Goal: Task Accomplishment & Management: Use online tool/utility

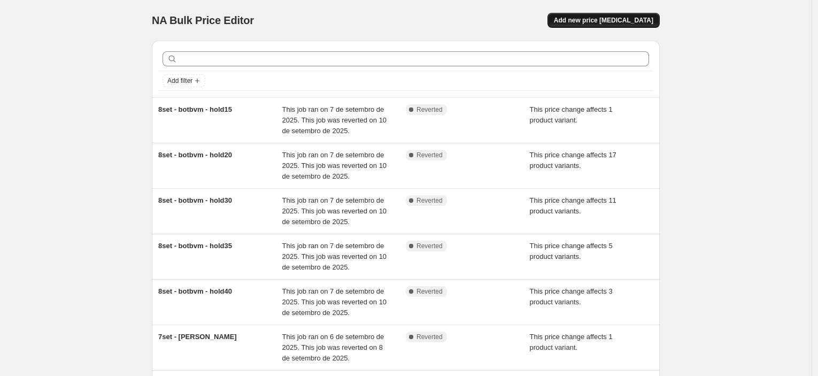
click at [630, 16] on span "Add new price [MEDICAL_DATA]" at bounding box center [603, 20] width 99 height 9
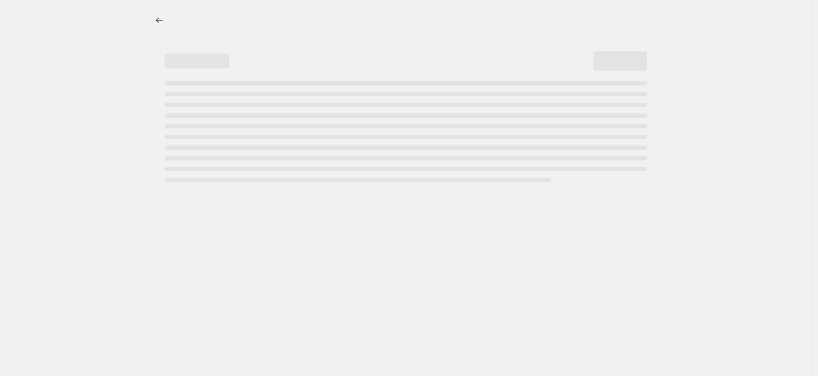
select select "percentage"
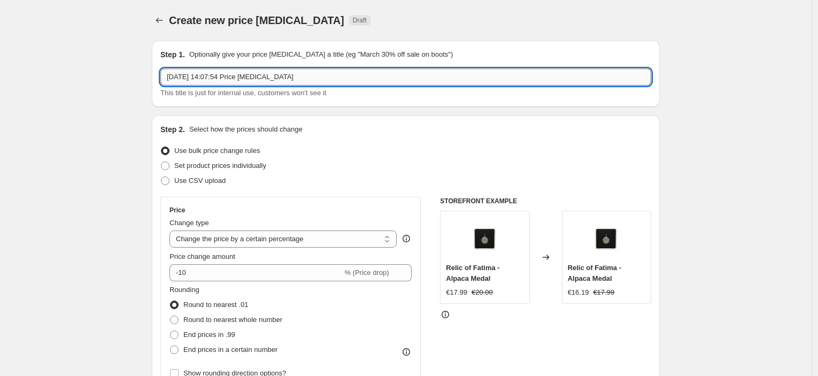
click at [286, 82] on input "[DATE] 14:07:54 Price [MEDICAL_DATA]" at bounding box center [405, 76] width 491 height 17
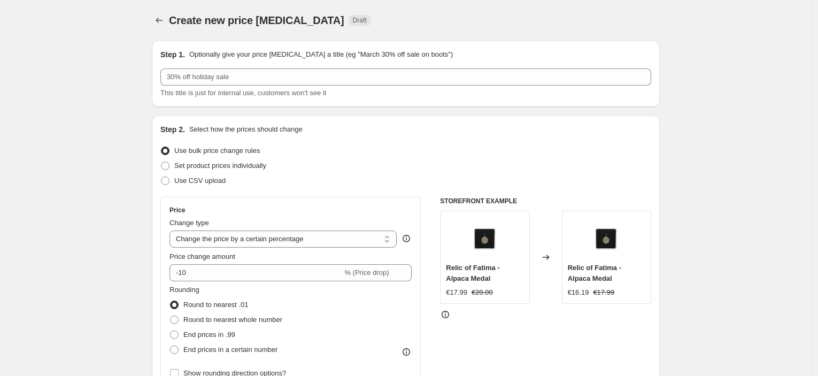
click at [310, 65] on div "Step 1. Optionally give your price [MEDICAL_DATA] a title (eg "March 30% off sa…" at bounding box center [405, 73] width 491 height 49
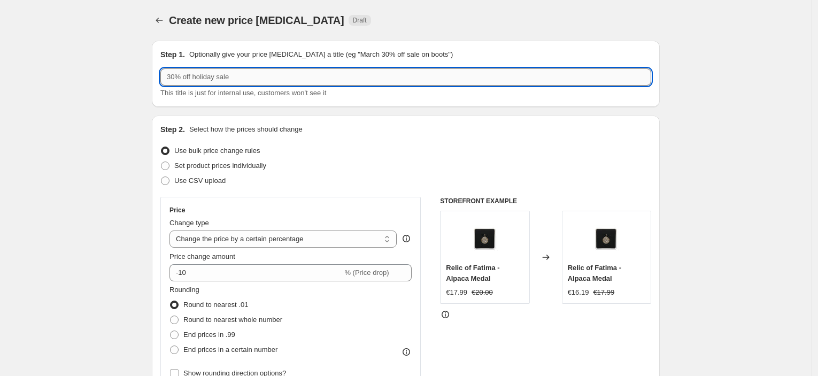
click at [308, 71] on input "text" at bounding box center [405, 76] width 491 height 17
type input "12set - MHNOTBVM - hold40"
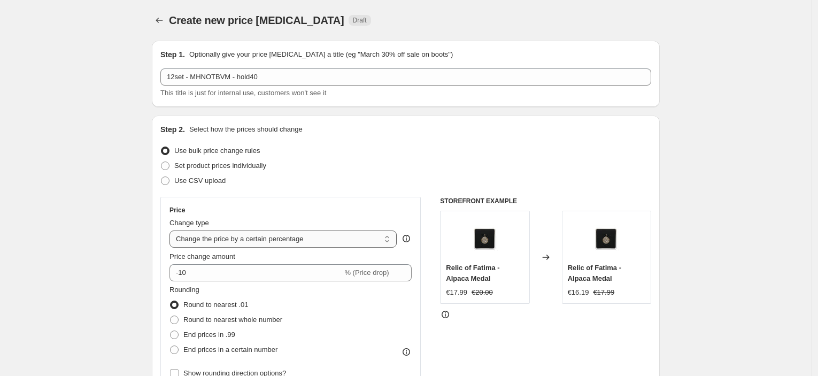
click at [272, 239] on select "Change the price to a certain amount Change the price by a certain amount Chang…" at bounding box center [283, 239] width 227 height 17
select select "pcap"
click at [172, 231] on select "Change the price to a certain amount Change the price by a certain amount Chang…" at bounding box center [283, 239] width 227 height 17
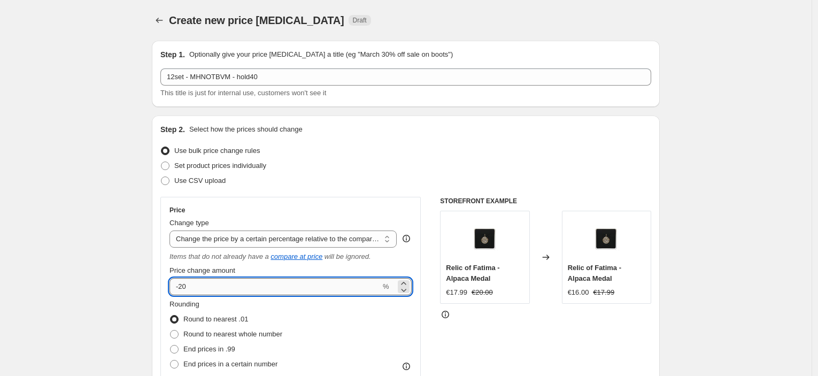
click at [278, 283] on input "-20" at bounding box center [275, 286] width 211 height 17
type input "-40"
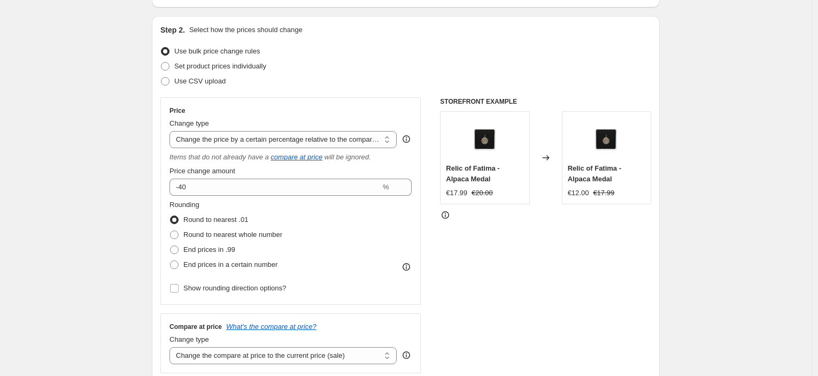
scroll to position [119, 0]
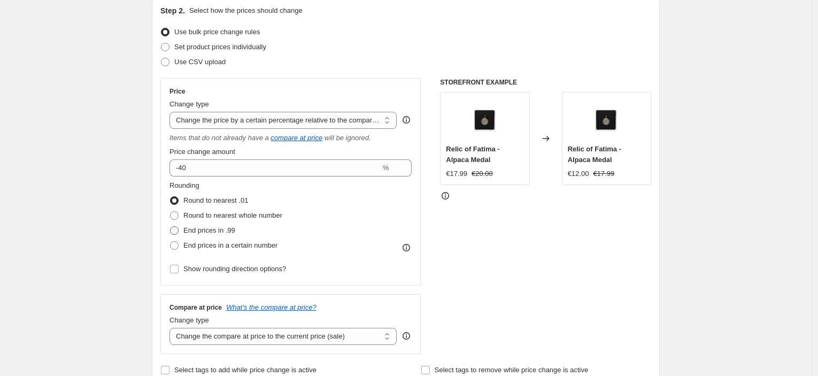
click at [216, 227] on span "End prices in .99" at bounding box center [209, 230] width 52 height 8
click at [171, 227] on input "End prices in .99" at bounding box center [170, 226] width 1 height 1
radio input "true"
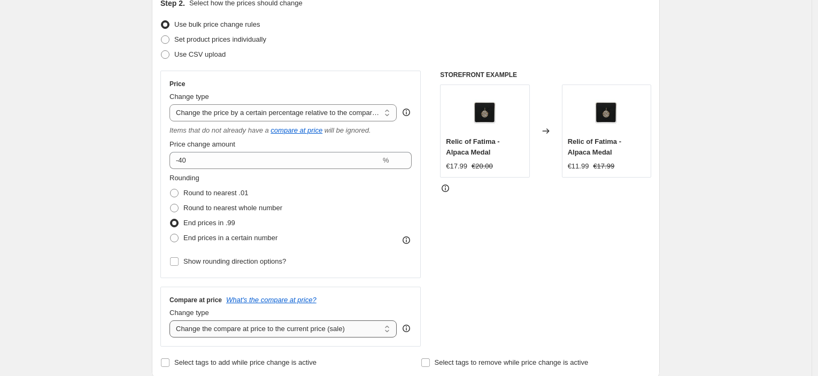
scroll to position [178, 0]
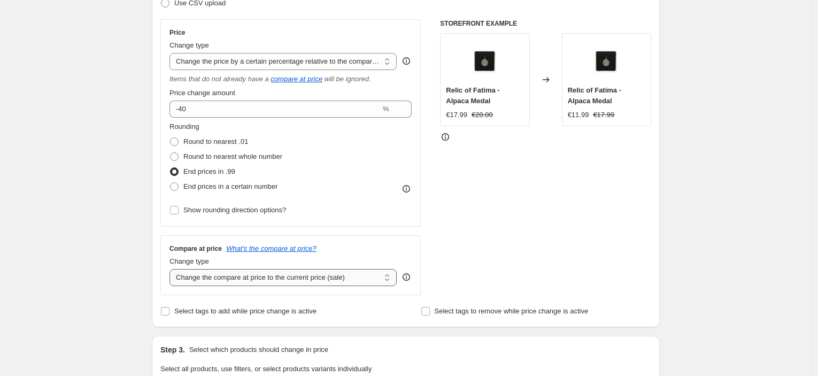
click at [252, 276] on select "Change the compare at price to the current price (sale) Change the compare at p…" at bounding box center [283, 277] width 227 height 17
click at [237, 277] on select "Change the compare at price to the current price (sale) Change the compare at p…" at bounding box center [283, 277] width 227 height 17
select select "no_change"
click at [172, 269] on select "Change the compare at price to the current price (sale) Change the compare at p…" at bounding box center [283, 277] width 227 height 17
click at [490, 237] on div "STOREFRONT EXAMPLE Relic of Fatima - Alpaca Medal €17.99 €20.00 Changed to Reli…" at bounding box center [545, 157] width 211 height 276
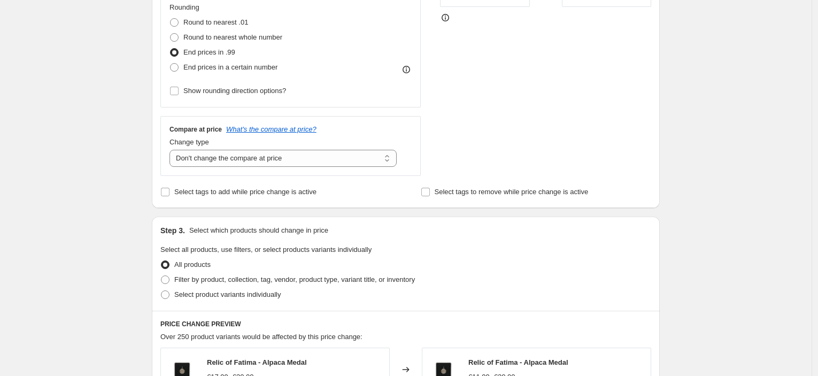
scroll to position [356, 0]
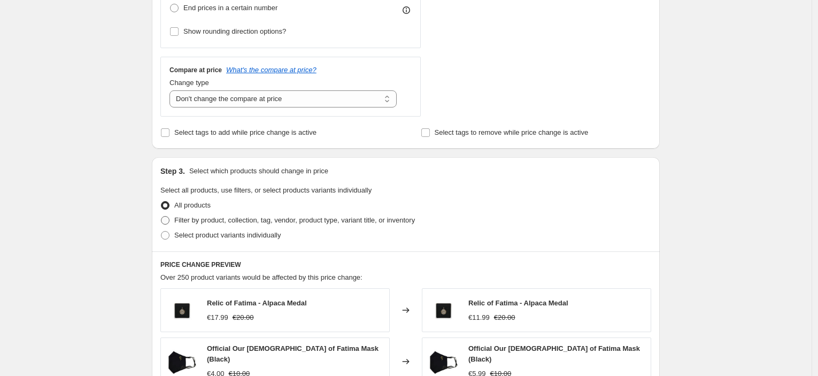
click at [245, 219] on span "Filter by product, collection, tag, vendor, product type, variant title, or inv…" at bounding box center [294, 220] width 241 height 8
click at [162, 217] on input "Filter by product, collection, tag, vendor, product type, variant title, or inv…" at bounding box center [161, 216] width 1 height 1
radio input "true"
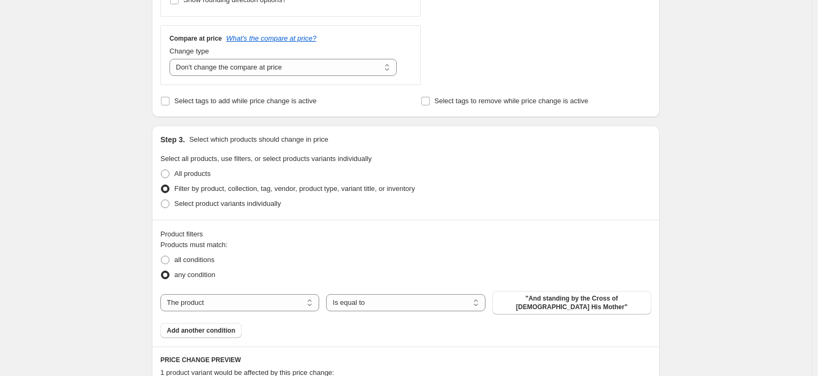
scroll to position [416, 0]
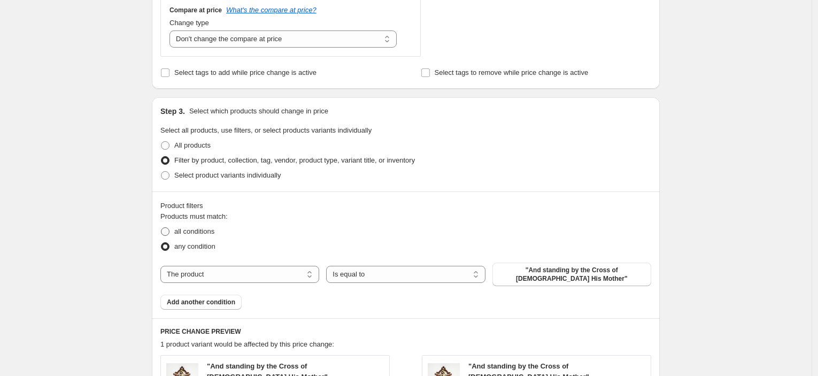
click at [198, 234] on span "all conditions" at bounding box center [194, 231] width 40 height 8
click at [162, 228] on input "all conditions" at bounding box center [161, 227] width 1 height 1
radio input "true"
click at [284, 271] on select "The product The product's collection The product's tag The product's vendor The…" at bounding box center [239, 274] width 159 height 17
select select "collection"
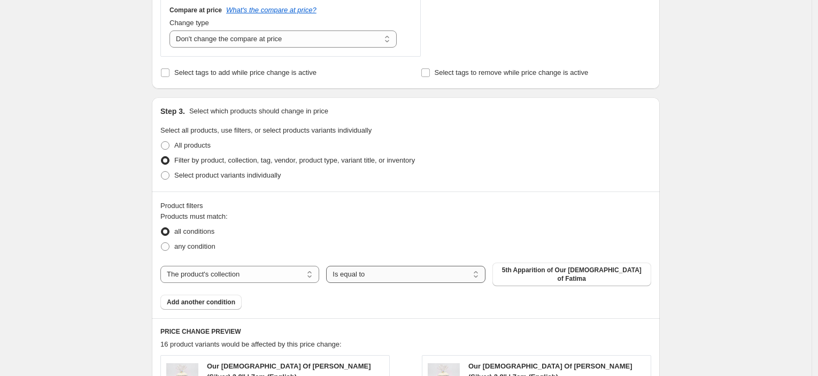
click at [403, 272] on select "Is equal to Is not equal to" at bounding box center [405, 274] width 159 height 17
click at [521, 269] on span "5th Apparition of Our [DEMOGRAPHIC_DATA] of Fatima" at bounding box center [572, 274] width 146 height 17
click at [198, 302] on span "Add another condition" at bounding box center [201, 302] width 68 height 9
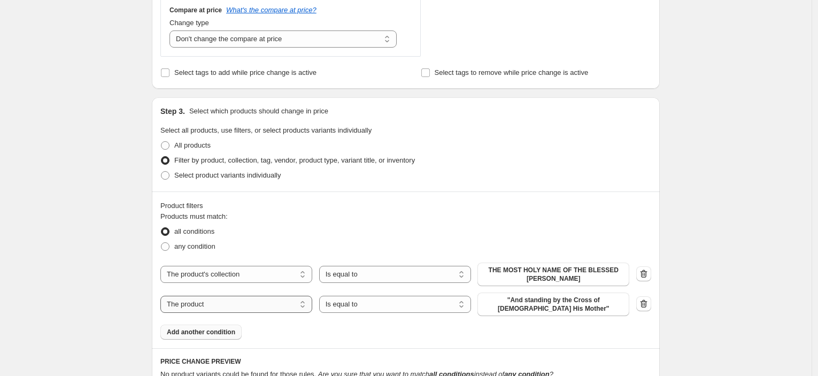
click at [285, 308] on select "The product The product's collection The product's tag The product's vendor The…" at bounding box center [236, 304] width 152 height 17
select select "tag"
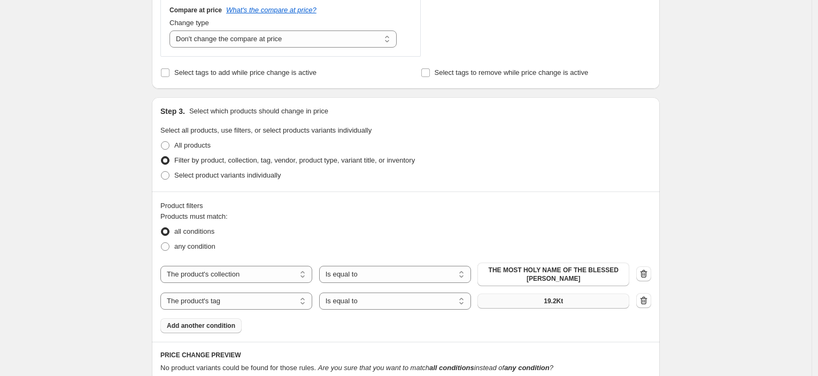
click at [511, 305] on button "19.2Kt" at bounding box center [554, 301] width 152 height 15
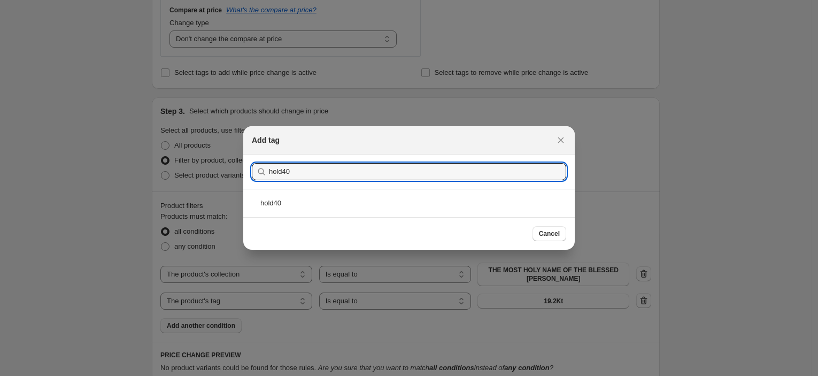
type input "hold40"
click at [291, 203] on div "hold40" at bounding box center [409, 203] width 332 height 28
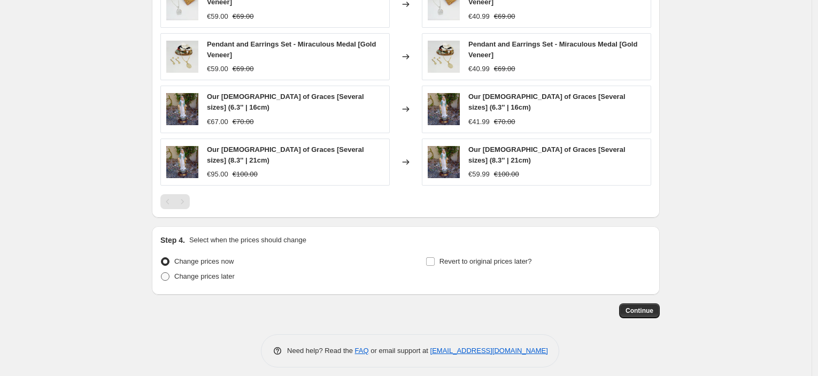
click at [223, 272] on span "Change prices later" at bounding box center [204, 276] width 60 height 8
click at [162, 272] on input "Change prices later" at bounding box center [161, 272] width 1 height 1
radio input "true"
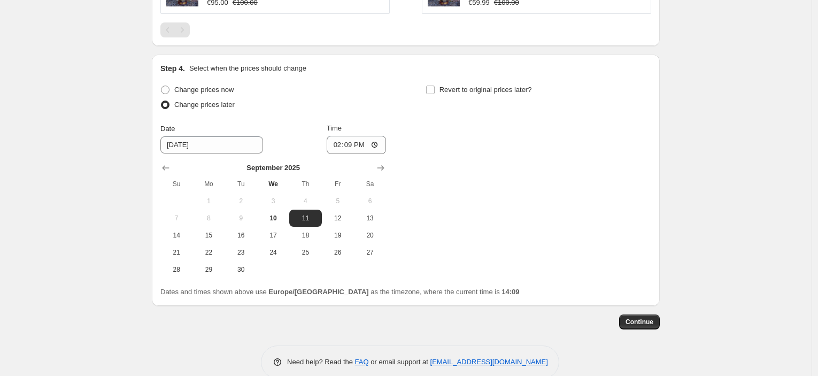
scroll to position [993, 0]
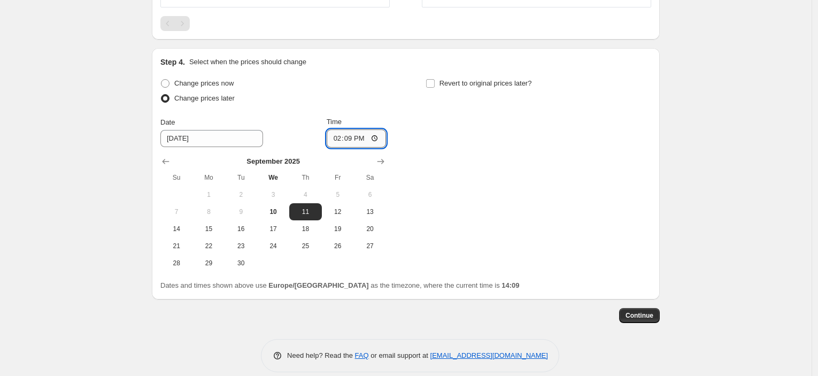
click at [355, 134] on input "14:09" at bounding box center [357, 138] width 60 height 18
type input "23:45"
click at [487, 80] on span "Revert to original prices later?" at bounding box center [486, 83] width 93 height 8
click at [435, 80] on input "Revert to original prices later?" at bounding box center [430, 83] width 9 height 9
checkbox input "true"
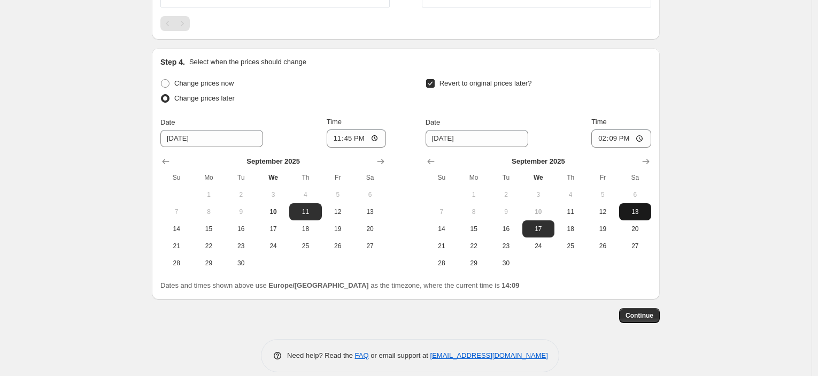
click at [625, 205] on button "13" at bounding box center [635, 211] width 32 height 17
type input "[DATE]"
click at [614, 130] on input "14:09" at bounding box center [622, 138] width 60 height 18
type input "08:00"
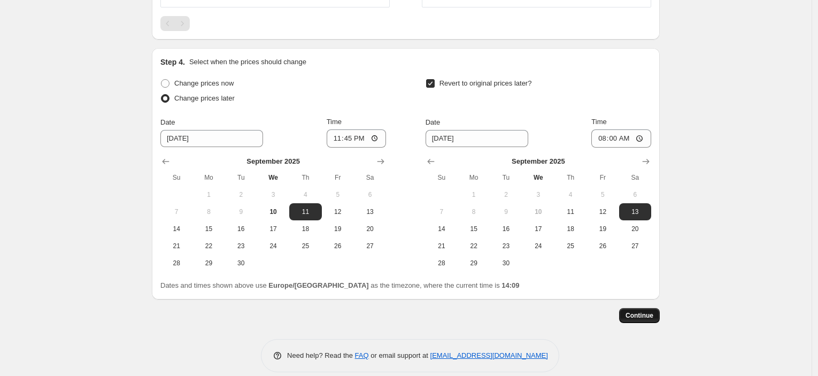
click at [649, 313] on button "Continue" at bounding box center [639, 315] width 41 height 15
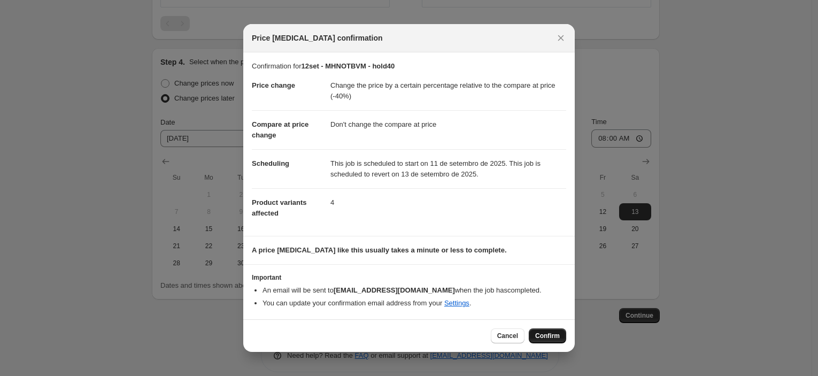
click at [549, 338] on span "Confirm" at bounding box center [547, 336] width 25 height 9
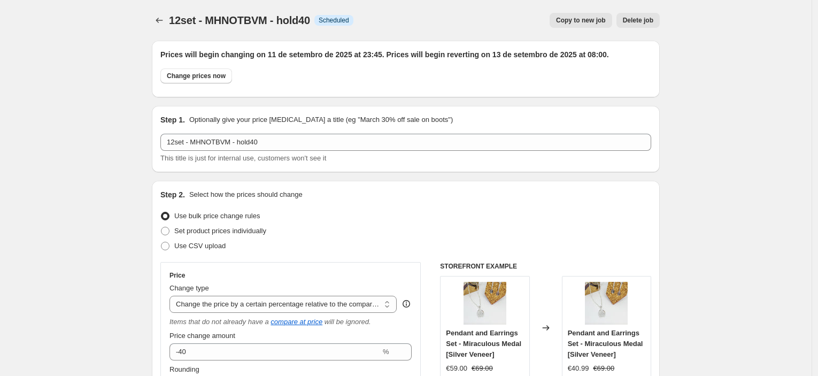
click at [587, 16] on span "Copy to new job" at bounding box center [581, 20] width 50 height 9
select select "pcap"
select select "no_change"
select select "collection"
select select "tag"
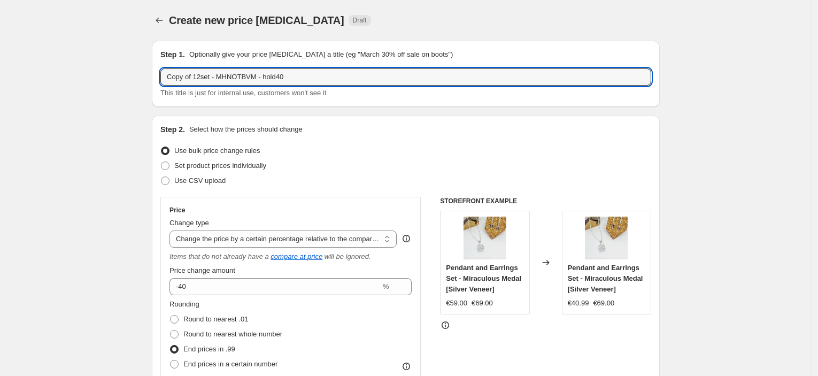
drag, startPoint x: 198, startPoint y: 78, endPoint x: 126, endPoint y: 76, distance: 72.2
type input "12set - MHNOTBVM - hold40"
click at [414, 168] on div "Set product prices individually" at bounding box center [405, 165] width 491 height 15
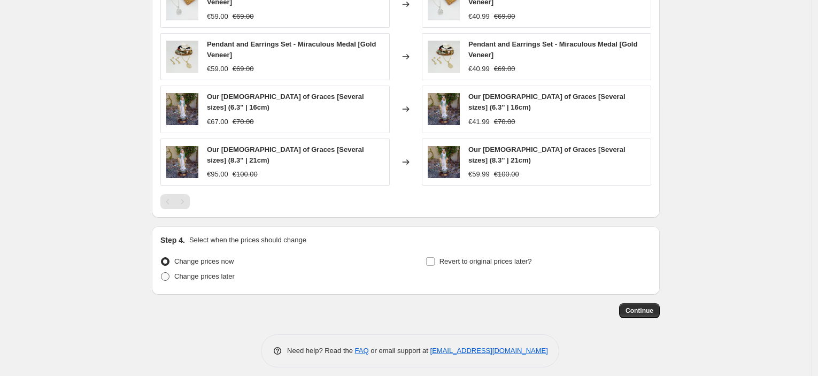
click at [213, 272] on span "Change prices later" at bounding box center [204, 276] width 60 height 8
click at [162, 272] on input "Change prices later" at bounding box center [161, 272] width 1 height 1
radio input "true"
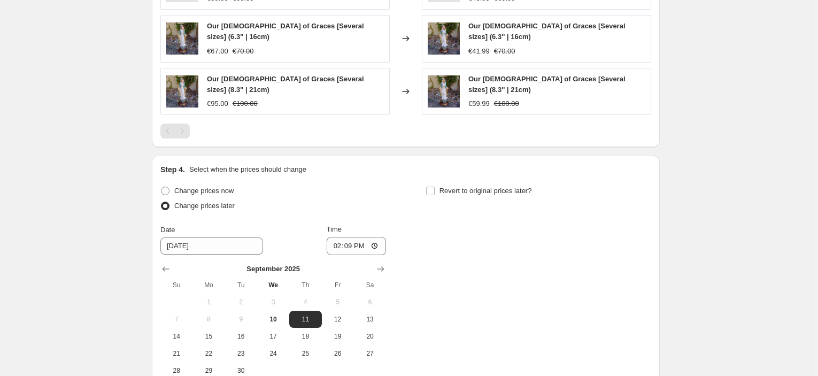
scroll to position [993, 0]
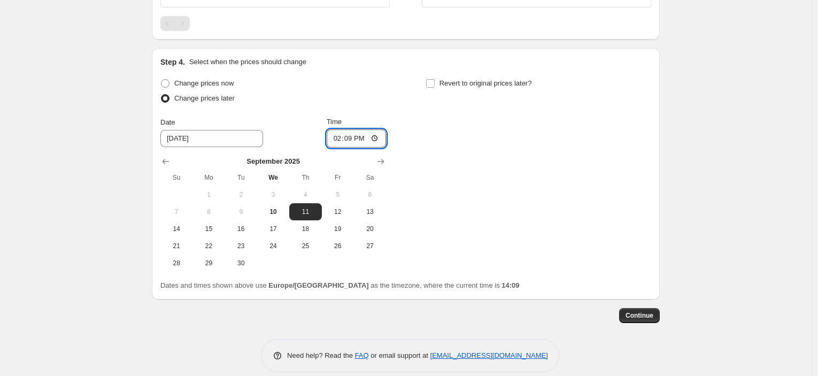
click at [360, 137] on input "14:09" at bounding box center [357, 138] width 60 height 18
type input "23:45"
click at [492, 85] on div "Revert to original prices later?" at bounding box center [539, 92] width 226 height 32
click at [493, 79] on span "Revert to original prices later?" at bounding box center [486, 83] width 93 height 8
click at [435, 79] on input "Revert to original prices later?" at bounding box center [430, 83] width 9 height 9
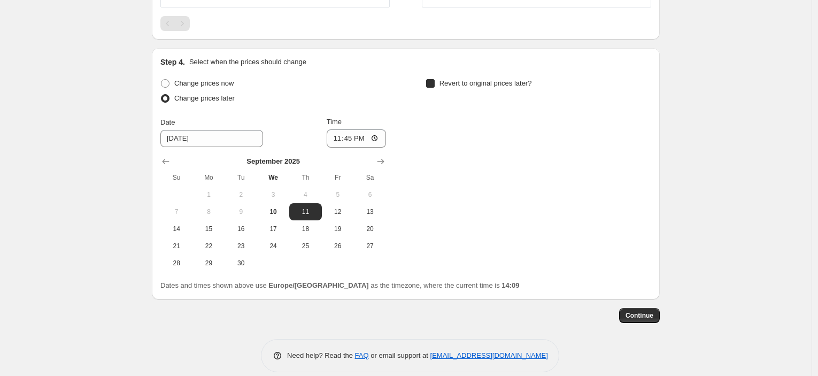
checkbox input "true"
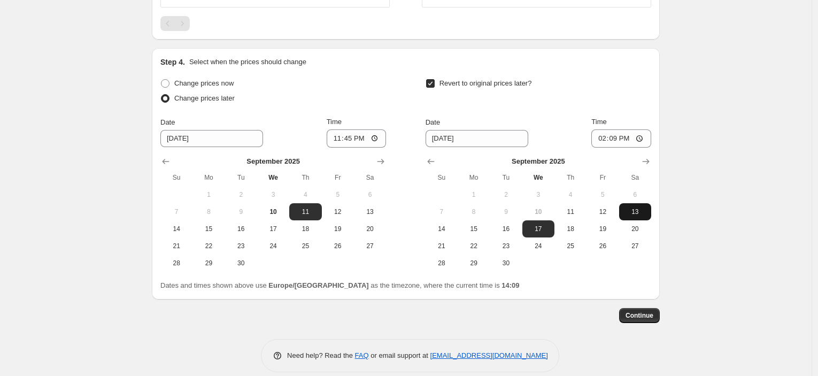
click at [633, 208] on span "13" at bounding box center [636, 212] width 24 height 9
type input "[DATE]"
click at [622, 134] on input "14:09" at bounding box center [622, 138] width 60 height 18
type input "08:00"
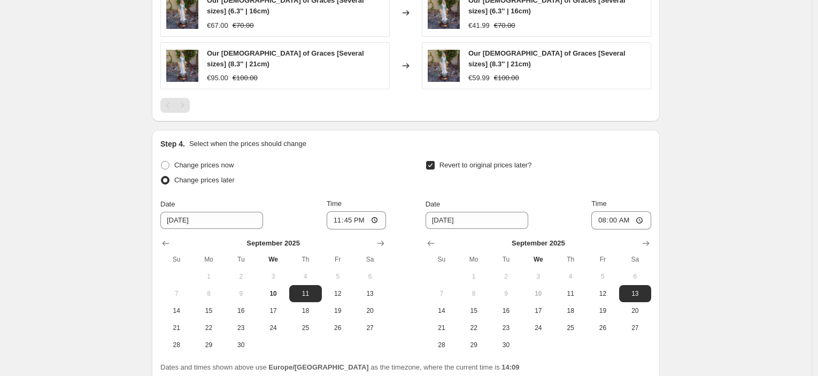
scroll to position [637, 0]
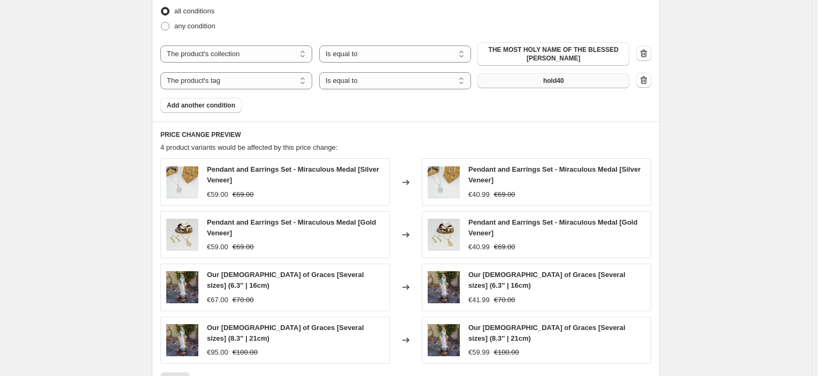
click at [526, 83] on button "hold40" at bounding box center [554, 80] width 152 height 15
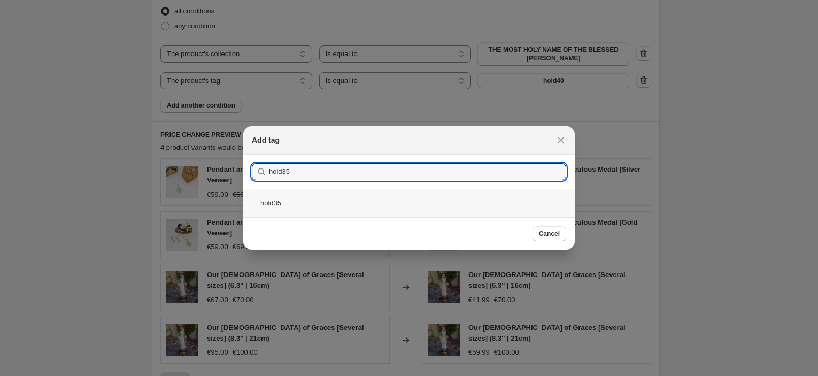
type input "hold35"
click at [344, 205] on div "hold35" at bounding box center [409, 203] width 332 height 28
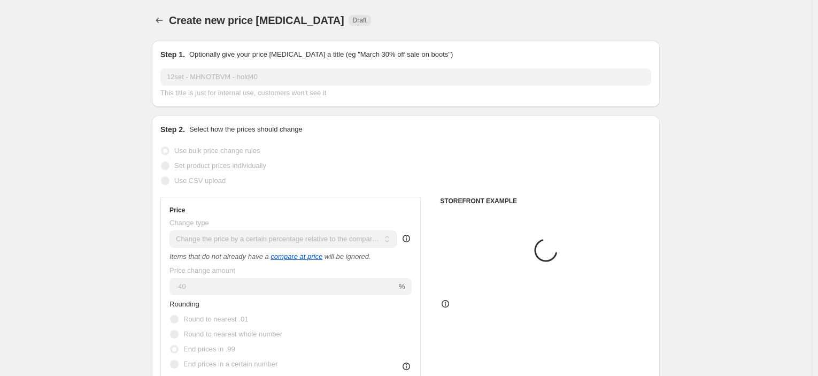
scroll to position [637, 0]
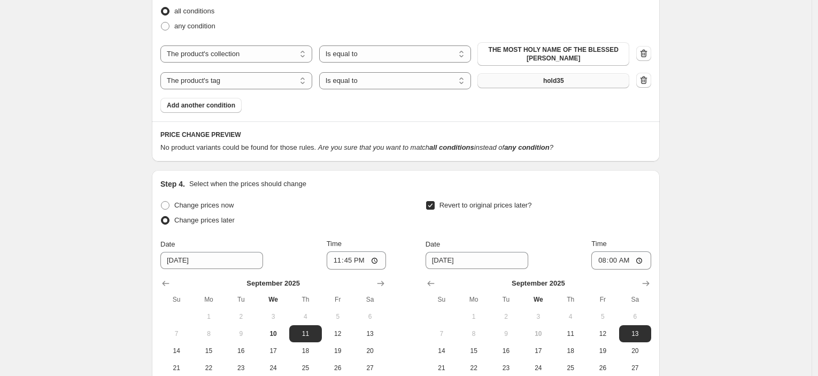
click at [584, 80] on button "hold35" at bounding box center [554, 80] width 152 height 15
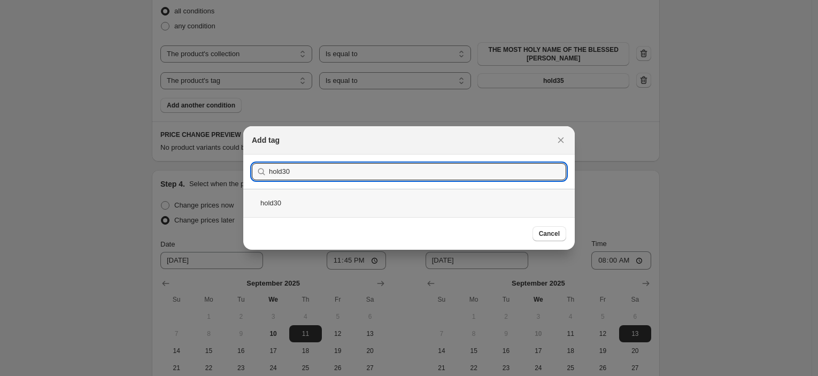
type input "hold30"
click at [288, 209] on div "hold30" at bounding box center [409, 203] width 332 height 28
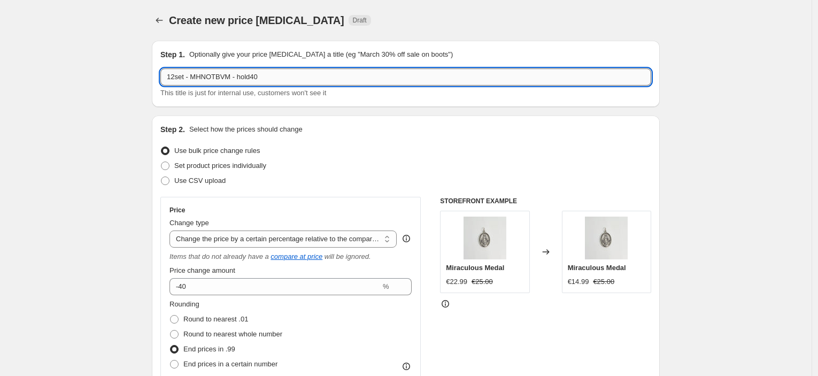
click at [258, 80] on input "12set - MHNOTBVM - hold40" at bounding box center [405, 76] width 491 height 17
type input "12set - MHNOTBVM - hold30"
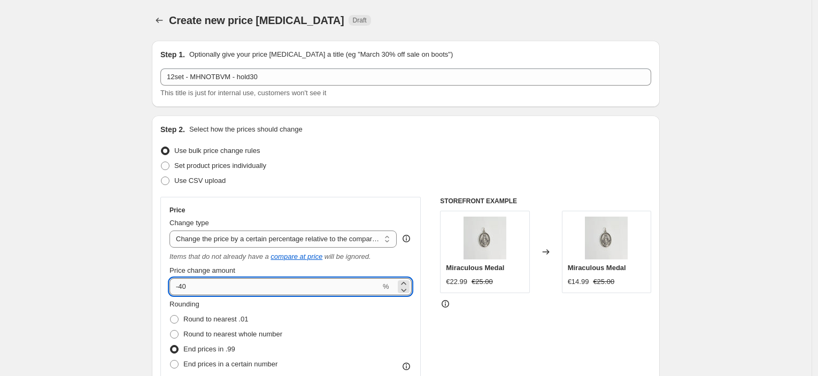
click at [184, 288] on input "-40" at bounding box center [275, 286] width 211 height 17
type input "-30"
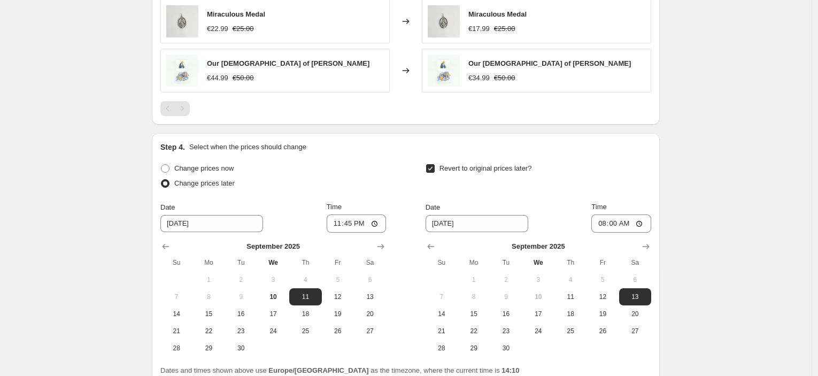
scroll to position [892, 0]
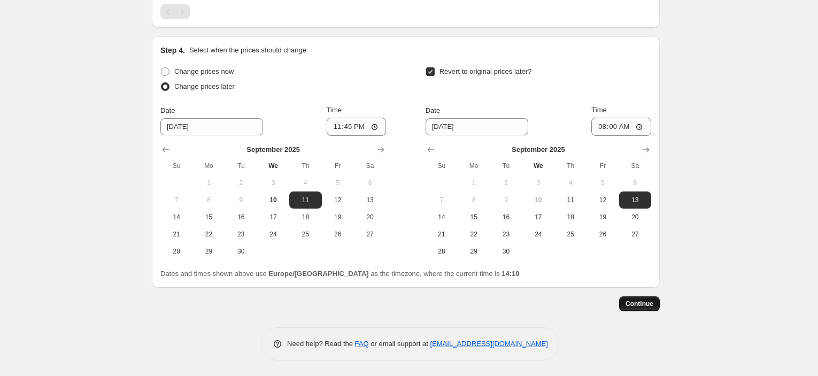
click at [647, 303] on span "Continue" at bounding box center [640, 304] width 28 height 9
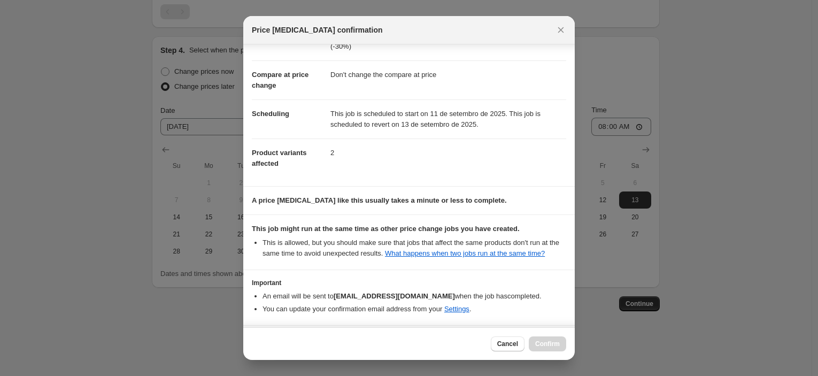
scroll to position [82, 0]
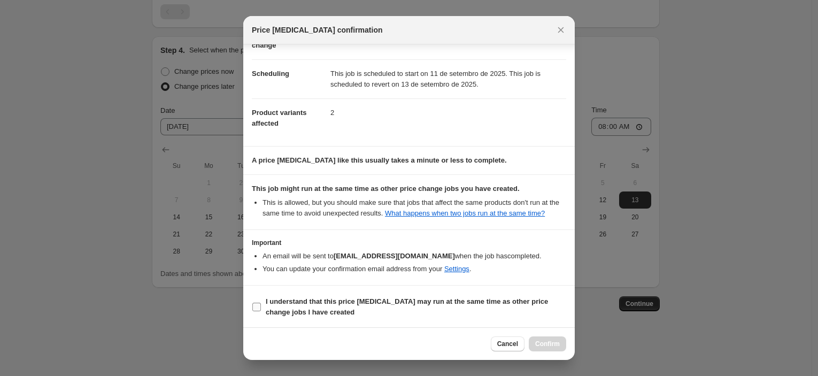
drag, startPoint x: 355, startPoint y: 301, endPoint x: 401, endPoint y: 304, distance: 46.1
click at [355, 301] on b "I understand that this price [MEDICAL_DATA] may run at the same time as other p…" at bounding box center [407, 306] width 282 height 19
click at [261, 303] on input "I understand that this price [MEDICAL_DATA] may run at the same time as other p…" at bounding box center [256, 307] width 9 height 9
checkbox input "true"
click at [532, 338] on button "Confirm" at bounding box center [547, 343] width 37 height 15
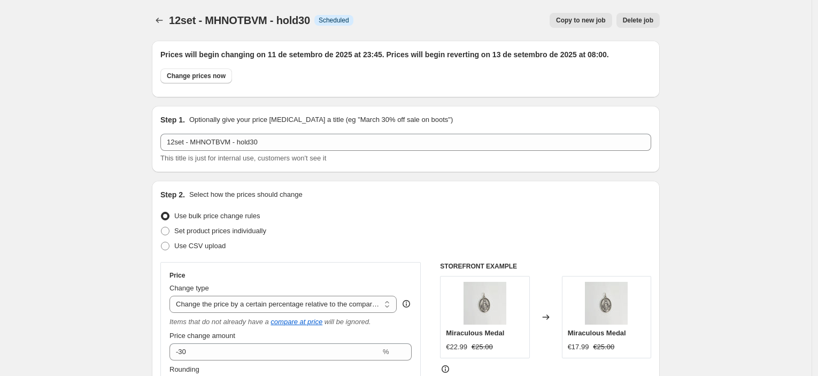
click at [586, 21] on span "Copy to new job" at bounding box center [581, 20] width 50 height 9
select select "pcap"
select select "no_change"
select select "collection"
select select "tag"
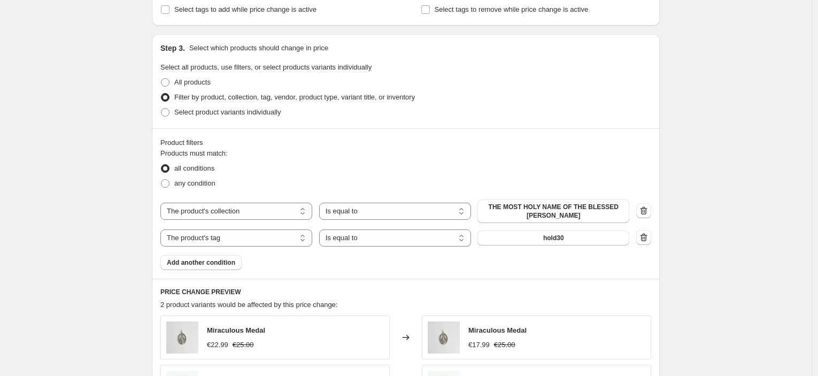
scroll to position [534, 0]
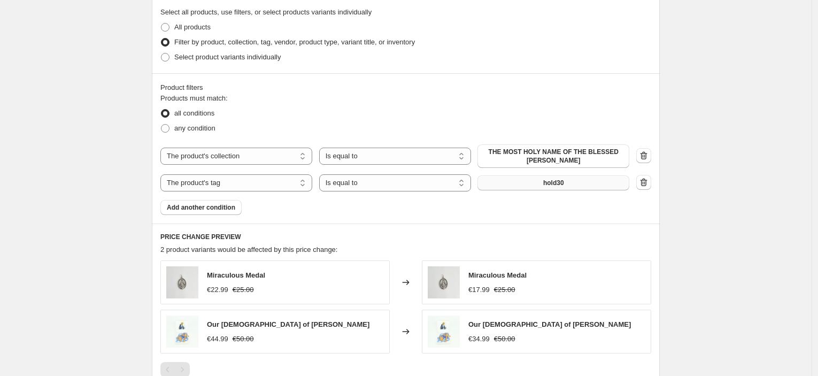
click at [550, 182] on span "hold30" at bounding box center [553, 183] width 21 height 9
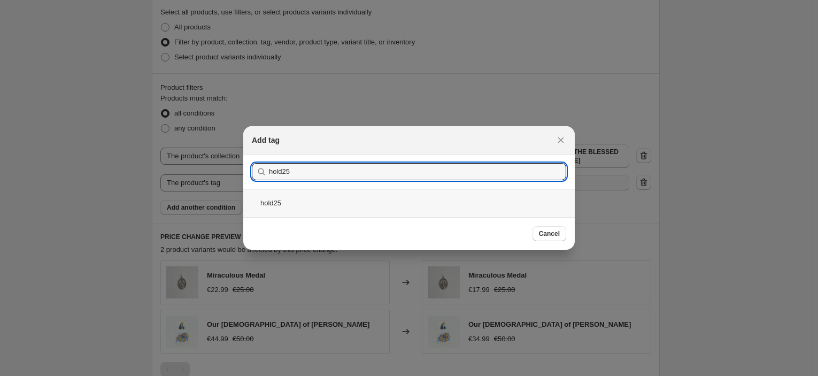
type input "hold25"
click at [330, 205] on div "hold25" at bounding box center [409, 203] width 332 height 28
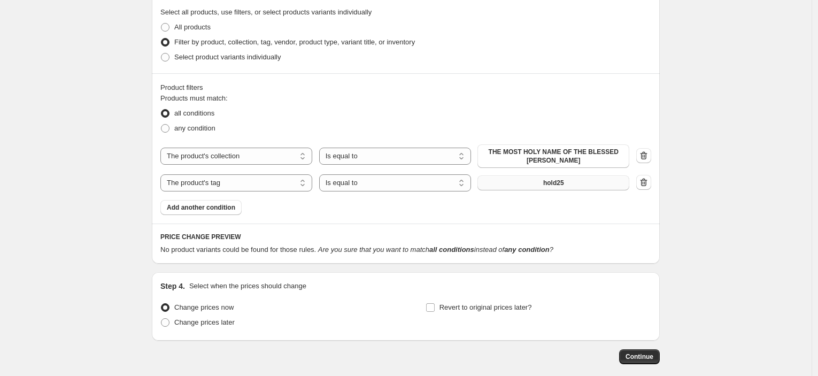
click at [564, 187] on button "hold25" at bounding box center [554, 182] width 152 height 15
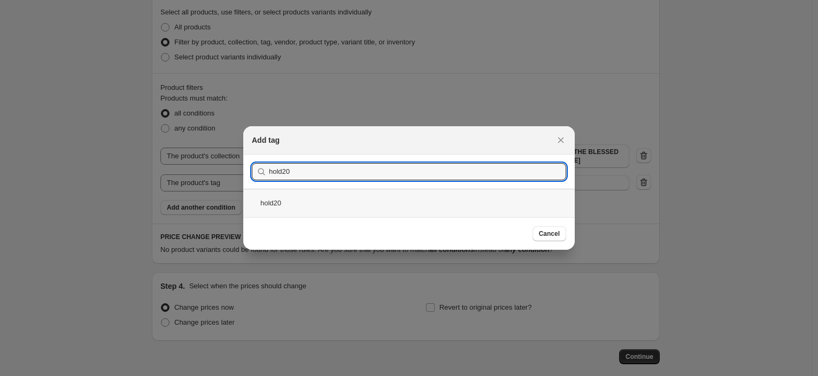
type input "hold20"
click at [288, 203] on div "hold20" at bounding box center [409, 203] width 332 height 28
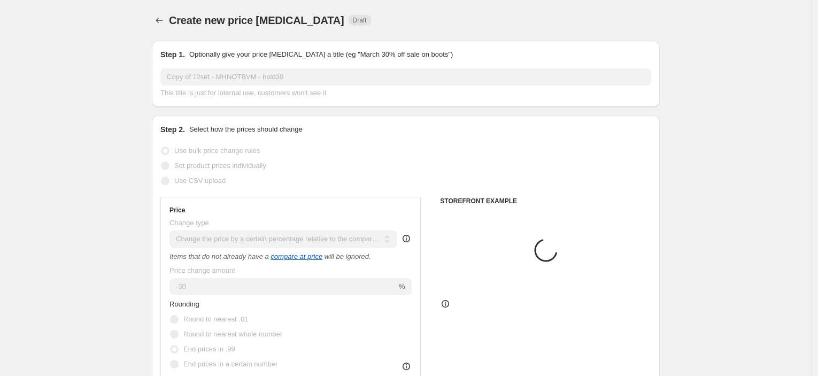
scroll to position [534, 0]
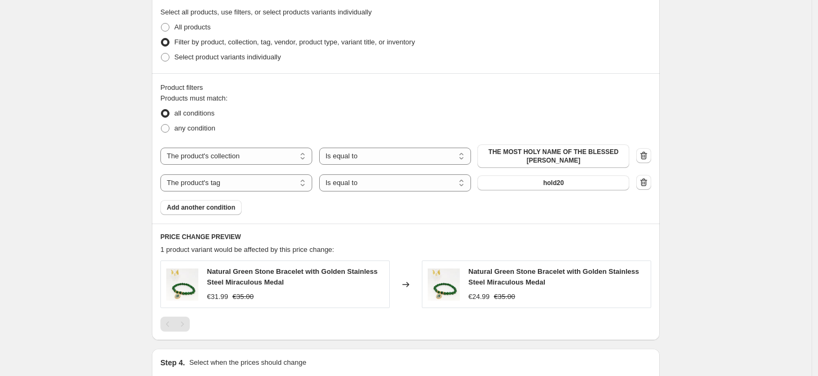
click at [576, 188] on button "hold20" at bounding box center [554, 182] width 152 height 15
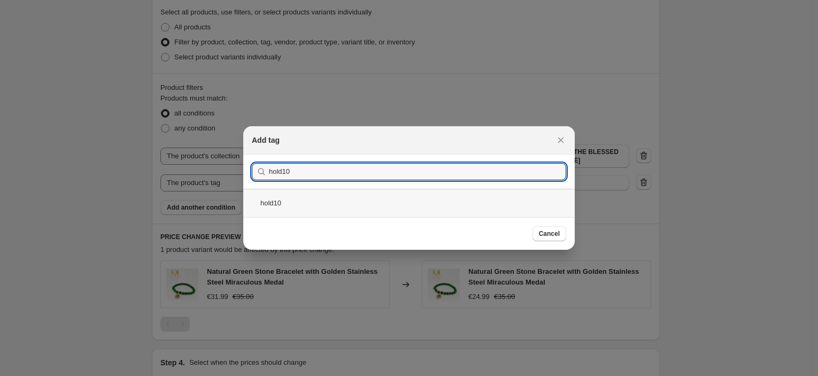
type input "hold10"
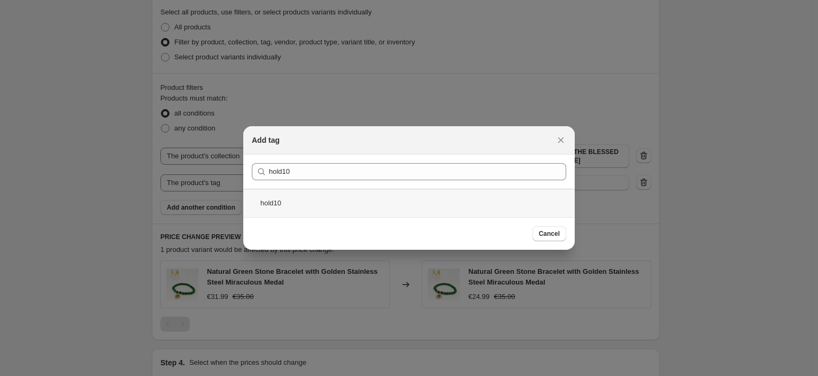
click at [344, 208] on div "hold10" at bounding box center [409, 203] width 332 height 28
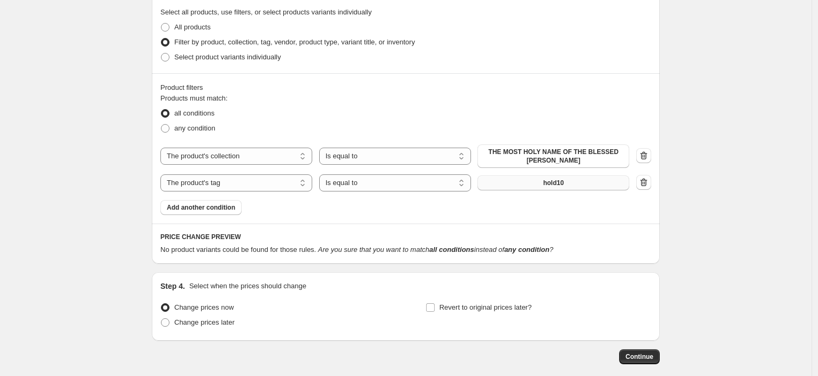
click at [572, 181] on button "hold10" at bounding box center [554, 182] width 152 height 15
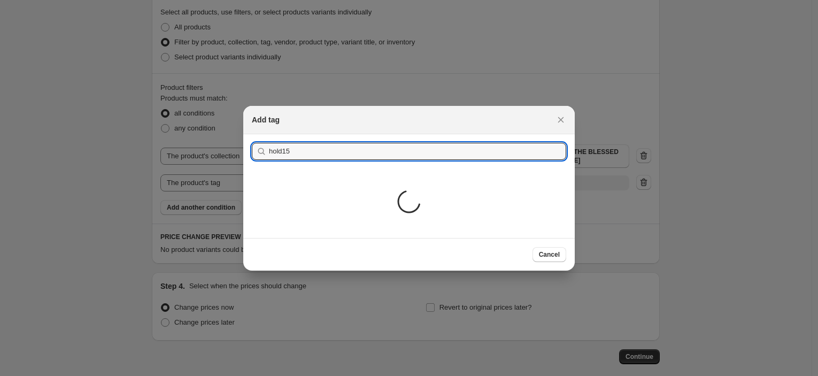
type input "hold15"
click at [300, 204] on div "Loading..." at bounding box center [409, 203] width 332 height 70
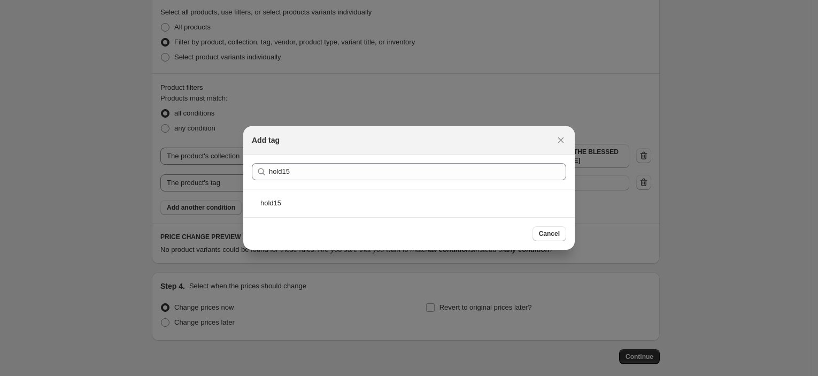
click at [300, 205] on div "hold15" at bounding box center [409, 203] width 332 height 28
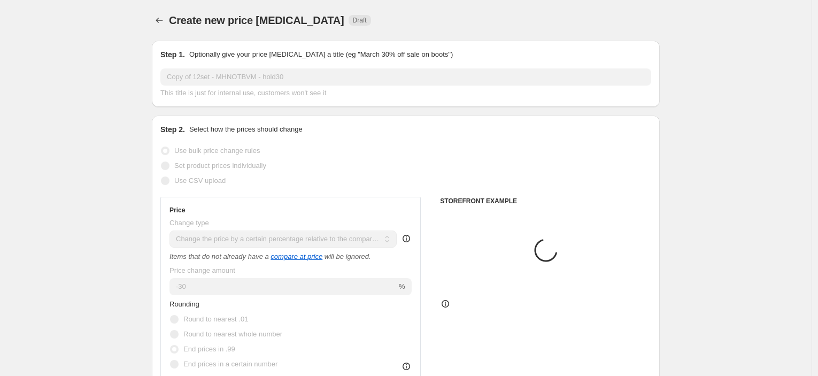
scroll to position [534, 0]
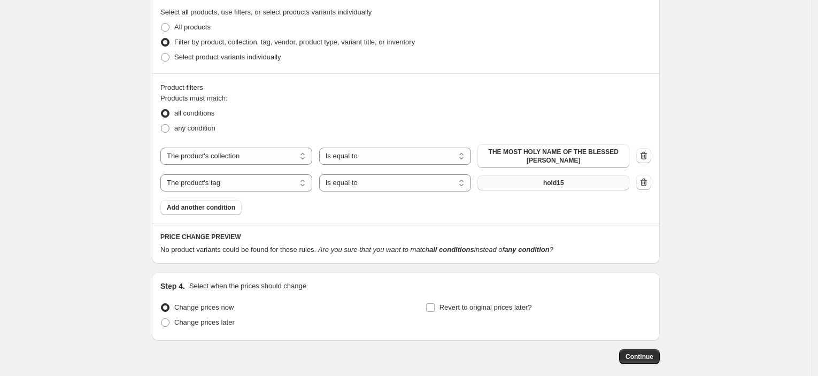
click at [511, 183] on button "hold15" at bounding box center [554, 182] width 152 height 15
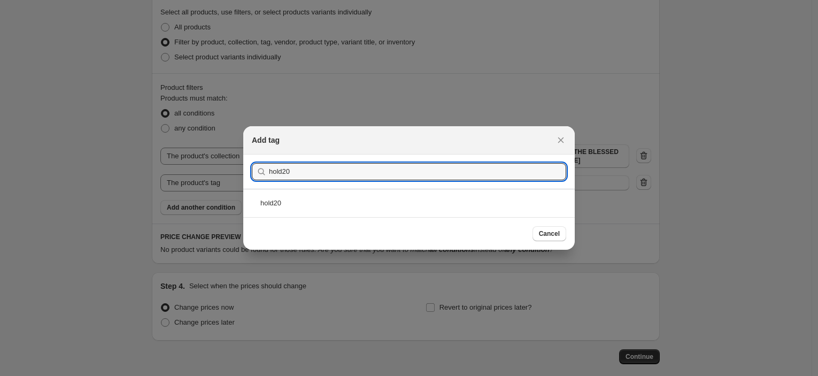
type input "hold20"
click at [316, 201] on div "hold20" at bounding box center [409, 203] width 332 height 28
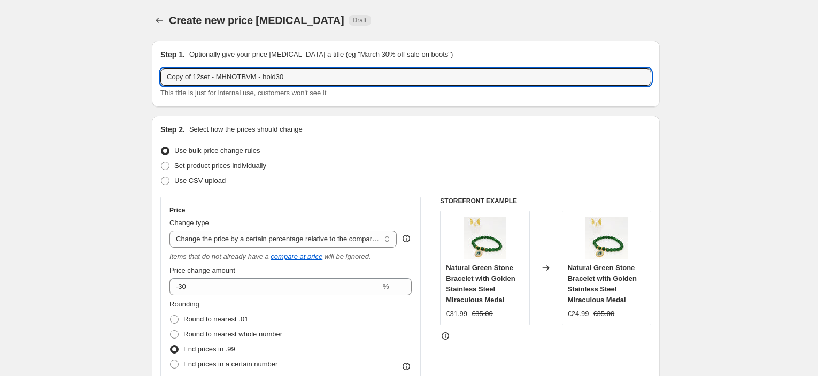
drag, startPoint x: 195, startPoint y: 76, endPoint x: 151, endPoint y: 77, distance: 44.4
click at [256, 78] on input "12set - MHNOTBVM - hold30" at bounding box center [405, 76] width 491 height 17
type input "12set - MHNOTBVM - hold20"
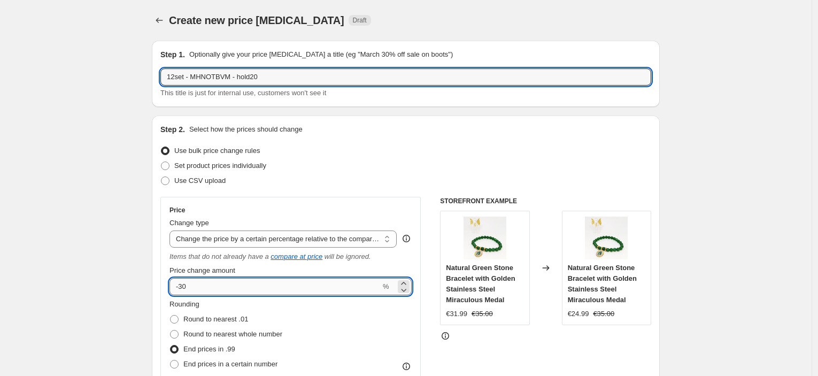
click at [188, 290] on input "-30" at bounding box center [275, 286] width 211 height 17
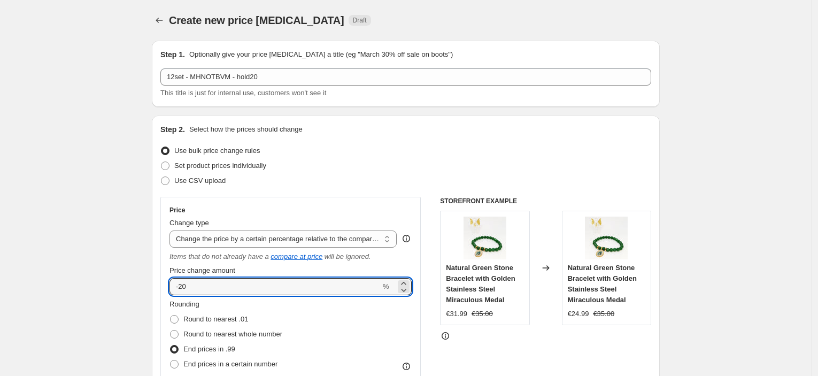
type input "-20"
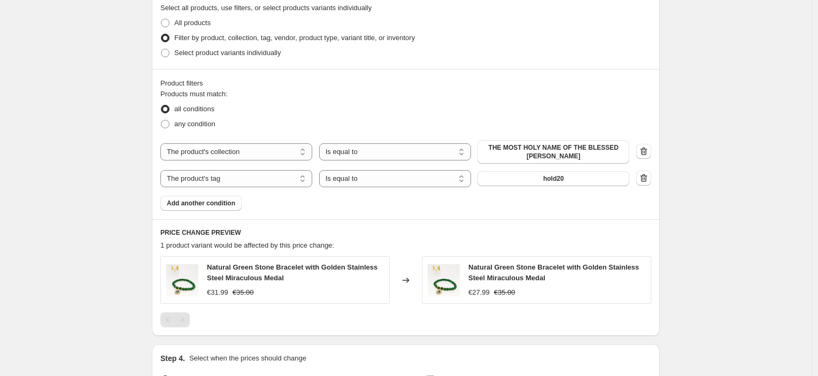
scroll to position [664, 0]
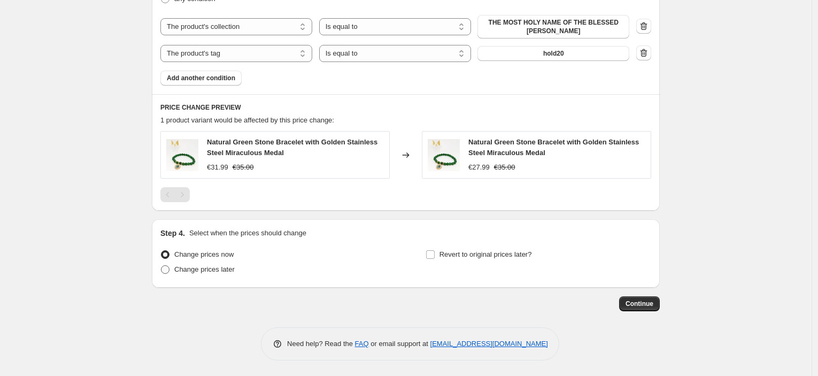
click at [224, 272] on span "Change prices later" at bounding box center [204, 269] width 60 height 8
click at [162, 266] on input "Change prices later" at bounding box center [161, 265] width 1 height 1
radio input "true"
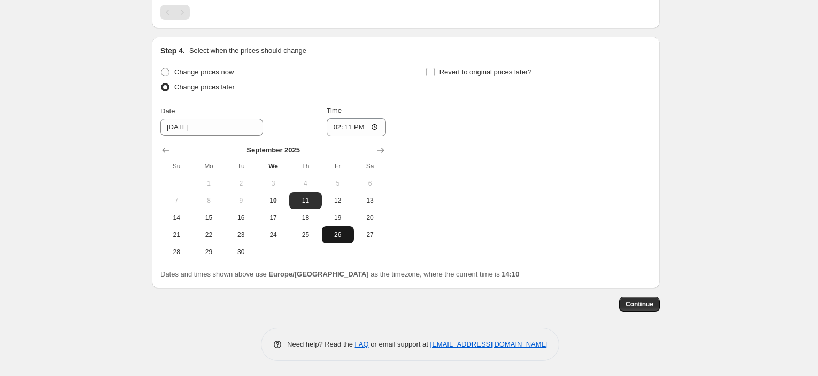
scroll to position [847, 0]
click at [352, 131] on input "14:11" at bounding box center [357, 127] width 60 height 18
type input "23:45"
click at [473, 72] on span "Revert to original prices later?" at bounding box center [486, 71] width 93 height 8
click at [435, 72] on input "Revert to original prices later?" at bounding box center [430, 71] width 9 height 9
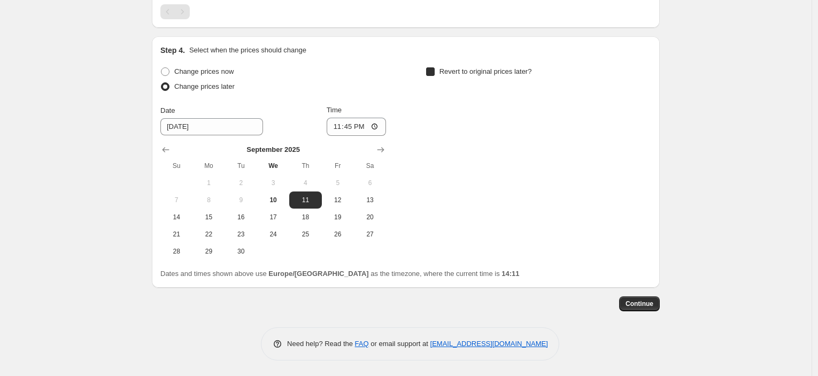
checkbox input "true"
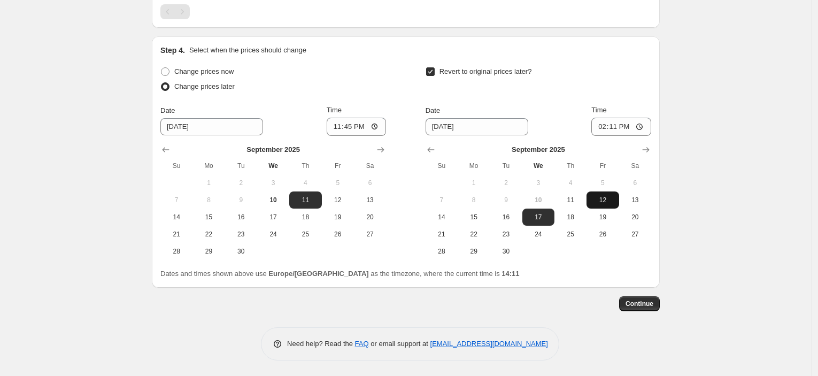
click at [604, 205] on button "12" at bounding box center [603, 199] width 32 height 17
click at [630, 201] on span "13" at bounding box center [636, 200] width 24 height 9
type input "[DATE]"
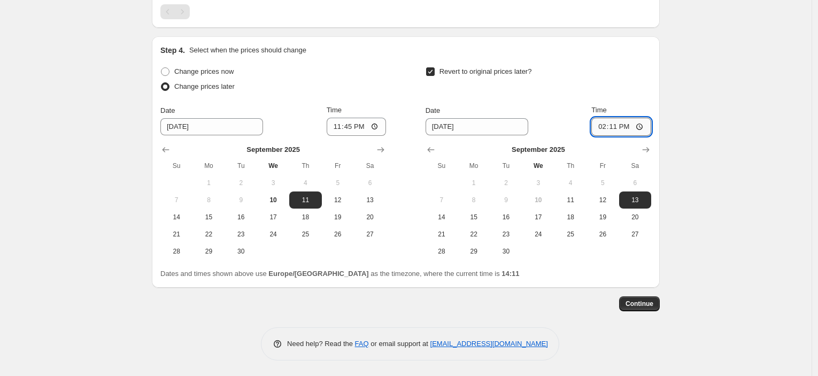
click at [616, 128] on input "14:11" at bounding box center [622, 127] width 60 height 18
click at [614, 129] on input "23:45" at bounding box center [622, 127] width 60 height 18
type input "08:00"
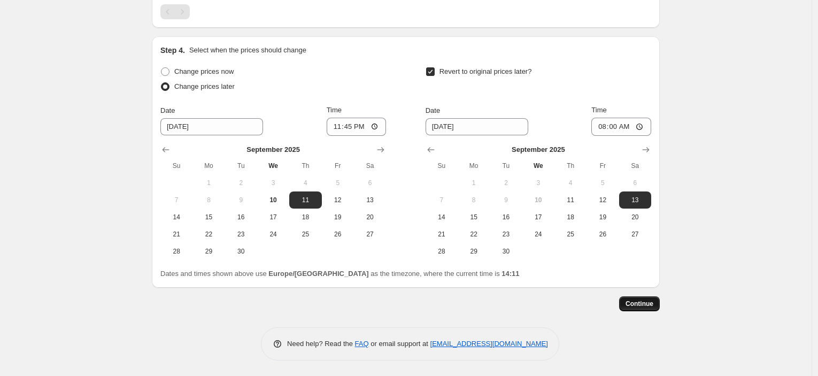
click at [648, 298] on button "Continue" at bounding box center [639, 303] width 41 height 15
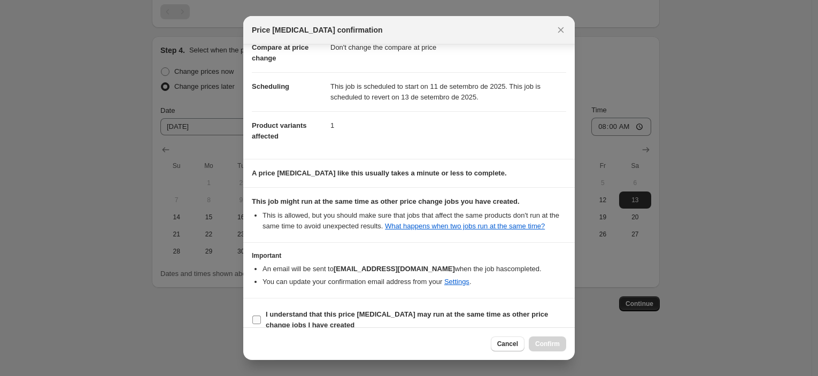
scroll to position [82, 0]
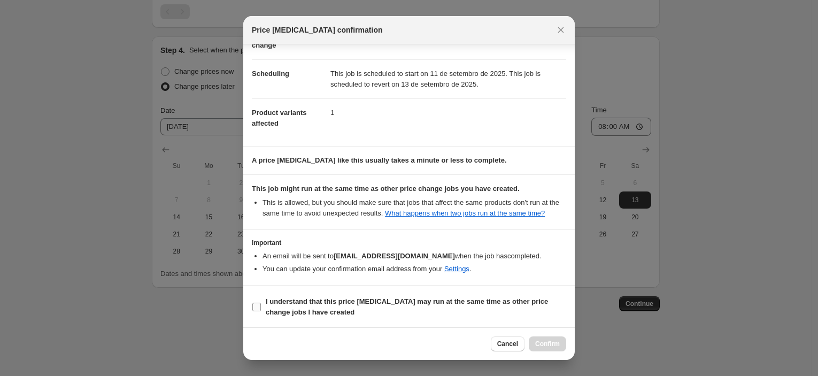
click at [379, 306] on span "I understand that this price [MEDICAL_DATA] may run at the same time as other p…" at bounding box center [416, 306] width 301 height 21
click at [261, 306] on input "I understand that this price [MEDICAL_DATA] may run at the same time as other p…" at bounding box center [256, 307] width 9 height 9
checkbox input "true"
click at [550, 344] on span "Confirm" at bounding box center [547, 344] width 25 height 9
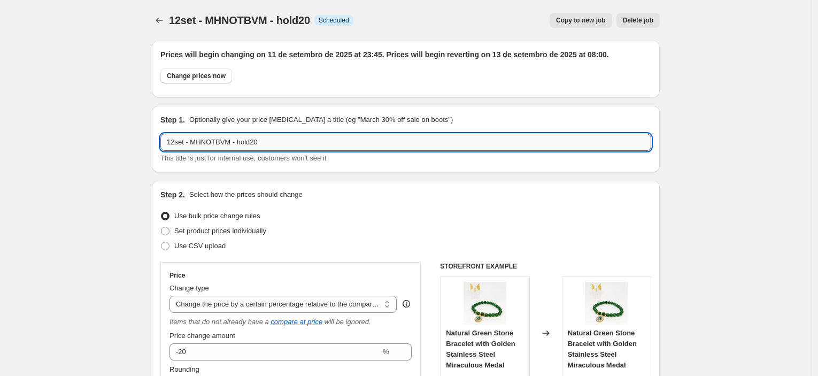
click at [224, 140] on input "12set - MHNOTBVM - hold20" at bounding box center [405, 142] width 491 height 17
drag, startPoint x: 234, startPoint y: 142, endPoint x: 137, endPoint y: 134, distance: 96.6
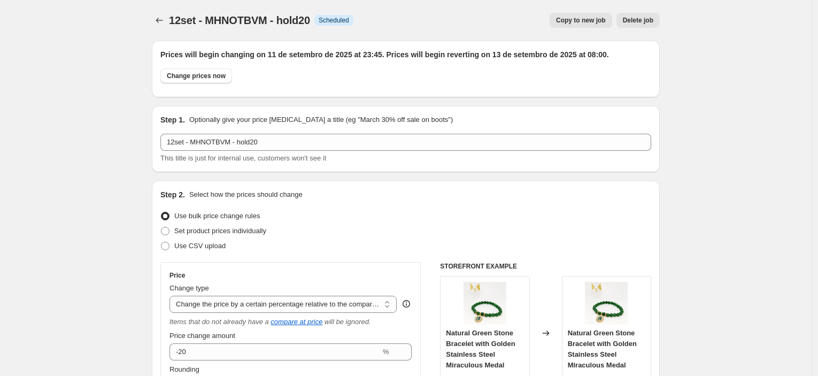
click at [596, 20] on span "Copy to new job" at bounding box center [581, 20] width 50 height 9
select select "pcap"
select select "no_change"
select select "collection"
select select "tag"
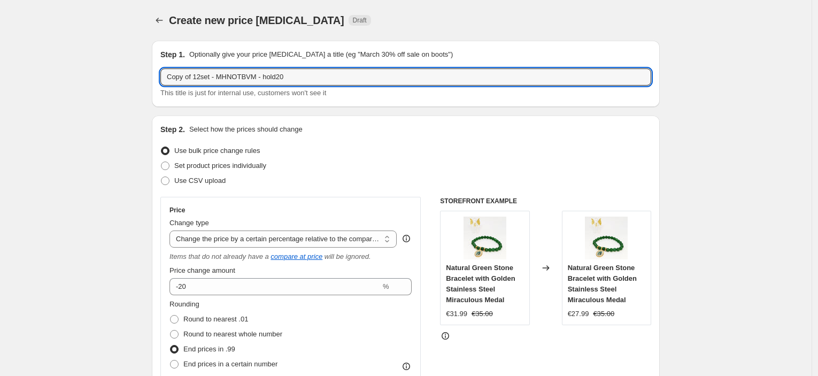
drag, startPoint x: 195, startPoint y: 76, endPoint x: 156, endPoint y: 79, distance: 39.1
click at [155, 77] on div "Step 1. Optionally give your price [MEDICAL_DATA] a title (eg "March 30% off sa…" at bounding box center [406, 74] width 508 height 66
type input "13set - 5thApparition - hold60"
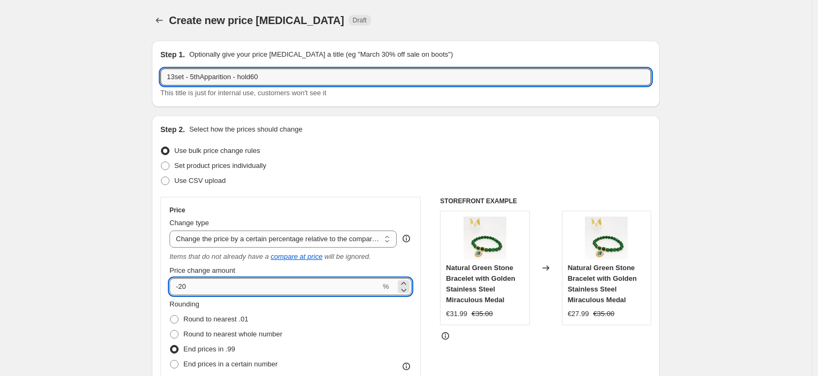
click at [184, 285] on input "-20" at bounding box center [275, 286] width 211 height 17
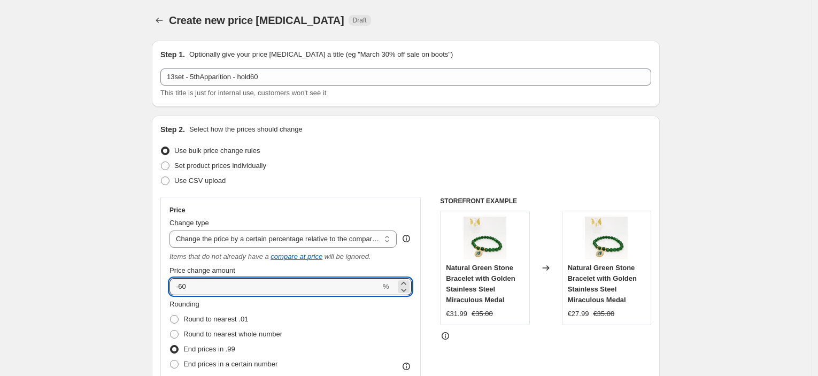
type input "-60"
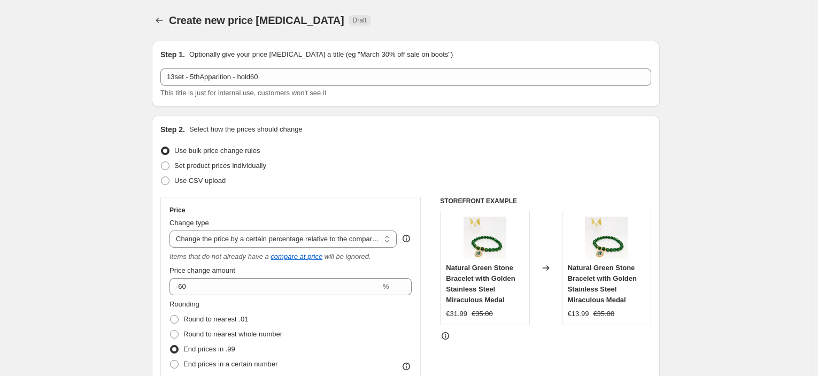
click at [164, 232] on div "Price Change type Change the price to a certain amount Change the price by a ce…" at bounding box center [290, 301] width 260 height 208
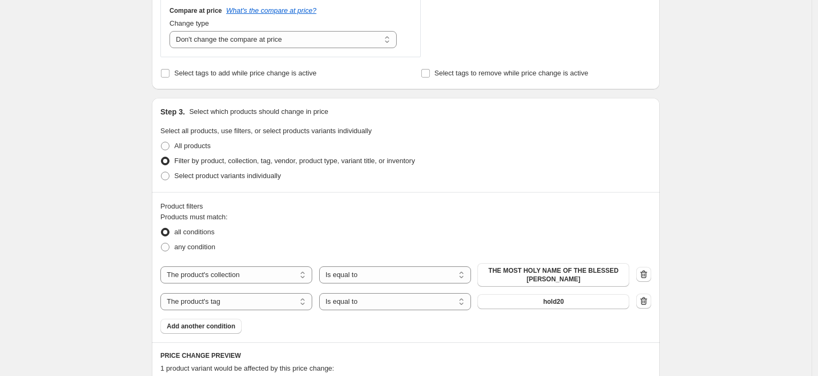
scroll to position [416, 0]
click at [518, 273] on span "THE MOST HOLY NAME OF THE BLESSED [PERSON_NAME]" at bounding box center [553, 274] width 139 height 17
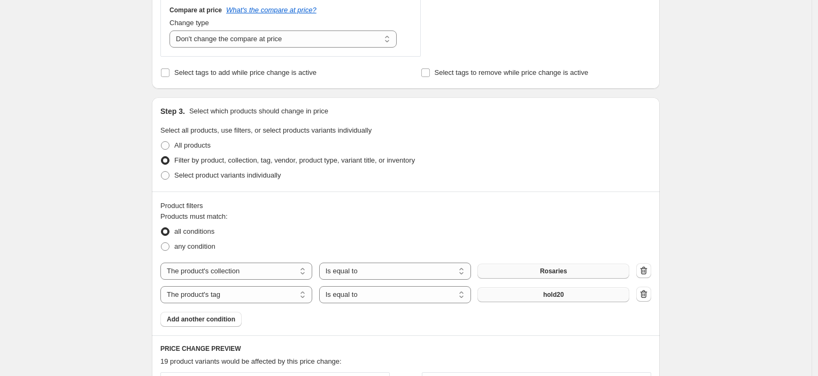
click at [587, 296] on button "hold20" at bounding box center [554, 294] width 152 height 15
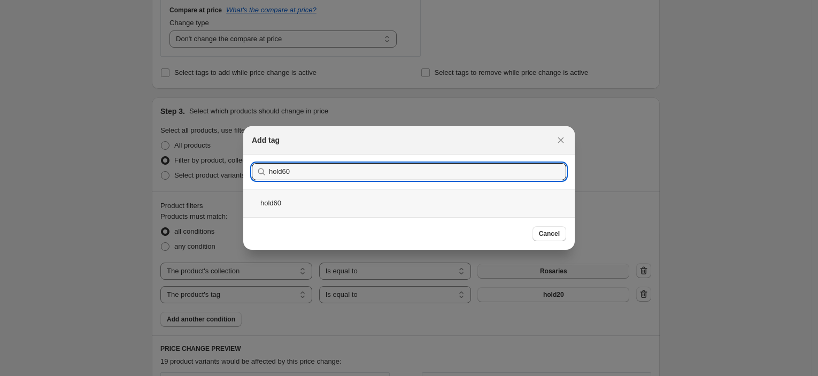
type input "hold60"
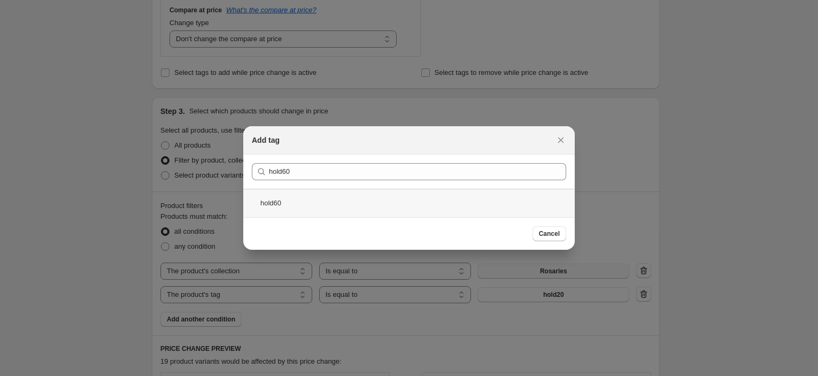
click at [337, 206] on div "hold60" at bounding box center [409, 203] width 332 height 28
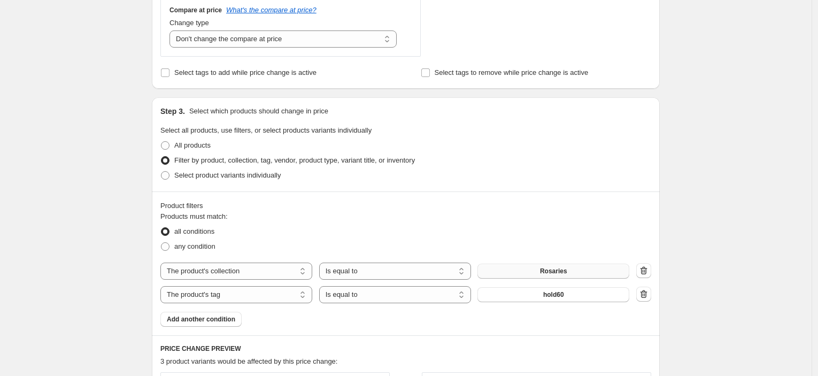
click at [733, 211] on div "Create new price [MEDICAL_DATA]. This page is ready Create new price [MEDICAL_D…" at bounding box center [406, 148] width 812 height 1129
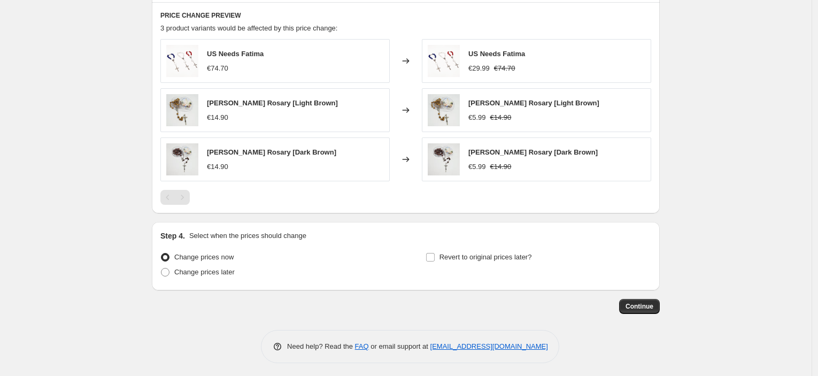
scroll to position [752, 0]
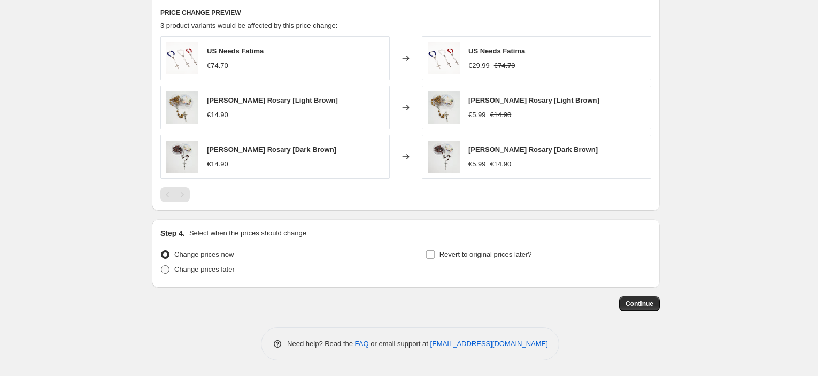
click at [206, 273] on span "Change prices later" at bounding box center [204, 269] width 60 height 8
click at [162, 266] on input "Change prices later" at bounding box center [161, 265] width 1 height 1
radio input "true"
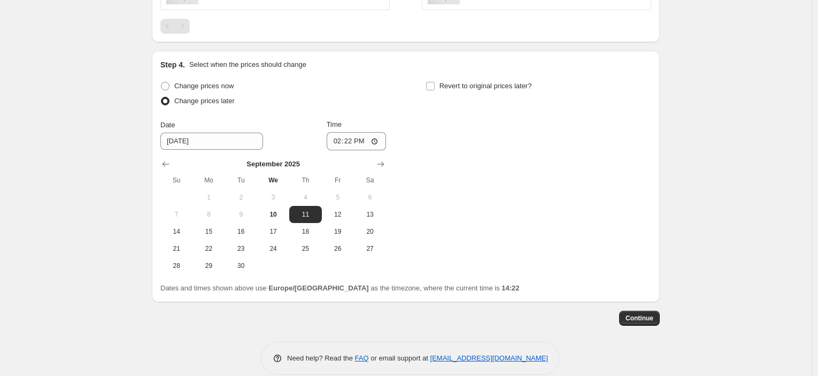
scroll to position [930, 0]
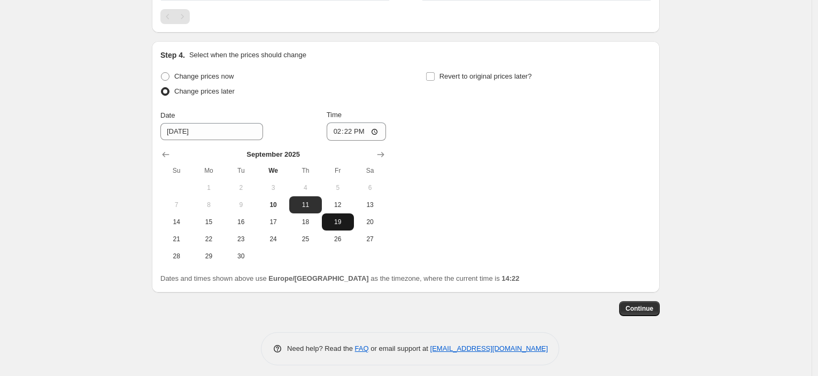
click at [344, 218] on span "19" at bounding box center [338, 222] width 24 height 9
click at [342, 203] on span "12" at bounding box center [338, 205] width 24 height 9
type input "[DATE]"
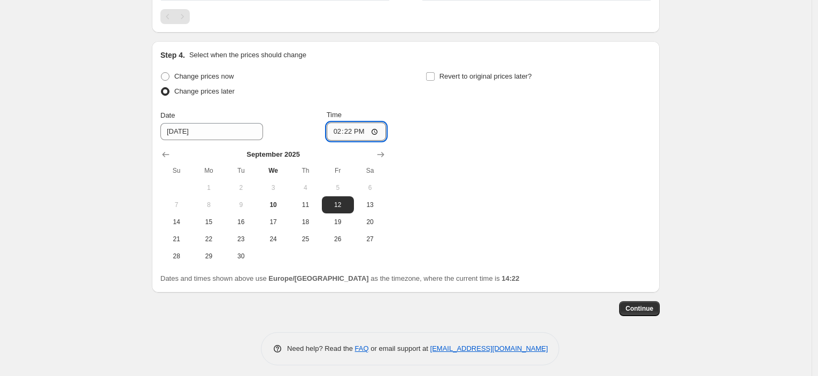
click at [351, 131] on input "14:22" at bounding box center [357, 131] width 60 height 18
type input "23:45"
click at [542, 134] on div "Change prices now Change prices later Date [DATE] Time 23:45 [DATE] Su Mo Tu We…" at bounding box center [405, 167] width 491 height 196
click at [479, 82] on label "Revert to original prices later?" at bounding box center [479, 76] width 106 height 15
click at [435, 81] on input "Revert to original prices later?" at bounding box center [430, 76] width 9 height 9
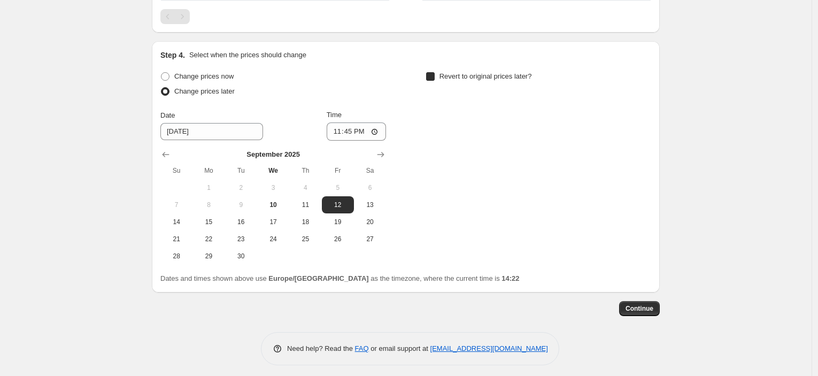
checkbox input "true"
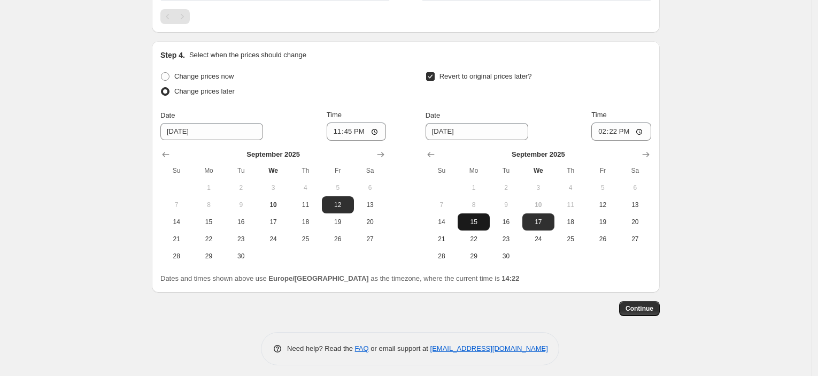
click at [467, 226] on span "15" at bounding box center [474, 222] width 24 height 9
type input "[DATE]"
click at [616, 135] on input "14:22" at bounding box center [622, 131] width 60 height 18
type input "08:00"
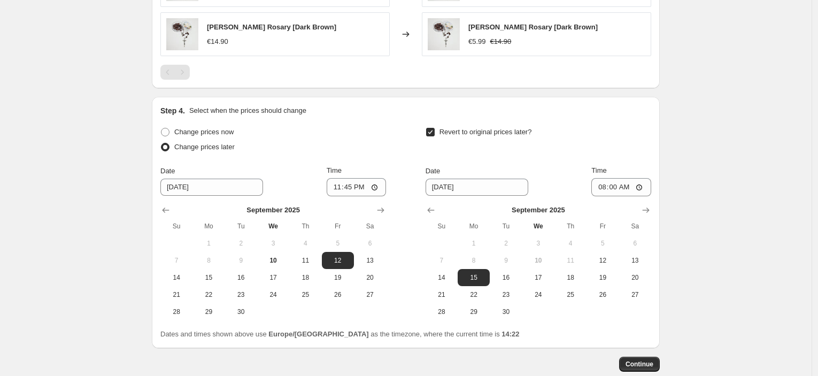
scroll to position [935, 0]
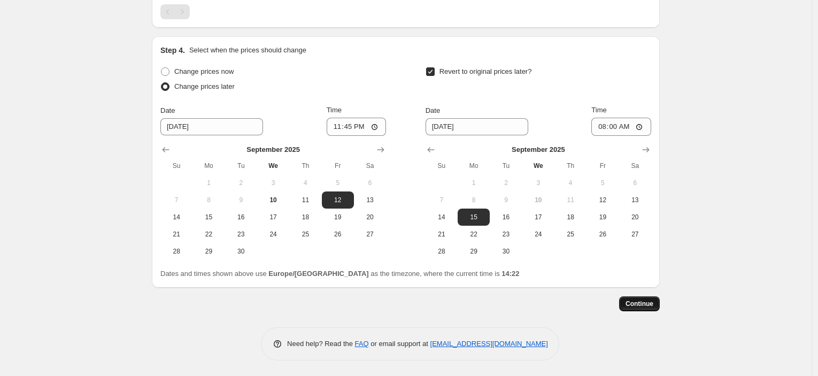
click at [654, 297] on button "Continue" at bounding box center [639, 303] width 41 height 15
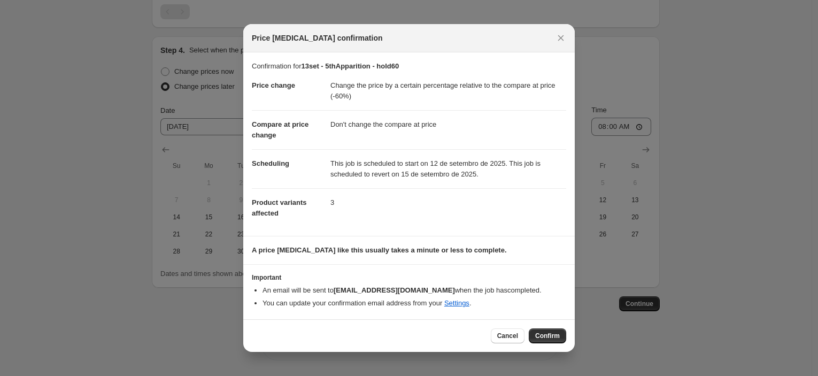
click at [545, 334] on span "Confirm" at bounding box center [547, 336] width 25 height 9
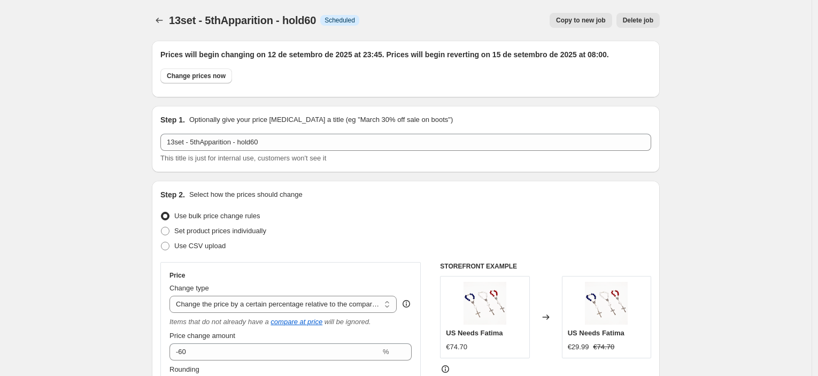
click at [588, 22] on span "Copy to new job" at bounding box center [581, 20] width 50 height 9
select select "pcap"
select select "no_change"
select select "collection"
select select "tag"
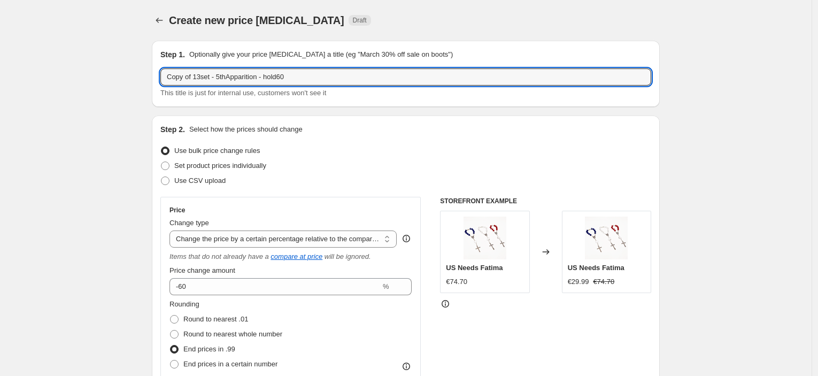
drag, startPoint x: 197, startPoint y: 82, endPoint x: 131, endPoint y: 76, distance: 67.1
type input "13set - 5thApparition - hold"
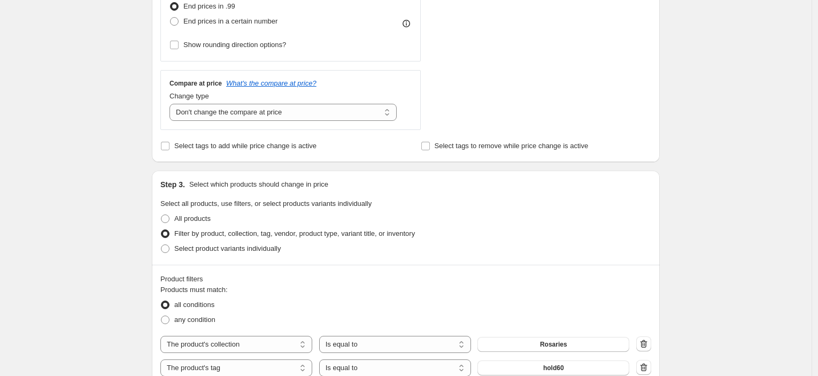
scroll to position [475, 0]
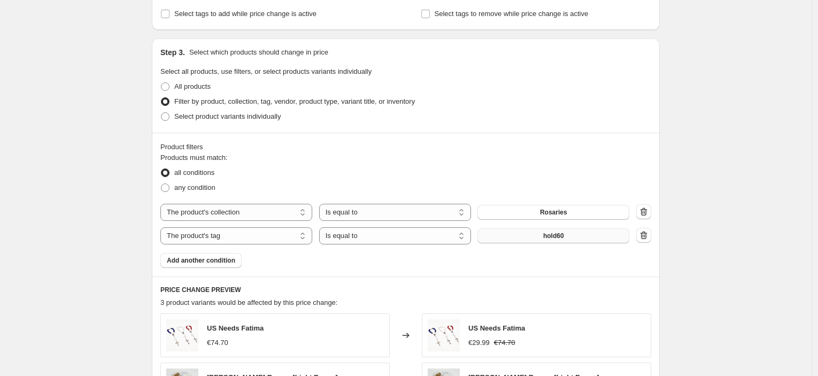
click at [542, 235] on button "hold60" at bounding box center [554, 235] width 152 height 15
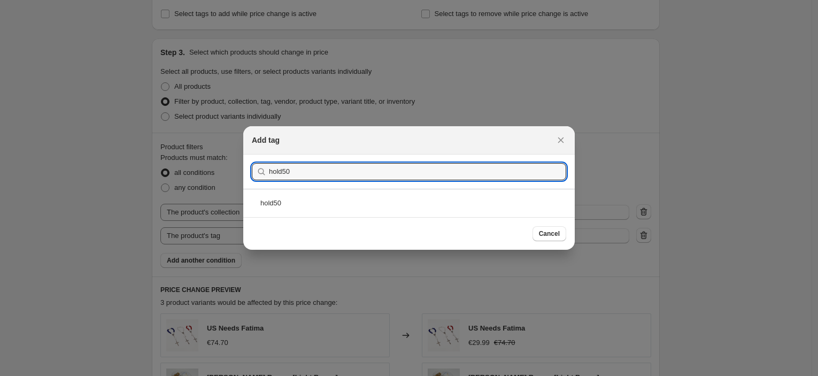
type input "hold50"
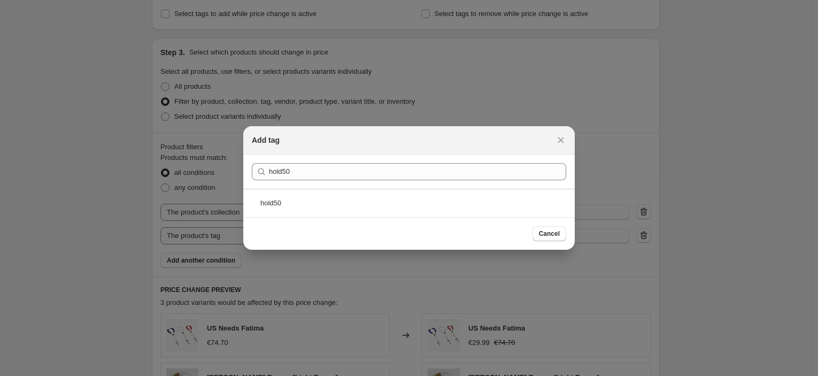
click at [340, 211] on div "hold50" at bounding box center [409, 203] width 332 height 28
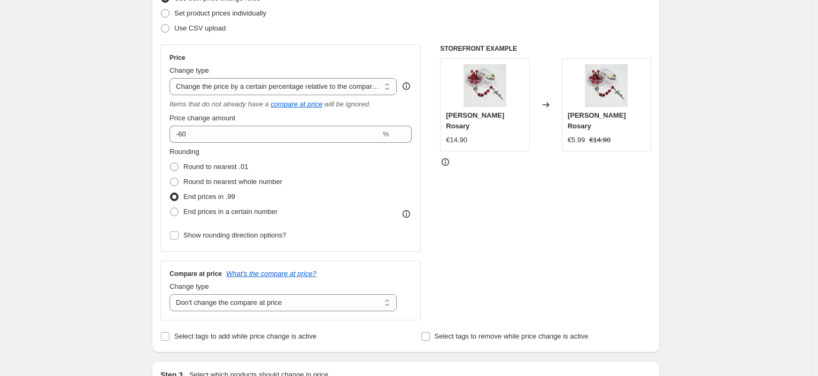
scroll to position [0, 0]
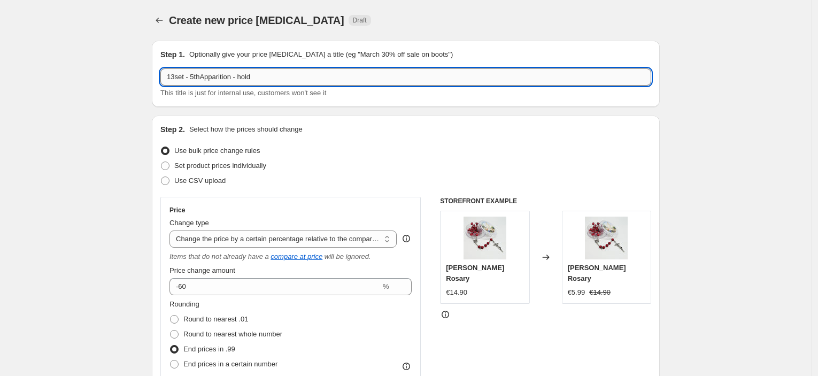
click at [321, 82] on input "13set - 5thApparition - hold" at bounding box center [405, 76] width 491 height 17
type input "13set - 5thApparition - hold50"
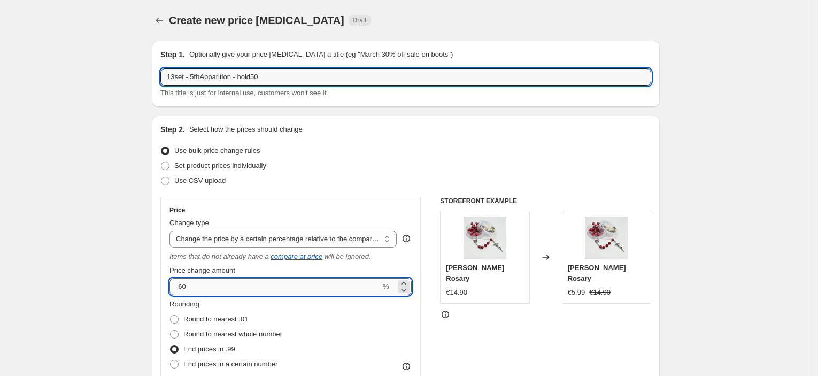
click at [185, 286] on input "-60" at bounding box center [275, 286] width 211 height 17
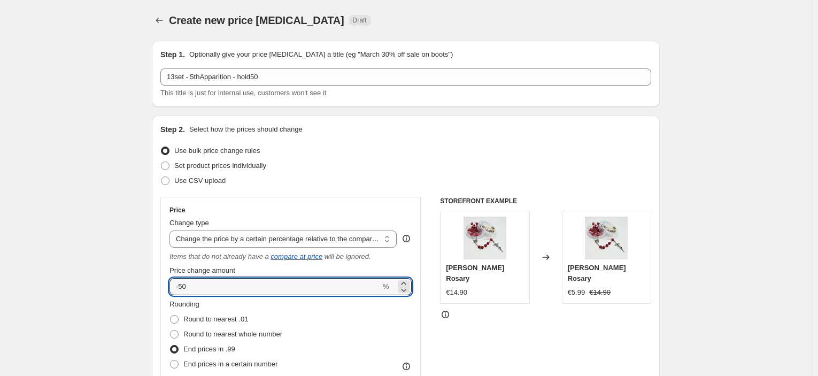
type input "-50"
click at [162, 264] on div "Step 2. Select how the prices should change Use bulk price change rules Set pro…" at bounding box center [406, 310] width 508 height 389
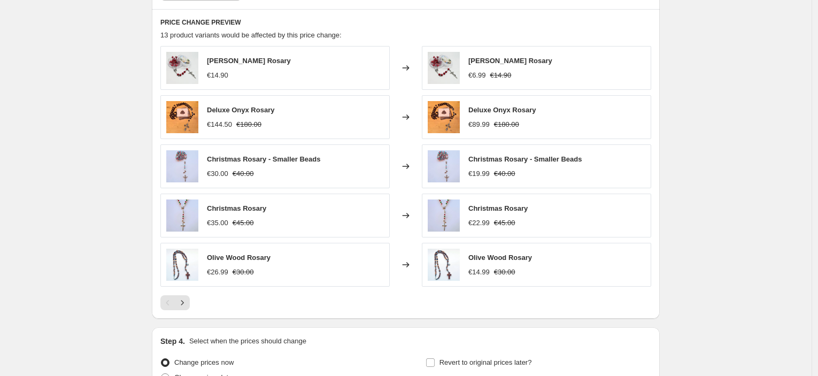
scroll to position [832, 0]
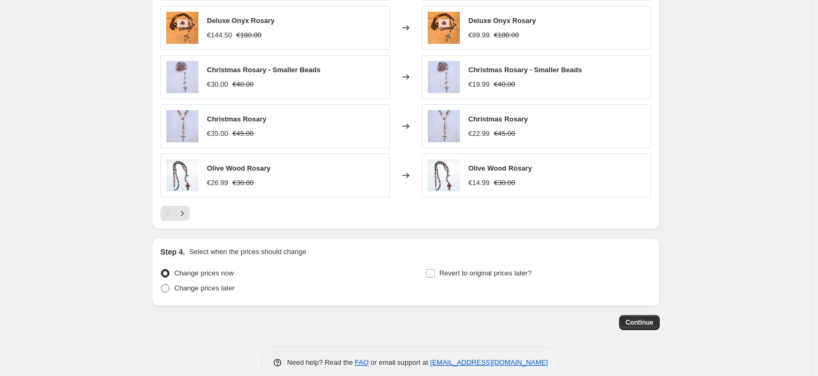
click at [201, 286] on span "Change prices later" at bounding box center [204, 288] width 60 height 8
click at [162, 285] on input "Change prices later" at bounding box center [161, 284] width 1 height 1
radio input "true"
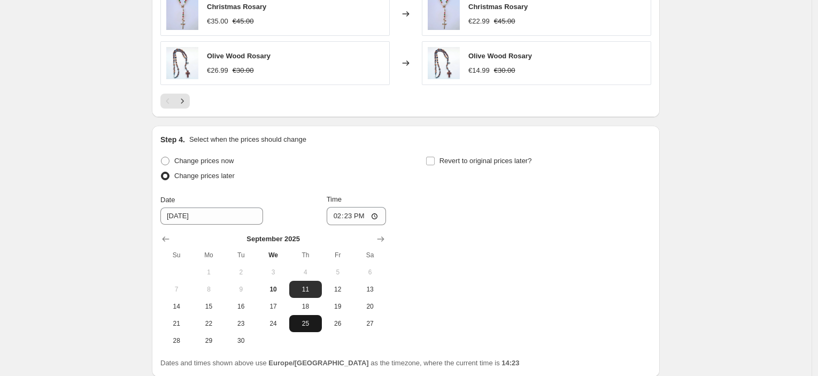
scroll to position [1033, 0]
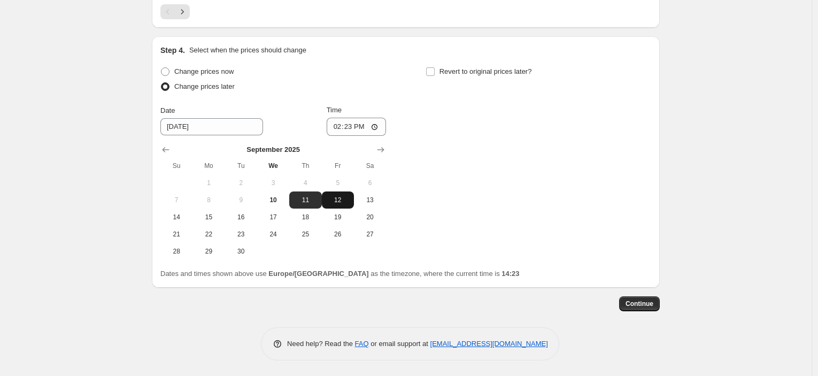
click at [350, 201] on span "12" at bounding box center [338, 200] width 24 height 9
type input "[DATE]"
click at [358, 122] on input "14:23" at bounding box center [357, 127] width 60 height 18
type input "23:45"
click at [463, 77] on label "Revert to original prices later?" at bounding box center [479, 71] width 106 height 15
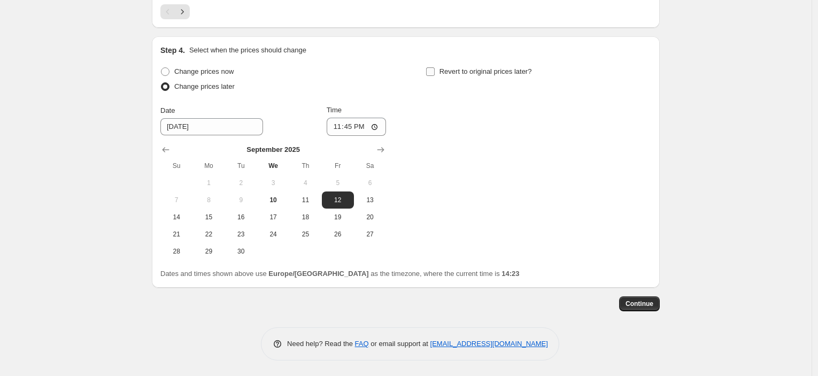
click at [435, 76] on input "Revert to original prices later?" at bounding box center [430, 71] width 9 height 9
checkbox input "true"
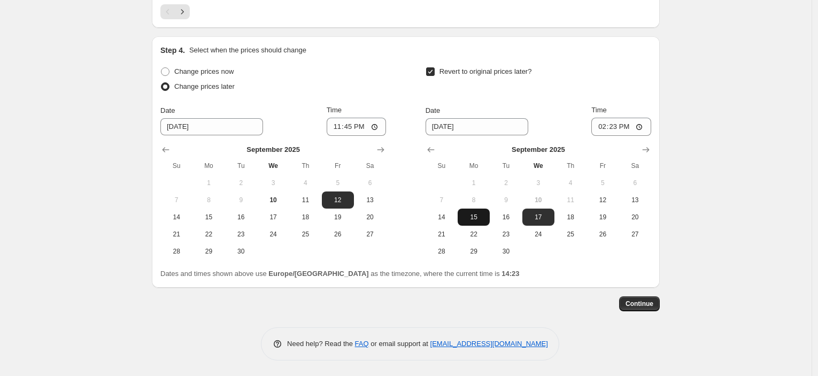
click at [484, 220] on span "15" at bounding box center [474, 217] width 24 height 9
type input "[DATE]"
click at [618, 130] on input "14:23" at bounding box center [622, 127] width 60 height 18
type input "08:00"
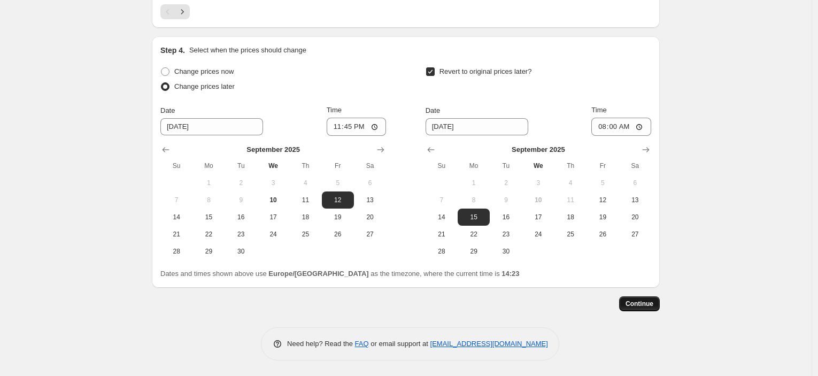
click at [643, 304] on span "Continue" at bounding box center [640, 304] width 28 height 9
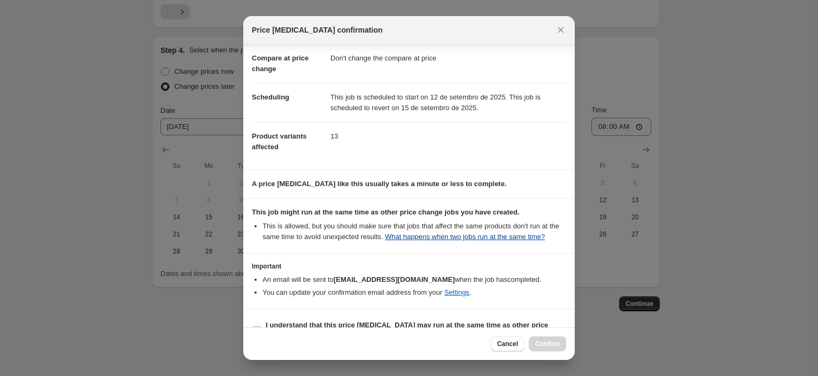
scroll to position [82, 0]
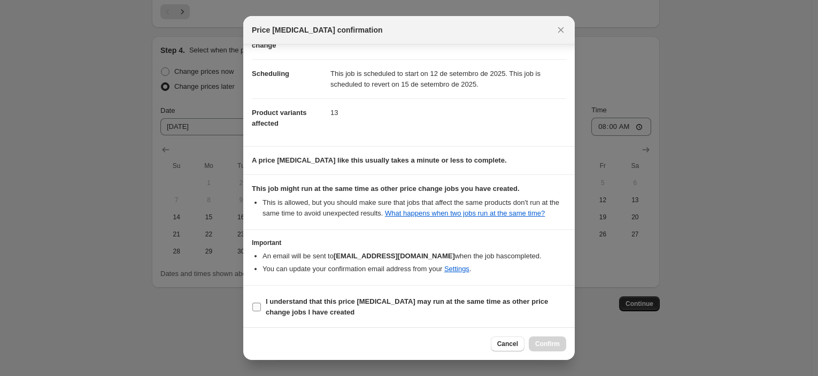
click at [355, 310] on span "I understand that this price [MEDICAL_DATA] may run at the same time as other p…" at bounding box center [416, 306] width 301 height 21
click at [261, 310] on input "I understand that this price [MEDICAL_DATA] may run at the same time as other p…" at bounding box center [256, 307] width 9 height 9
checkbox input "true"
click at [554, 344] on span "Confirm" at bounding box center [547, 344] width 25 height 9
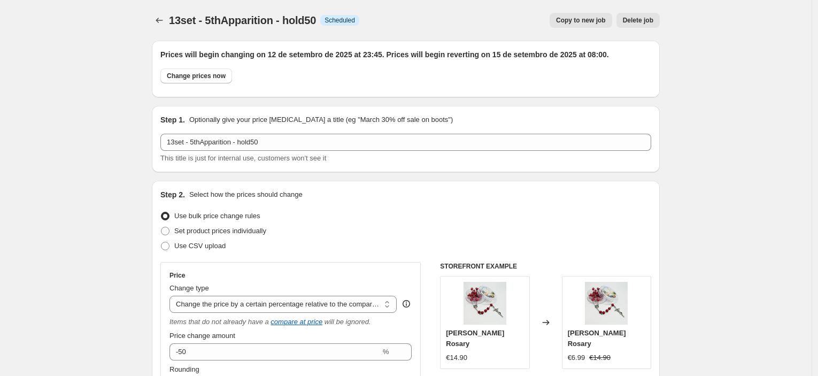
click at [573, 19] on span "Copy to new job" at bounding box center [581, 20] width 50 height 9
select select "pcap"
select select "no_change"
select select "collection"
select select "tag"
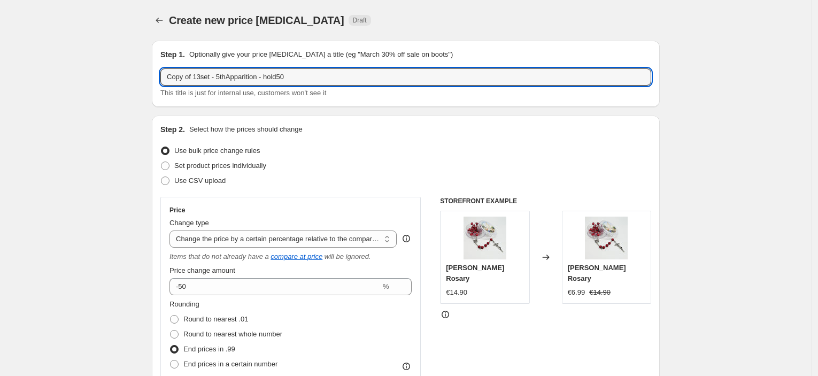
drag, startPoint x: 197, startPoint y: 78, endPoint x: 132, endPoint y: 78, distance: 65.3
type input "13set - 5thApparition - hold50"
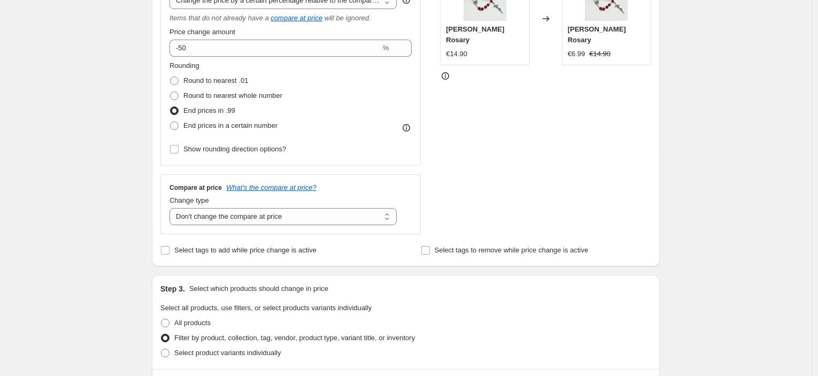
scroll to position [416, 0]
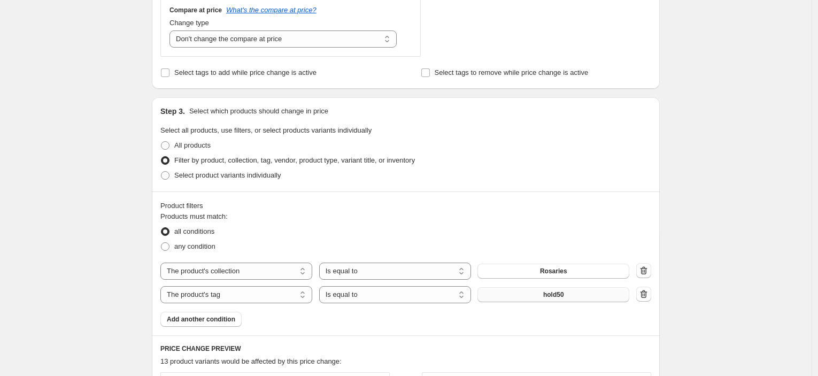
click at [519, 293] on button "hold50" at bounding box center [554, 294] width 152 height 15
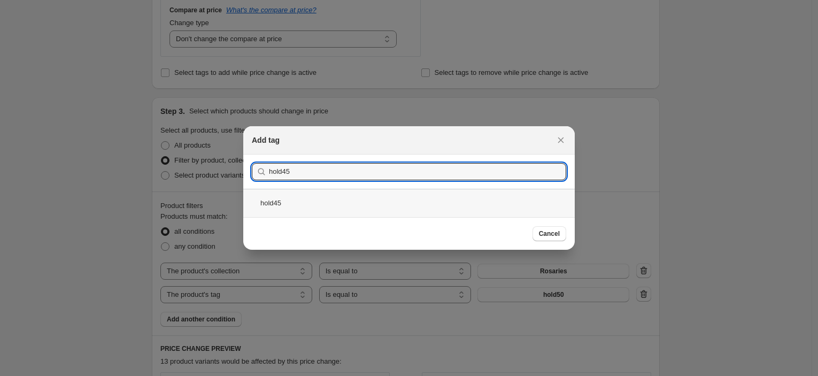
type input "hold45"
click at [340, 205] on div "hold45" at bounding box center [409, 203] width 332 height 28
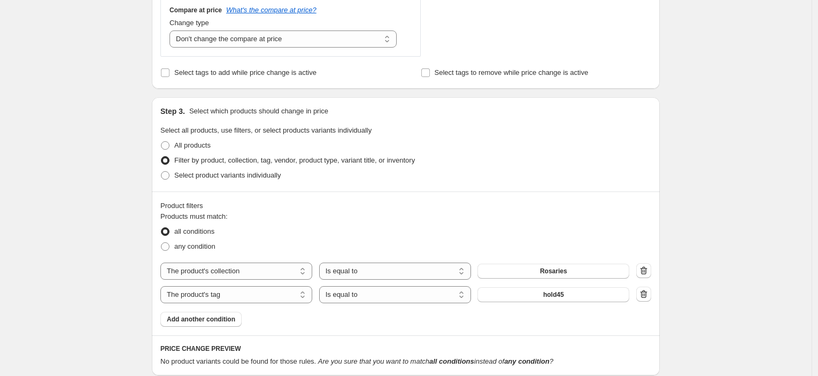
scroll to position [581, 0]
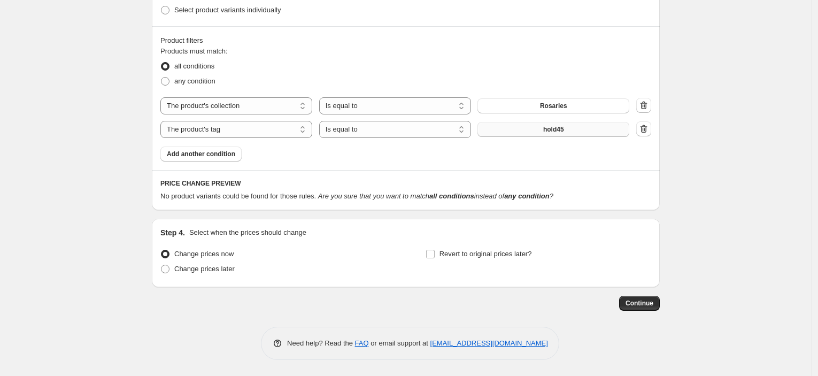
click at [573, 128] on button "hold45" at bounding box center [554, 129] width 152 height 15
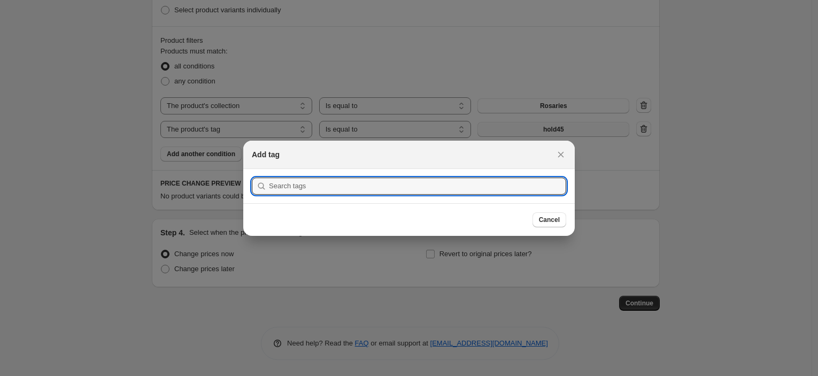
scroll to position [0, 0]
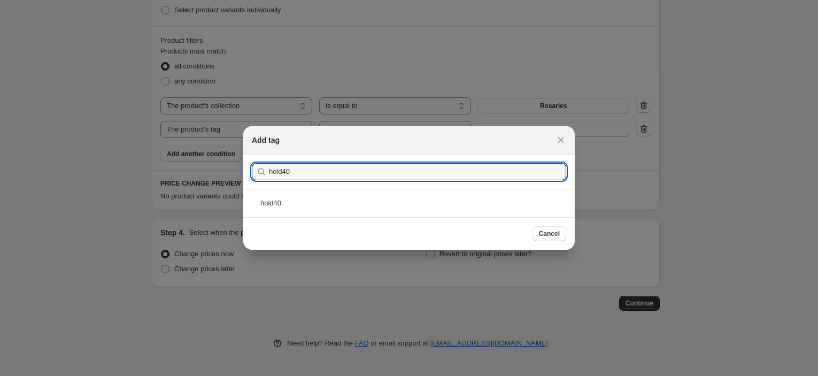
type input "hold40"
click at [294, 213] on div "hold40" at bounding box center [409, 203] width 332 height 28
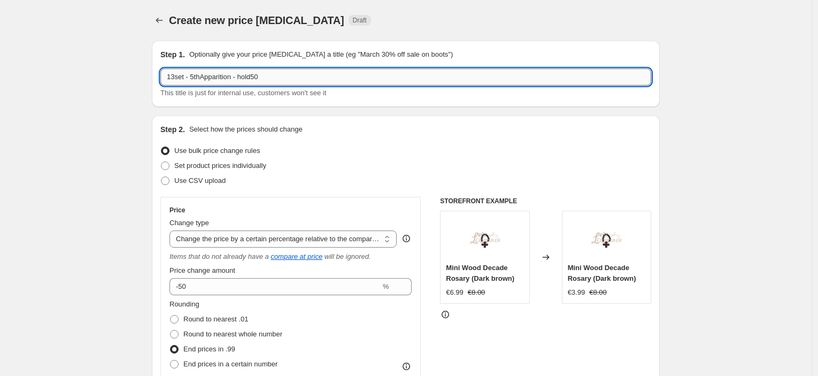
click at [267, 78] on input "13set - 5thApparition - hold50" at bounding box center [405, 76] width 491 height 17
type input "13set - 5thApparition - hold40"
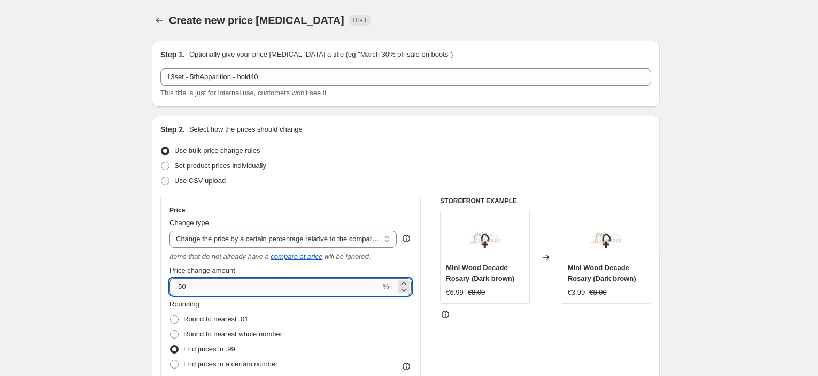
click at [187, 288] on input "-50" at bounding box center [275, 286] width 211 height 17
type input "-40"
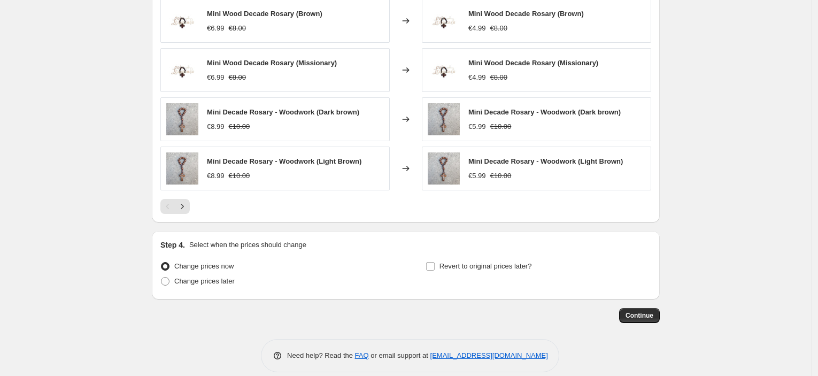
scroll to position [850, 0]
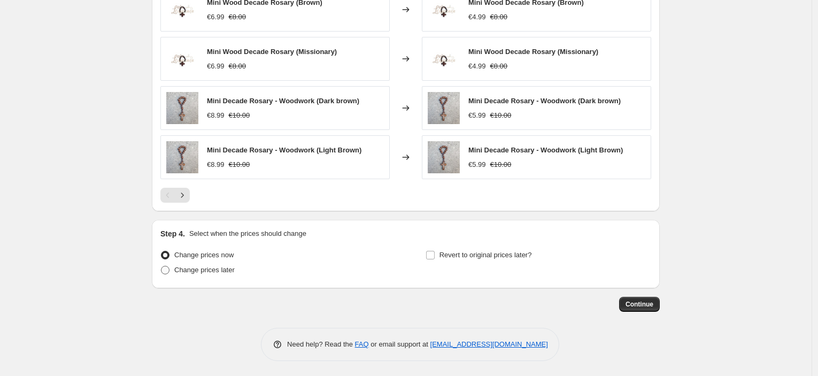
click at [214, 272] on span "Change prices later" at bounding box center [204, 270] width 60 height 8
click at [162, 266] on input "Change prices later" at bounding box center [161, 266] width 1 height 1
radio input "true"
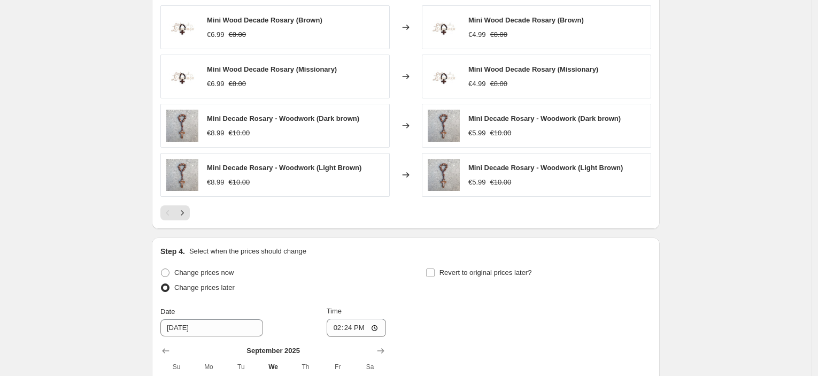
scroll to position [1028, 0]
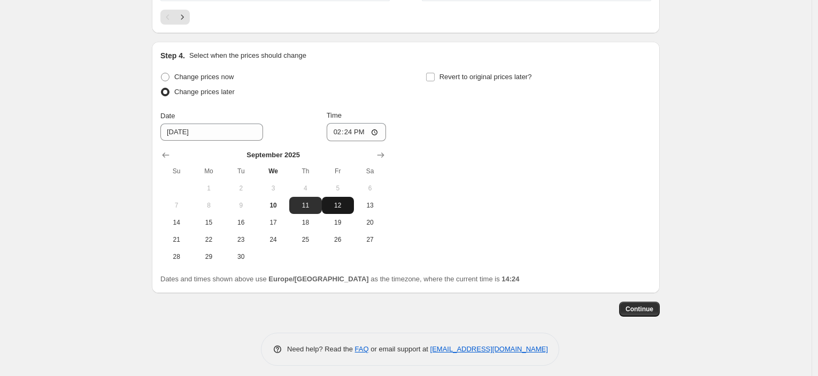
click at [330, 202] on span "12" at bounding box center [338, 205] width 24 height 9
type input "[DATE]"
click at [351, 132] on input "14:24" at bounding box center [357, 132] width 60 height 18
type input "23:45"
drag, startPoint x: 493, startPoint y: 69, endPoint x: 490, endPoint y: 79, distance: 10.0
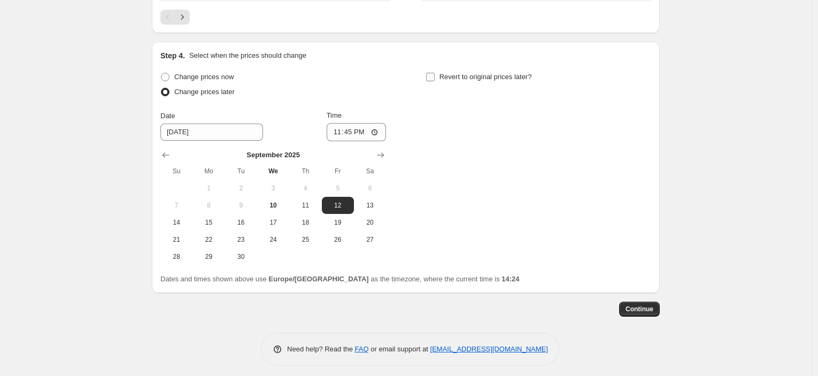
click at [492, 70] on label "Revert to original prices later?" at bounding box center [479, 77] width 106 height 15
click at [490, 79] on span "Revert to original prices later?" at bounding box center [486, 77] width 93 height 8
click at [435, 79] on input "Revert to original prices later?" at bounding box center [430, 77] width 9 height 9
checkbox input "true"
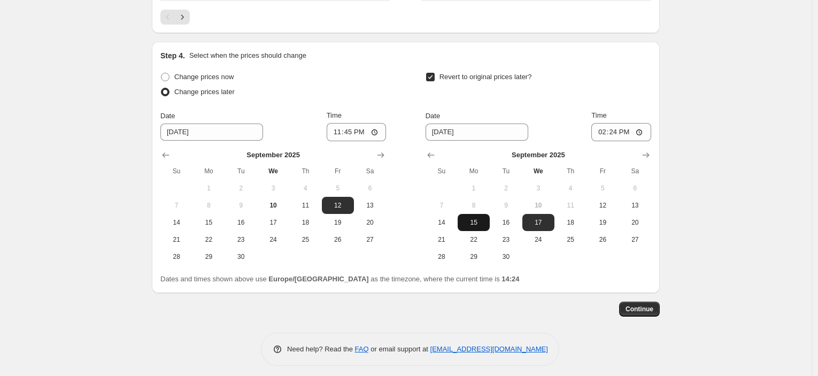
click at [482, 220] on span "15" at bounding box center [474, 222] width 24 height 9
type input "[DATE]"
click at [622, 134] on input "14:24" at bounding box center [622, 132] width 60 height 18
type input "08:00"
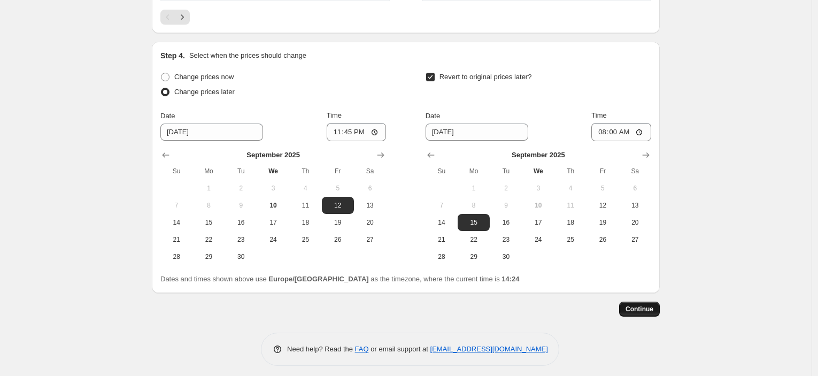
click at [647, 303] on button "Continue" at bounding box center [639, 309] width 41 height 15
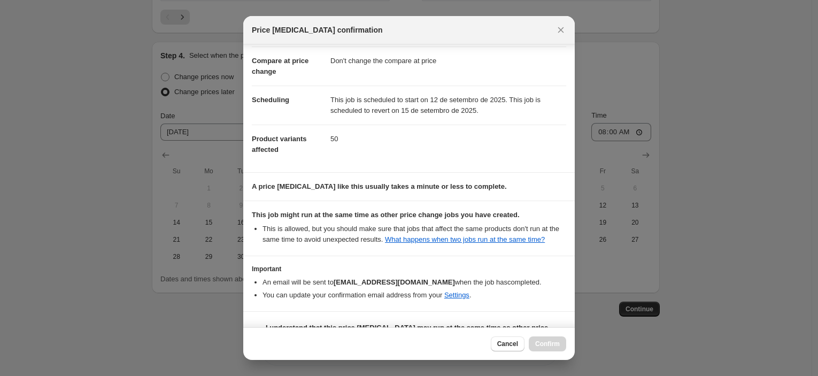
scroll to position [82, 0]
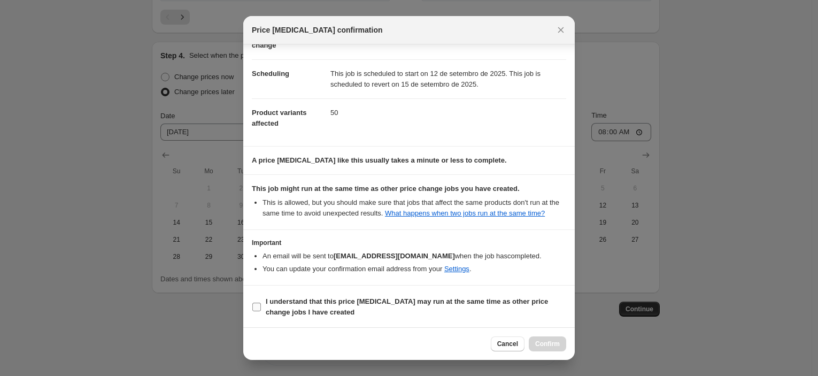
click at [397, 310] on span "I understand that this price [MEDICAL_DATA] may run at the same time as other p…" at bounding box center [416, 306] width 301 height 21
click at [261, 310] on input "I understand that this price [MEDICAL_DATA] may run at the same time as other p…" at bounding box center [256, 307] width 9 height 9
checkbox input "true"
click at [556, 341] on span "Confirm" at bounding box center [547, 344] width 25 height 9
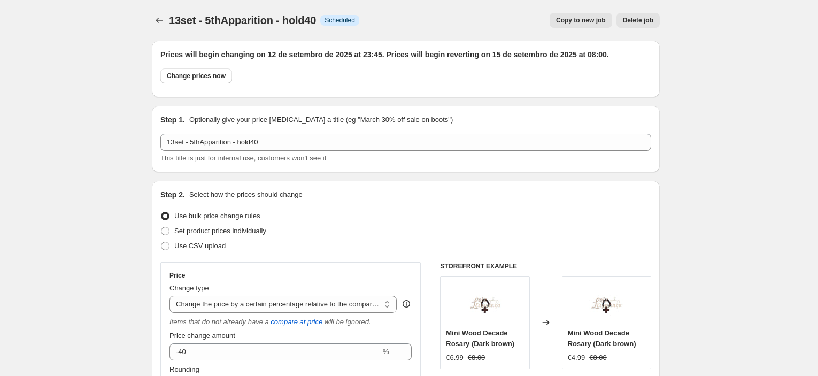
click at [594, 21] on span "Copy to new job" at bounding box center [581, 20] width 50 height 9
select select "pcap"
select select "no_change"
select select "collection"
select select "tag"
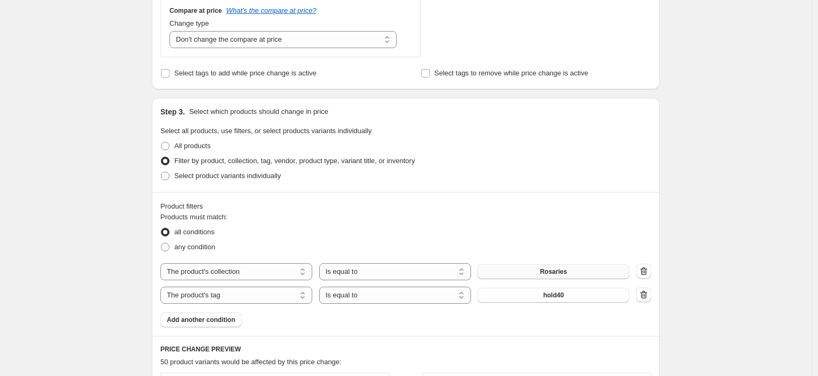
scroll to position [416, 0]
click at [589, 289] on button "hold40" at bounding box center [554, 294] width 152 height 15
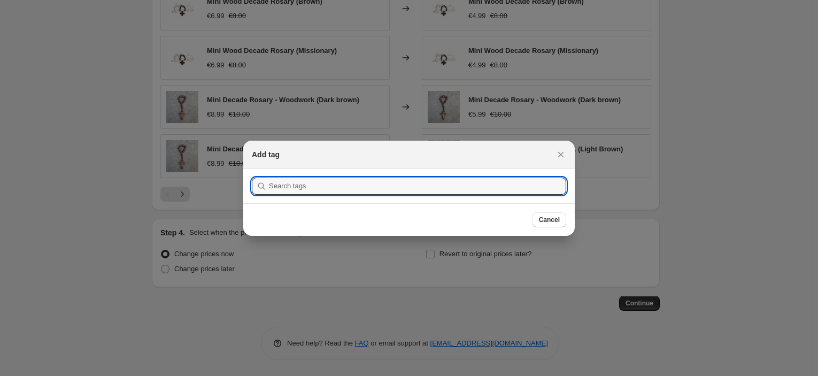
scroll to position [0, 0]
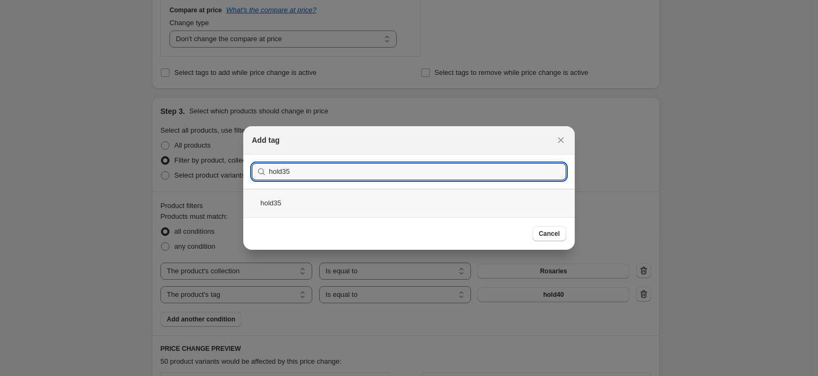
type input "hold35"
click at [325, 201] on div "hold35" at bounding box center [409, 203] width 332 height 28
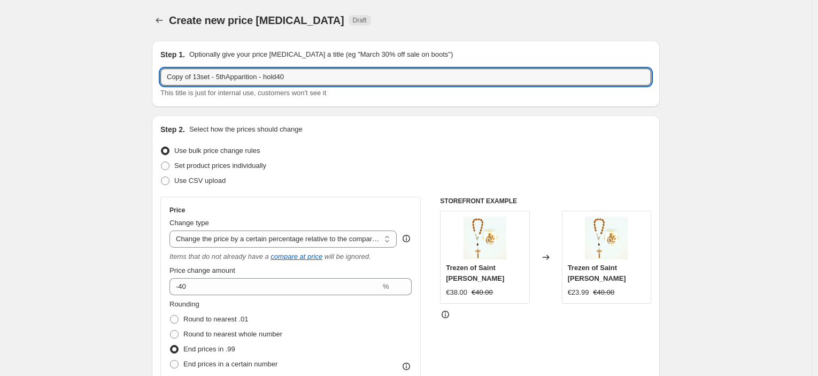
drag, startPoint x: 195, startPoint y: 78, endPoint x: 153, endPoint y: 75, distance: 42.3
type input "13set - 5thApparition - hold35"
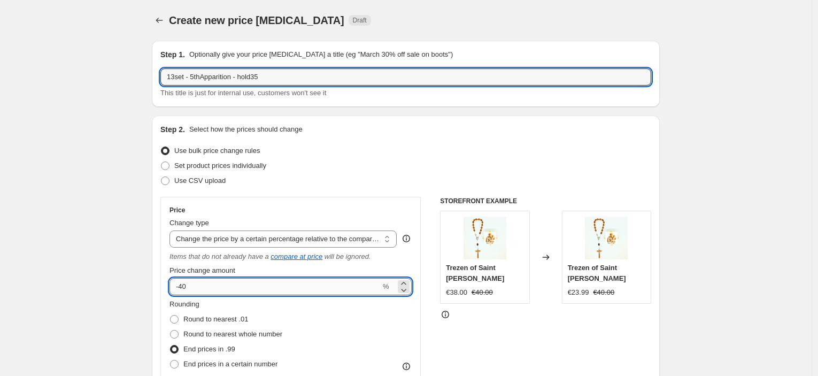
click at [231, 280] on input "-40" at bounding box center [275, 286] width 211 height 17
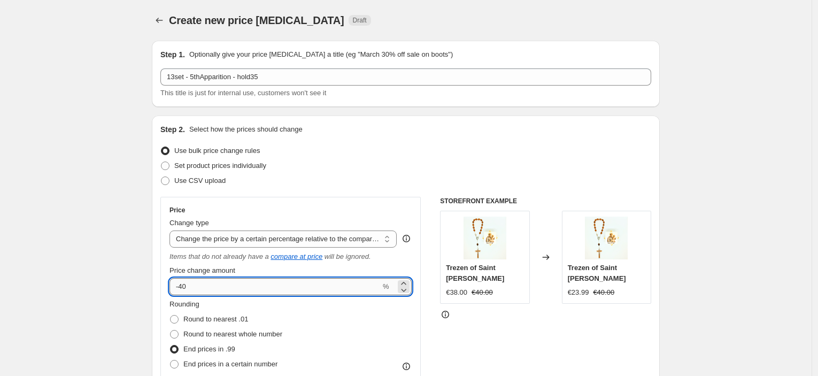
type input "-4"
type input "-35"
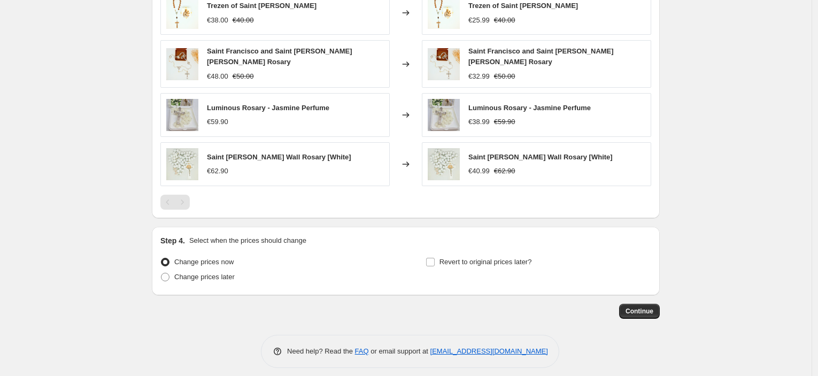
scroll to position [801, 0]
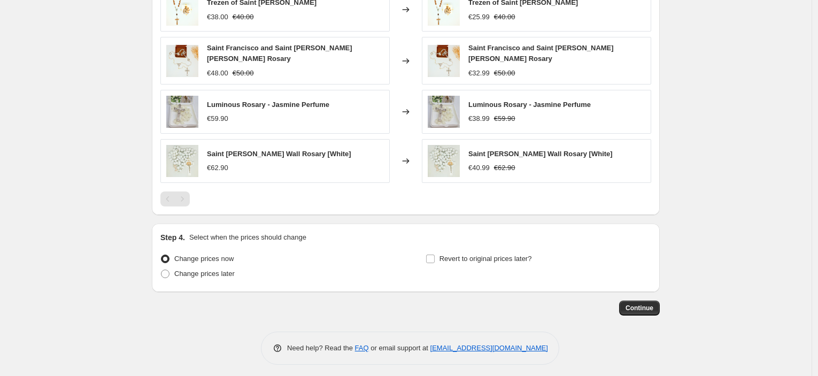
click at [228, 260] on label "Change prices now" at bounding box center [196, 258] width 73 height 15
click at [162, 255] on input "Change prices now" at bounding box center [161, 255] width 1 height 1
click at [231, 270] on span "Change prices later" at bounding box center [204, 274] width 60 height 8
click at [162, 270] on input "Change prices later" at bounding box center [161, 270] width 1 height 1
radio input "true"
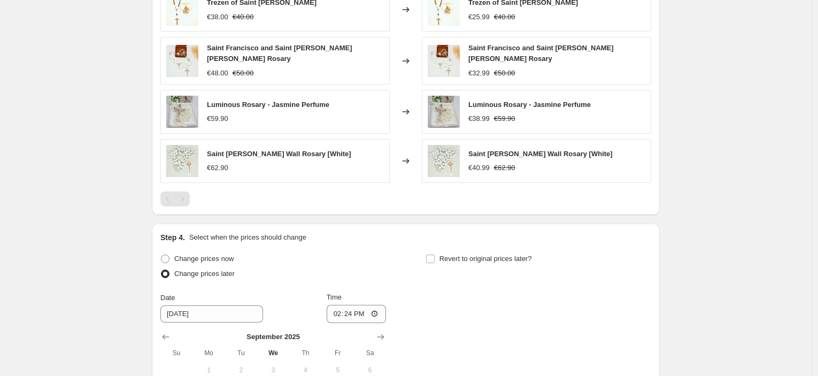
scroll to position [979, 0]
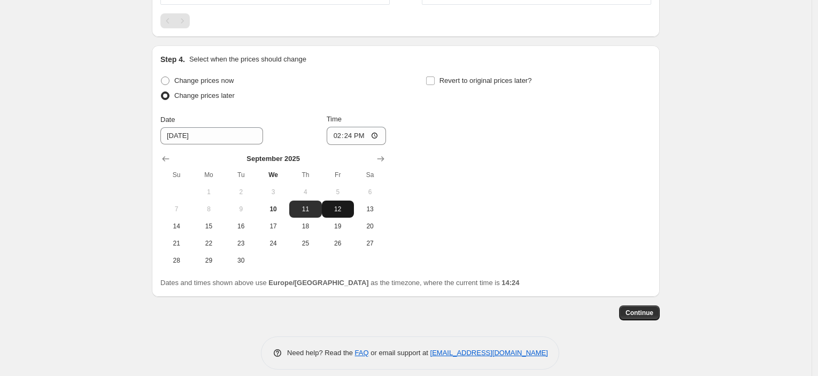
click at [337, 206] on span "12" at bounding box center [338, 209] width 24 height 9
type input "[DATE]"
click at [351, 129] on input "14:24" at bounding box center [357, 136] width 60 height 18
type input "23:45"
click at [487, 87] on div "Revert to original prices later?" at bounding box center [539, 89] width 226 height 32
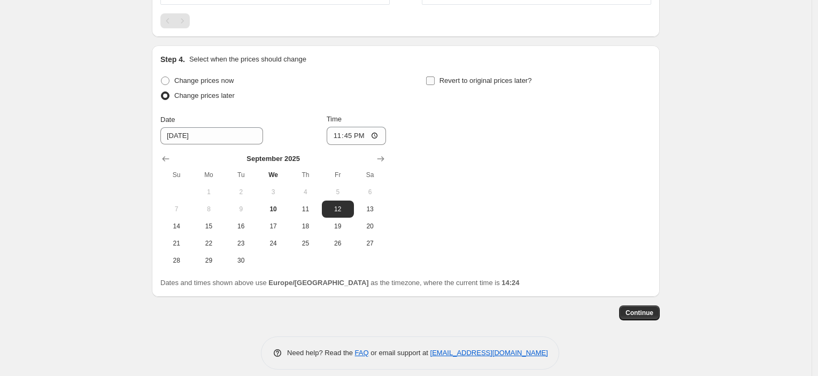
click at [485, 78] on span "Revert to original prices later?" at bounding box center [486, 80] width 93 height 8
click at [435, 78] on input "Revert to original prices later?" at bounding box center [430, 80] width 9 height 9
checkbox input "true"
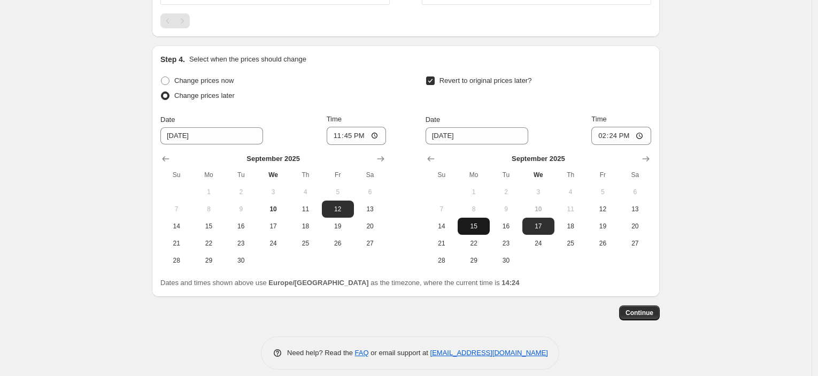
click at [476, 224] on span "15" at bounding box center [474, 226] width 24 height 9
type input "[DATE]"
click at [618, 129] on input "14:24" at bounding box center [622, 136] width 60 height 18
type input "08:00"
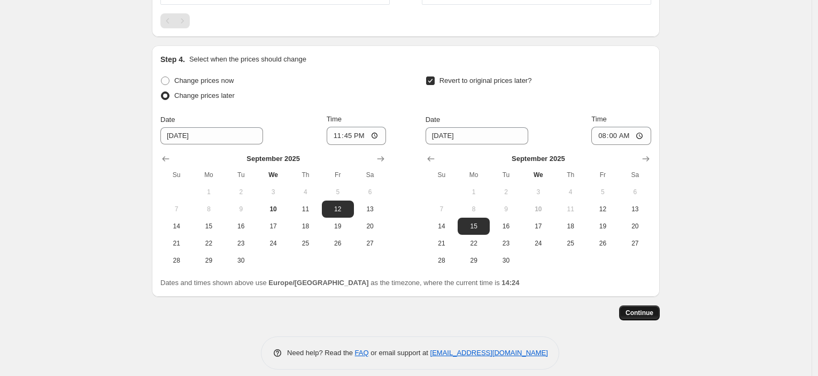
click at [659, 313] on button "Continue" at bounding box center [639, 312] width 41 height 15
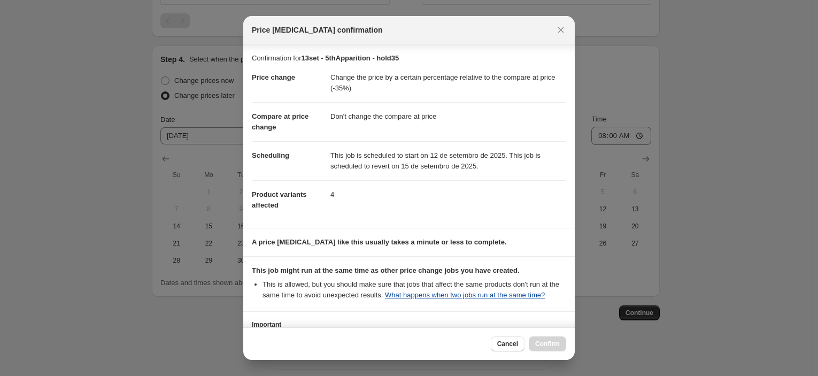
scroll to position [82, 0]
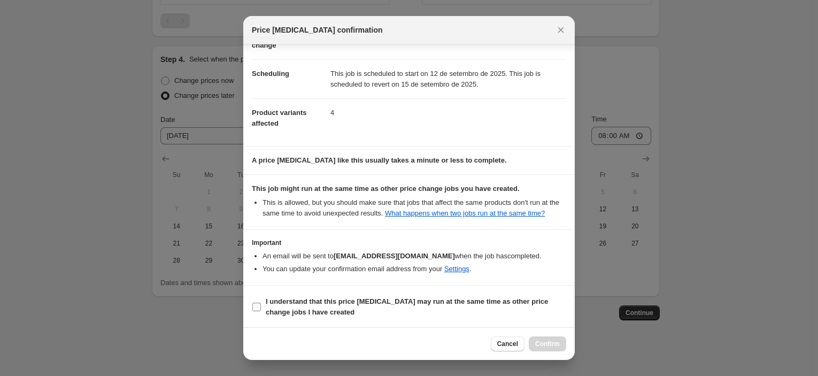
click at [381, 305] on span "I understand that this price [MEDICAL_DATA] may run at the same time as other p…" at bounding box center [416, 306] width 301 height 21
click at [261, 305] on input "I understand that this price [MEDICAL_DATA] may run at the same time as other p…" at bounding box center [256, 307] width 9 height 9
checkbox input "true"
click at [554, 346] on span "Confirm" at bounding box center [547, 344] width 25 height 9
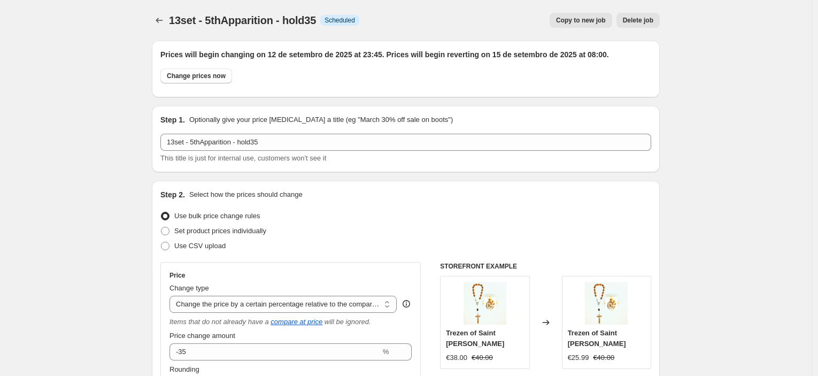
click at [579, 20] on span "Copy to new job" at bounding box center [581, 20] width 50 height 9
select select "pcap"
select select "no_change"
select select "collection"
select select "tag"
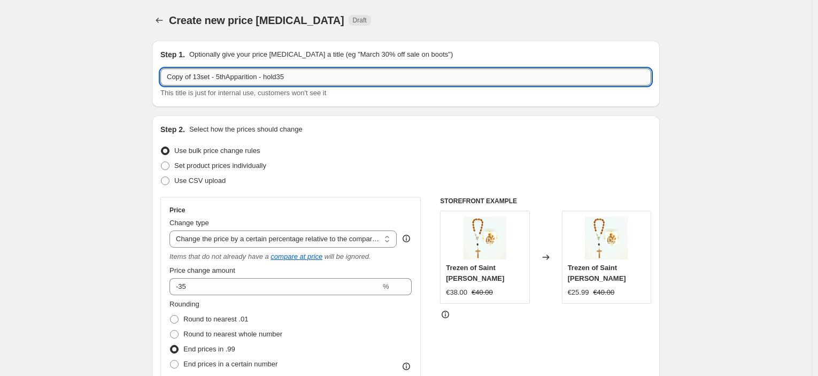
click at [302, 80] on input "Copy of 13set - 5thApparition - hold35" at bounding box center [405, 76] width 491 height 17
type input "13set - 5thApparition - hold30"
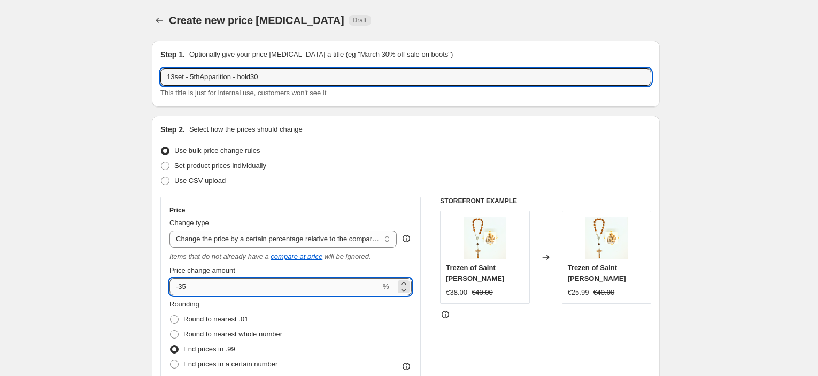
click at [203, 292] on input "-35" at bounding box center [275, 286] width 211 height 17
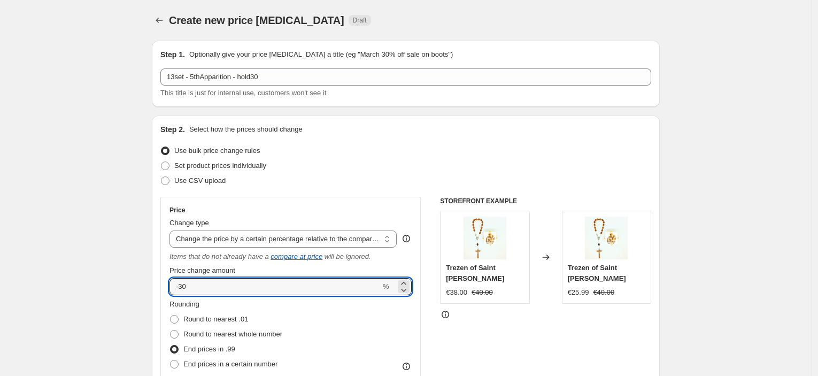
type input "-30"
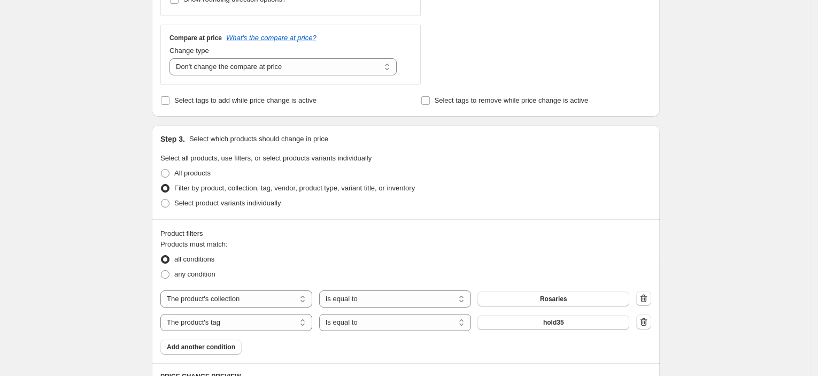
scroll to position [416, 0]
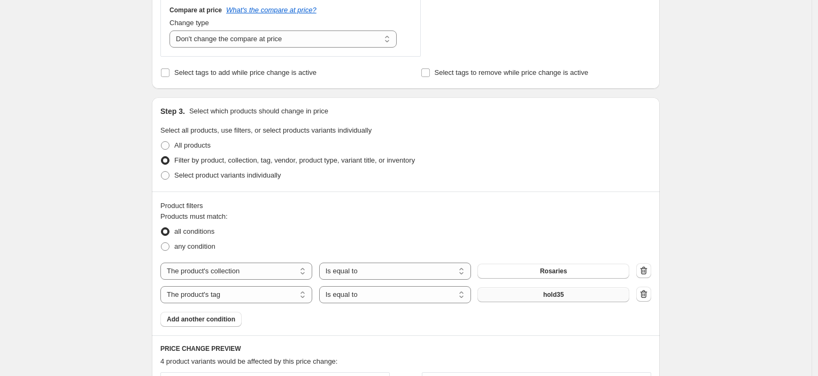
click at [531, 288] on button "hold35" at bounding box center [554, 294] width 152 height 15
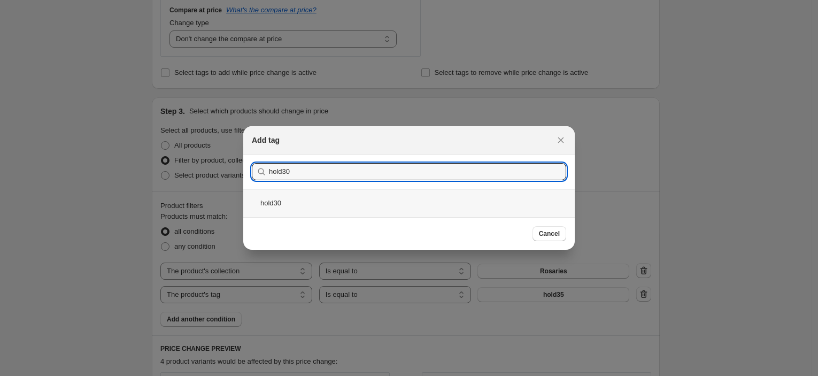
type input "hold30"
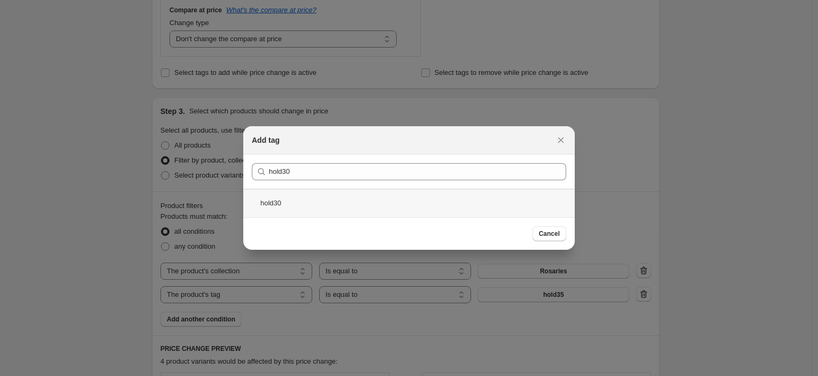
click at [381, 201] on div "hold30" at bounding box center [409, 203] width 332 height 28
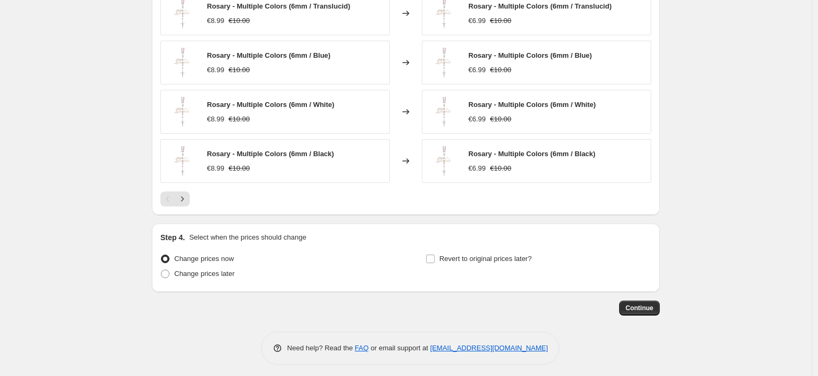
scroll to position [850, 0]
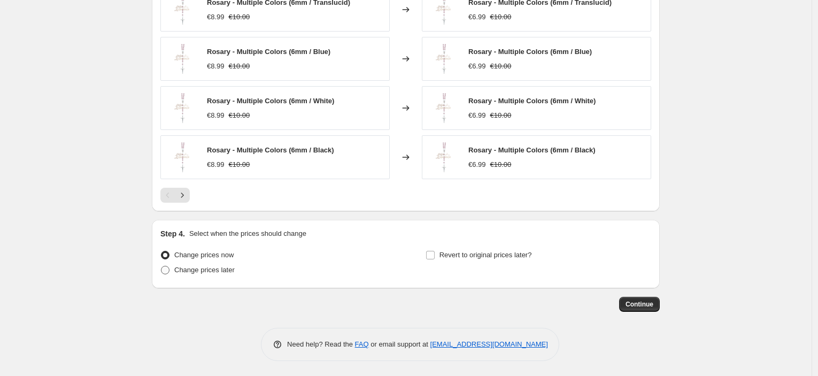
click at [176, 271] on label "Change prices later" at bounding box center [197, 270] width 74 height 15
click at [162, 266] on input "Change prices later" at bounding box center [161, 266] width 1 height 1
radio input "true"
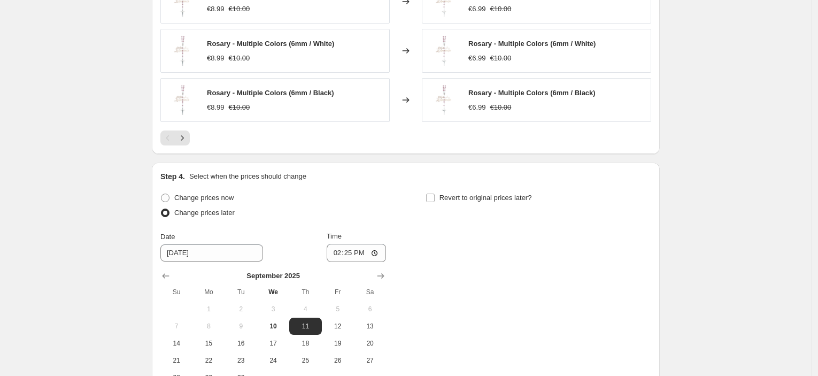
scroll to position [969, 0]
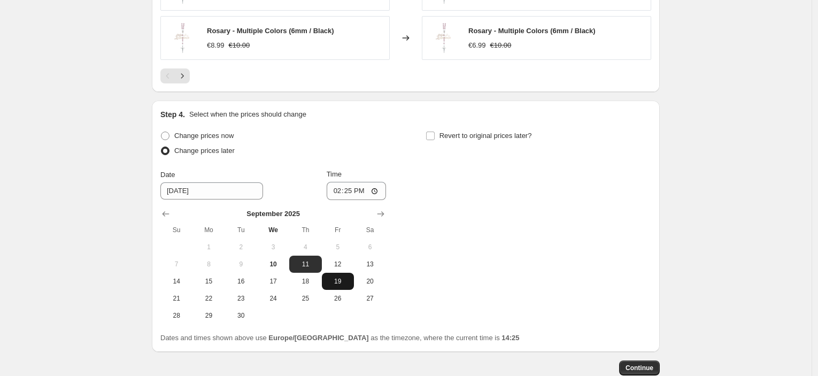
click at [341, 277] on span "19" at bounding box center [338, 281] width 24 height 9
click at [341, 263] on span "12" at bounding box center [338, 264] width 24 height 9
type input "[DATE]"
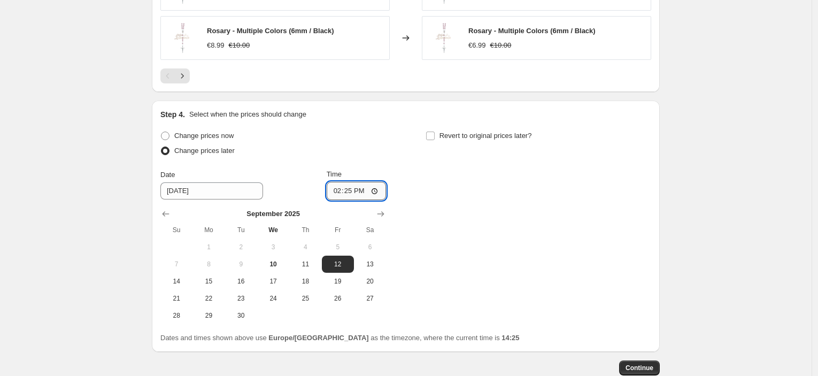
click at [357, 194] on input "14:25" at bounding box center [357, 191] width 60 height 18
type input "23:45"
click at [464, 140] on span "Revert to original prices later?" at bounding box center [486, 136] width 93 height 11
click at [435, 140] on input "Revert to original prices later?" at bounding box center [430, 136] width 9 height 9
checkbox input "true"
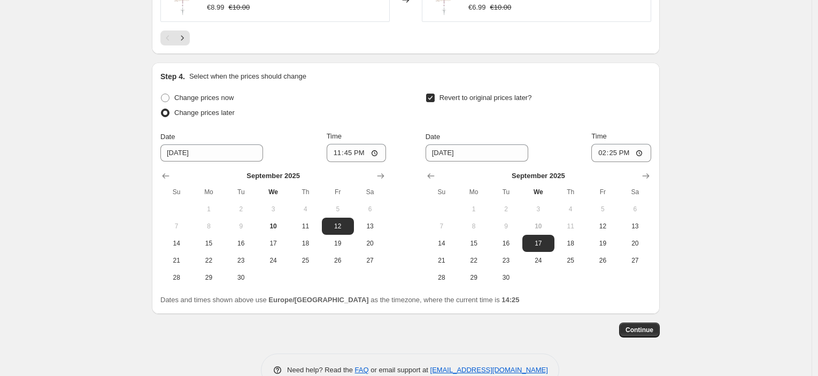
scroll to position [1028, 0]
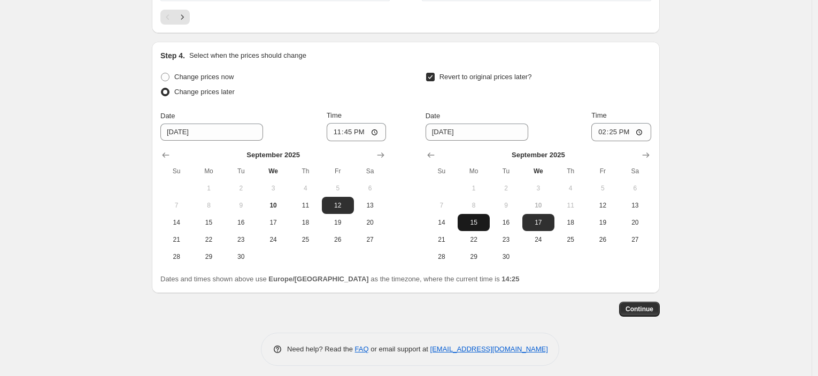
click at [482, 218] on span "15" at bounding box center [474, 222] width 24 height 9
type input "[DATE]"
click at [615, 136] on input "14:25" at bounding box center [622, 132] width 60 height 18
type input "08:00"
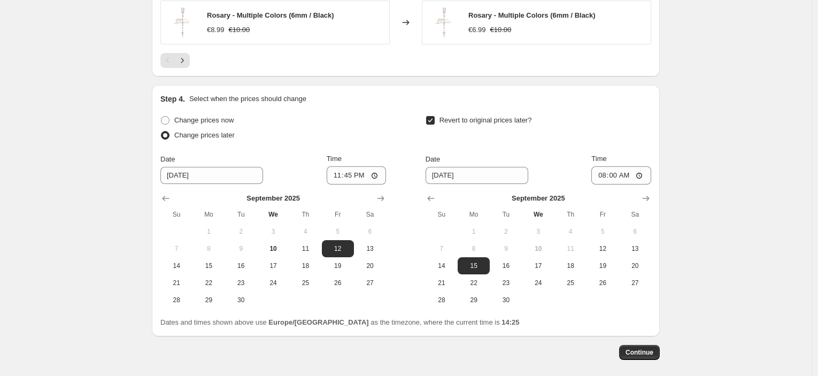
scroll to position [1033, 0]
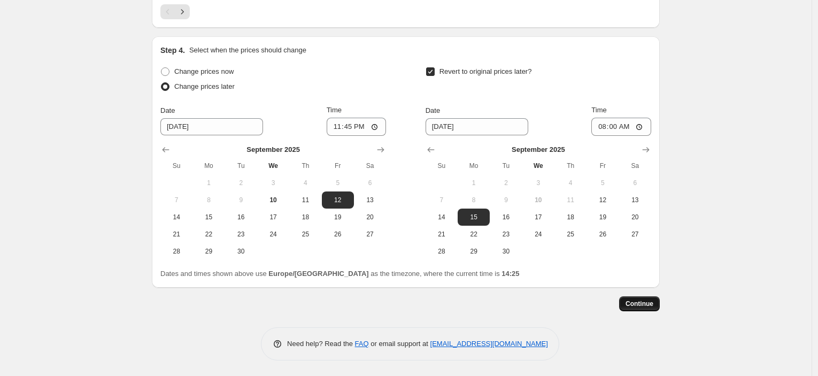
click at [640, 309] on button "Continue" at bounding box center [639, 303] width 41 height 15
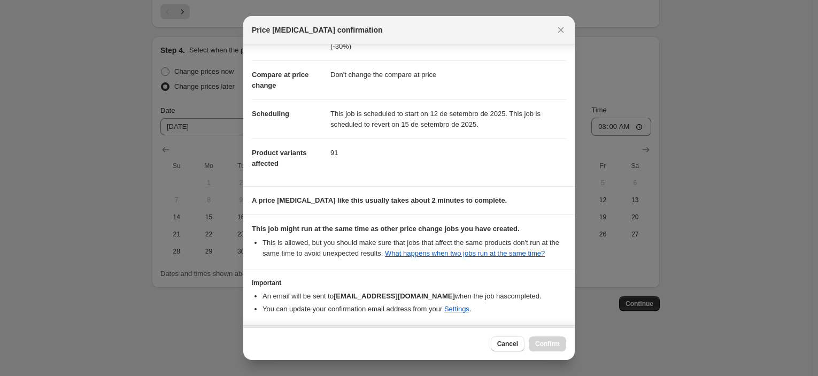
scroll to position [82, 0]
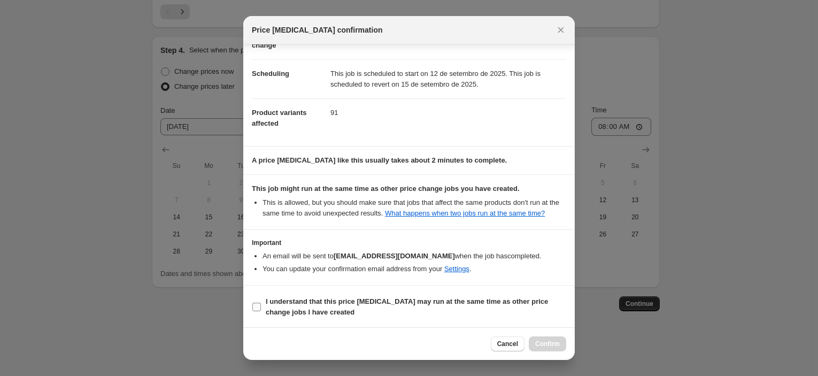
click at [365, 294] on label "I understand that this price [MEDICAL_DATA] may run at the same time as other p…" at bounding box center [409, 307] width 315 height 26
click at [261, 303] on input "I understand that this price [MEDICAL_DATA] may run at the same time as other p…" at bounding box center [256, 307] width 9 height 9
checkbox input "true"
click at [550, 338] on button "Confirm" at bounding box center [547, 343] width 37 height 15
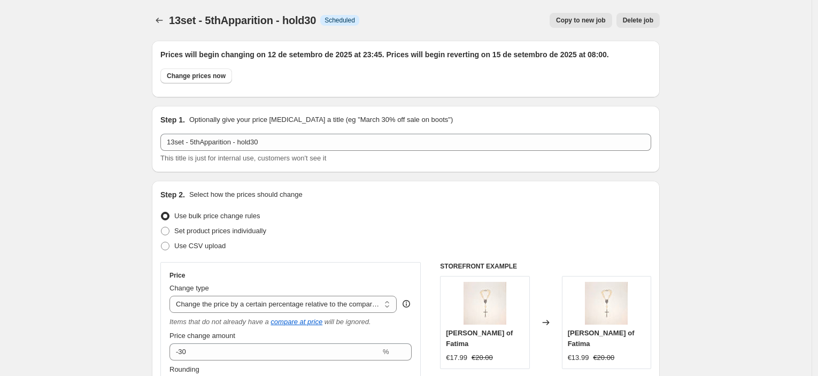
click at [595, 21] on span "Copy to new job" at bounding box center [581, 20] width 50 height 9
select select "pcap"
select select "no_change"
select select "collection"
select select "tag"
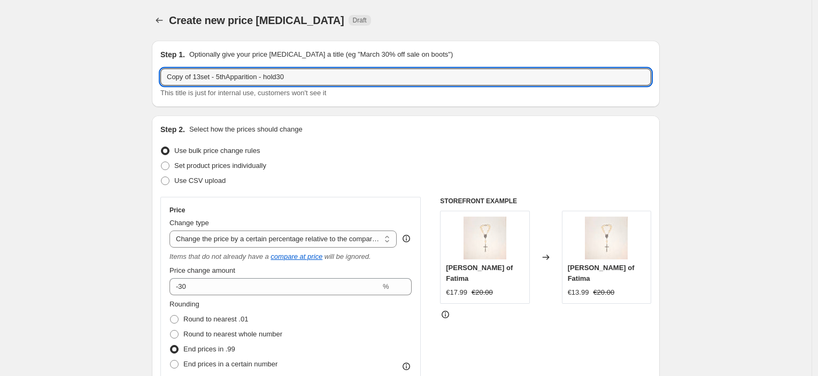
drag, startPoint x: 197, startPoint y: 78, endPoint x: 150, endPoint y: 80, distance: 46.6
type input "13set - 5thApparition - hold30"
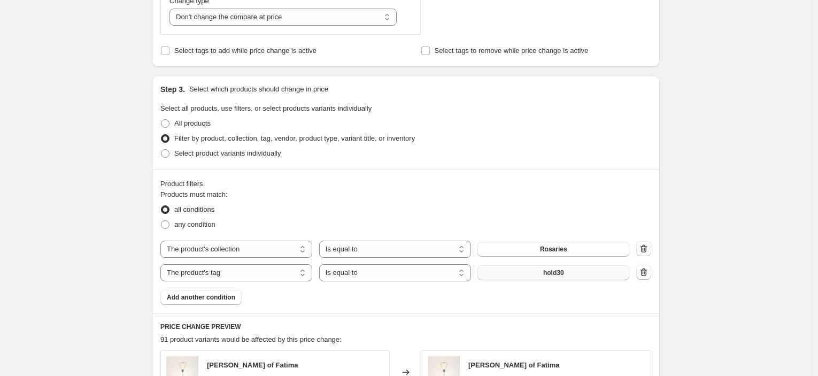
scroll to position [475, 0]
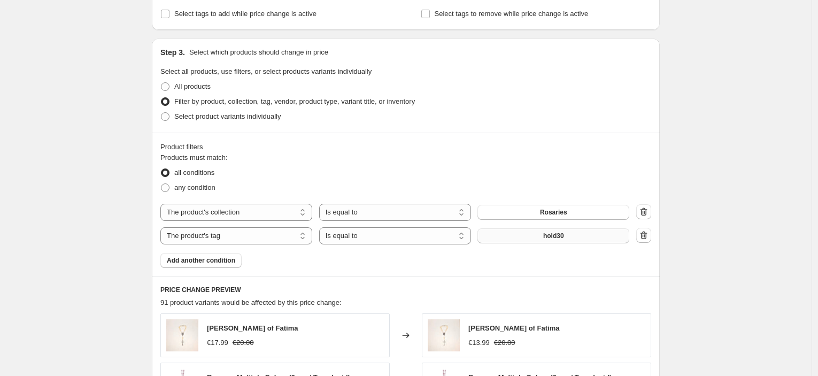
click at [576, 228] on button "hold30" at bounding box center [554, 235] width 152 height 15
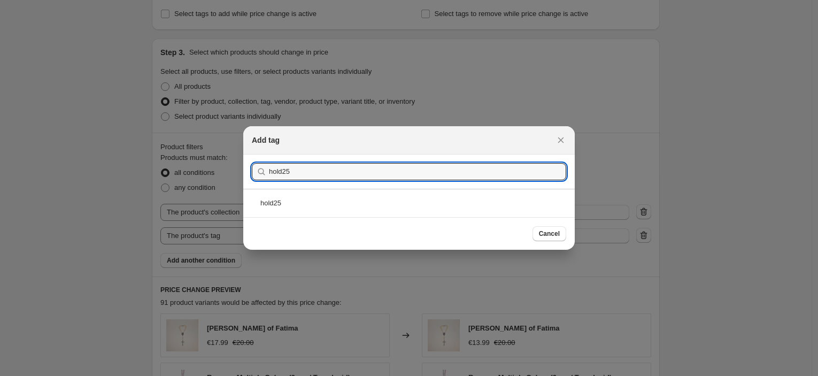
type input "hold25"
click at [310, 203] on div "hold25" at bounding box center [409, 203] width 332 height 28
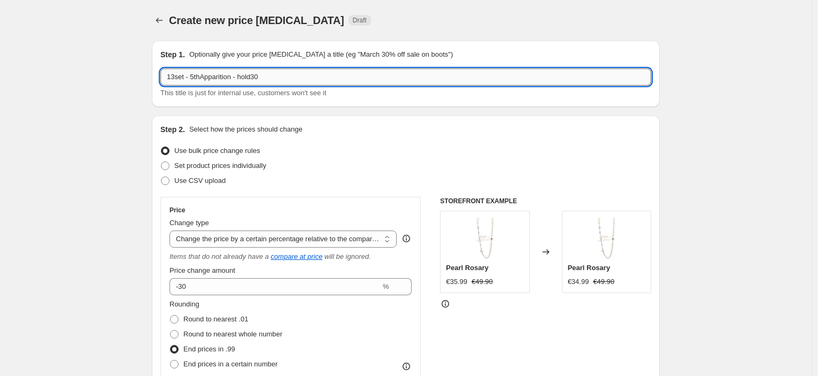
click at [292, 72] on input "13set - 5thApparition - hold30" at bounding box center [405, 76] width 491 height 17
type input "13set - 5thApparition - hold25"
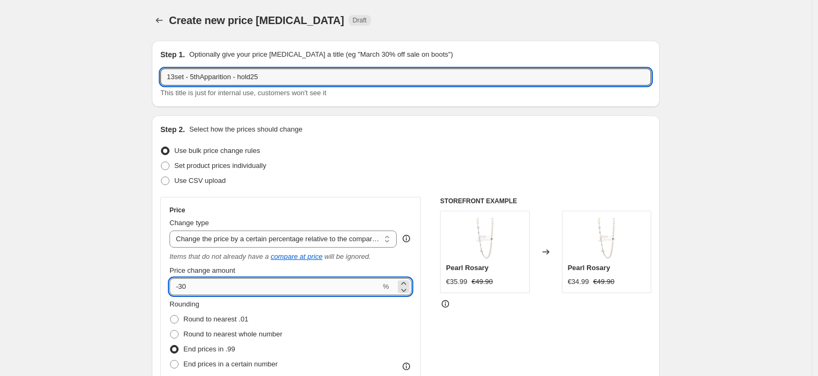
click at [240, 281] on input "-30" at bounding box center [275, 286] width 211 height 17
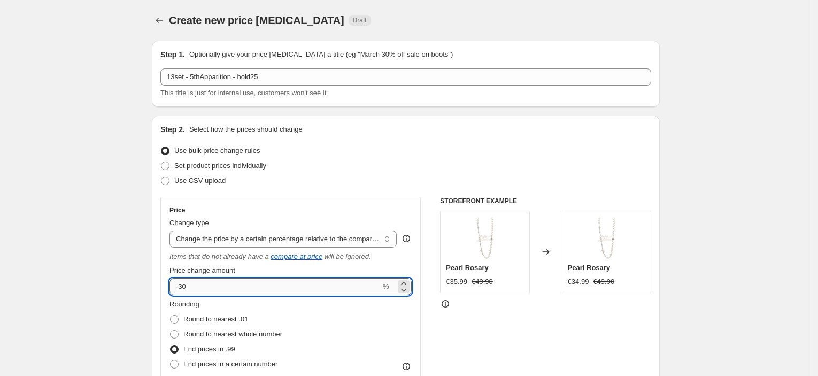
type input "-3"
type input "-25"
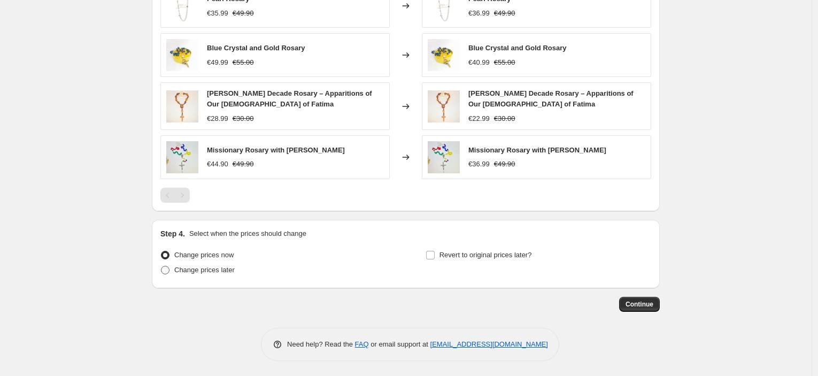
click at [205, 270] on span "Change prices later" at bounding box center [204, 270] width 60 height 8
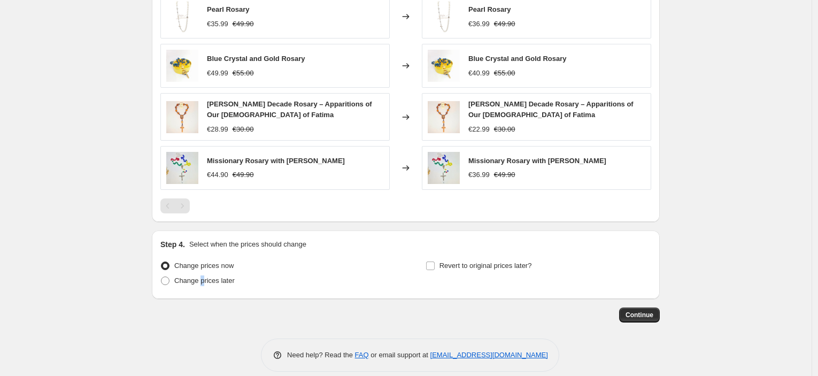
scroll to position [804, 0]
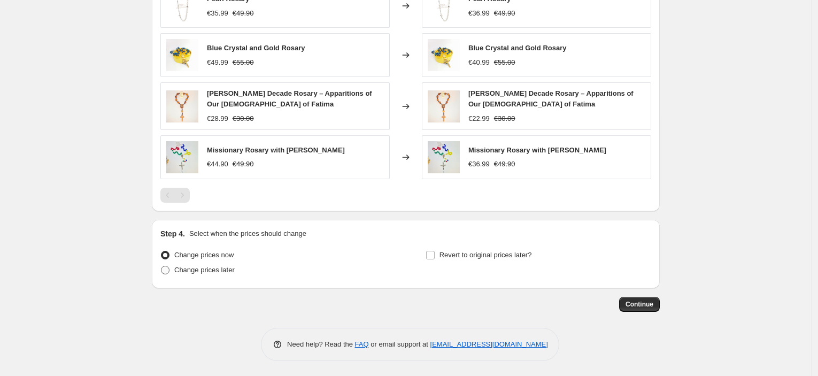
click at [231, 266] on span "Change prices later" at bounding box center [204, 270] width 60 height 8
click at [162, 266] on input "Change prices later" at bounding box center [161, 266] width 1 height 1
radio input "true"
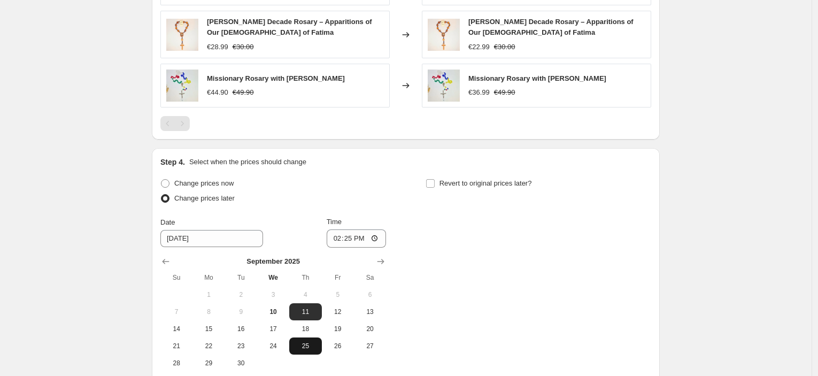
scroll to position [924, 0]
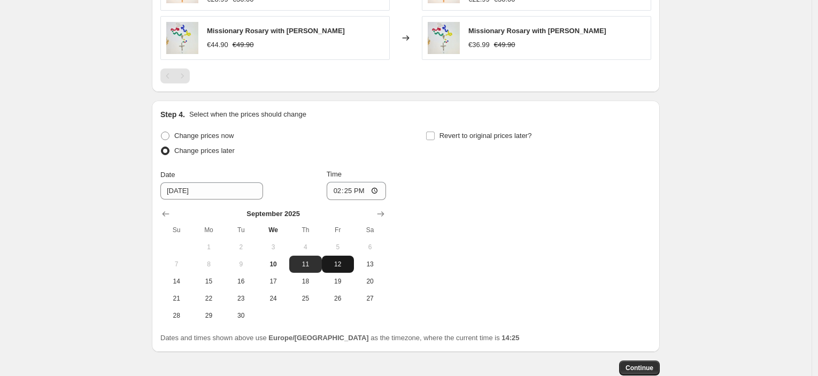
click at [333, 262] on span "12" at bounding box center [338, 264] width 24 height 9
type input "[DATE]"
click at [353, 195] on input "14:25" at bounding box center [357, 191] width 60 height 18
type input "23:45"
click at [478, 135] on span "Revert to original prices later?" at bounding box center [486, 136] width 93 height 8
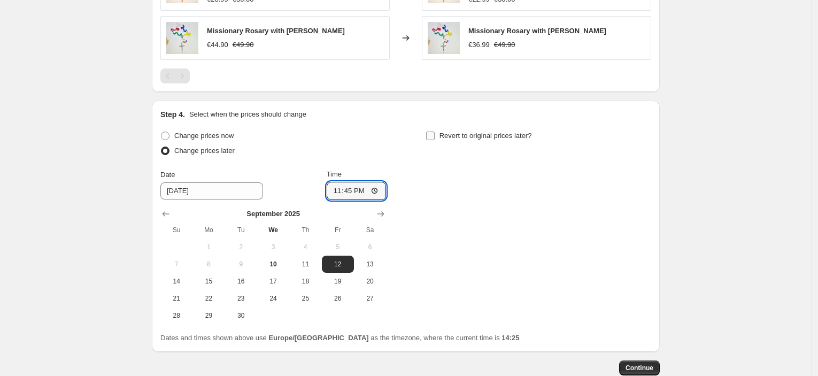
click at [435, 135] on input "Revert to original prices later?" at bounding box center [430, 136] width 9 height 9
checkbox input "true"
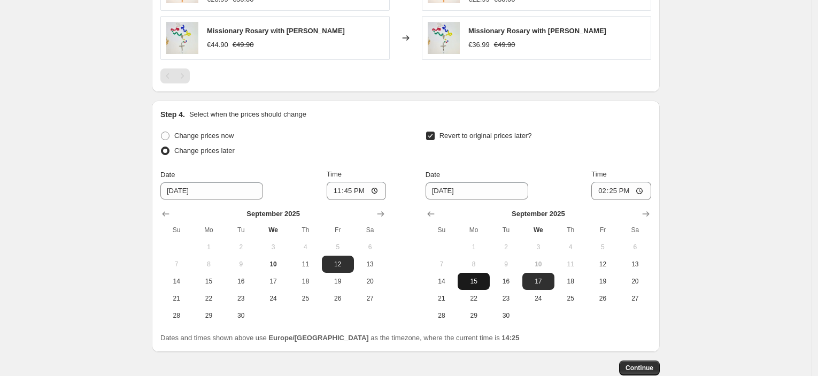
click at [478, 282] on span "15" at bounding box center [474, 281] width 24 height 9
type input "[DATE]"
click at [611, 191] on input "14:25" at bounding box center [622, 191] width 60 height 18
type input "08:00"
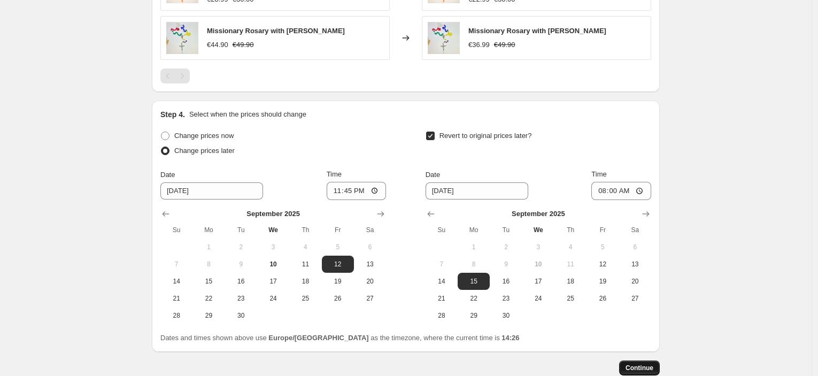
click at [653, 368] on span "Continue" at bounding box center [640, 368] width 28 height 9
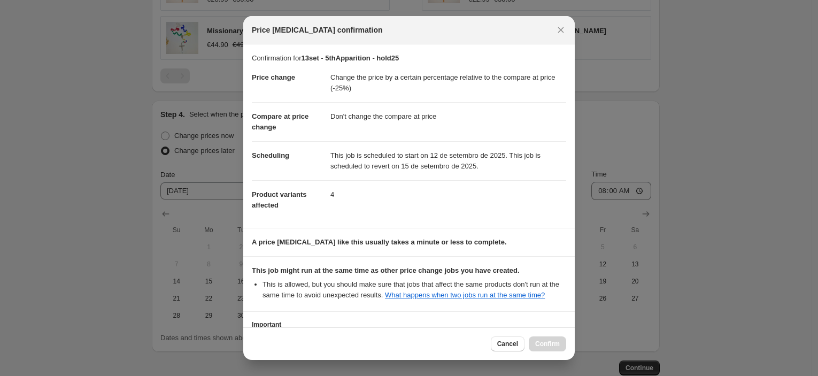
scroll to position [82, 0]
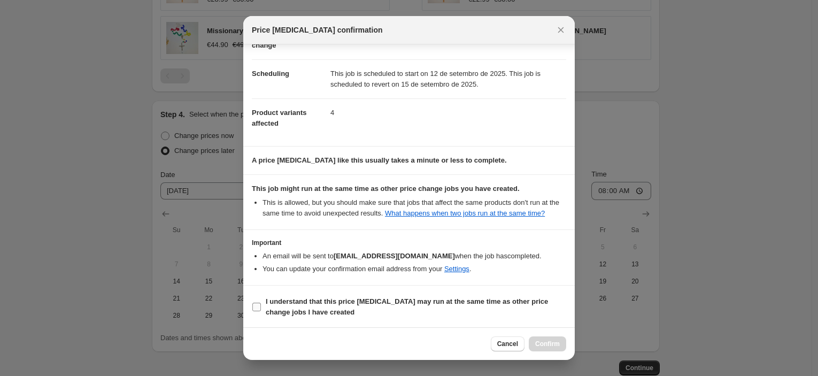
click at [382, 297] on b "I understand that this price [MEDICAL_DATA] may run at the same time as other p…" at bounding box center [407, 306] width 282 height 19
click at [261, 303] on input "I understand that this price [MEDICAL_DATA] may run at the same time as other p…" at bounding box center [256, 307] width 9 height 9
checkbox input "true"
click at [546, 343] on span "Confirm" at bounding box center [547, 344] width 25 height 9
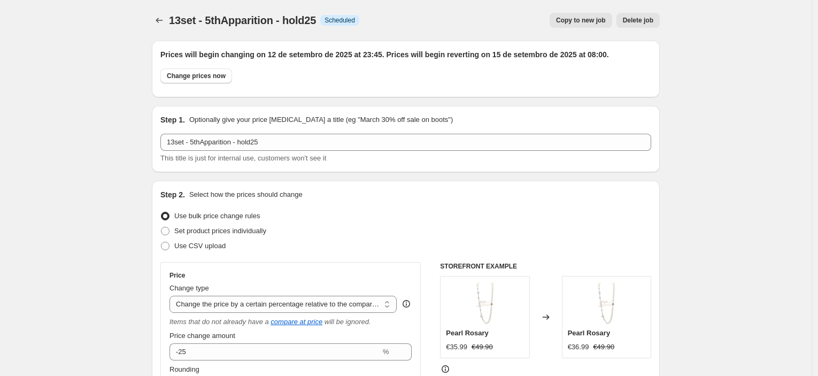
click at [595, 25] on button "Copy to new job" at bounding box center [581, 20] width 63 height 15
select select "pcap"
select select "no_change"
select select "collection"
select select "tag"
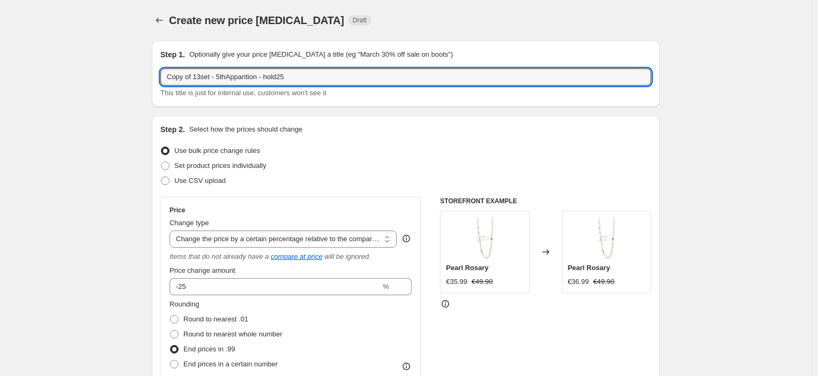
drag, startPoint x: 196, startPoint y: 79, endPoint x: 150, endPoint y: 73, distance: 46.4
type input "13set - 5thApparition - hold25"
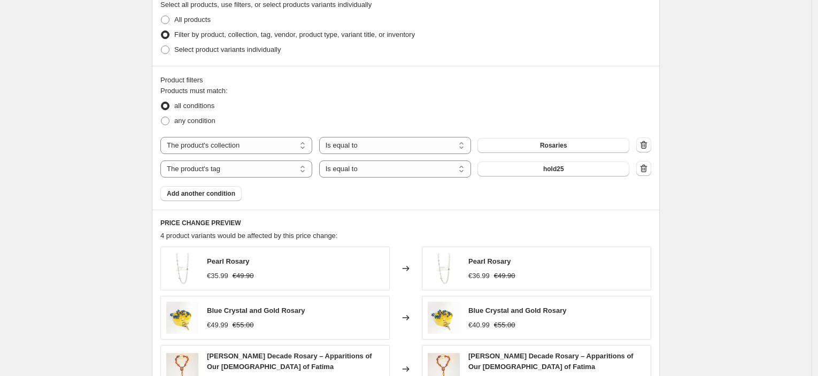
scroll to position [594, 0]
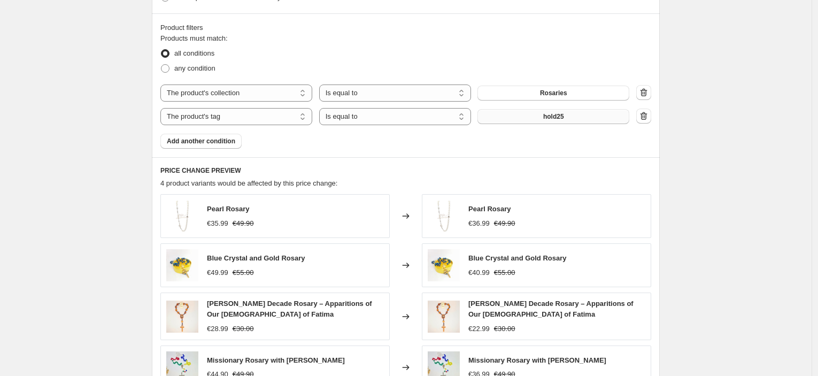
click at [591, 116] on button "hold25" at bounding box center [554, 116] width 152 height 15
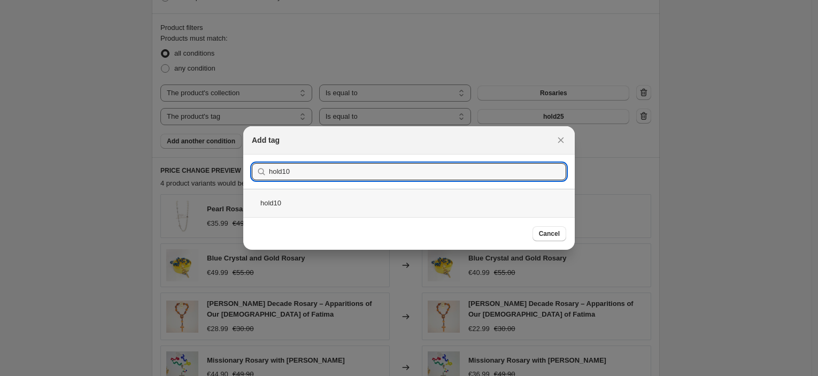
type input "hold10"
click at [344, 201] on div "hold10" at bounding box center [409, 203] width 332 height 28
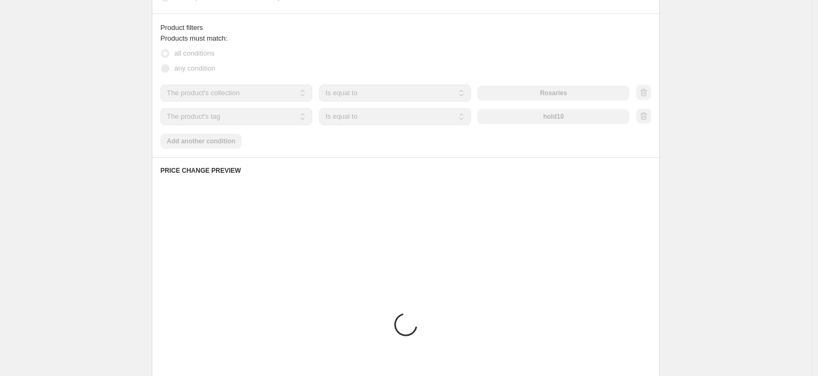
scroll to position [581, 0]
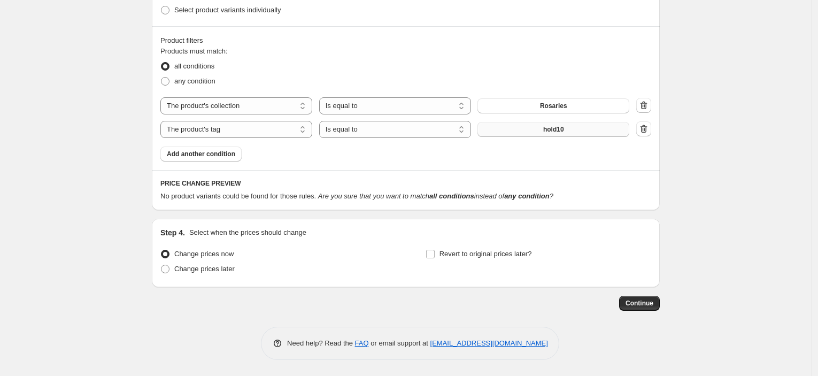
click at [606, 131] on button "hold10" at bounding box center [554, 129] width 152 height 15
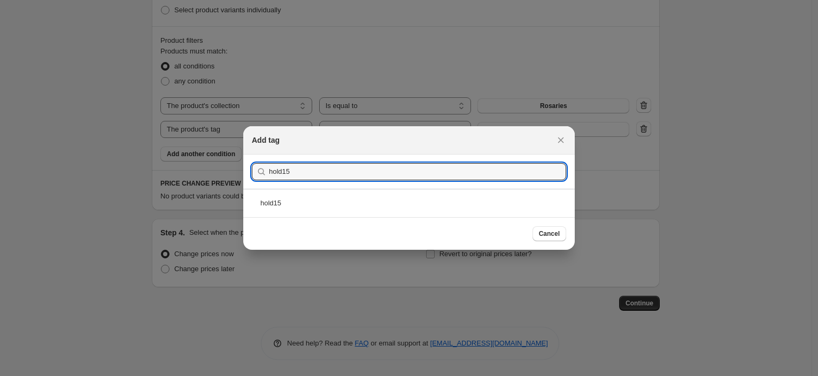
type input "hold15"
click at [334, 202] on div "hold15" at bounding box center [409, 203] width 332 height 28
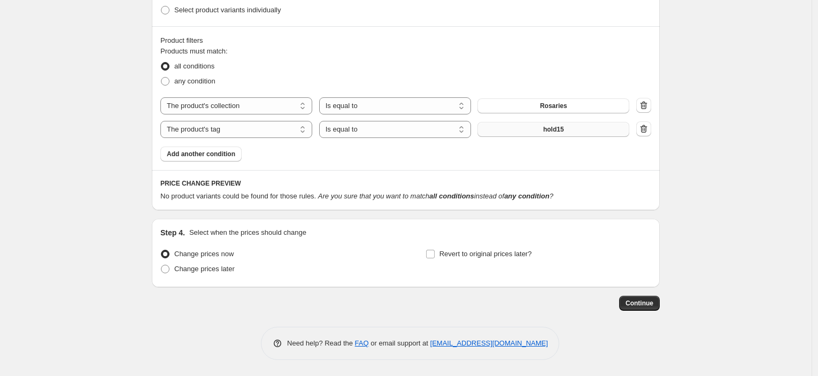
click at [562, 133] on span "hold15" at bounding box center [553, 129] width 21 height 9
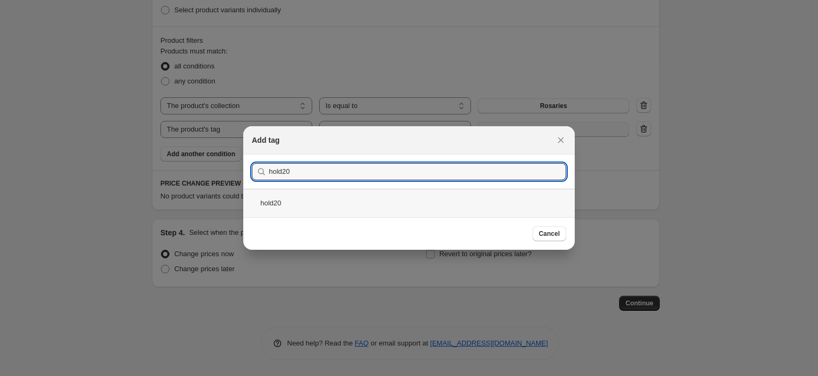
type input "hold20"
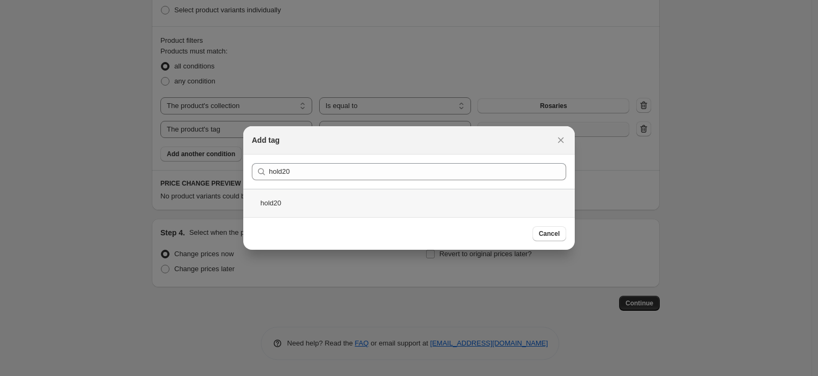
click at [364, 205] on div "hold20" at bounding box center [409, 203] width 332 height 28
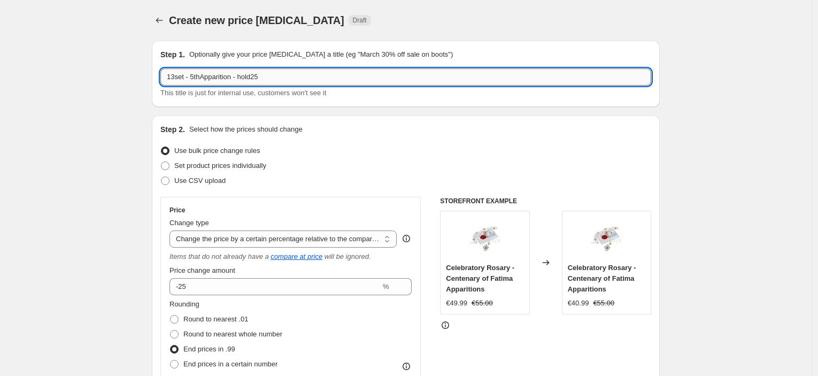
click at [277, 77] on input "13set - 5thApparition - hold25" at bounding box center [405, 76] width 491 height 17
type input "13set - 5thApparition - hold20"
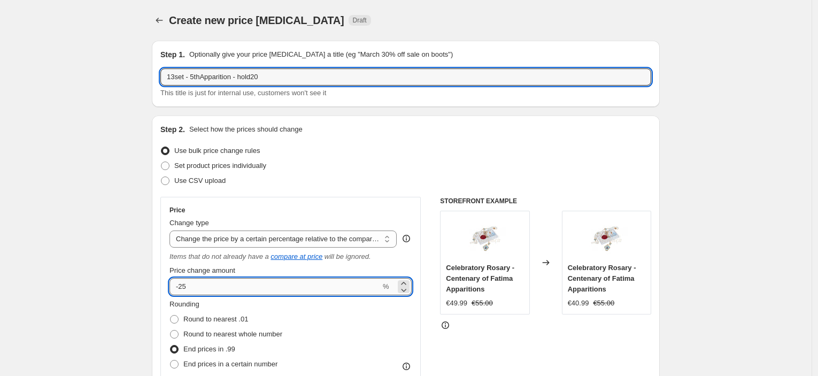
click at [213, 280] on input "-25" at bounding box center [275, 286] width 211 height 17
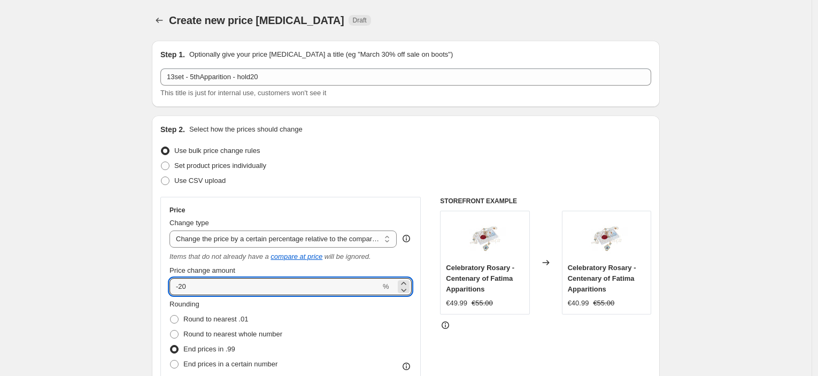
type input "-20"
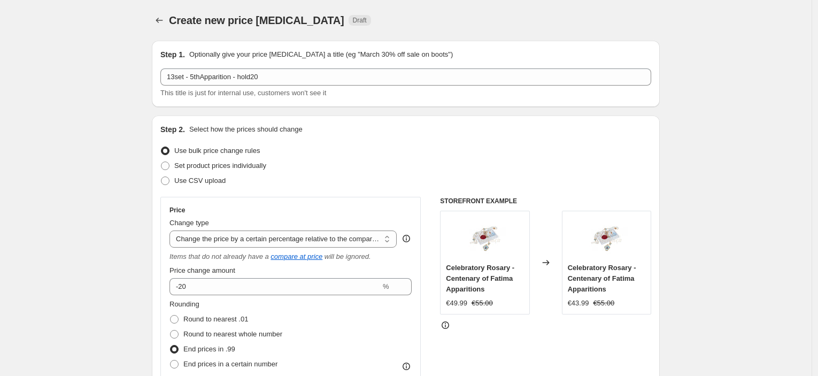
drag, startPoint x: 755, startPoint y: 155, endPoint x: 747, endPoint y: 157, distance: 8.5
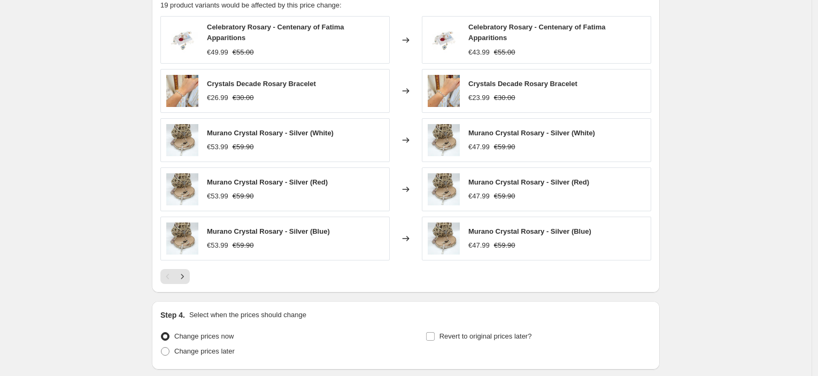
scroll to position [850, 0]
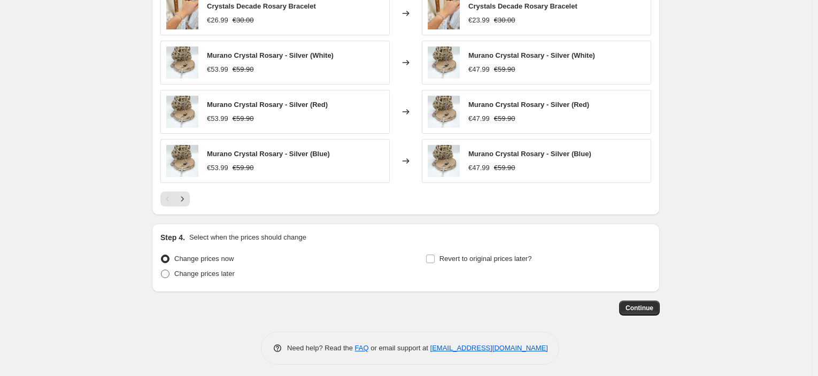
click at [178, 271] on span "Change prices later" at bounding box center [204, 274] width 60 height 8
click at [162, 270] on input "Change prices later" at bounding box center [161, 270] width 1 height 1
radio input "true"
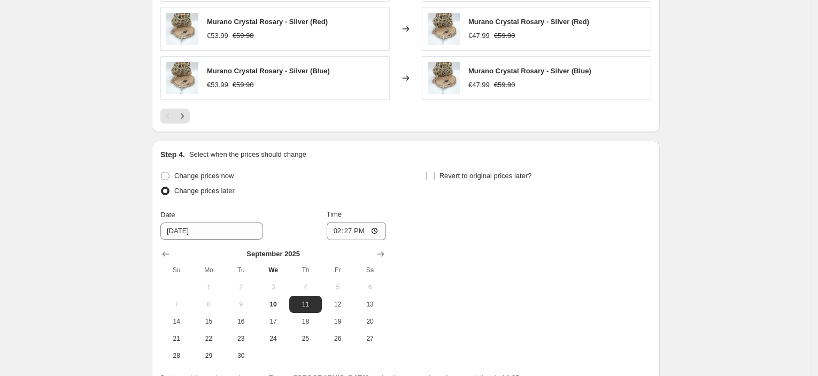
scroll to position [1028, 0]
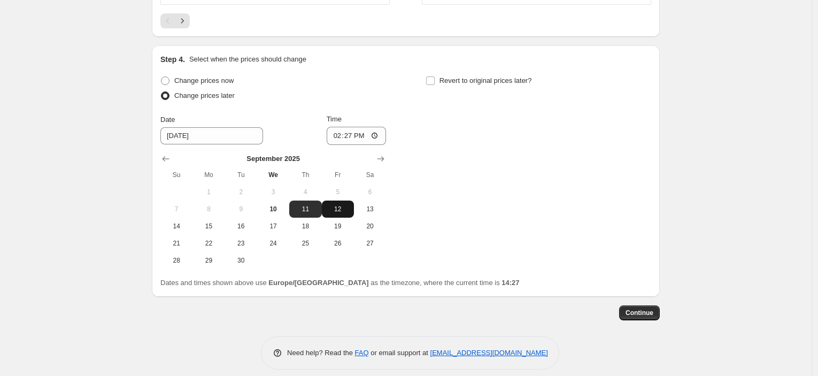
click at [340, 208] on span "12" at bounding box center [338, 209] width 24 height 9
type input "[DATE]"
click at [355, 132] on input "14:27" at bounding box center [357, 136] width 60 height 18
type input "23:45"
click at [466, 73] on label "Revert to original prices later?" at bounding box center [479, 80] width 106 height 15
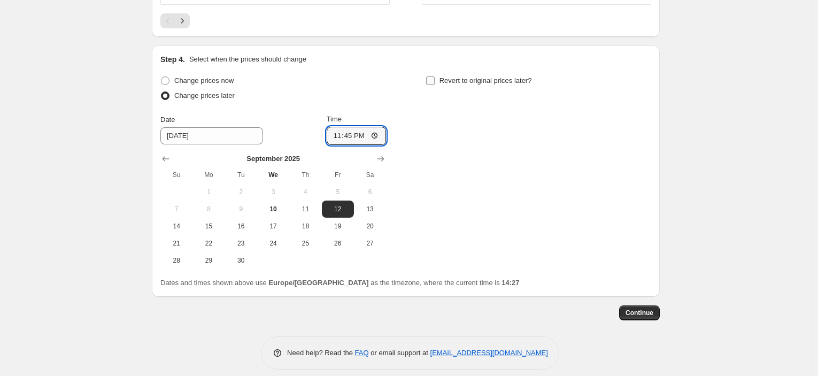
click at [435, 76] on input "Revert to original prices later?" at bounding box center [430, 80] width 9 height 9
checkbox input "true"
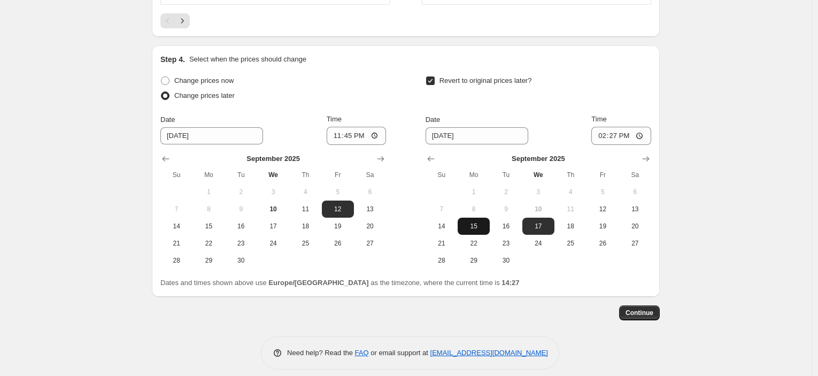
click at [474, 222] on span "15" at bounding box center [474, 226] width 24 height 9
type input "[DATE]"
click at [612, 130] on input "14:27" at bounding box center [622, 136] width 60 height 18
type input "08:00"
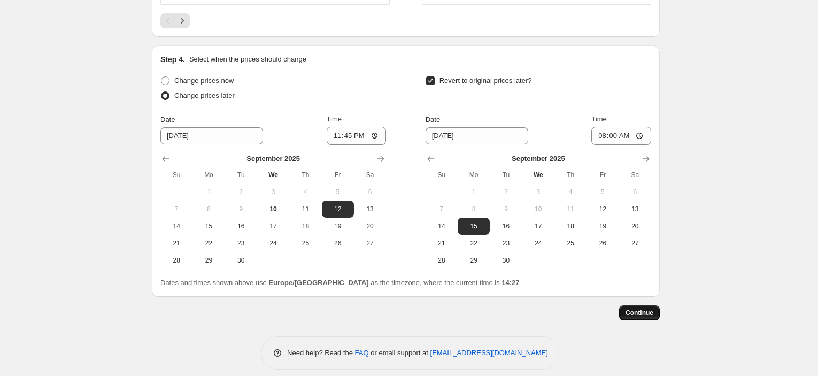
click at [644, 309] on span "Continue" at bounding box center [640, 313] width 28 height 9
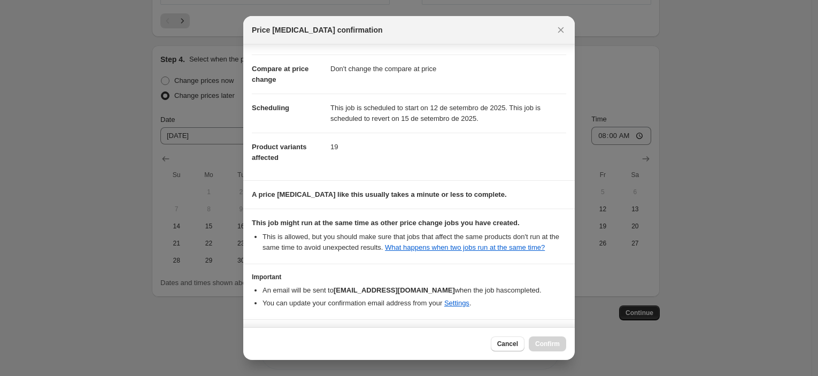
scroll to position [82, 0]
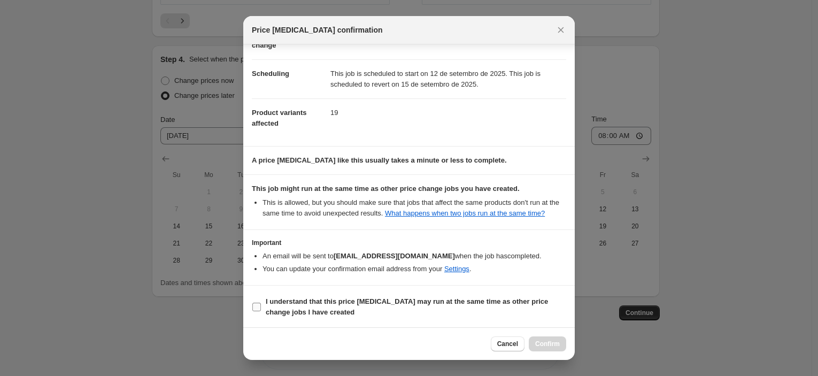
click at [406, 299] on b "I understand that this price [MEDICAL_DATA] may run at the same time as other p…" at bounding box center [407, 306] width 282 height 19
click at [261, 303] on input "I understand that this price [MEDICAL_DATA] may run at the same time as other p…" at bounding box center [256, 307] width 9 height 9
checkbox input "true"
click at [552, 348] on span "Confirm" at bounding box center [547, 344] width 25 height 9
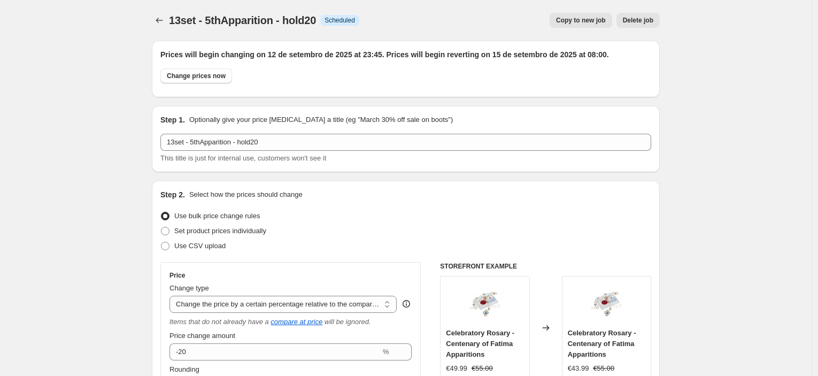
click at [566, 20] on span "Copy to new job" at bounding box center [581, 20] width 50 height 9
select select "pcap"
select select "no_change"
select select "collection"
select select "tag"
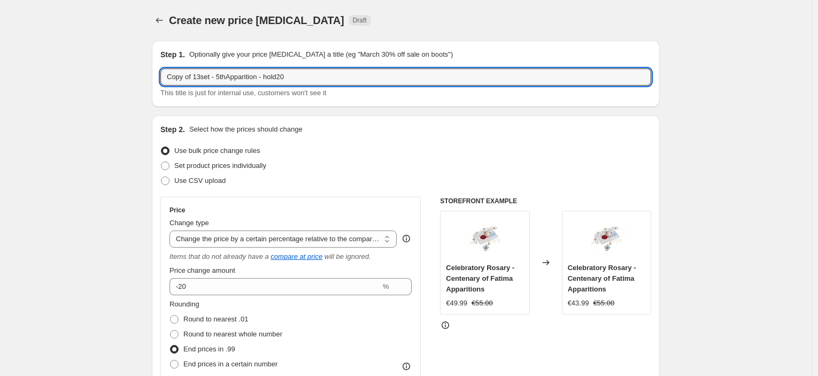
drag, startPoint x: 203, startPoint y: 76, endPoint x: 120, endPoint y: 68, distance: 82.8
drag, startPoint x: 193, startPoint y: 76, endPoint x: 234, endPoint y: 75, distance: 40.7
click at [234, 75] on input "14set - 5thApparition - hold20" at bounding box center [405, 76] width 491 height 17
click at [250, 73] on input "14set - Holy Cross - hold20" at bounding box center [405, 76] width 491 height 17
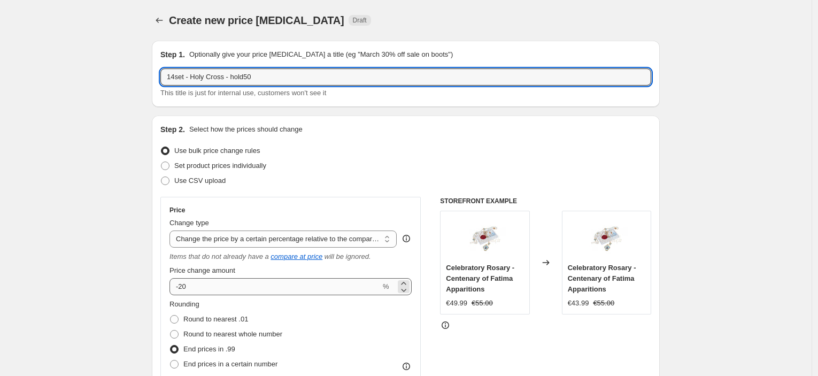
type input "14set - Holy Cross - hold50"
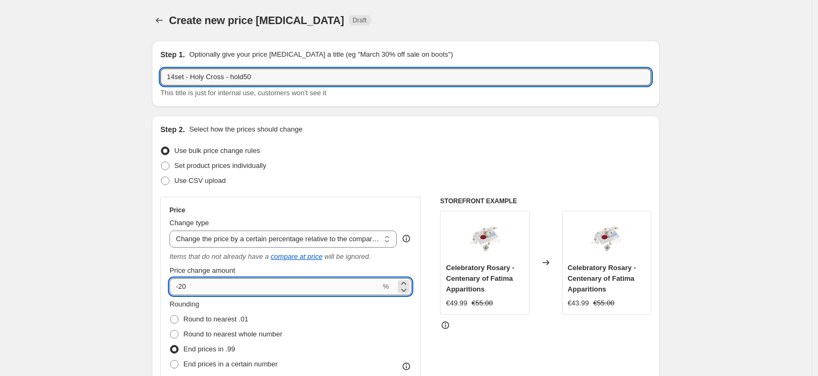
click at [182, 282] on input "-20" at bounding box center [275, 286] width 211 height 17
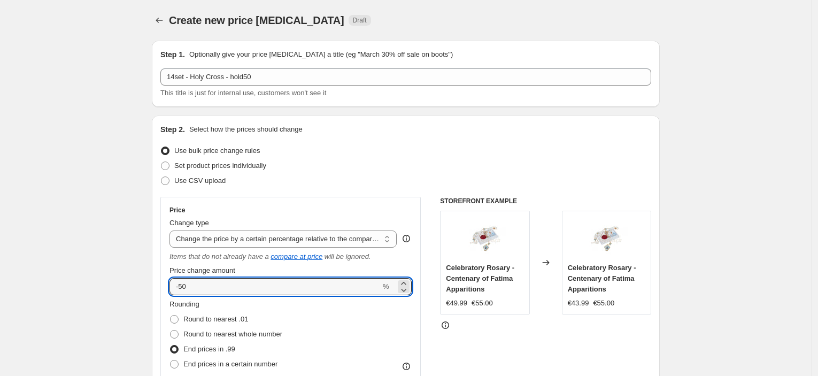
type input "-50"
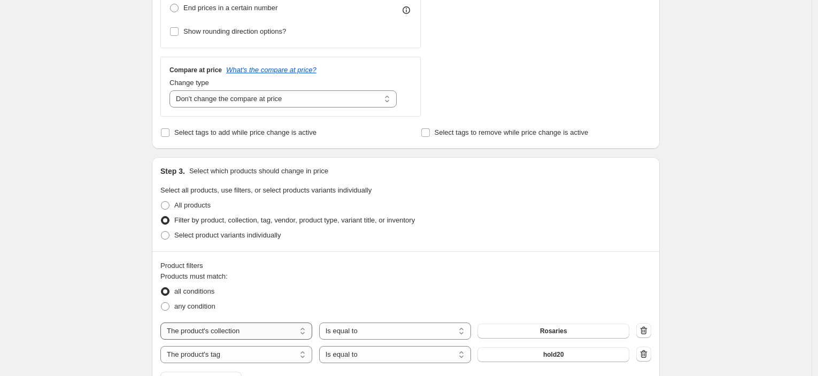
scroll to position [475, 0]
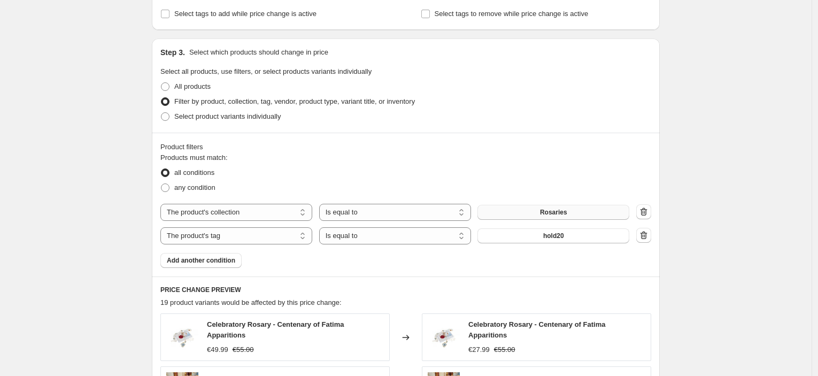
click at [568, 209] on span "Rosaries" at bounding box center [553, 212] width 27 height 9
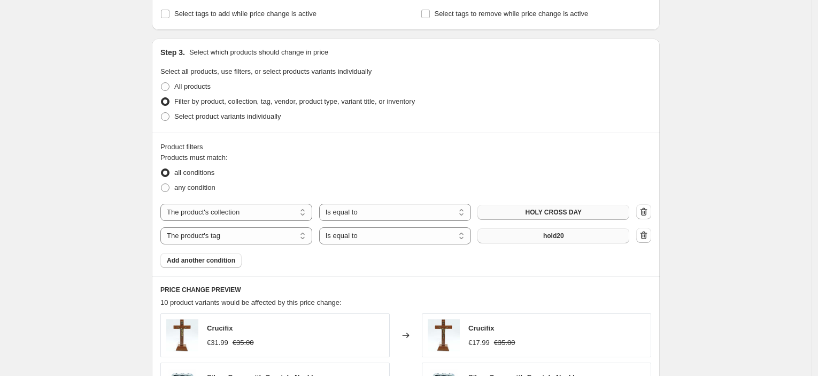
click at [569, 237] on button "hold20" at bounding box center [554, 235] width 152 height 15
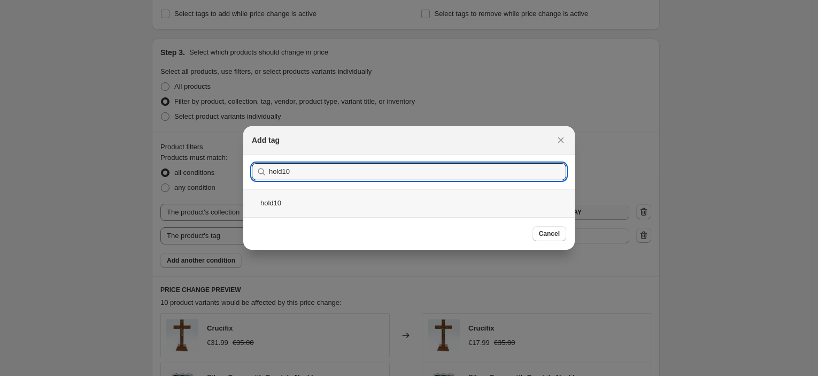
type input "hold10"
click at [334, 203] on div "hold10" at bounding box center [409, 203] width 332 height 28
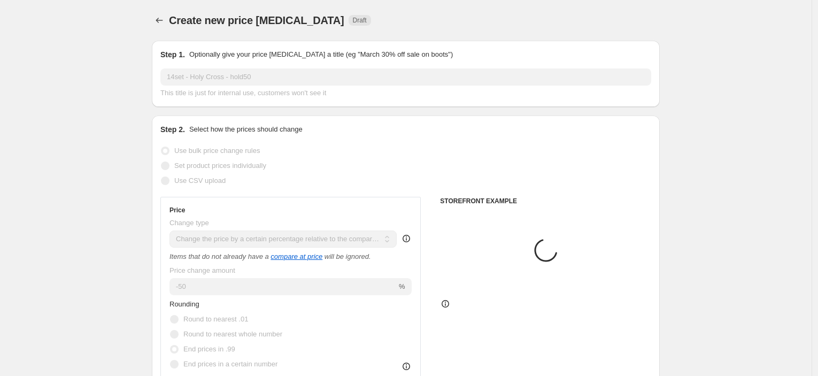
scroll to position [475, 0]
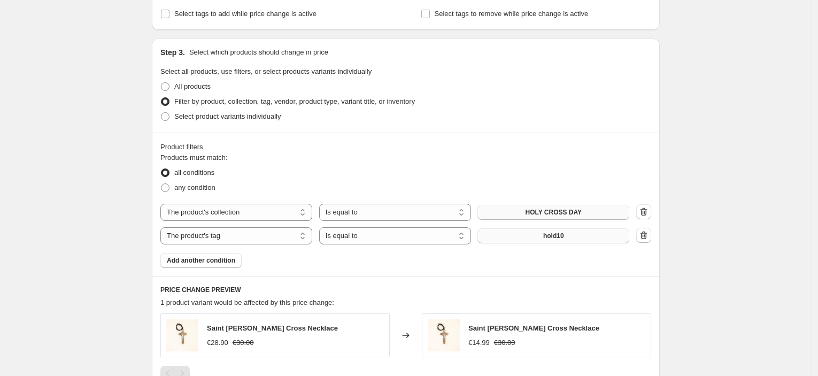
click at [569, 235] on button "hold10" at bounding box center [554, 235] width 152 height 15
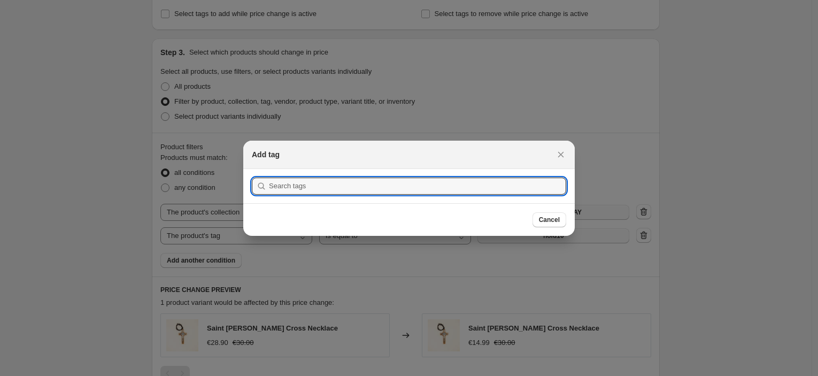
scroll to position [0, 0]
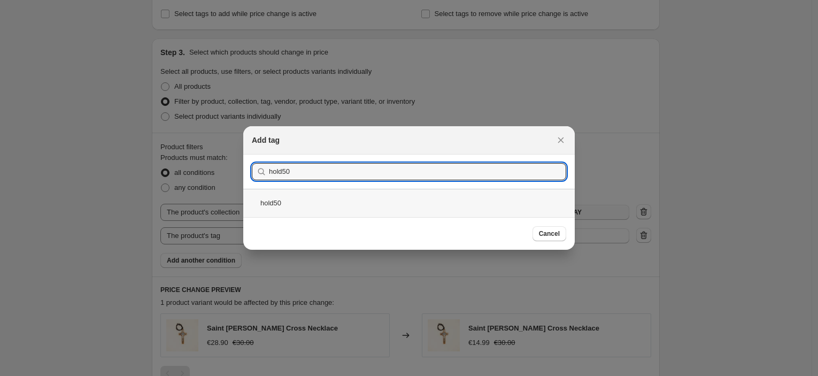
type input "hold50"
click at [315, 197] on div "hold50" at bounding box center [409, 203] width 332 height 28
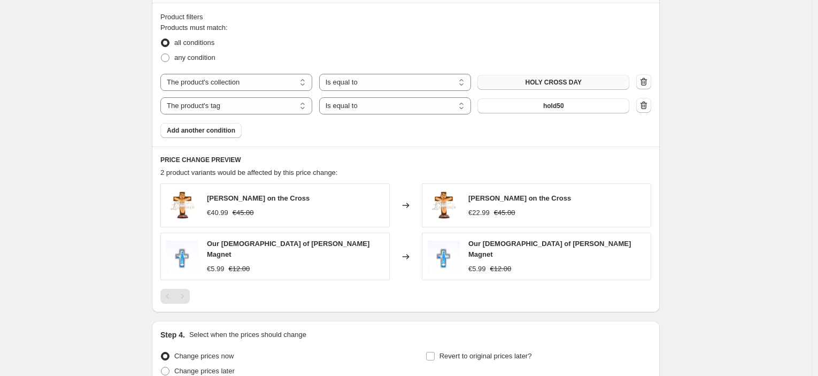
scroll to position [653, 0]
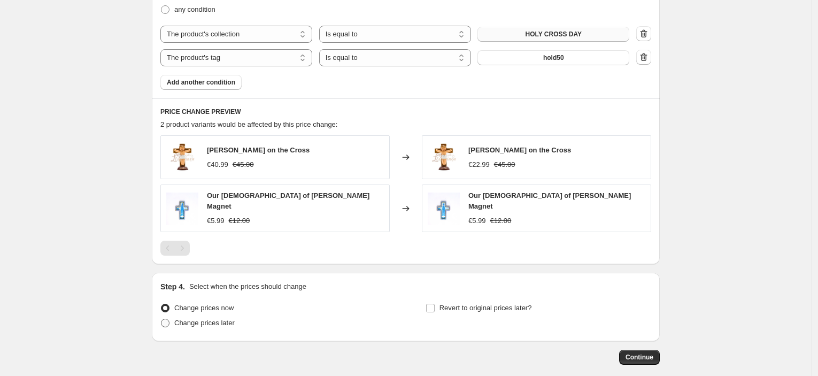
click at [198, 319] on span "Change prices later" at bounding box center [204, 323] width 60 height 8
click at [162, 319] on input "Change prices later" at bounding box center [161, 319] width 1 height 1
radio input "true"
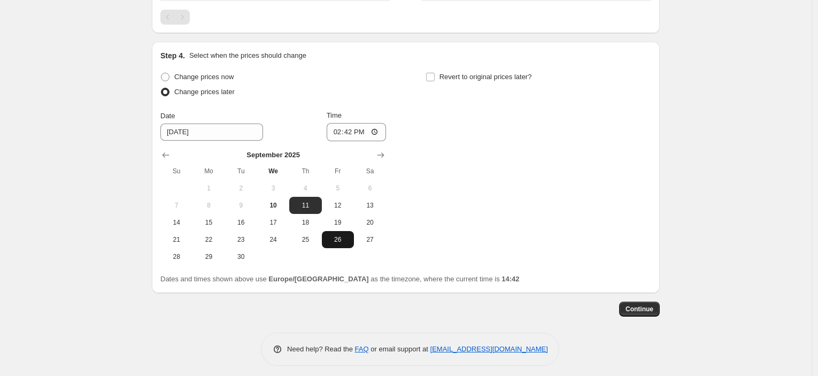
scroll to position [886, 0]
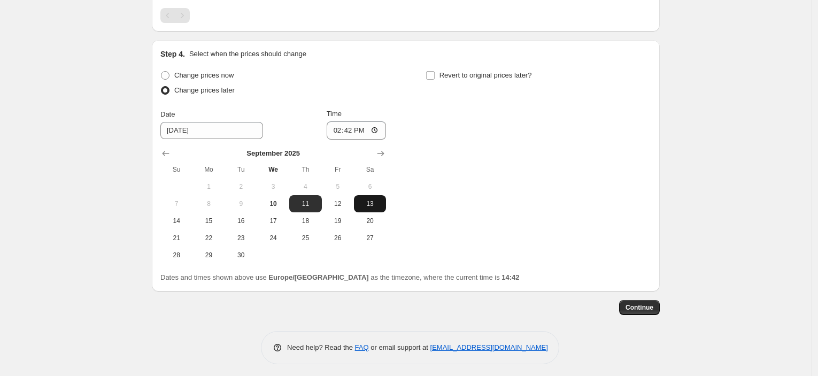
click at [365, 200] on span "13" at bounding box center [370, 204] width 24 height 9
type input "[DATE]"
click at [349, 131] on input "14:42" at bounding box center [357, 130] width 60 height 18
type input "23:45"
click at [475, 68] on label "Revert to original prices later?" at bounding box center [479, 75] width 106 height 15
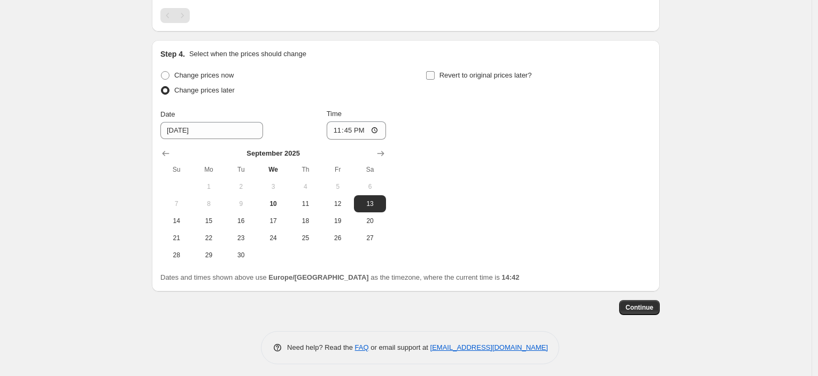
click at [435, 71] on input "Revert to original prices later?" at bounding box center [430, 75] width 9 height 9
checkbox input "true"
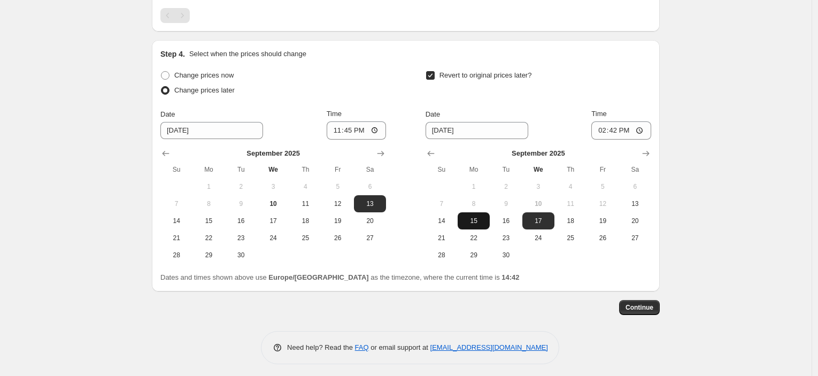
click at [467, 217] on span "15" at bounding box center [474, 221] width 24 height 9
type input "[DATE]"
click at [615, 132] on input "14:42" at bounding box center [622, 130] width 60 height 18
type input "08:00"
click at [653, 303] on span "Continue" at bounding box center [640, 307] width 28 height 9
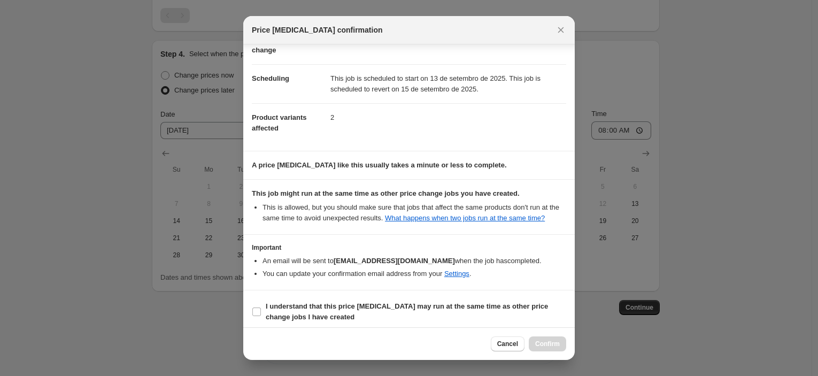
scroll to position [82, 0]
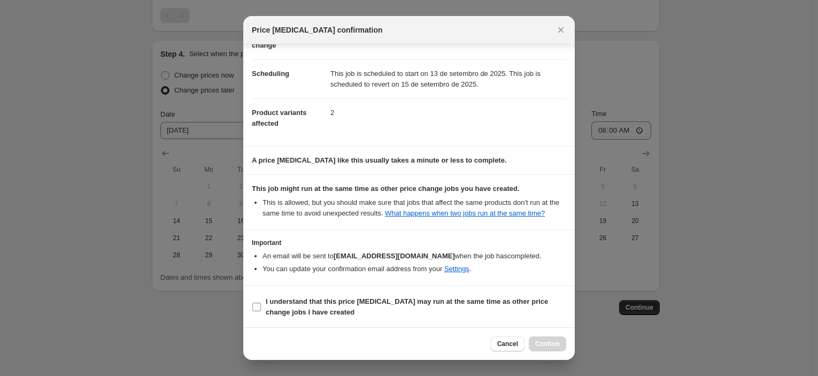
click at [407, 297] on b "I understand that this price [MEDICAL_DATA] may run at the same time as other p…" at bounding box center [407, 306] width 282 height 19
click at [261, 303] on input "I understand that this price [MEDICAL_DATA] may run at the same time as other p…" at bounding box center [256, 307] width 9 height 9
checkbox input "true"
click at [547, 344] on span "Confirm" at bounding box center [547, 344] width 25 height 9
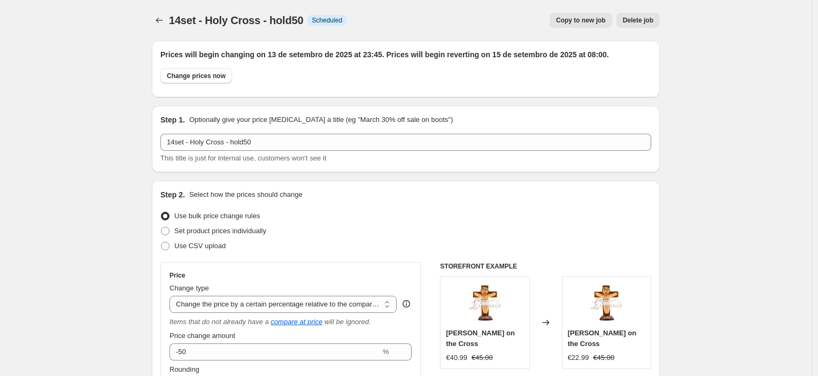
click at [593, 23] on span "Copy to new job" at bounding box center [581, 20] width 50 height 9
select select "pcap"
select select "no_change"
select select "collection"
select select "tag"
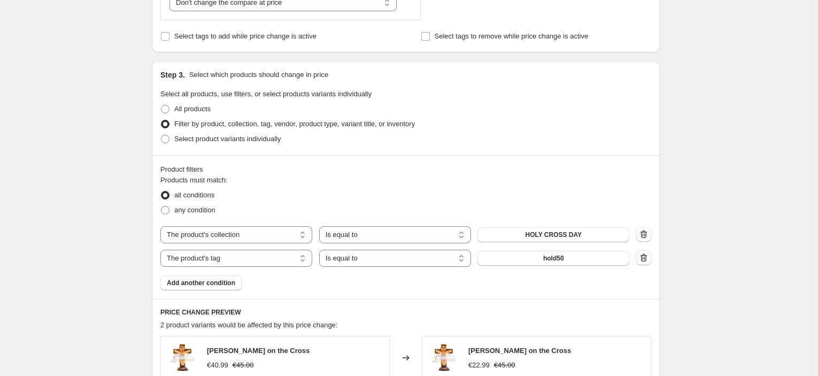
scroll to position [534, 0]
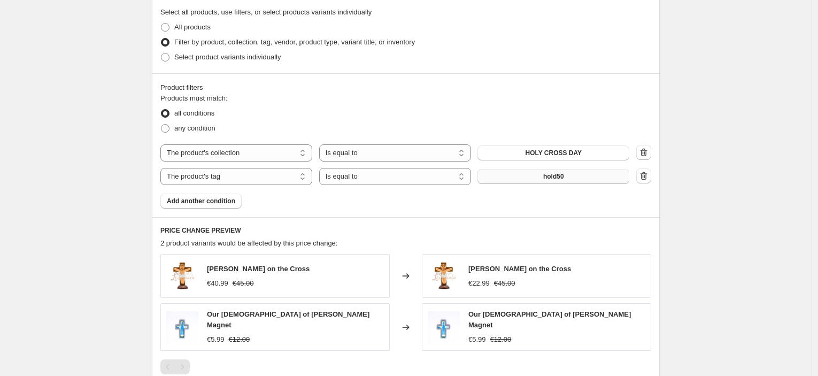
click at [563, 173] on span "hold50" at bounding box center [553, 176] width 21 height 9
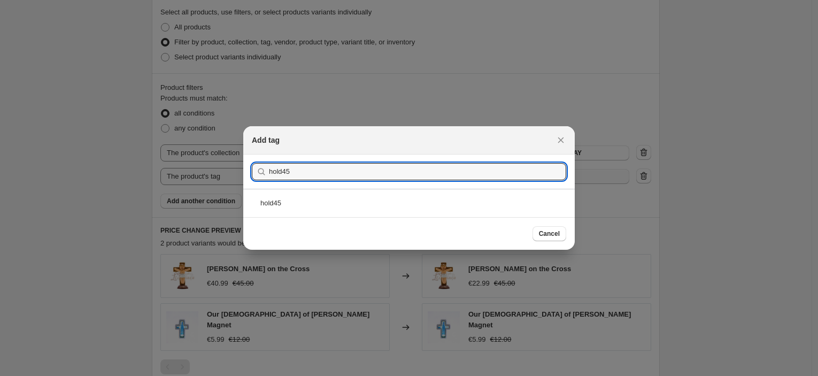
type input "hold45"
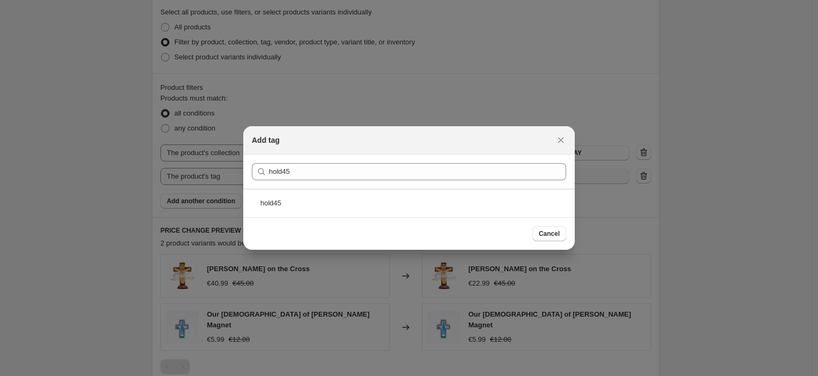
click at [334, 198] on div "hold45" at bounding box center [409, 203] width 332 height 28
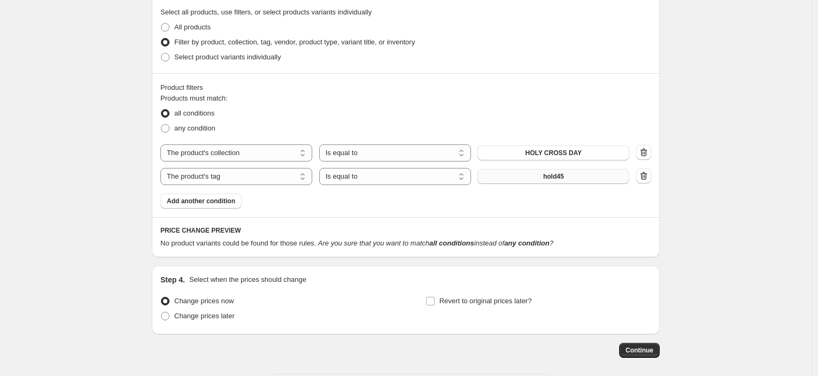
click at [573, 181] on button "hold45" at bounding box center [554, 176] width 152 height 15
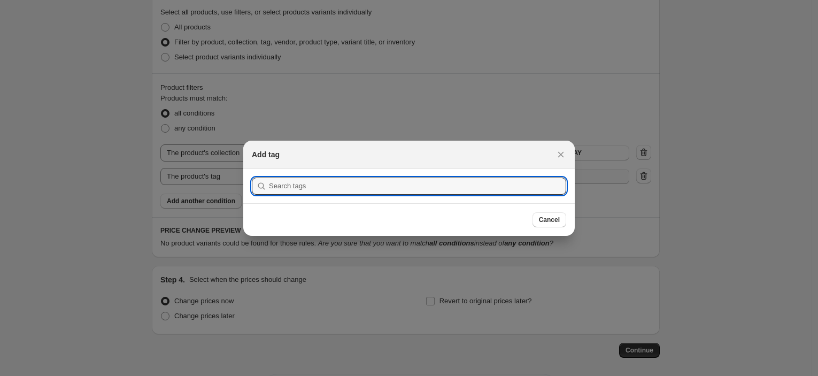
scroll to position [0, 0]
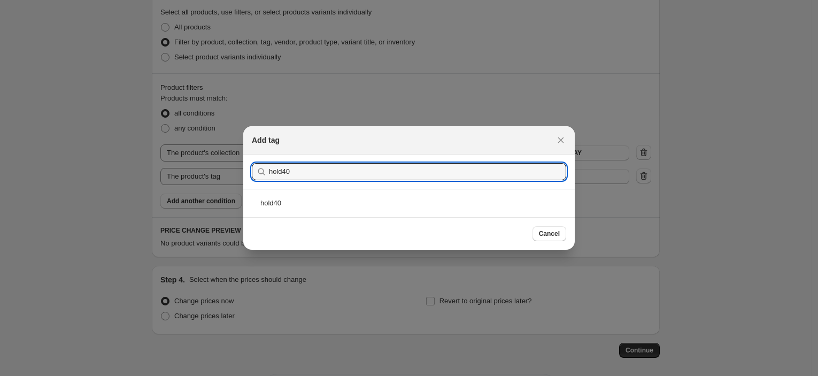
type input "hold40"
click at [296, 197] on div "hold40" at bounding box center [409, 203] width 332 height 28
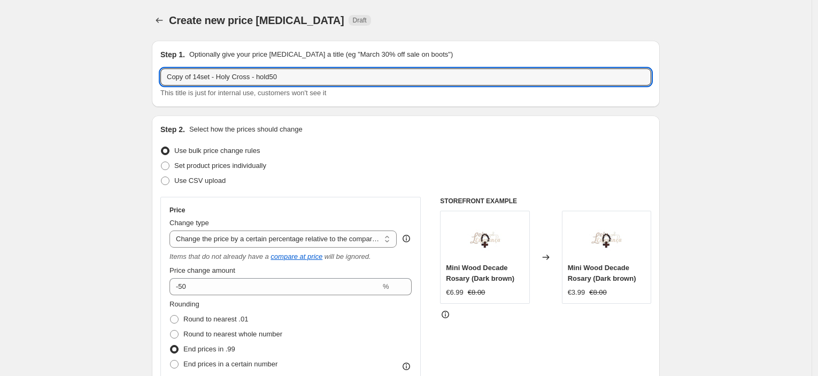
drag, startPoint x: 200, startPoint y: 78, endPoint x: 135, endPoint y: 78, distance: 64.7
type input "14set - Holy Cross - hold40"
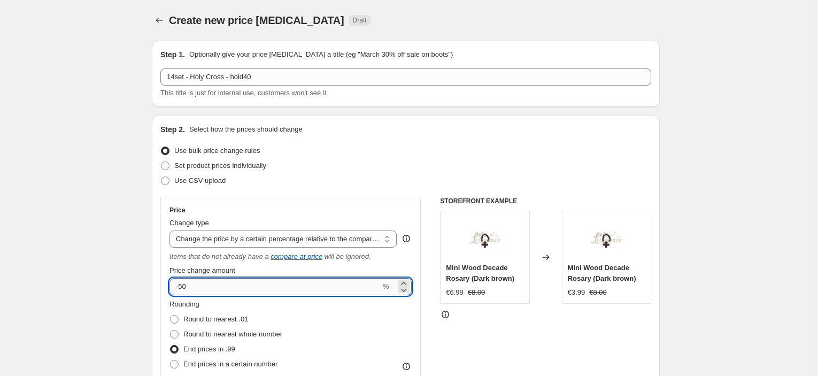
click at [188, 288] on input "-50" at bounding box center [275, 286] width 211 height 17
type input "-40"
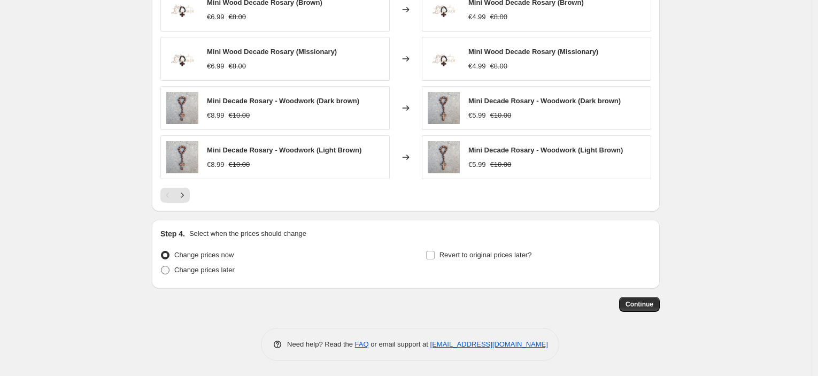
click at [220, 273] on span "Change prices later" at bounding box center [204, 270] width 60 height 8
click at [162, 266] on input "Change prices later" at bounding box center [161, 266] width 1 height 1
radio input "true"
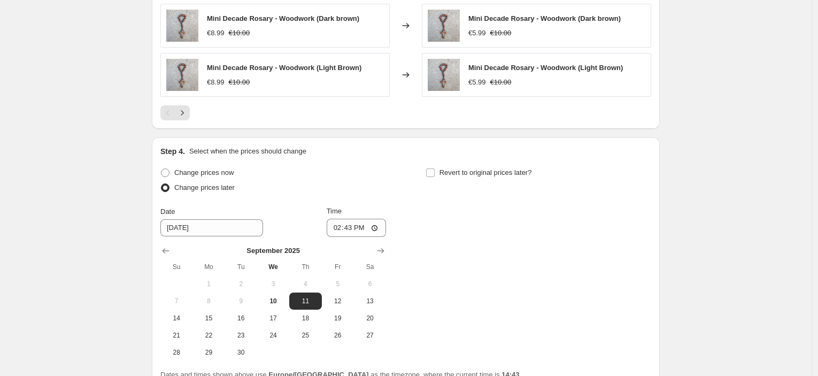
scroll to position [1028, 0]
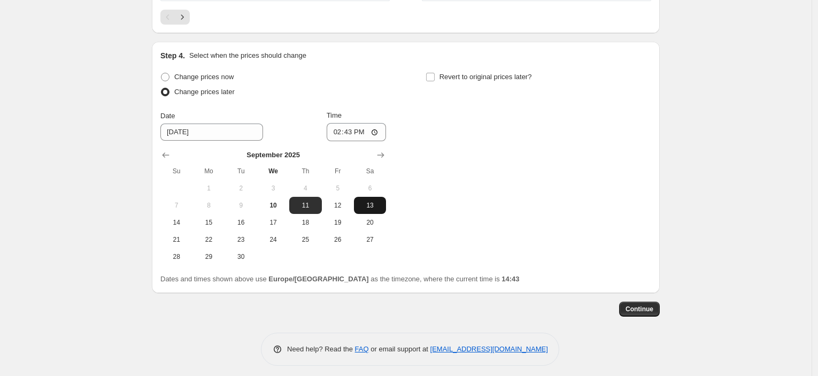
drag, startPoint x: 374, startPoint y: 211, endPoint x: 372, endPoint y: 197, distance: 13.6
click at [374, 211] on button "13" at bounding box center [370, 205] width 32 height 17
type input "[DATE]"
click at [349, 134] on input "14:43" at bounding box center [357, 132] width 60 height 18
type input "23:45"
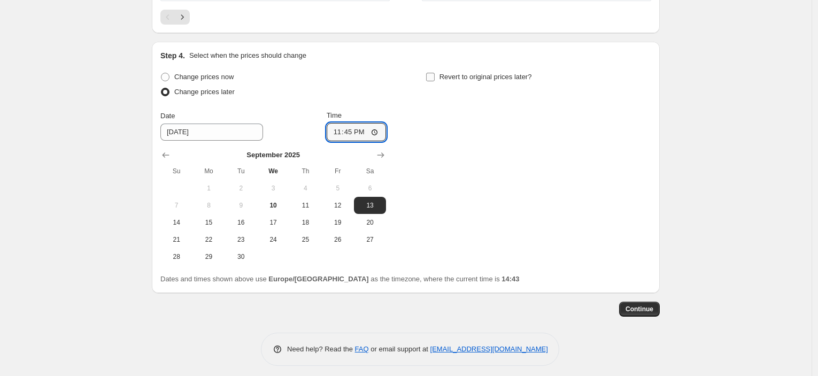
click at [487, 78] on span "Revert to original prices later?" at bounding box center [486, 77] width 93 height 8
click at [435, 78] on input "Revert to original prices later?" at bounding box center [430, 77] width 9 height 9
checkbox input "true"
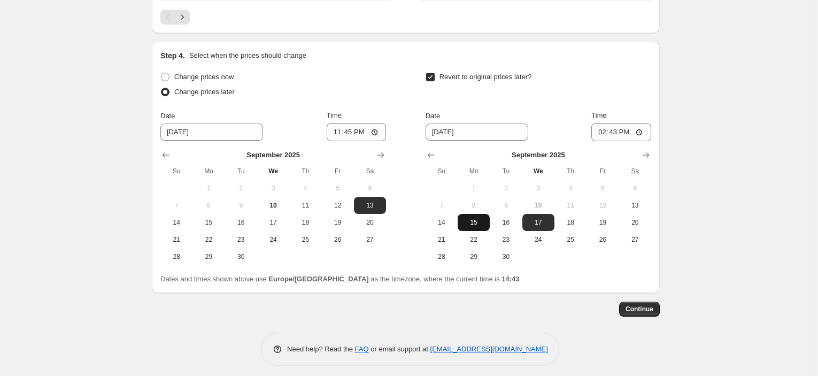
click at [471, 224] on span "15" at bounding box center [474, 222] width 24 height 9
type input "[DATE]"
click at [612, 133] on input "14:43" at bounding box center [622, 132] width 60 height 18
type input "08:00"
click at [638, 310] on span "Continue" at bounding box center [640, 309] width 28 height 9
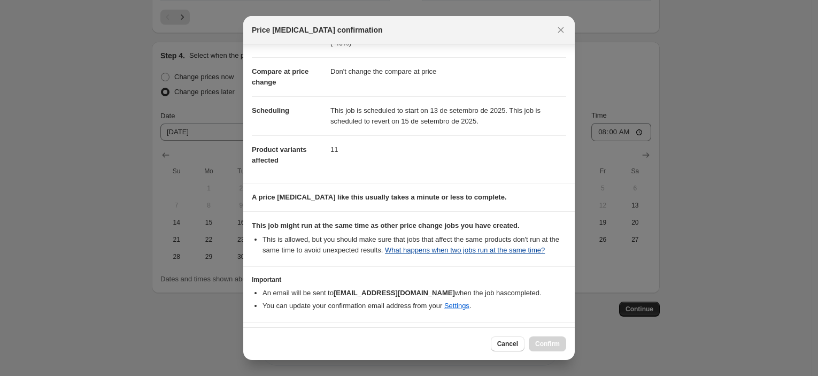
scroll to position [82, 0]
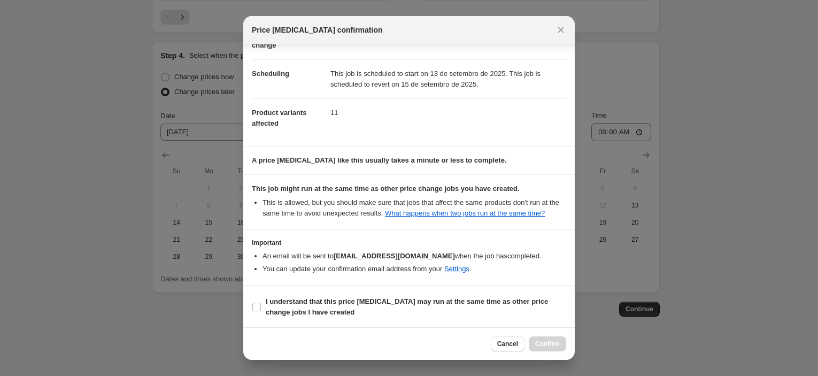
click at [374, 283] on section "Important An email will be sent to [EMAIL_ADDRESS][DOMAIN_NAME] when the job ha…" at bounding box center [409, 257] width 332 height 55
click at [374, 300] on b "I understand that this price [MEDICAL_DATA] may run at the same time as other p…" at bounding box center [407, 306] width 282 height 19
click at [261, 303] on input "I understand that this price [MEDICAL_DATA] may run at the same time as other p…" at bounding box center [256, 307] width 9 height 9
checkbox input "true"
click at [559, 344] on span "Confirm" at bounding box center [547, 344] width 25 height 9
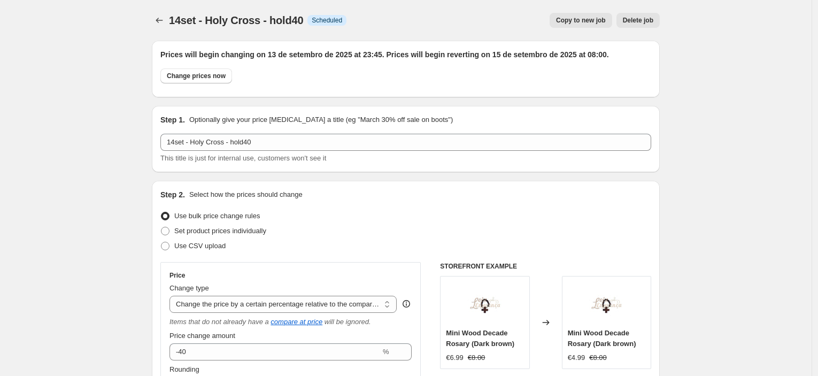
click at [586, 24] on span "Copy to new job" at bounding box center [581, 20] width 50 height 9
select select "pcap"
select select "no_change"
select select "collection"
select select "tag"
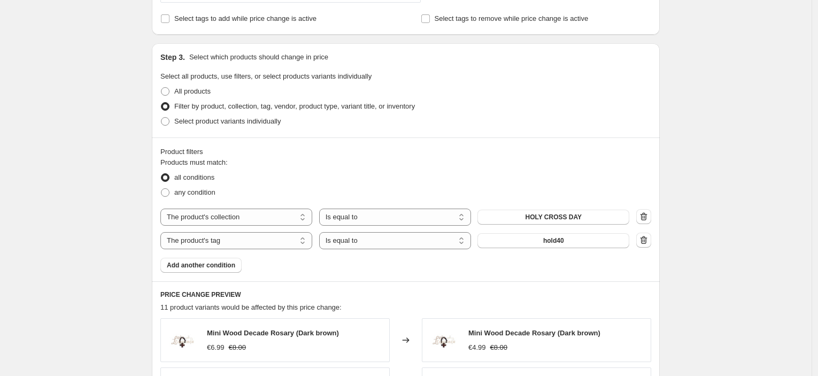
scroll to position [534, 0]
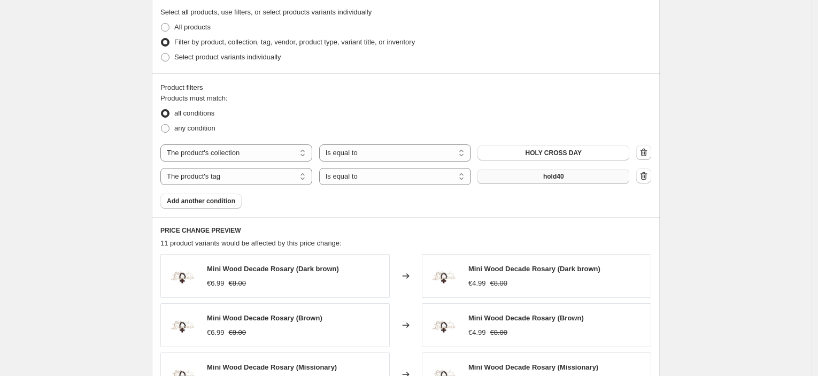
click at [586, 178] on button "hold40" at bounding box center [554, 176] width 152 height 15
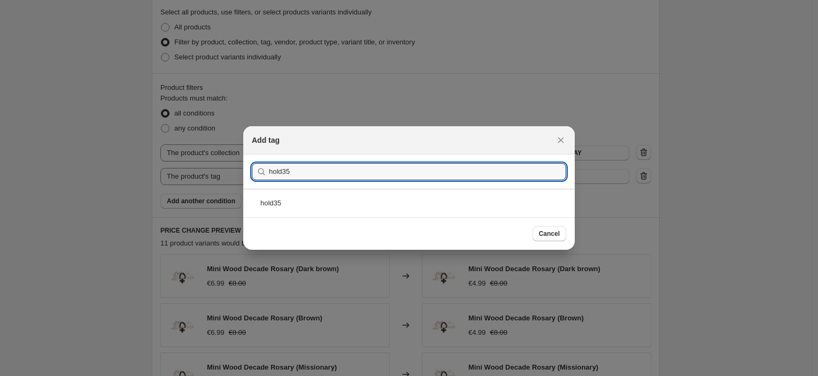
type input "hold35"
click at [309, 205] on div "hold35" at bounding box center [409, 203] width 332 height 28
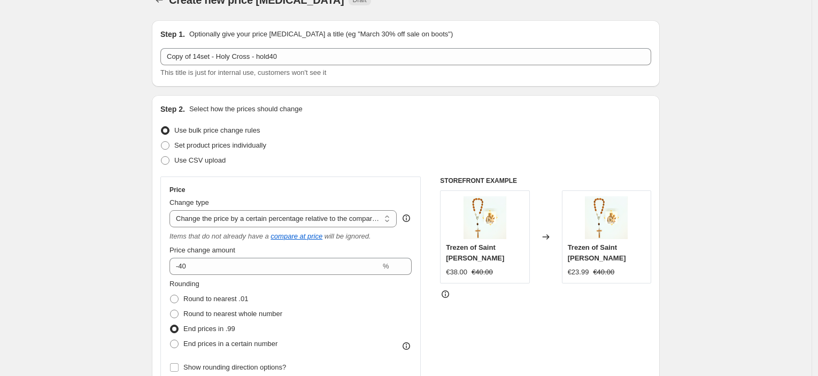
scroll to position [0, 0]
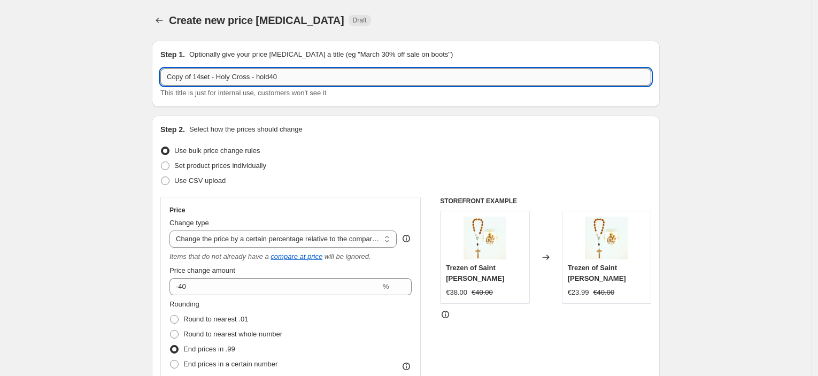
click at [340, 75] on input "Copy of 14set - Holy Cross - hold40" at bounding box center [405, 76] width 491 height 17
type input "14set - Holy Cross - hold35"
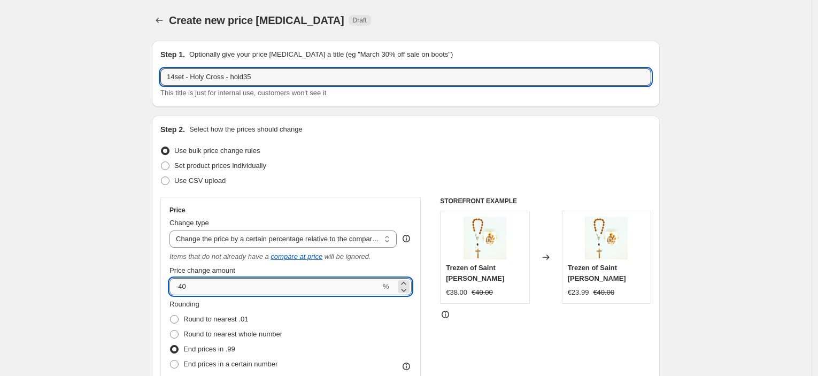
click at [269, 287] on input "-40" at bounding box center [275, 286] width 211 height 17
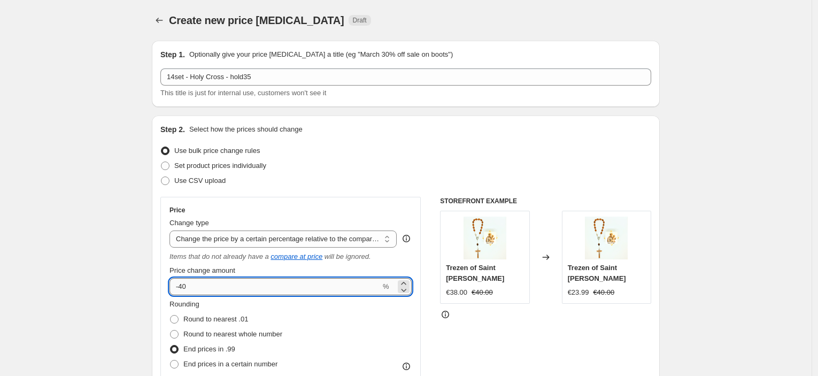
type input "-4"
type input "-35"
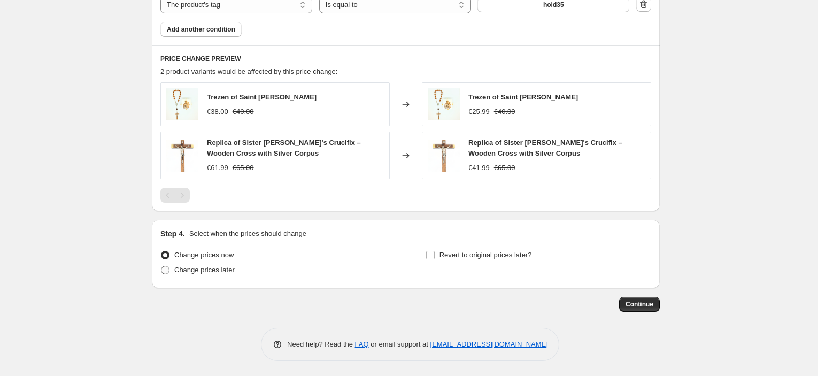
click at [227, 271] on span "Change prices later" at bounding box center [204, 270] width 60 height 8
click at [162, 266] on input "Change prices later" at bounding box center [161, 266] width 1 height 1
radio input "true"
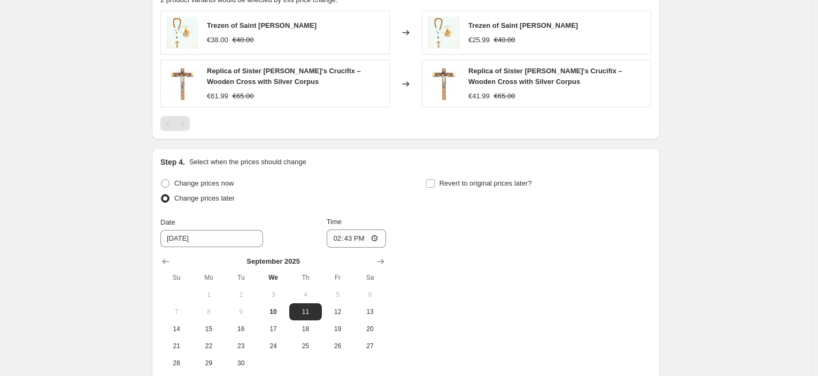
scroll to position [884, 0]
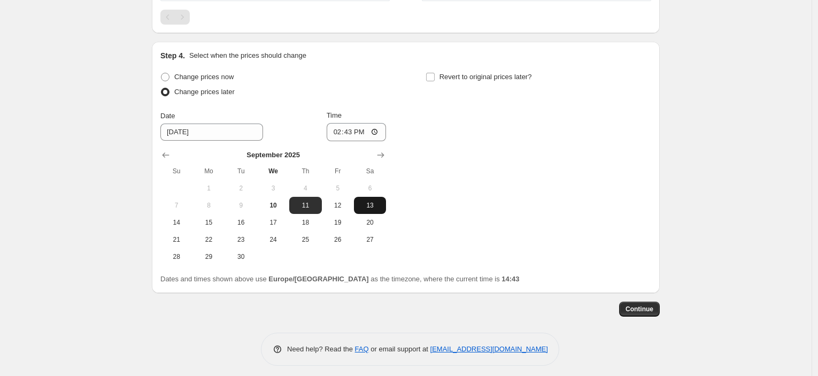
click at [363, 208] on span "13" at bounding box center [370, 205] width 24 height 9
type input "[DATE]"
click at [355, 135] on input "14:43" at bounding box center [357, 132] width 60 height 18
type input "23:45"
click at [448, 82] on label "Revert to original prices later?" at bounding box center [479, 77] width 106 height 15
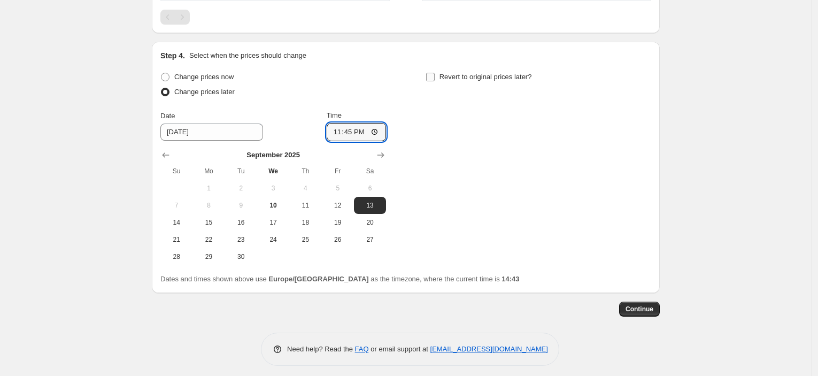
click at [435, 81] on input "Revert to original prices later?" at bounding box center [430, 77] width 9 height 9
checkbox input "true"
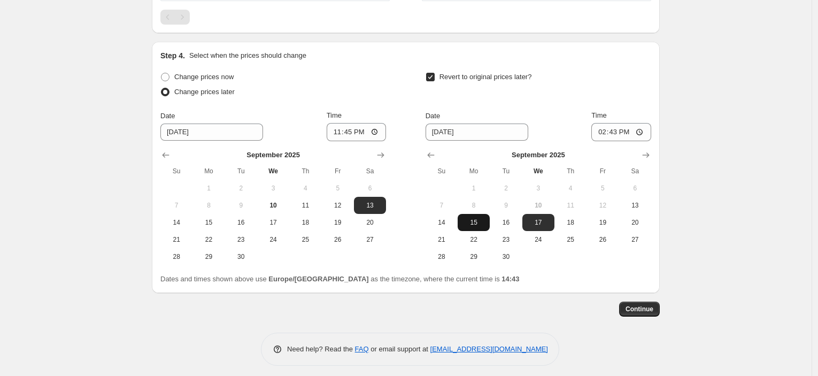
click at [469, 227] on button "15" at bounding box center [474, 222] width 32 height 17
type input "[DATE]"
click at [615, 131] on input "14:43" at bounding box center [622, 132] width 60 height 18
type input "08:00"
click at [646, 310] on span "Continue" at bounding box center [640, 309] width 28 height 9
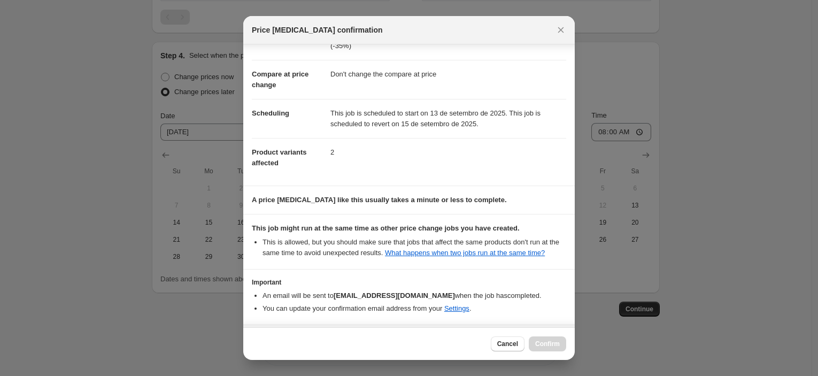
scroll to position [82, 0]
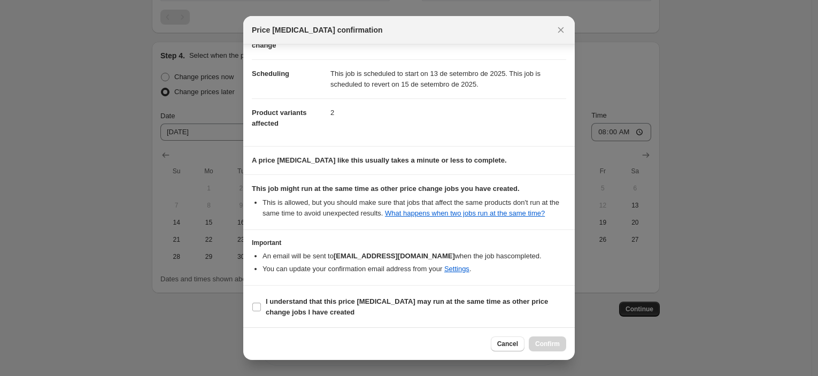
drag, startPoint x: 423, startPoint y: 306, endPoint x: 474, endPoint y: 329, distance: 56.0
click at [423, 306] on span "I understand that this price [MEDICAL_DATA] may run at the same time as other p…" at bounding box center [416, 306] width 301 height 21
click at [261, 306] on input "I understand that this price [MEDICAL_DATA] may run at the same time as other p…" at bounding box center [256, 307] width 9 height 9
checkbox input "true"
click at [549, 344] on span "Confirm" at bounding box center [547, 344] width 25 height 9
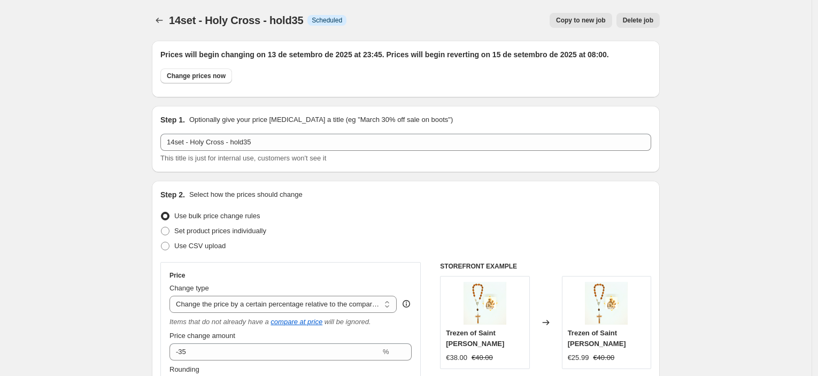
click at [567, 20] on span "Copy to new job" at bounding box center [581, 20] width 50 height 9
select select "pcap"
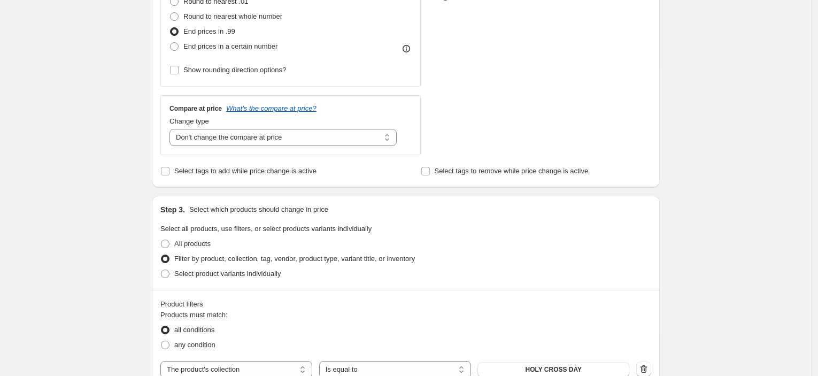
scroll to position [594, 0]
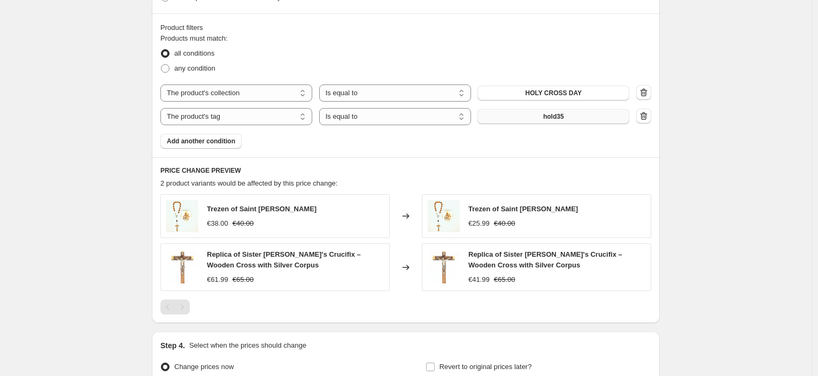
click at [565, 121] on button "hold35" at bounding box center [554, 116] width 152 height 15
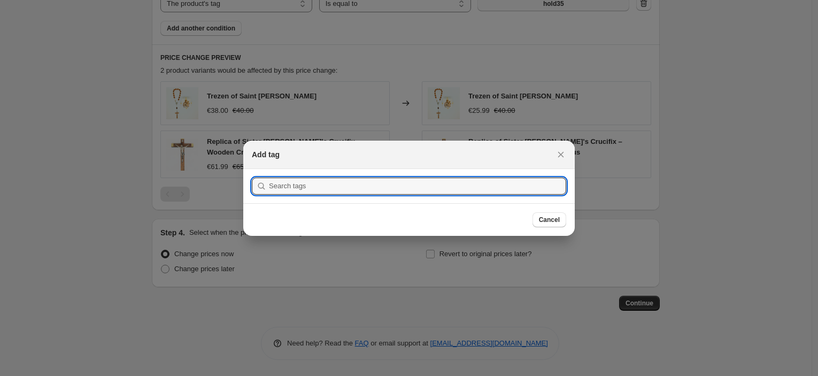
scroll to position [0, 0]
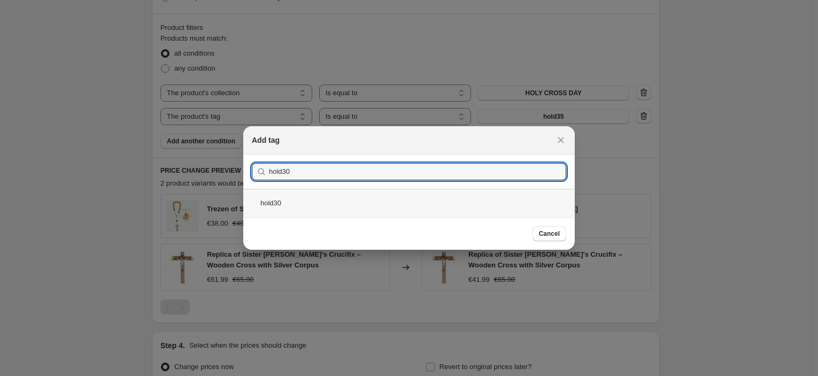
click at [308, 207] on div "hold30" at bounding box center [409, 203] width 332 height 28
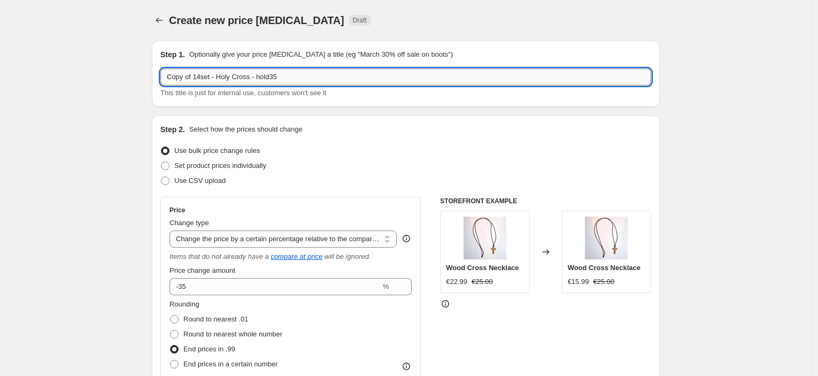
click at [294, 79] on input "Copy of 14set - Holy Cross - hold35" at bounding box center [405, 76] width 491 height 17
drag, startPoint x: 198, startPoint y: 80, endPoint x: 159, endPoint y: 75, distance: 38.7
click at [159, 75] on div "Step 1. Optionally give your price [MEDICAL_DATA] a title (eg "March 30% off sa…" at bounding box center [406, 74] width 508 height 66
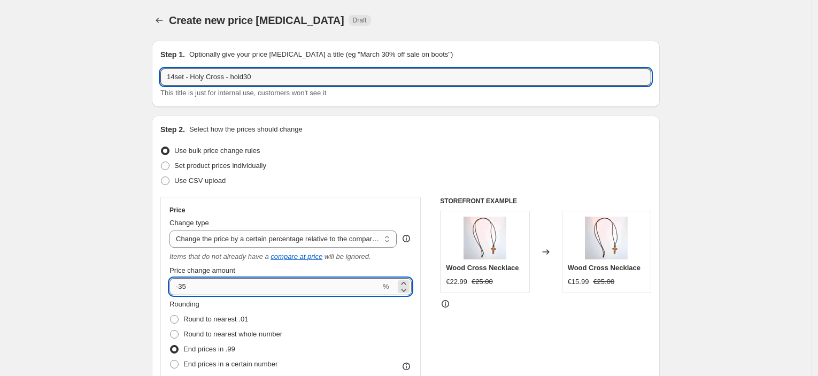
click at [254, 286] on input "-35" at bounding box center [275, 286] width 211 height 17
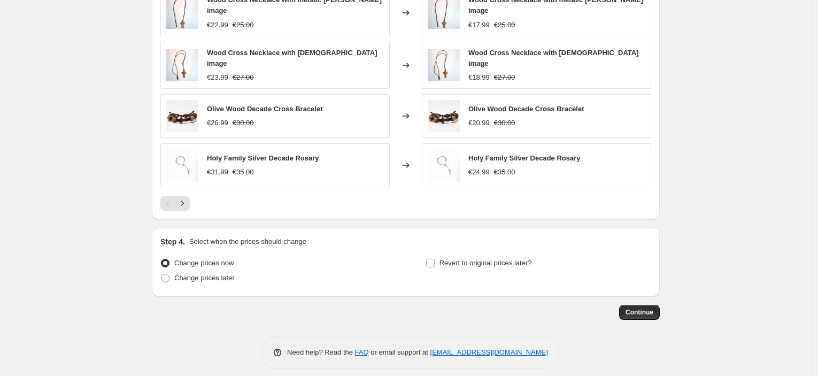
scroll to position [850, 0]
click at [207, 276] on label "Change prices later" at bounding box center [197, 277] width 74 height 15
click at [162, 273] on input "Change prices later" at bounding box center [161, 273] width 1 height 1
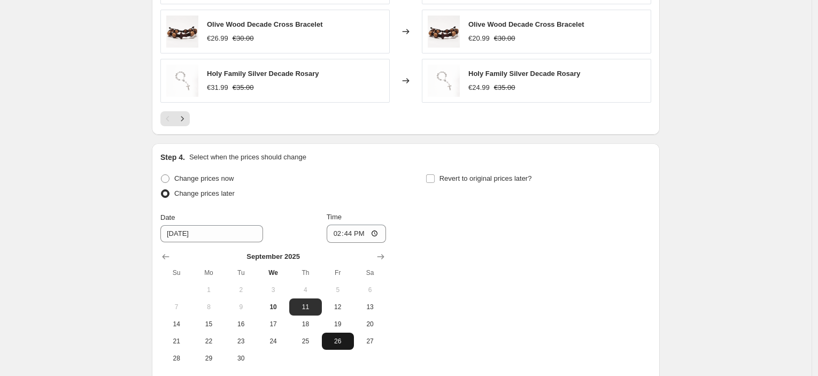
scroll to position [969, 0]
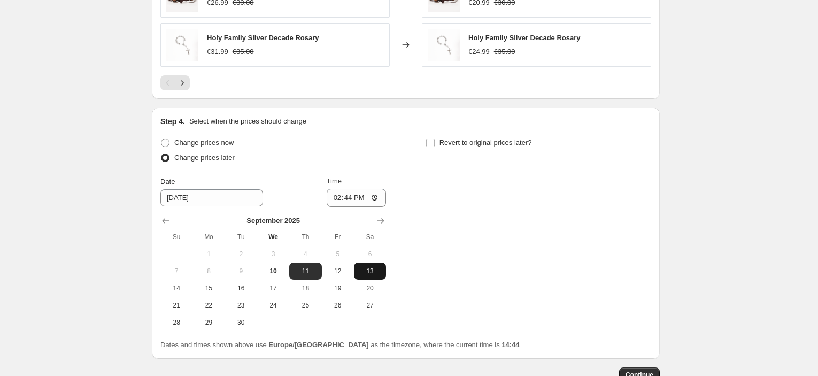
click at [368, 267] on span "13" at bounding box center [370, 271] width 24 height 9
click at [355, 191] on input "14:44" at bounding box center [357, 198] width 60 height 18
click at [489, 139] on span "Revert to original prices later?" at bounding box center [486, 143] width 93 height 8
click at [435, 139] on input "Revert to original prices later?" at bounding box center [430, 143] width 9 height 9
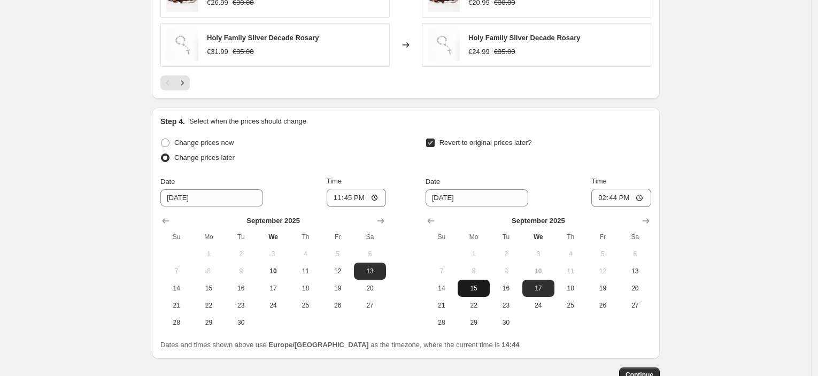
click at [470, 284] on span "15" at bounding box center [474, 288] width 24 height 9
click at [614, 189] on input "14:44" at bounding box center [622, 198] width 60 height 18
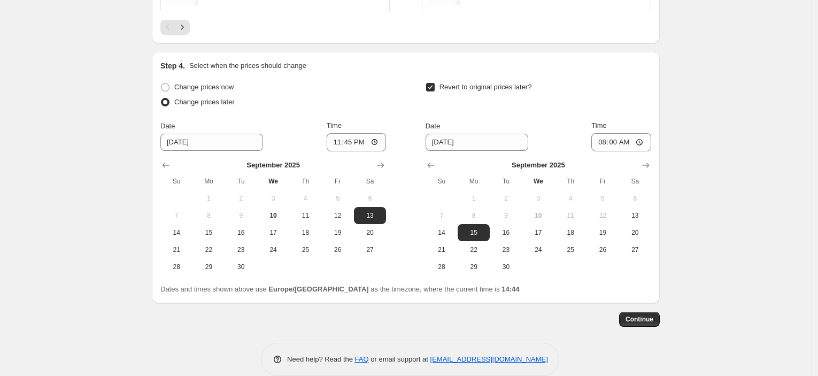
scroll to position [1033, 0]
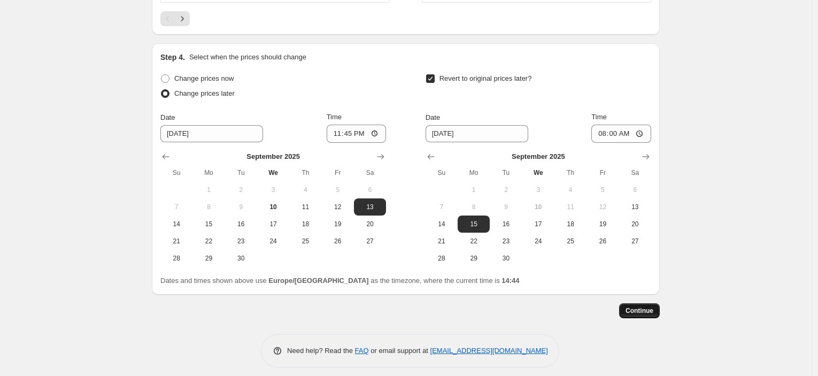
click at [632, 306] on span "Continue" at bounding box center [640, 310] width 28 height 9
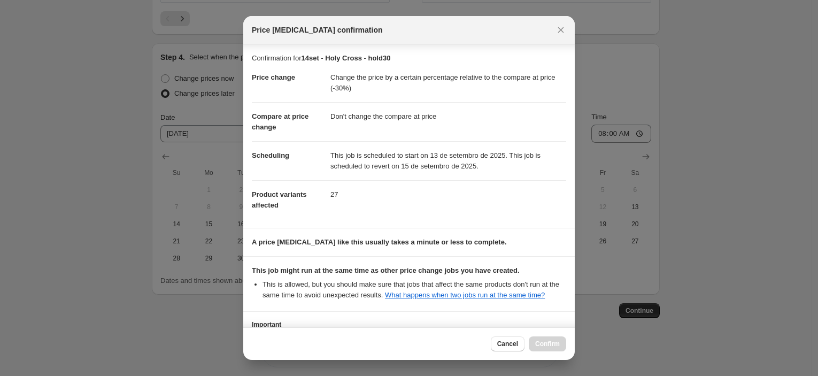
scroll to position [82, 0]
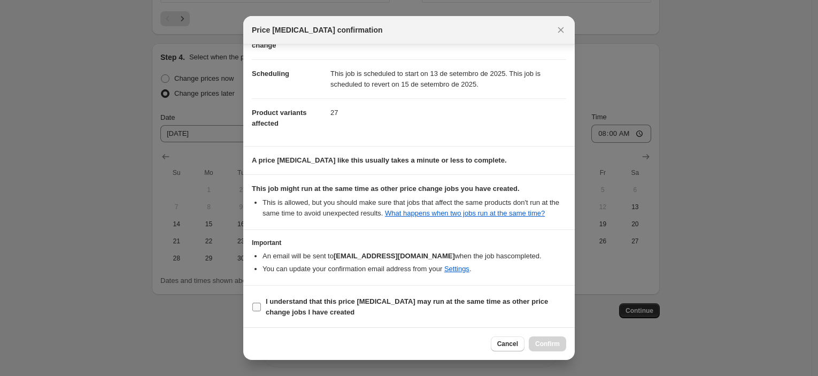
click at [394, 305] on span "I understand that this price [MEDICAL_DATA] may run at the same time as other p…" at bounding box center [416, 306] width 301 height 21
click at [261, 305] on input "I understand that this price [MEDICAL_DATA] may run at the same time as other p…" at bounding box center [256, 307] width 9 height 9
click at [549, 351] on button "Confirm" at bounding box center [547, 343] width 37 height 15
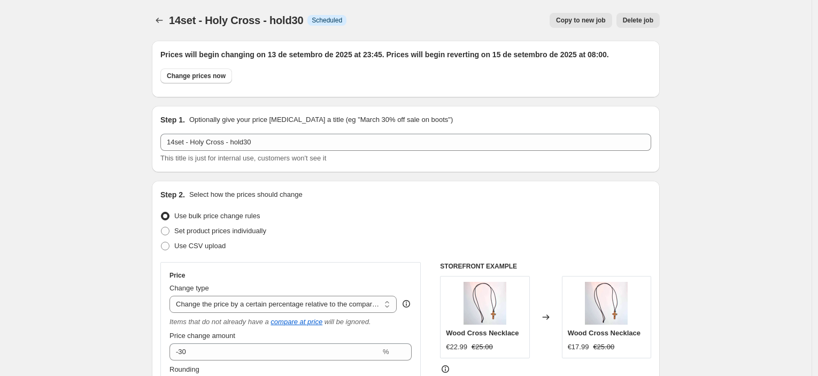
click at [587, 21] on span "Copy to new job" at bounding box center [581, 20] width 50 height 9
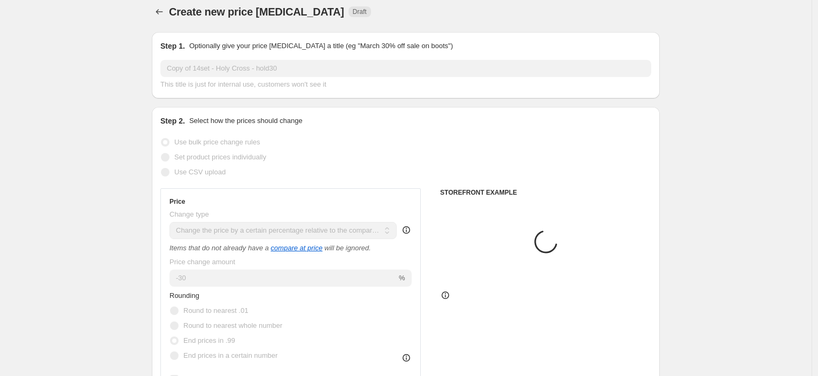
scroll to position [416, 0]
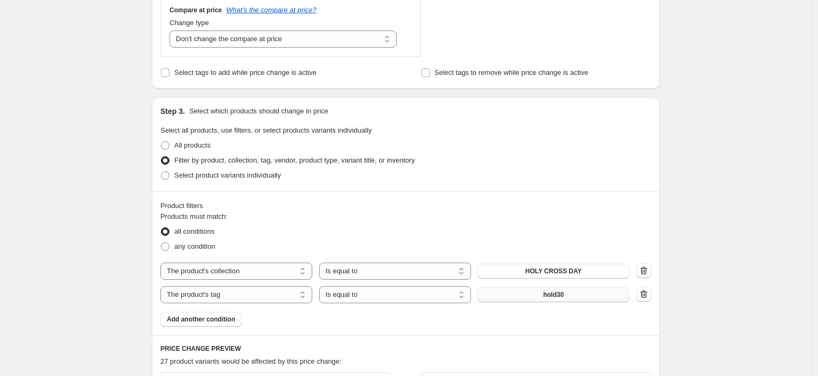
click at [589, 297] on button "hold30" at bounding box center [554, 294] width 152 height 15
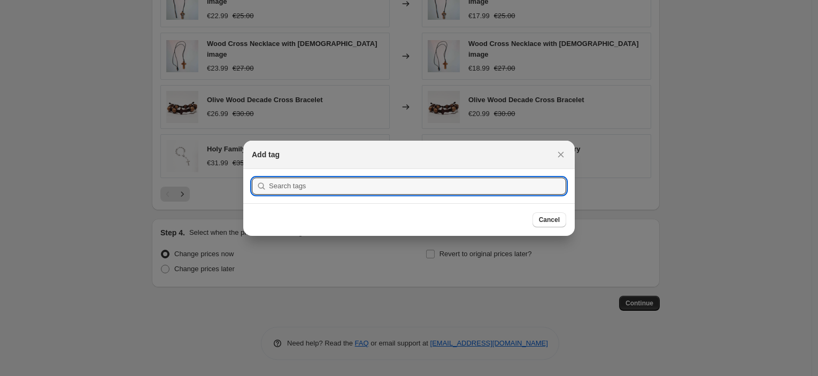
scroll to position [0, 0]
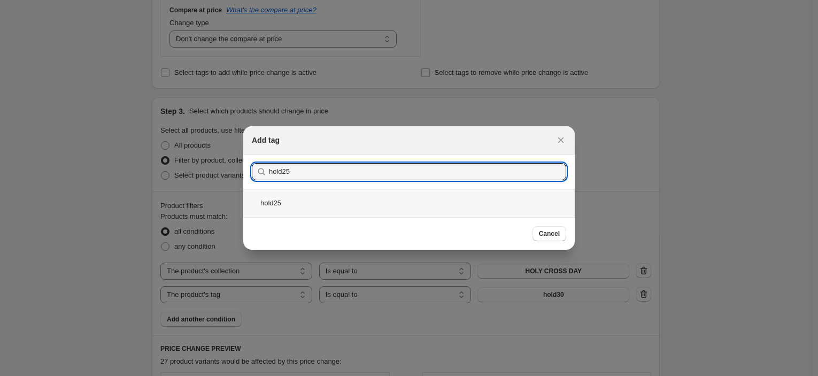
click at [375, 200] on div "hold25" at bounding box center [409, 203] width 332 height 28
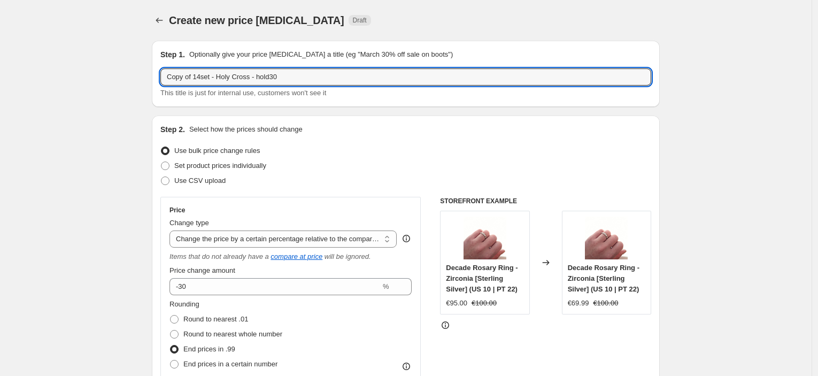
drag, startPoint x: 195, startPoint y: 78, endPoint x: 125, endPoint y: 75, distance: 70.7
click at [251, 300] on fieldset "Rounding Round to nearest .01 Round to nearest whole number End prices in .99 E…" at bounding box center [226, 335] width 113 height 73
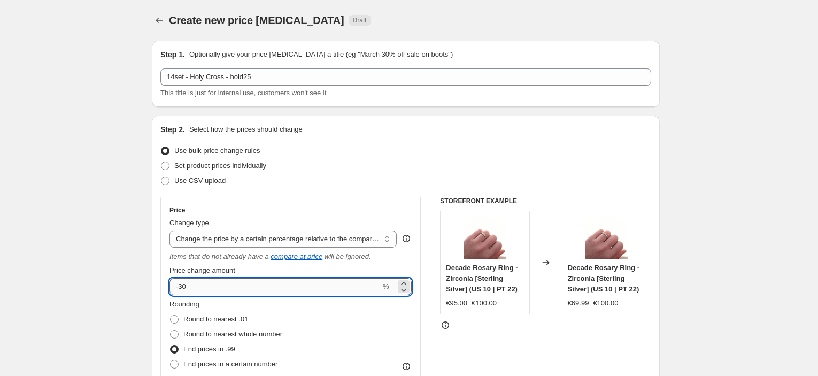
click at [250, 286] on input "-30" at bounding box center [275, 286] width 211 height 17
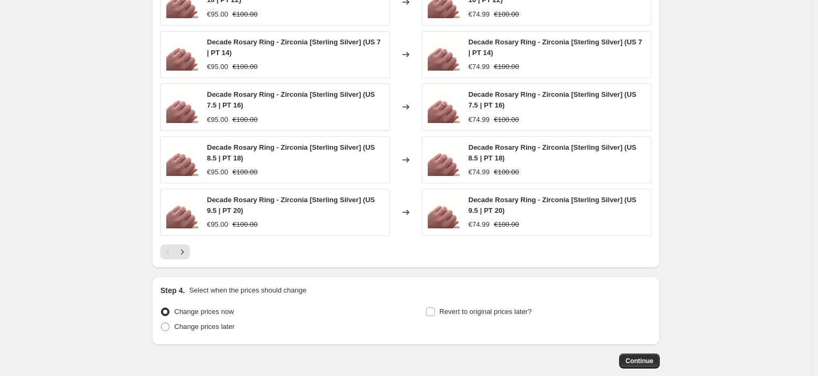
scroll to position [868, 0]
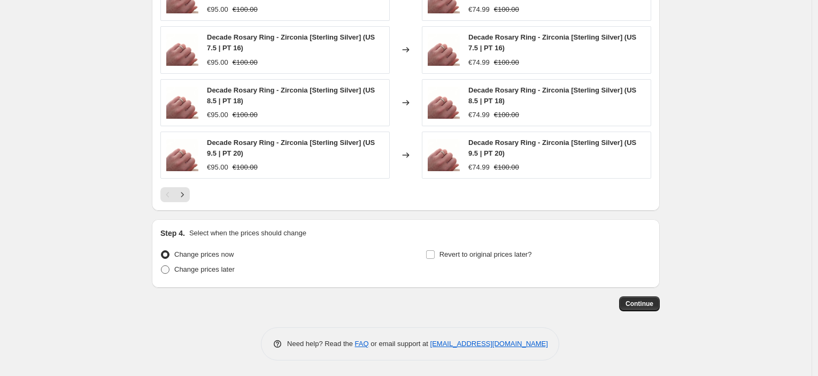
click at [210, 274] on label "Change prices later" at bounding box center [197, 269] width 74 height 15
click at [162, 266] on input "Change prices later" at bounding box center [161, 265] width 1 height 1
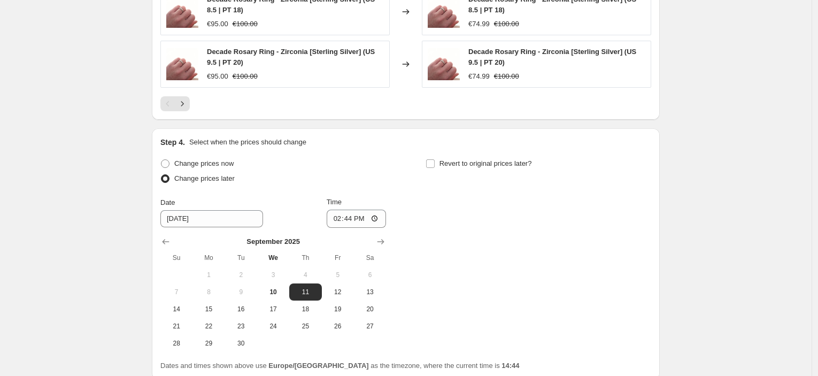
scroll to position [1046, 0]
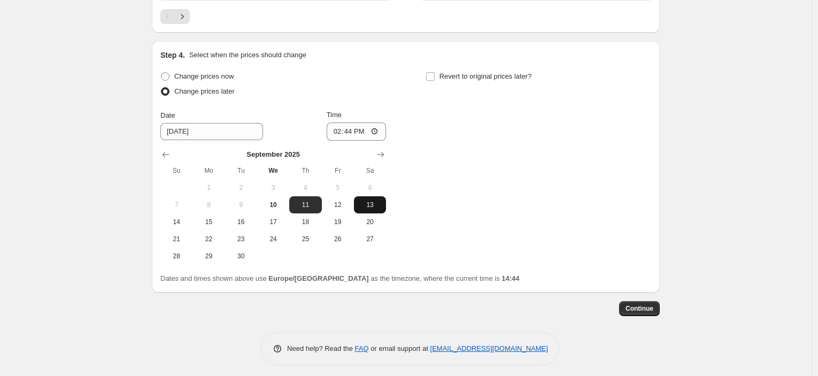
click at [361, 202] on span "13" at bounding box center [370, 205] width 24 height 9
click at [357, 126] on input "14:44" at bounding box center [357, 131] width 60 height 18
click at [487, 82] on label "Revert to original prices later?" at bounding box center [479, 76] width 106 height 15
click at [435, 81] on input "Revert to original prices later?" at bounding box center [430, 76] width 9 height 9
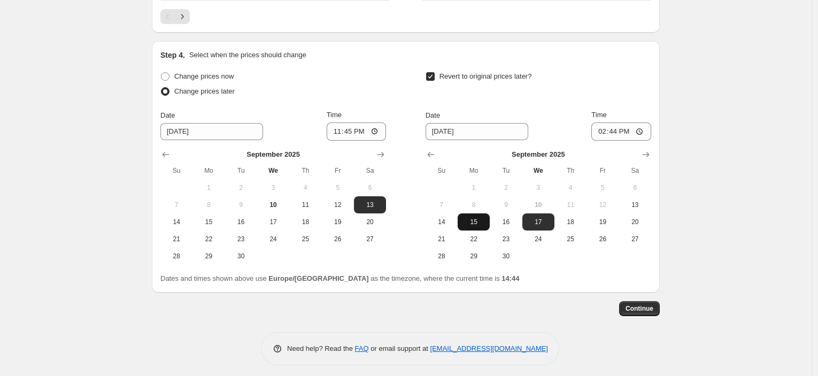
click at [478, 226] on button "15" at bounding box center [474, 221] width 32 height 17
click at [619, 132] on input "14:44" at bounding box center [622, 131] width 60 height 18
click at [649, 310] on span "Continue" at bounding box center [640, 308] width 28 height 9
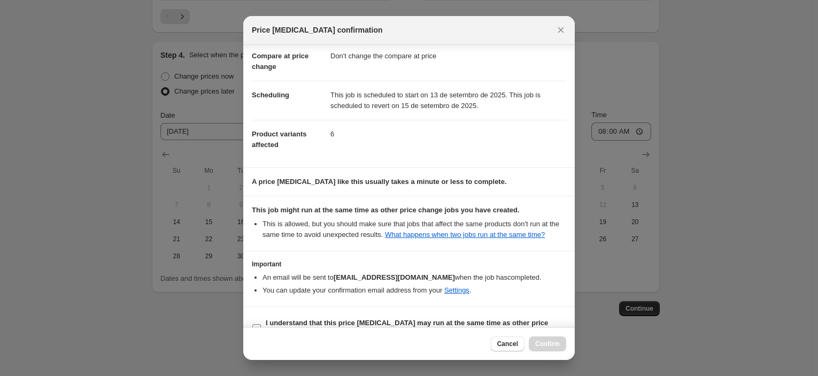
scroll to position [82, 0]
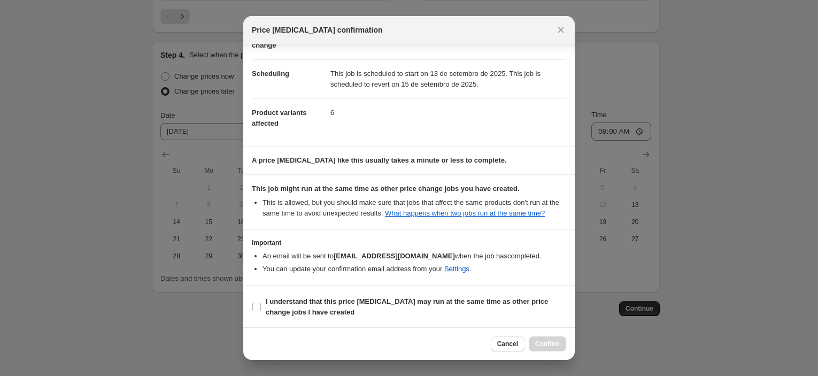
drag, startPoint x: 385, startPoint y: 300, endPoint x: 474, endPoint y: 342, distance: 98.1
click at [385, 300] on b "I understand that this price [MEDICAL_DATA] may run at the same time as other p…" at bounding box center [407, 306] width 282 height 19
click at [261, 303] on input "I understand that this price [MEDICAL_DATA] may run at the same time as other p…" at bounding box center [256, 307] width 9 height 9
click at [548, 344] on span "Confirm" at bounding box center [547, 344] width 25 height 9
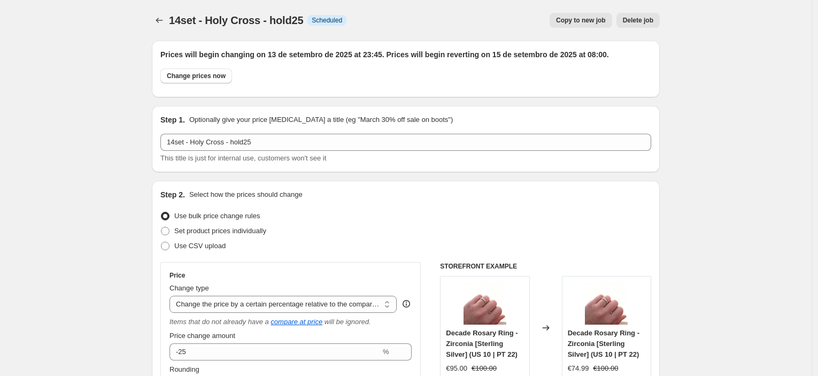
click at [570, 20] on span "Copy to new job" at bounding box center [581, 20] width 50 height 9
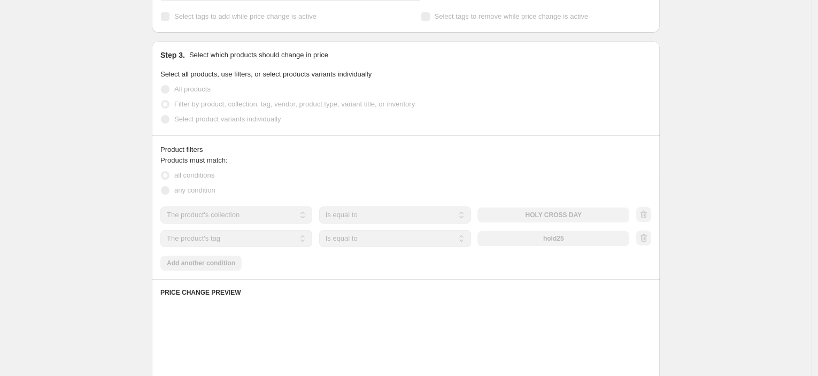
scroll to position [475, 0]
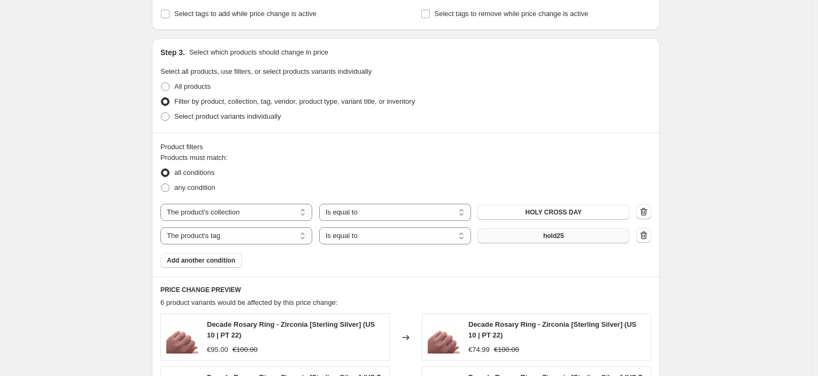
click at [591, 229] on button "hold25" at bounding box center [554, 235] width 152 height 15
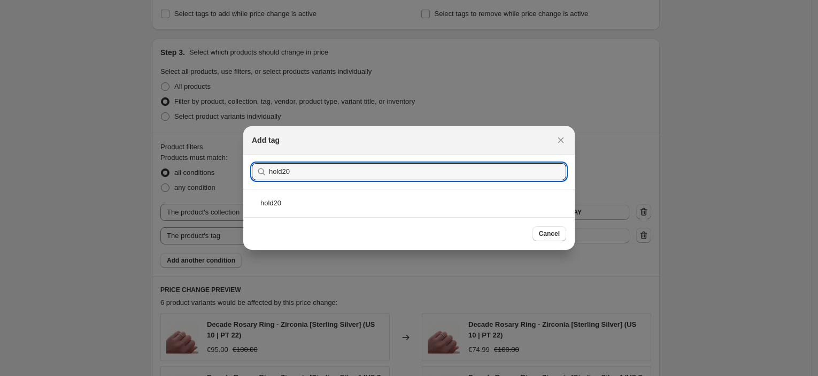
click at [364, 212] on div "hold20" at bounding box center [409, 203] width 332 height 28
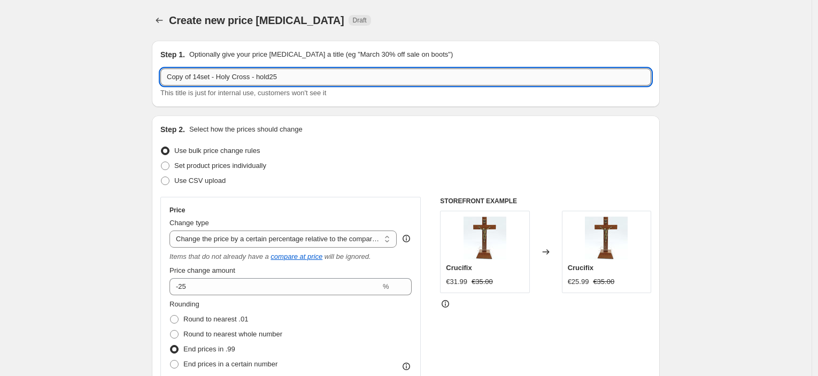
click at [311, 83] on input "Copy of 14set - Holy Cross - hold25" at bounding box center [405, 76] width 491 height 17
drag, startPoint x: 200, startPoint y: 79, endPoint x: 153, endPoint y: 81, distance: 47.1
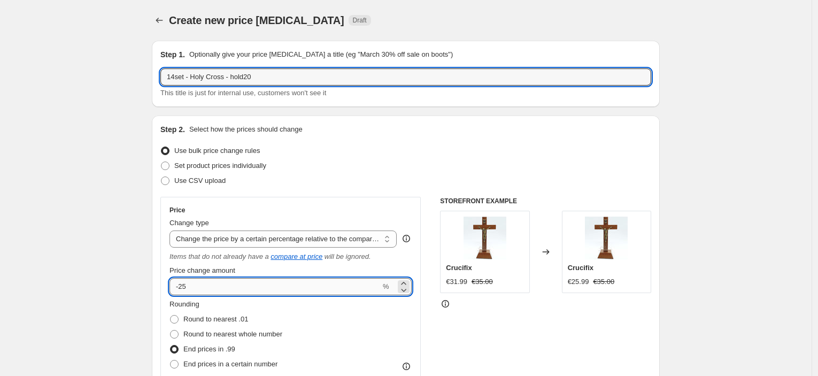
click at [247, 285] on input "-25" at bounding box center [275, 286] width 211 height 17
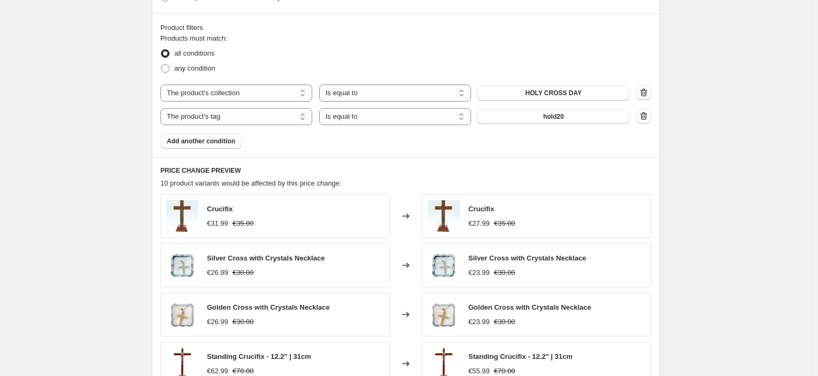
scroll to position [850, 0]
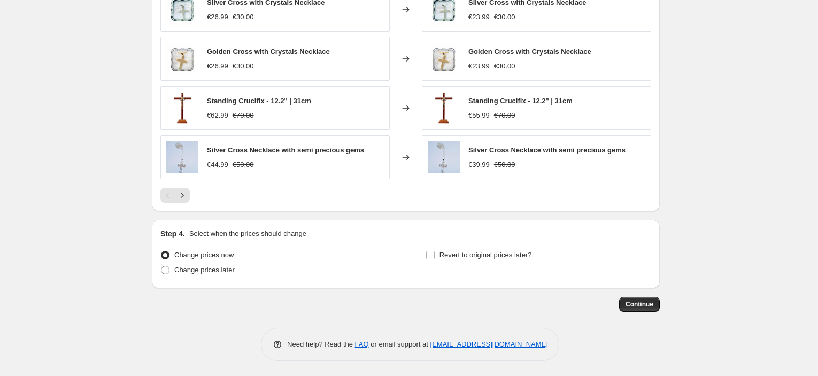
click at [208, 277] on div "Change prices now Change prices later" at bounding box center [273, 264] width 226 height 32
click at [216, 267] on span "Change prices later" at bounding box center [204, 270] width 60 height 8
click at [162, 266] on input "Change prices later" at bounding box center [161, 266] width 1 height 1
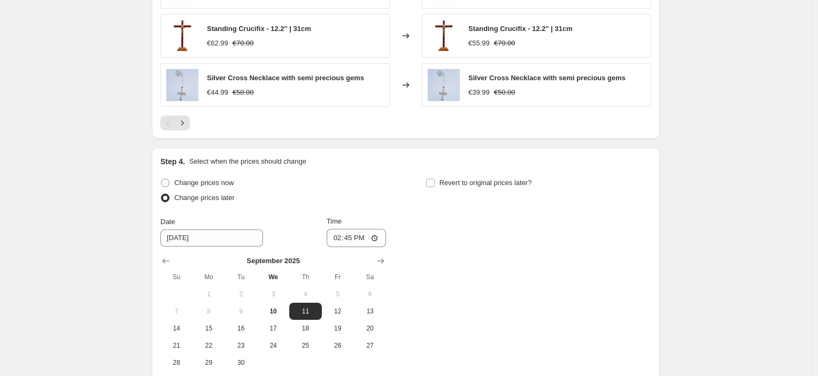
scroll to position [1028, 0]
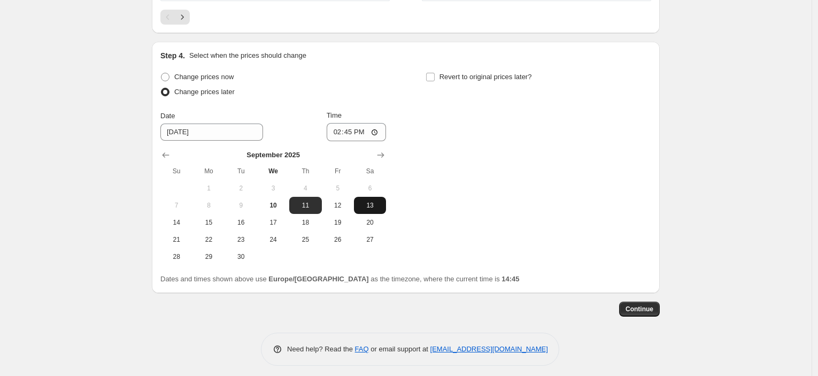
click at [361, 209] on button "13" at bounding box center [370, 205] width 32 height 17
click at [354, 134] on input "14:45" at bounding box center [357, 132] width 60 height 18
click at [493, 88] on div "Revert to original prices later?" at bounding box center [539, 86] width 226 height 32
click at [488, 81] on span "Revert to original prices later?" at bounding box center [486, 77] width 93 height 11
click at [435, 81] on input "Revert to original prices later?" at bounding box center [430, 77] width 9 height 9
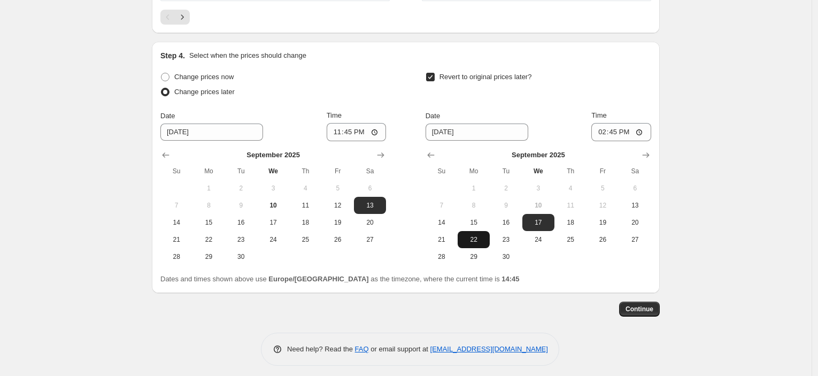
click at [476, 231] on button "22" at bounding box center [474, 239] width 32 height 17
drag, startPoint x: 477, startPoint y: 221, endPoint x: 499, endPoint y: 220, distance: 21.4
click at [478, 220] on span "15" at bounding box center [474, 222] width 24 height 9
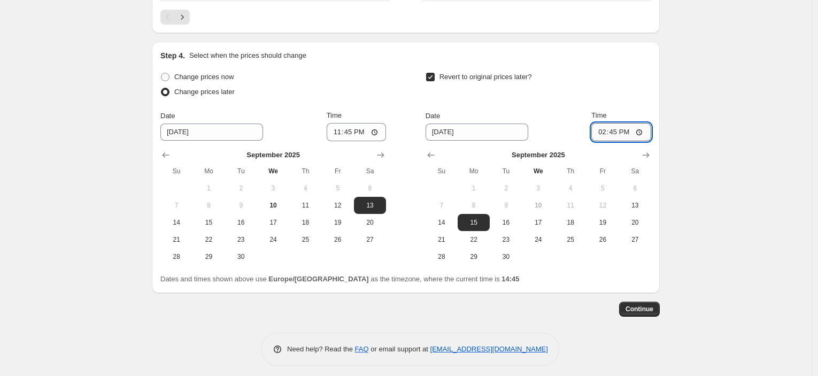
click at [616, 136] on input "14:45" at bounding box center [622, 132] width 60 height 18
drag, startPoint x: 624, startPoint y: 299, endPoint x: 631, endPoint y: 307, distance: 11.0
click at [633, 307] on span "Continue" at bounding box center [640, 309] width 28 height 9
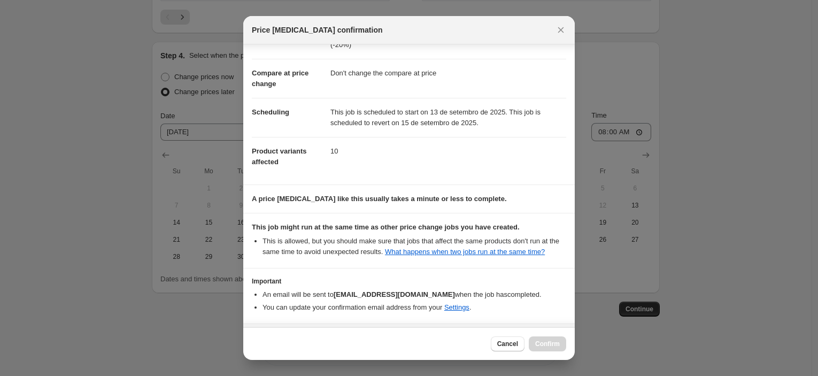
scroll to position [82, 0]
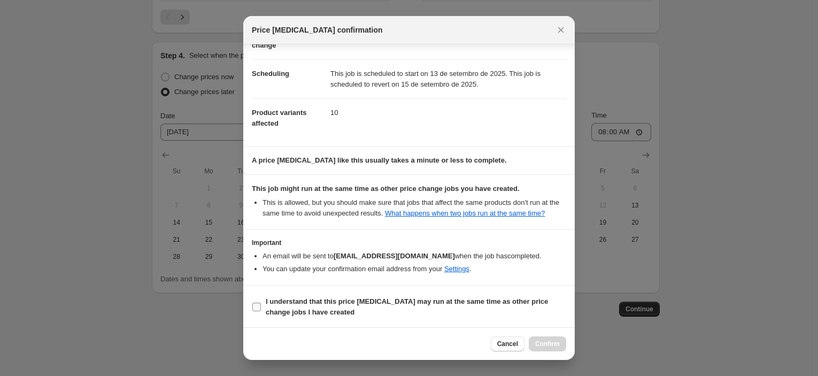
drag, startPoint x: 403, startPoint y: 296, endPoint x: 417, endPoint y: 300, distance: 13.9
click at [403, 297] on b "I understand that this price [MEDICAL_DATA] may run at the same time as other p…" at bounding box center [407, 306] width 282 height 19
click at [261, 303] on input "I understand that this price [MEDICAL_DATA] may run at the same time as other p…" at bounding box center [256, 307] width 9 height 9
click at [550, 342] on span "Confirm" at bounding box center [547, 344] width 25 height 9
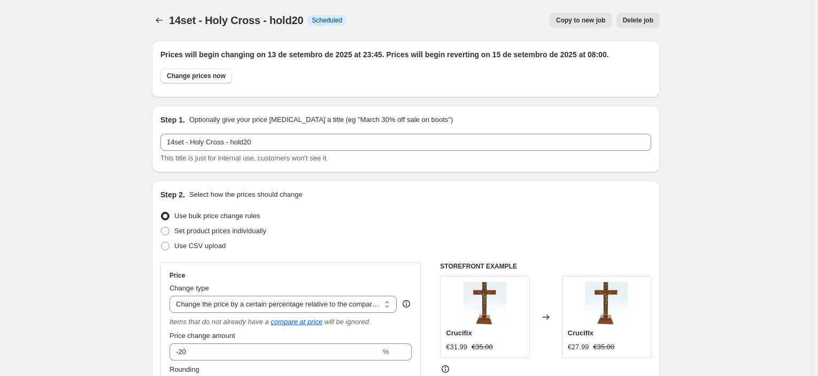
click at [574, 19] on span "Copy to new job" at bounding box center [581, 20] width 50 height 9
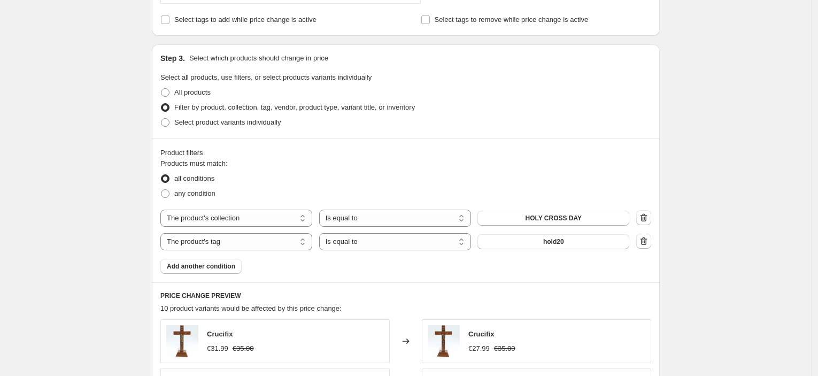
scroll to position [475, 0]
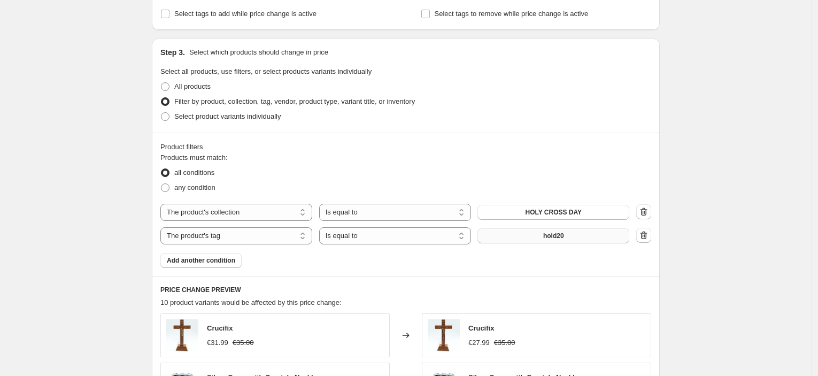
click at [584, 229] on button "hold20" at bounding box center [554, 235] width 152 height 15
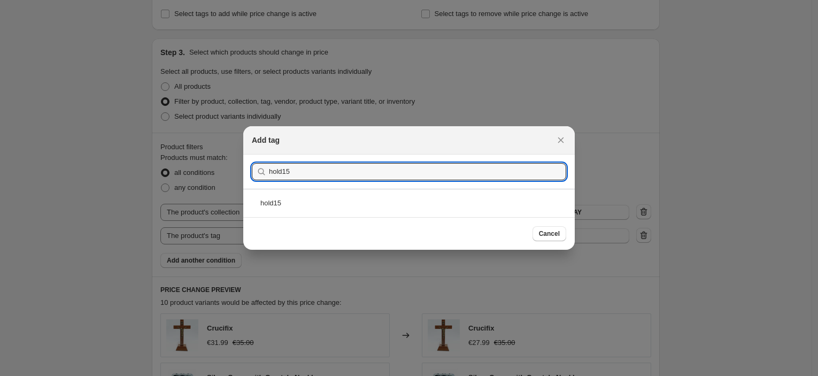
click at [335, 196] on div "hold15" at bounding box center [409, 203] width 332 height 28
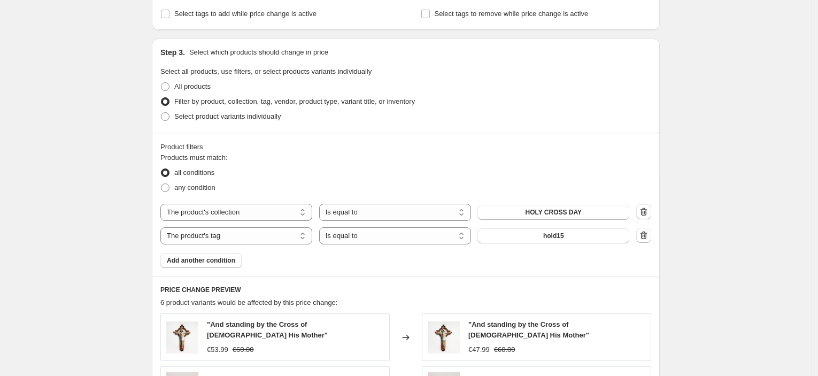
click at [752, 218] on div "Create new price [MEDICAL_DATA]. This page is ready Create new price [MEDICAL_D…" at bounding box center [406, 140] width 812 height 1231
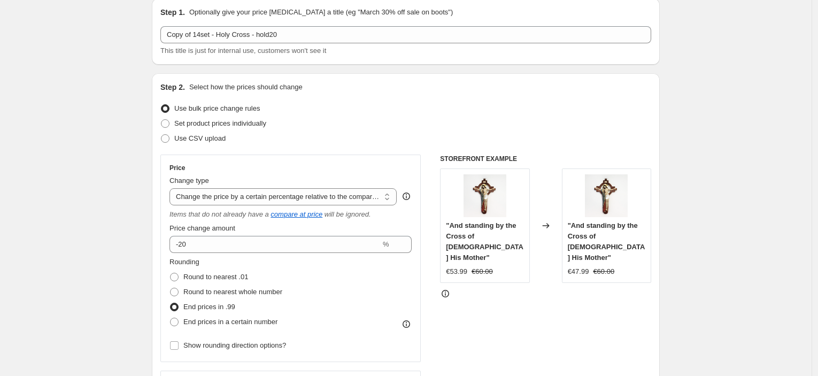
scroll to position [0, 0]
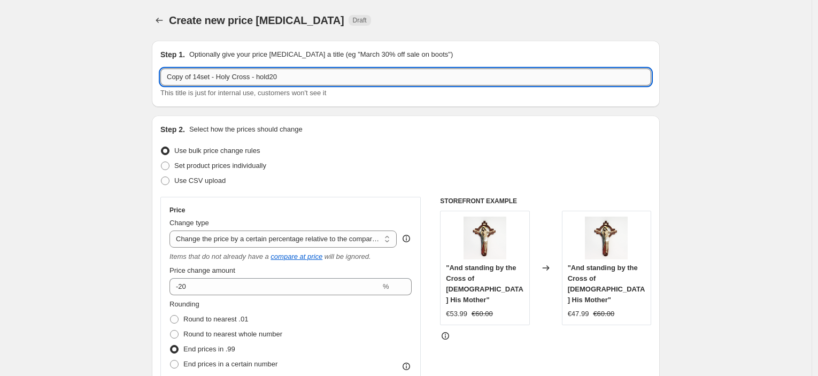
click at [317, 84] on input "Copy of 14set - Holy Cross - hold20" at bounding box center [405, 76] width 491 height 17
drag, startPoint x: 198, startPoint y: 78, endPoint x: 139, endPoint y: 79, distance: 59.4
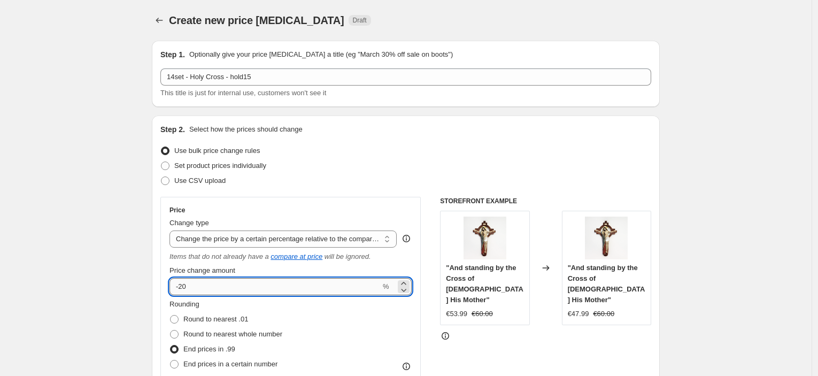
click at [199, 288] on input "-20" at bounding box center [275, 286] width 211 height 17
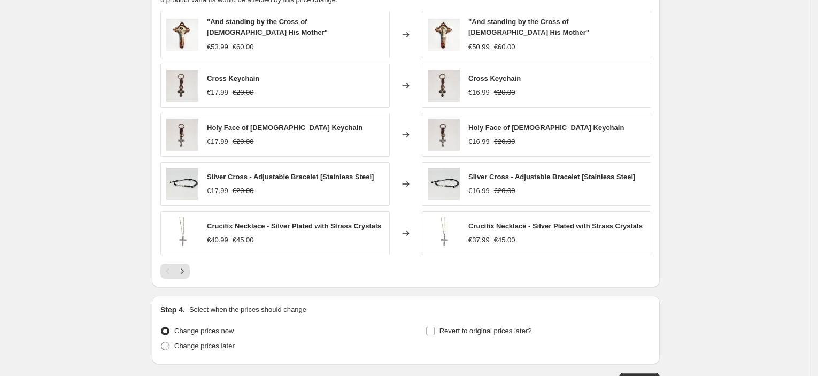
scroll to position [850, 0]
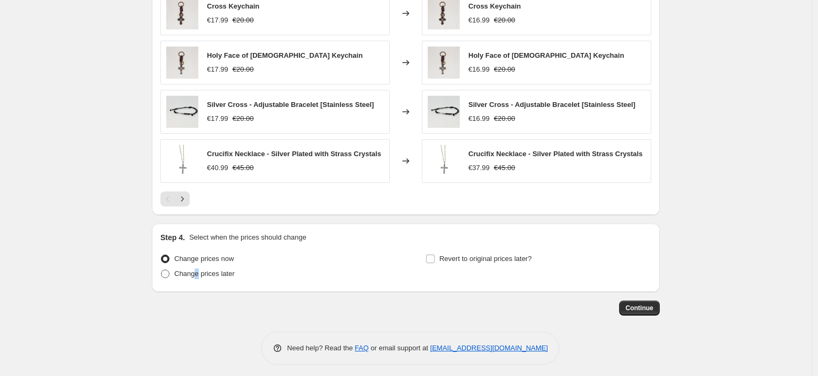
click at [198, 272] on span "Change prices later" at bounding box center [204, 274] width 60 height 8
drag, startPoint x: 202, startPoint y: 269, endPoint x: 239, endPoint y: 261, distance: 38.3
click at [202, 270] on span "Change prices later" at bounding box center [204, 274] width 60 height 8
click at [162, 270] on input "Change prices later" at bounding box center [161, 270] width 1 height 1
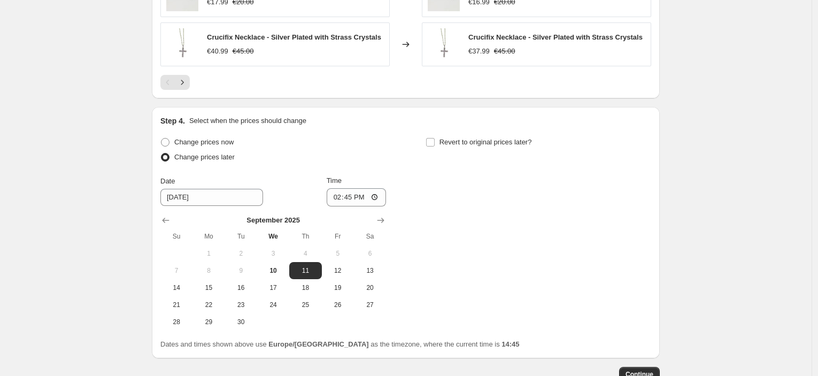
scroll to position [1033, 0]
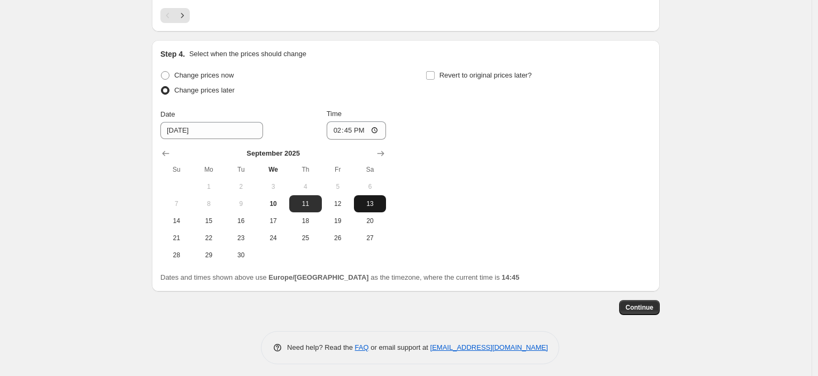
click at [366, 205] on button "13" at bounding box center [370, 203] width 32 height 17
click at [352, 131] on input "14:45" at bounding box center [357, 130] width 60 height 18
click at [474, 76] on span "Revert to original prices later?" at bounding box center [486, 75] width 93 height 11
click at [435, 76] on input "Revert to original prices later?" at bounding box center [430, 75] width 9 height 9
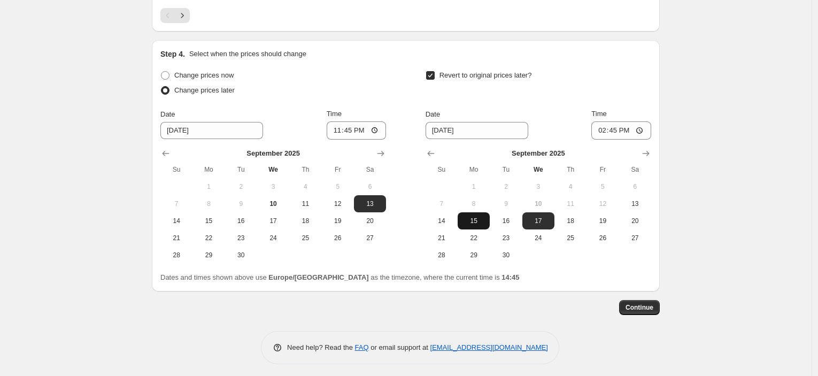
click at [486, 217] on span "15" at bounding box center [474, 221] width 24 height 9
click at [616, 126] on input "14:45" at bounding box center [622, 130] width 60 height 18
click at [640, 305] on span "Continue" at bounding box center [640, 307] width 28 height 9
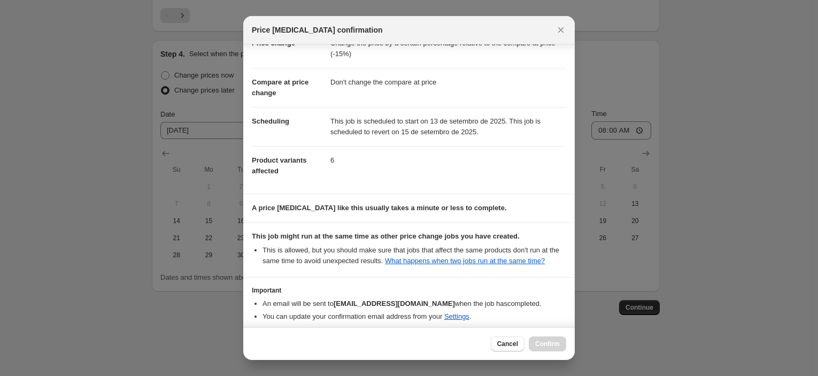
scroll to position [82, 0]
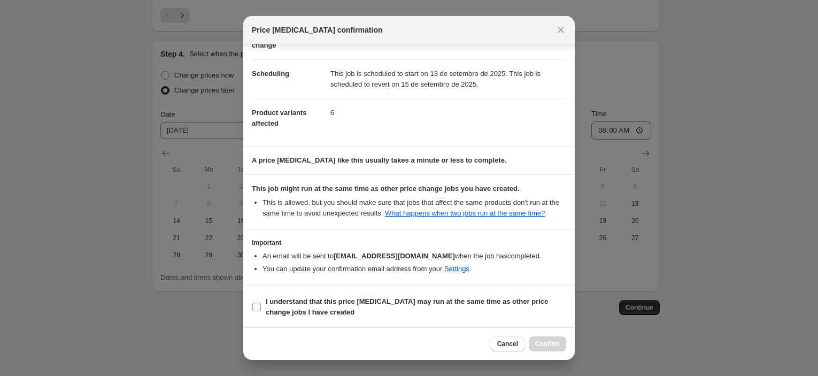
drag, startPoint x: 447, startPoint y: 303, endPoint x: 454, endPoint y: 309, distance: 9.1
click at [447, 303] on b "I understand that this price [MEDICAL_DATA] may run at the same time as other p…" at bounding box center [407, 306] width 282 height 19
click at [261, 303] on input "I understand that this price [MEDICAL_DATA] may run at the same time as other p…" at bounding box center [256, 307] width 9 height 9
click at [534, 336] on button "Confirm" at bounding box center [547, 343] width 37 height 15
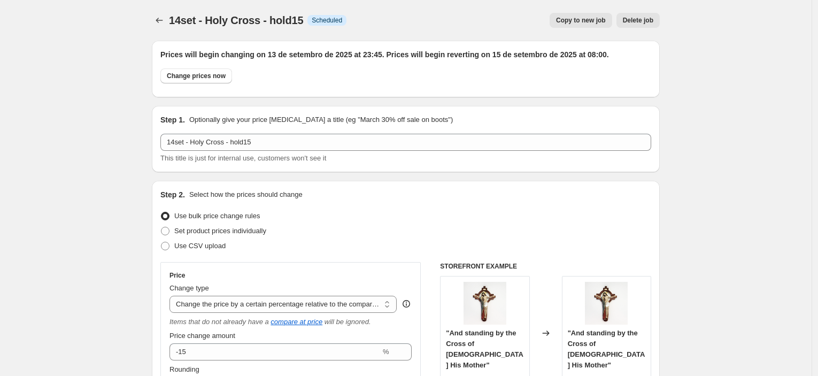
click at [587, 20] on span "Copy to new job" at bounding box center [581, 20] width 50 height 9
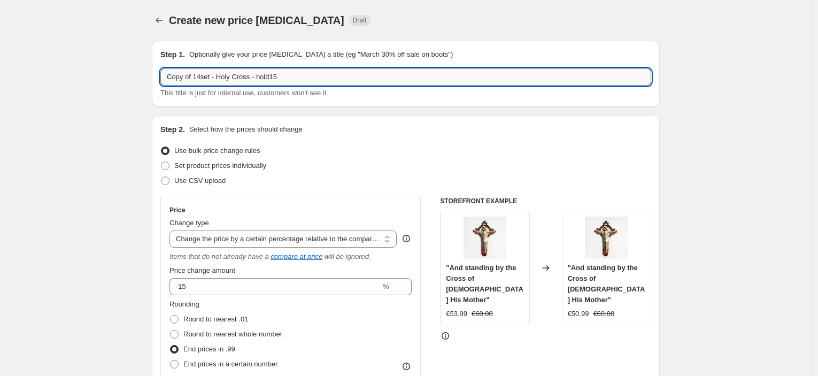
click at [287, 76] on input "Copy of 14set - Holy Cross - hold15" at bounding box center [405, 76] width 491 height 17
drag, startPoint x: 196, startPoint y: 74, endPoint x: 121, endPoint y: 75, distance: 74.4
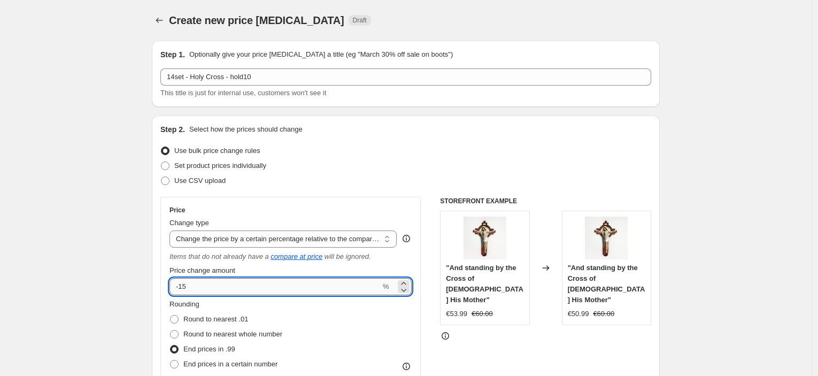
click at [211, 287] on input "-15" at bounding box center [275, 286] width 211 height 17
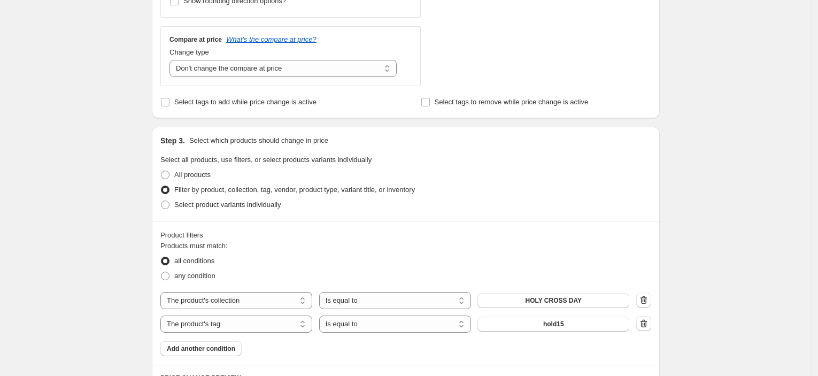
scroll to position [475, 0]
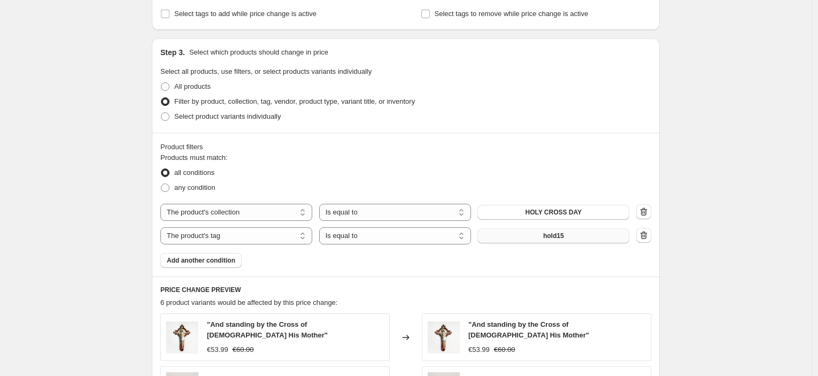
click at [559, 242] on button "hold15" at bounding box center [554, 235] width 152 height 15
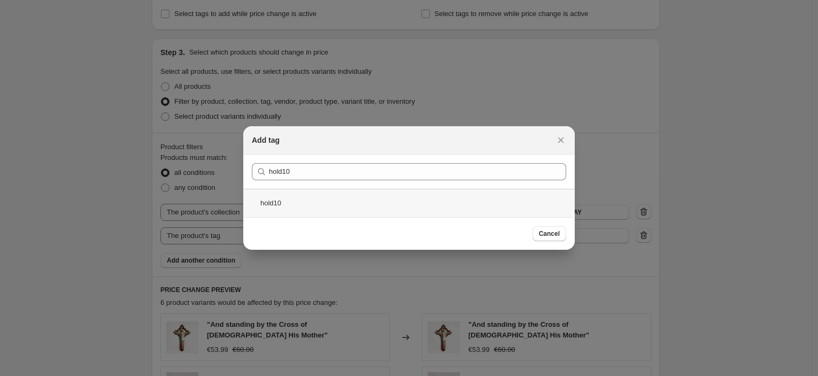
click at [373, 217] on div "hold10" at bounding box center [409, 203] width 332 height 28
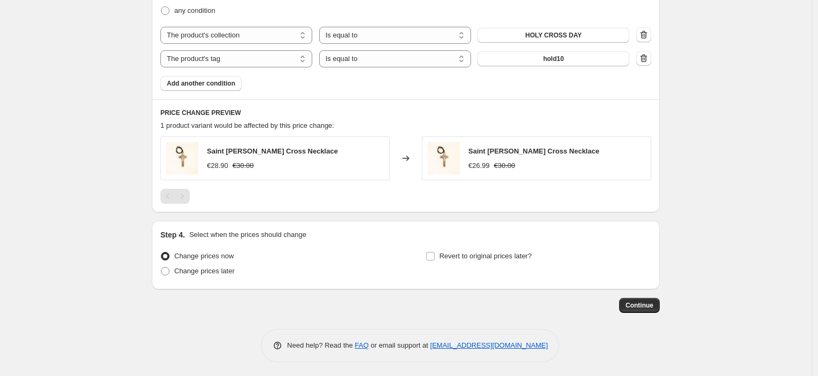
scroll to position [654, 0]
click at [224, 273] on span "Change prices later" at bounding box center [204, 269] width 60 height 8
click at [162, 266] on input "Change prices later" at bounding box center [161, 265] width 1 height 1
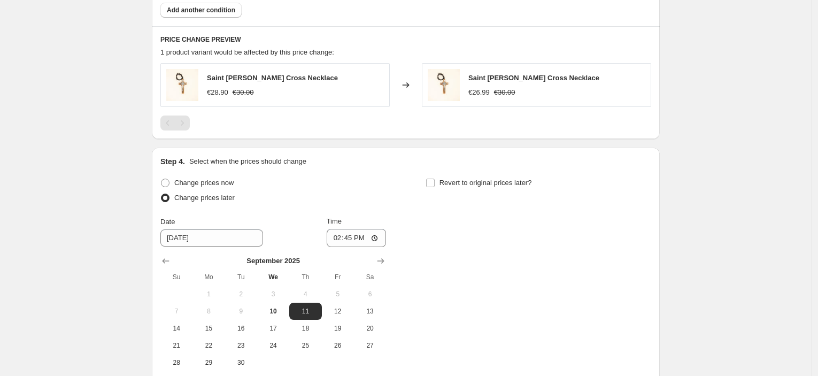
scroll to position [832, 0]
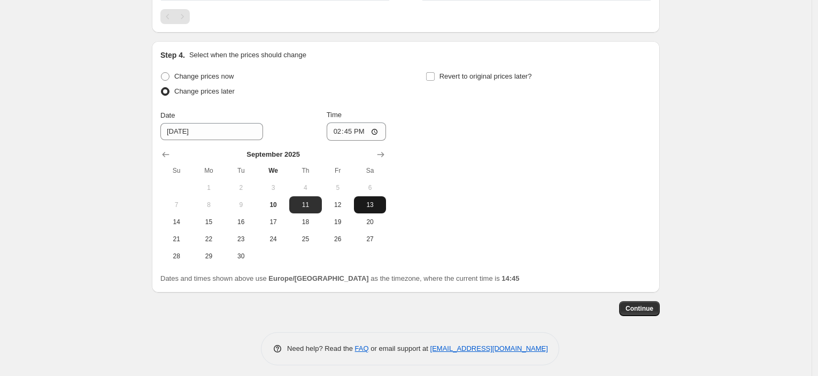
click at [363, 204] on span "13" at bounding box center [370, 205] width 24 height 9
click at [350, 134] on input "14:45" at bounding box center [357, 131] width 60 height 18
click at [522, 78] on span "Revert to original prices later?" at bounding box center [486, 76] width 93 height 8
click at [435, 78] on input "Revert to original prices later?" at bounding box center [430, 76] width 9 height 9
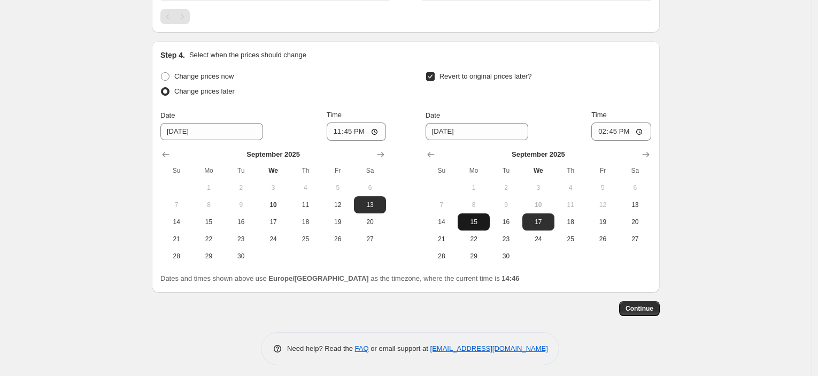
click at [483, 219] on span "15" at bounding box center [474, 222] width 24 height 9
click at [620, 132] on input "14:45" at bounding box center [622, 131] width 60 height 18
click at [649, 313] on button "Continue" at bounding box center [639, 308] width 41 height 15
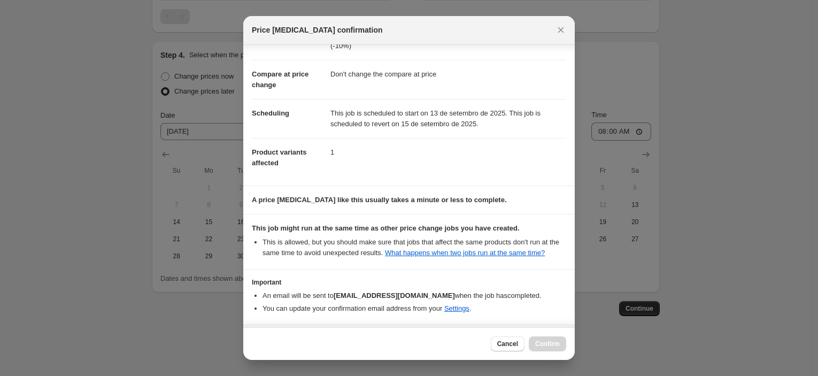
scroll to position [82, 0]
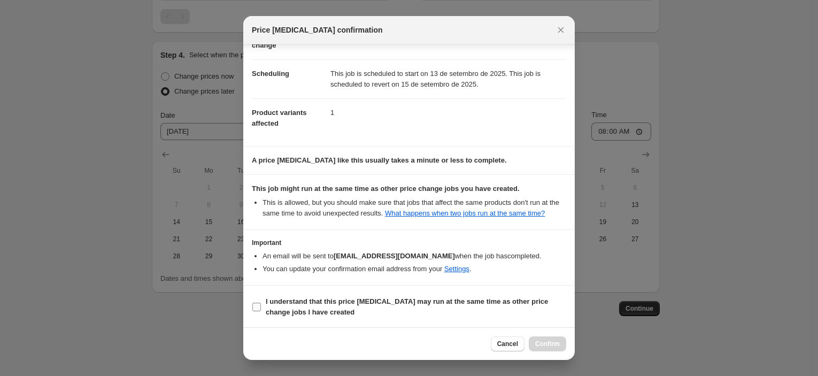
click at [367, 299] on b "I understand that this price [MEDICAL_DATA] may run at the same time as other p…" at bounding box center [407, 306] width 282 height 19
click at [261, 303] on input "I understand that this price [MEDICAL_DATA] may run at the same time as other p…" at bounding box center [256, 307] width 9 height 9
click at [566, 348] on button "Confirm" at bounding box center [547, 343] width 37 height 15
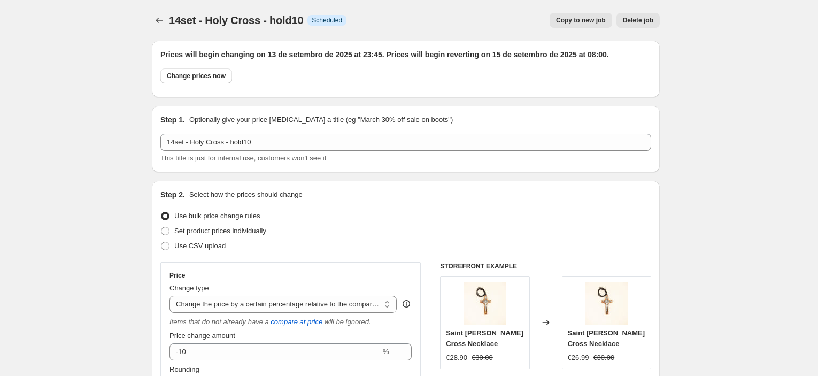
click at [597, 22] on span "Copy to new job" at bounding box center [581, 20] width 50 height 9
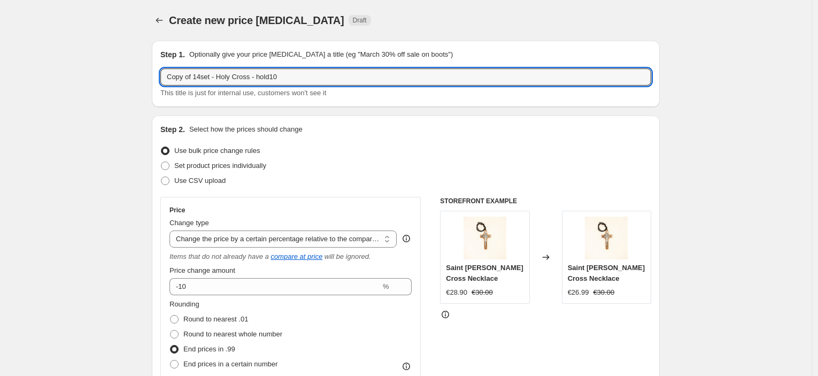
drag, startPoint x: 200, startPoint y: 75, endPoint x: 128, endPoint y: 71, distance: 71.8
drag, startPoint x: 193, startPoint y: 75, endPoint x: 319, endPoint y: 75, distance: 126.2
click at [319, 75] on input "15set - Holy Cross - hold10" at bounding box center [405, 76] width 491 height 17
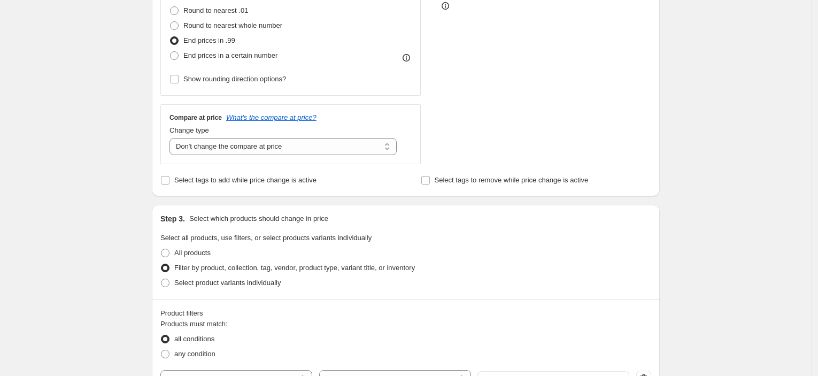
scroll to position [416, 0]
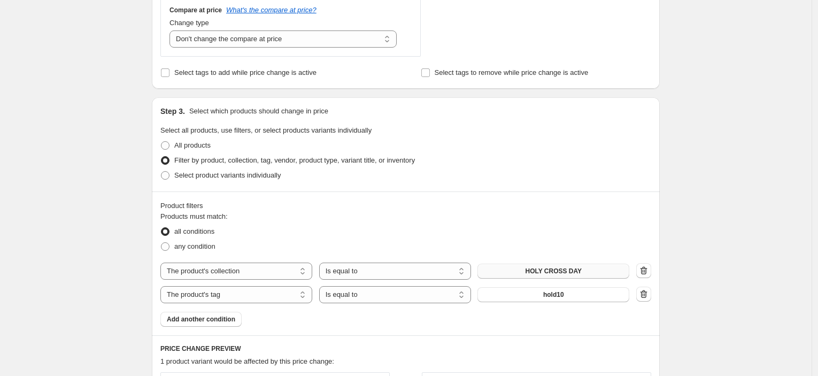
click at [584, 275] on button "HOLY CROSS DAY" at bounding box center [554, 271] width 152 height 15
click at [581, 297] on button "hold10" at bounding box center [554, 294] width 152 height 15
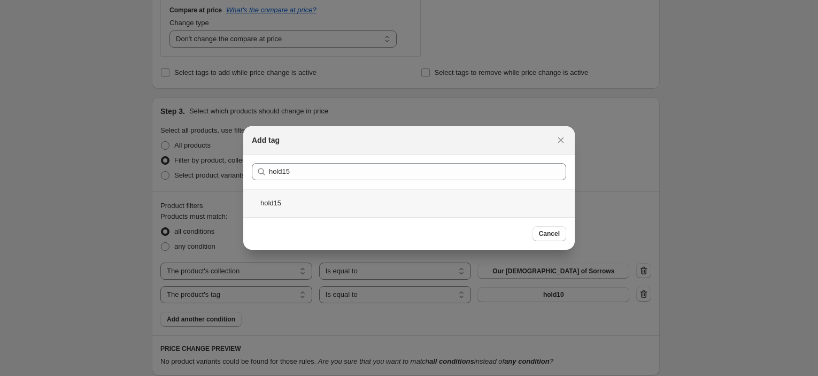
click at [362, 205] on div "hold15" at bounding box center [409, 203] width 332 height 28
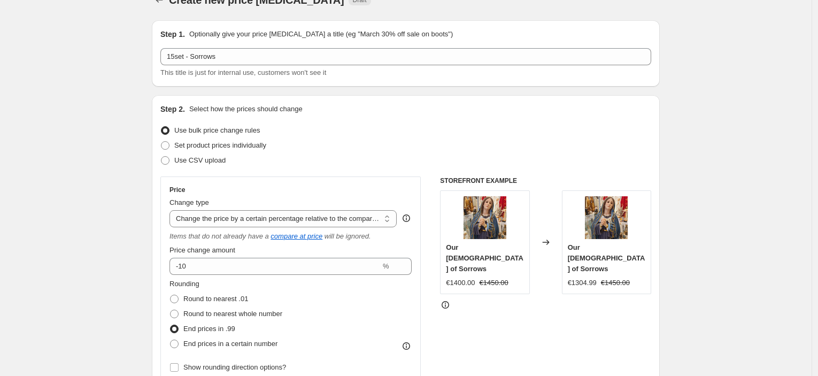
scroll to position [0, 0]
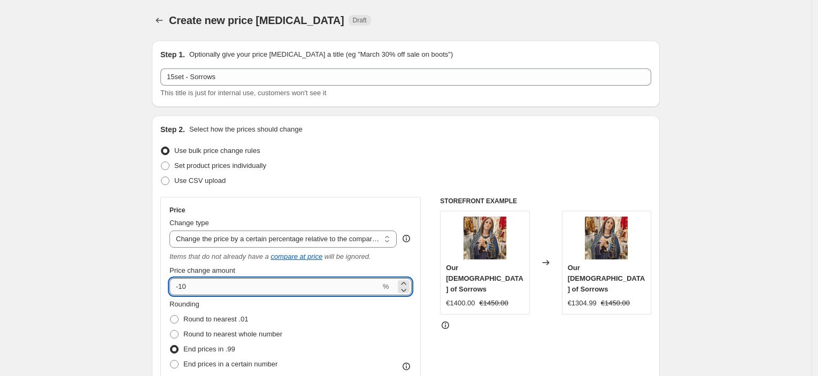
click at [244, 288] on input "-10" at bounding box center [275, 286] width 211 height 17
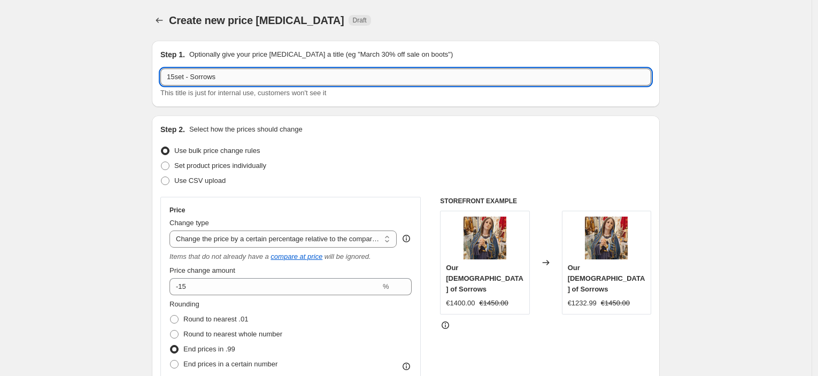
click at [249, 77] on input "15set - Sorrows" at bounding box center [405, 76] width 491 height 17
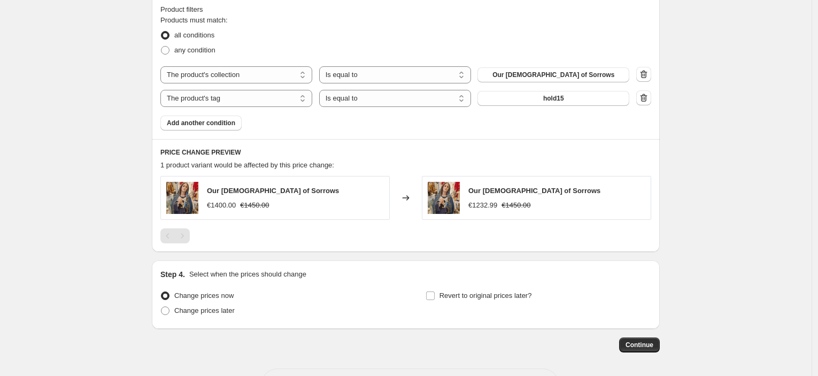
scroll to position [654, 0]
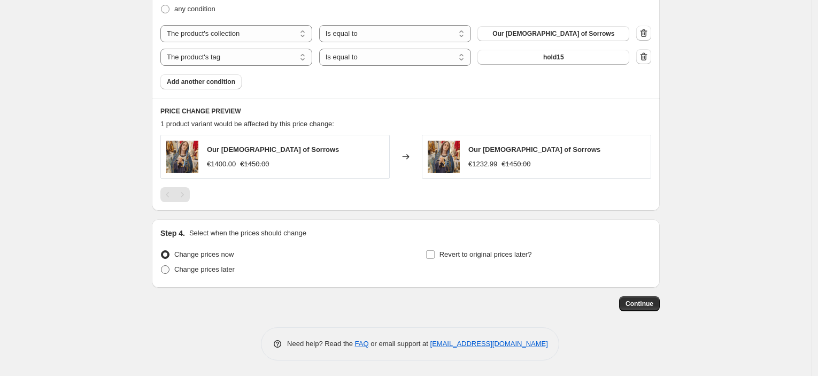
click at [205, 270] on span "Change prices later" at bounding box center [204, 269] width 60 height 8
click at [162, 266] on input "Change prices later" at bounding box center [161, 265] width 1 height 1
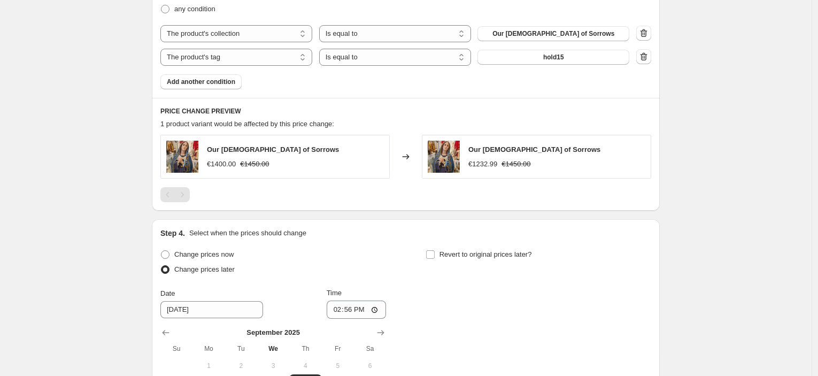
scroll to position [837, 0]
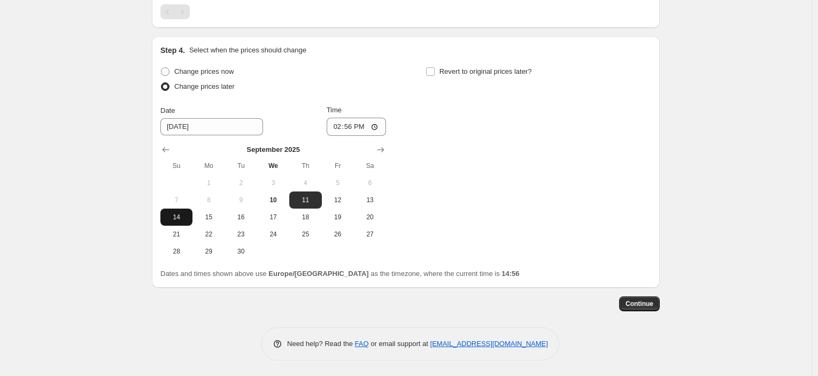
click at [182, 219] on span "14" at bounding box center [177, 217] width 24 height 9
click at [356, 128] on input "14:56" at bounding box center [357, 127] width 60 height 18
click at [478, 83] on div "Revert to original prices later?" at bounding box center [539, 80] width 226 height 32
click at [479, 77] on label "Revert to original prices later?" at bounding box center [479, 71] width 106 height 15
click at [435, 76] on input "Revert to original prices later?" at bounding box center [430, 71] width 9 height 9
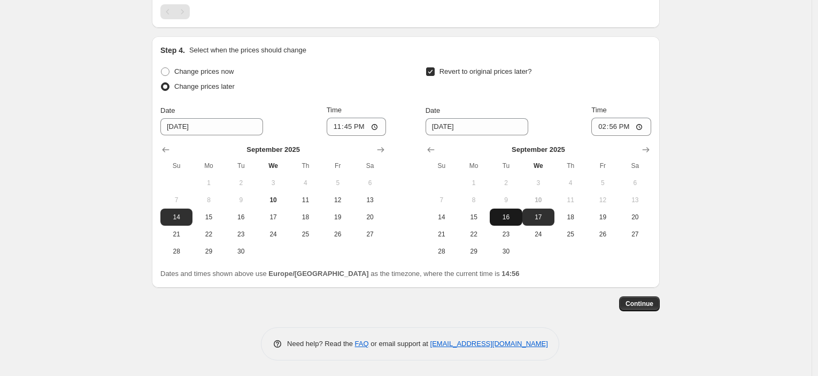
click at [502, 218] on span "16" at bounding box center [506, 217] width 24 height 9
click at [618, 126] on input "14:56" at bounding box center [622, 127] width 60 height 18
click at [650, 306] on span "Continue" at bounding box center [640, 304] width 28 height 9
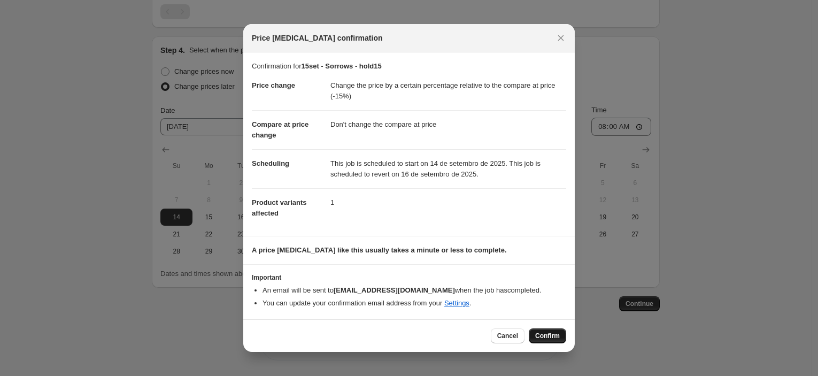
click at [556, 338] on span "Confirm" at bounding box center [547, 336] width 25 height 9
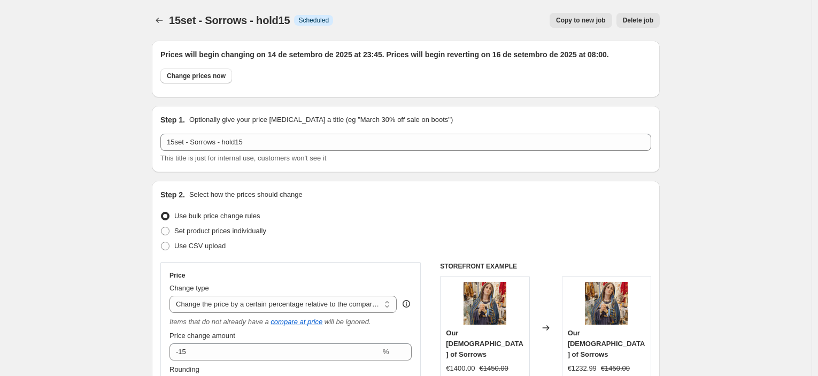
click at [574, 20] on span "Copy to new job" at bounding box center [581, 20] width 50 height 9
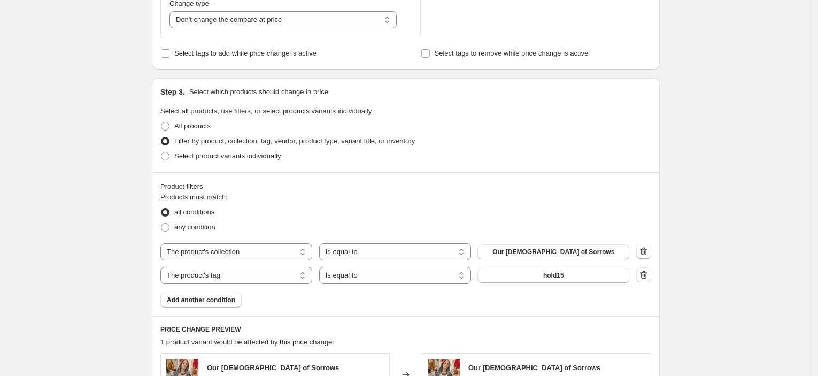
scroll to position [475, 0]
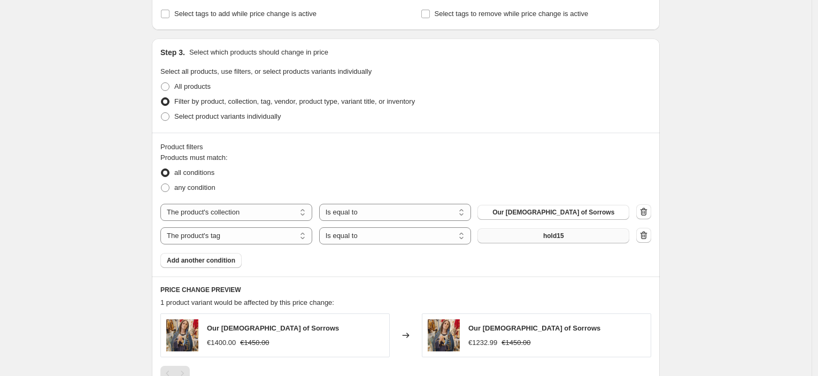
drag, startPoint x: 582, startPoint y: 248, endPoint x: 580, endPoint y: 242, distance: 6.3
click at [581, 245] on div "Products must match: all conditions any condition The product The product's col…" at bounding box center [405, 210] width 491 height 116
click at [580, 237] on button "hold15" at bounding box center [554, 235] width 152 height 15
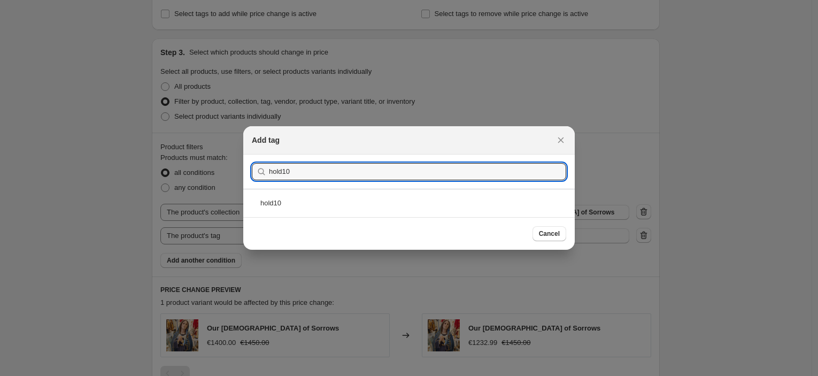
click at [324, 202] on div "hold10" at bounding box center [409, 203] width 332 height 28
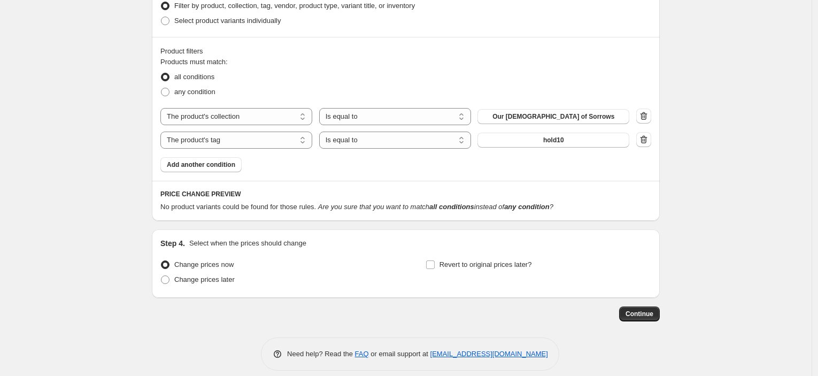
scroll to position [581, 0]
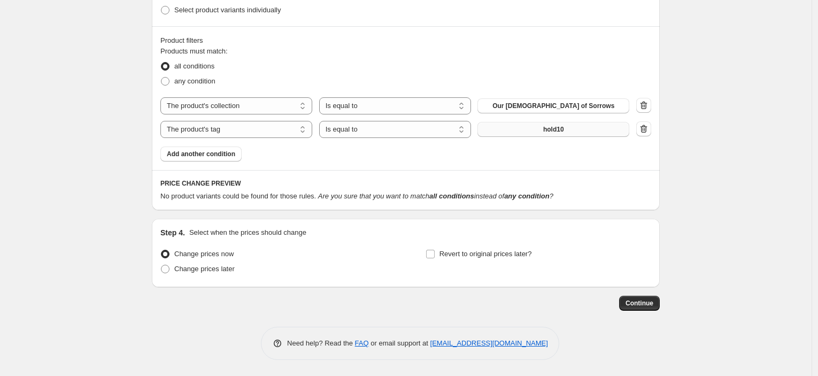
click at [577, 128] on button "hold10" at bounding box center [554, 129] width 152 height 15
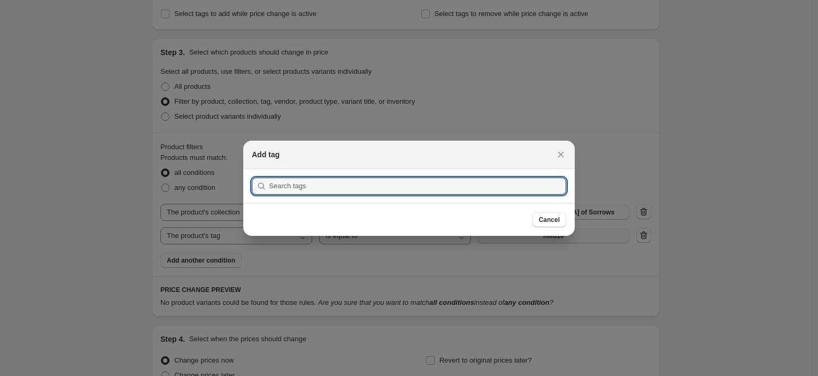
scroll to position [0, 0]
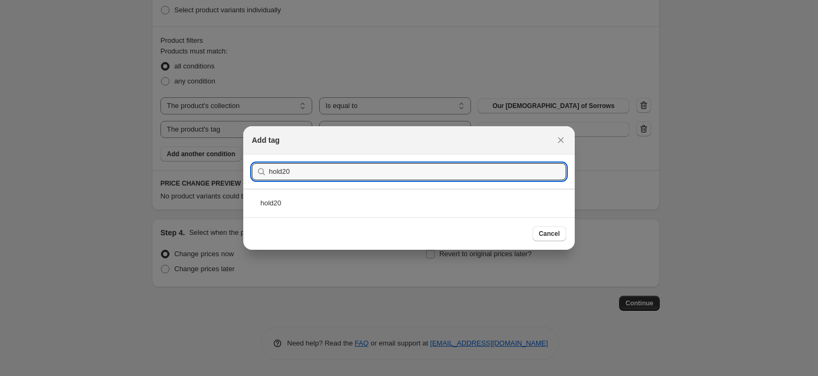
click at [378, 210] on div "hold20" at bounding box center [409, 203] width 332 height 28
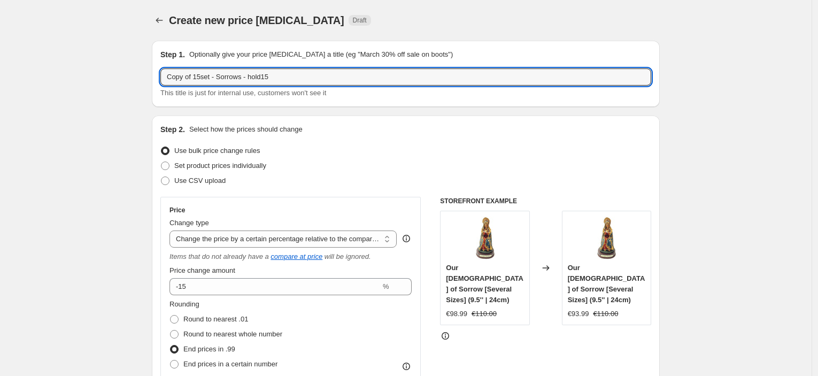
drag, startPoint x: 171, startPoint y: 76, endPoint x: 156, endPoint y: 75, distance: 14.5
click at [156, 75] on div "Step 1. Optionally give your price [MEDICAL_DATA] a title (eg "March 30% off sa…" at bounding box center [406, 74] width 508 height 66
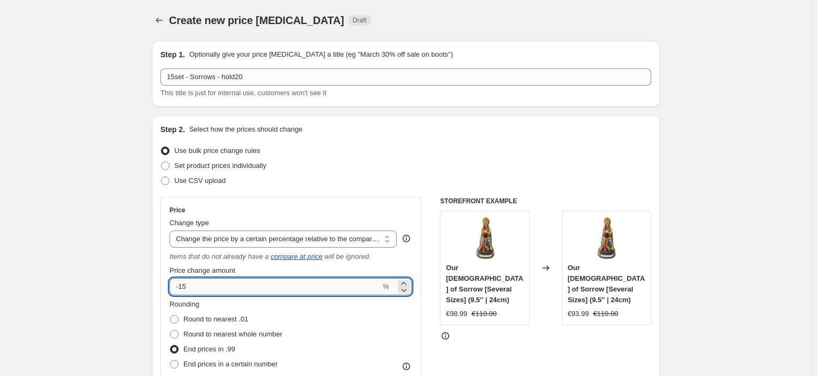
click at [237, 292] on input "-15" at bounding box center [275, 286] width 211 height 17
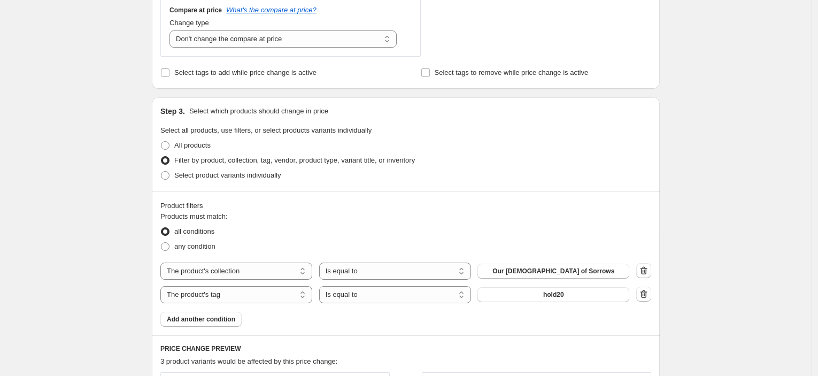
scroll to position [752, 0]
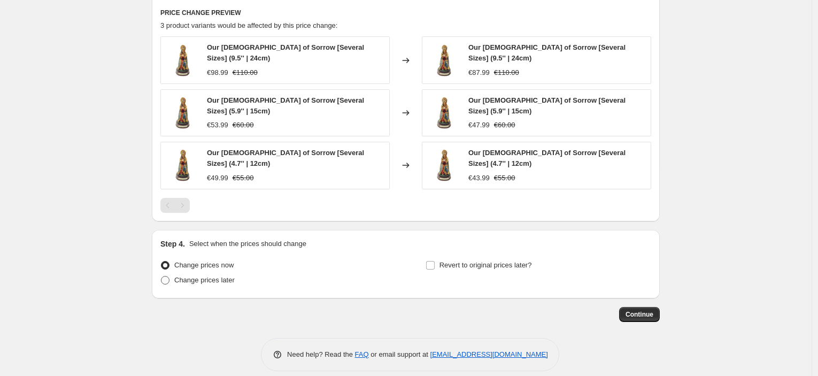
click at [214, 276] on span "Change prices later" at bounding box center [204, 280] width 60 height 8
click at [162, 276] on input "Change prices later" at bounding box center [161, 276] width 1 height 1
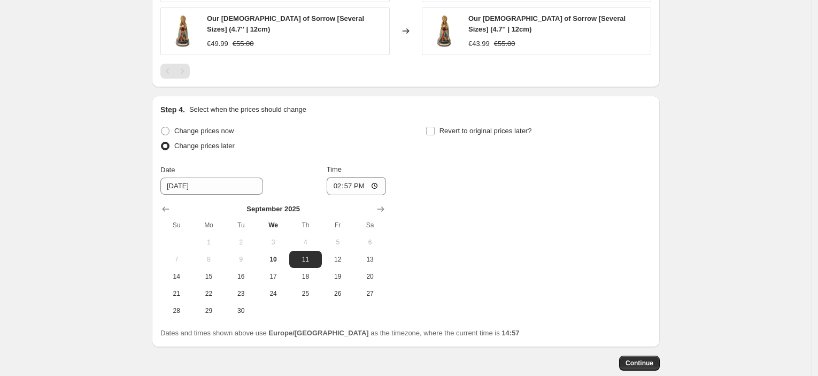
scroll to position [930, 0]
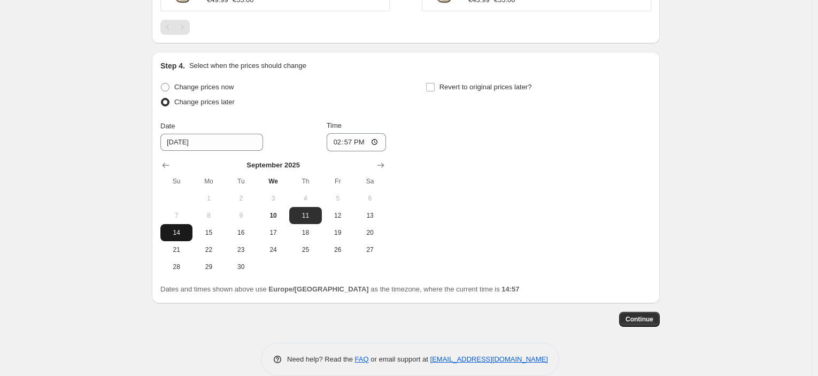
click at [181, 227] on button "14" at bounding box center [176, 232] width 32 height 17
click at [355, 133] on input "14:57" at bounding box center [357, 142] width 60 height 18
click at [505, 83] on span "Revert to original prices later?" at bounding box center [486, 87] width 93 height 8
click at [435, 83] on input "Revert to original prices later?" at bounding box center [430, 87] width 9 height 9
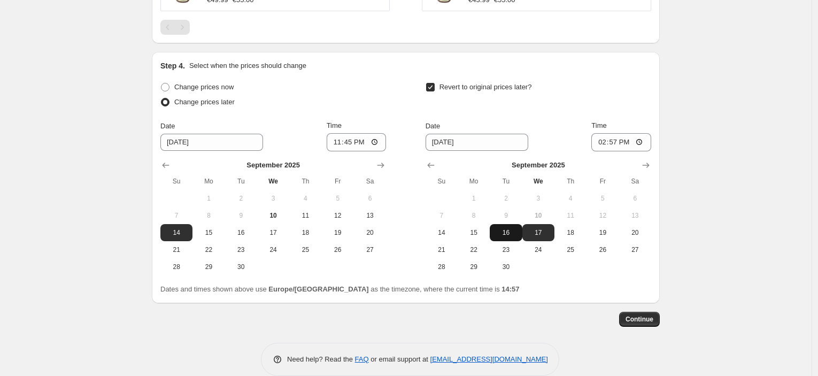
click at [501, 228] on span "16" at bounding box center [506, 232] width 24 height 9
click at [615, 137] on input "14:57" at bounding box center [622, 142] width 60 height 18
click at [657, 312] on button "Continue" at bounding box center [639, 319] width 41 height 15
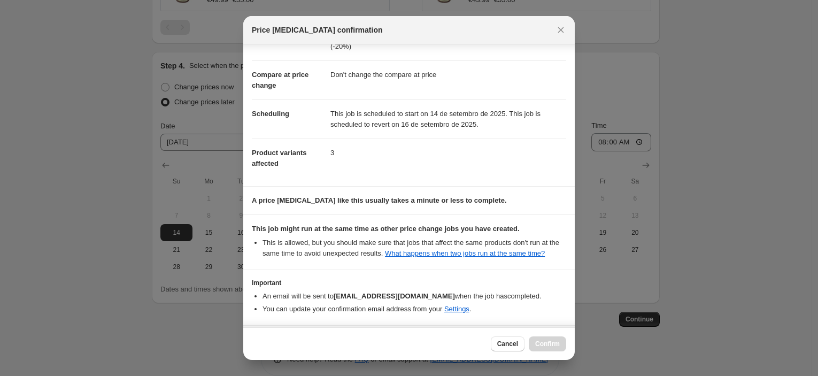
scroll to position [82, 0]
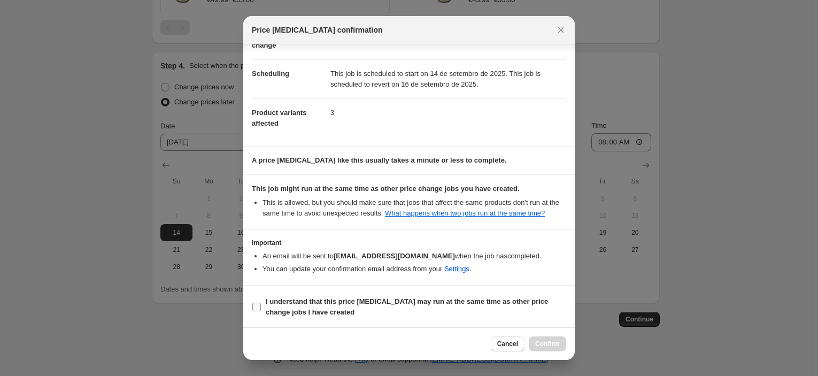
click at [370, 309] on span "I understand that this price [MEDICAL_DATA] may run at the same time as other p…" at bounding box center [416, 306] width 301 height 21
click at [261, 309] on input "I understand that this price [MEDICAL_DATA] may run at the same time as other p…" at bounding box center [256, 307] width 9 height 9
click at [547, 347] on span "Confirm" at bounding box center [547, 344] width 25 height 9
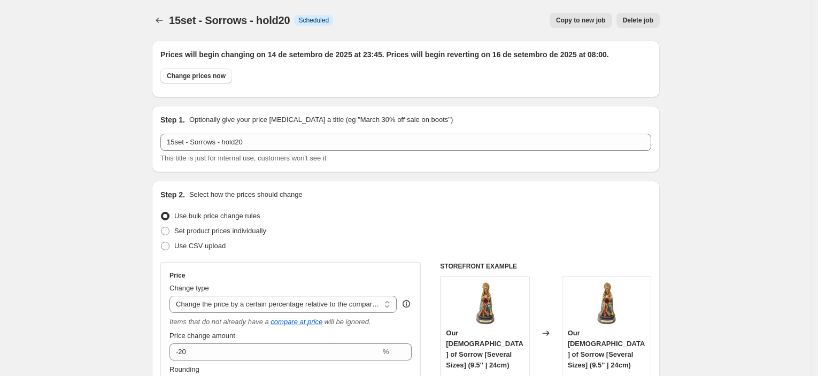
click at [586, 21] on span "Copy to new job" at bounding box center [581, 20] width 50 height 9
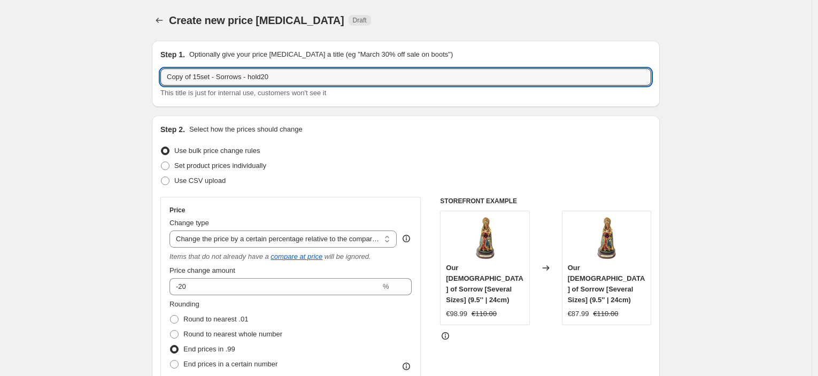
drag, startPoint x: 201, startPoint y: 73, endPoint x: 157, endPoint y: 71, distance: 43.9
click at [158, 71] on div "Step 1. Optionally give your price [MEDICAL_DATA] a title (eg "March 30% off sa…" at bounding box center [406, 74] width 508 height 66
click at [248, 73] on input "21set - peace - hold20" at bounding box center [405, 76] width 491 height 17
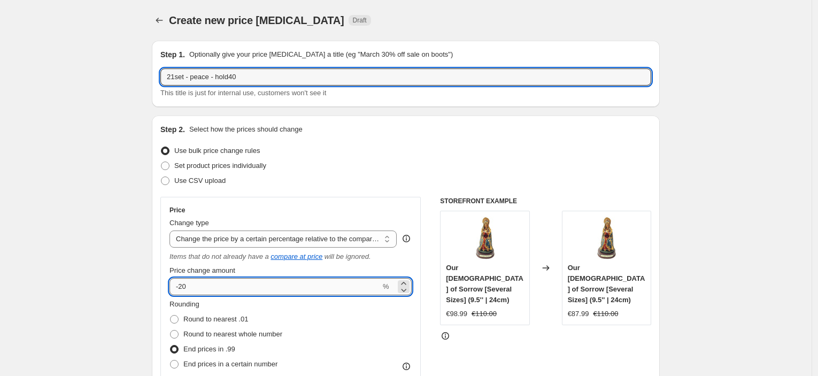
click at [203, 287] on input "-20" at bounding box center [275, 286] width 211 height 17
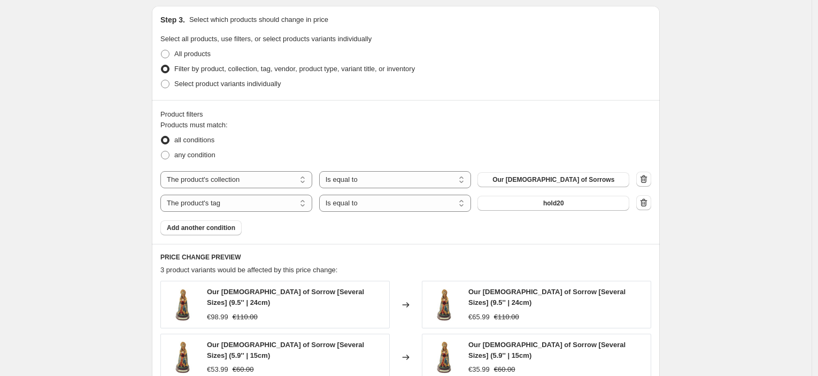
scroll to position [534, 0]
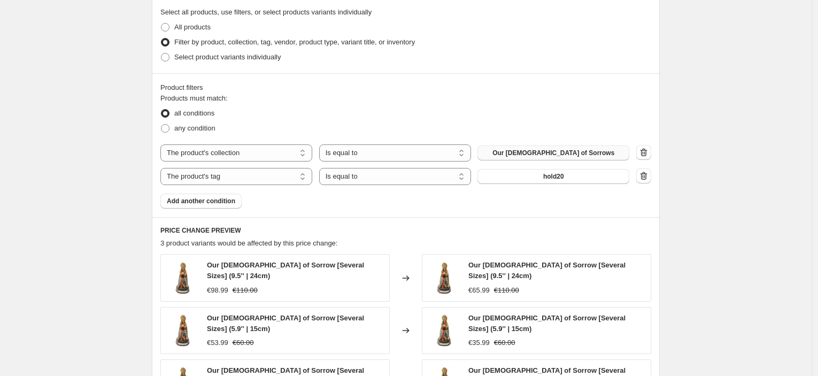
click at [576, 152] on span "Our [DEMOGRAPHIC_DATA] of Sorrows" at bounding box center [554, 153] width 122 height 9
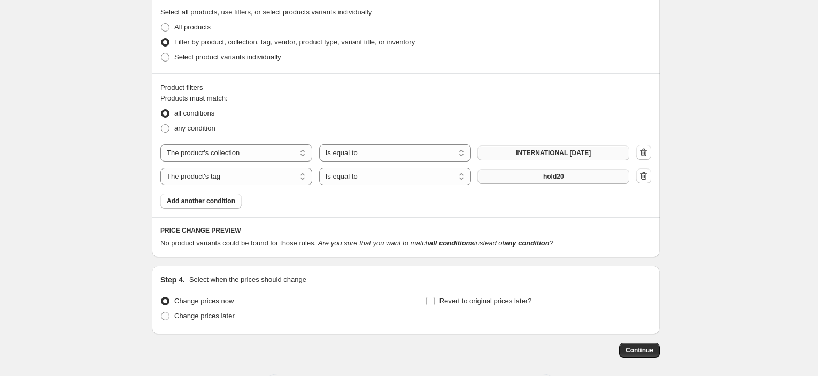
click at [553, 174] on span "hold20" at bounding box center [553, 176] width 21 height 9
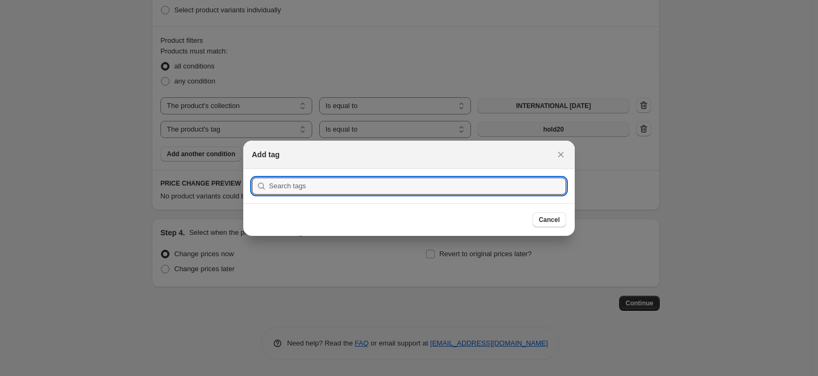
scroll to position [0, 0]
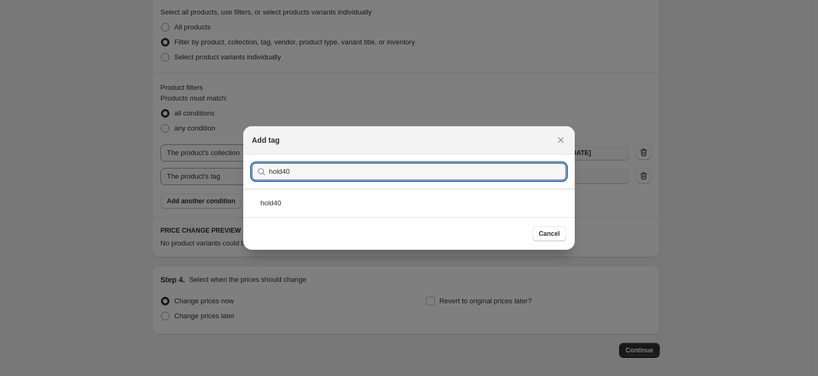
click at [328, 201] on div "hold40" at bounding box center [409, 203] width 332 height 28
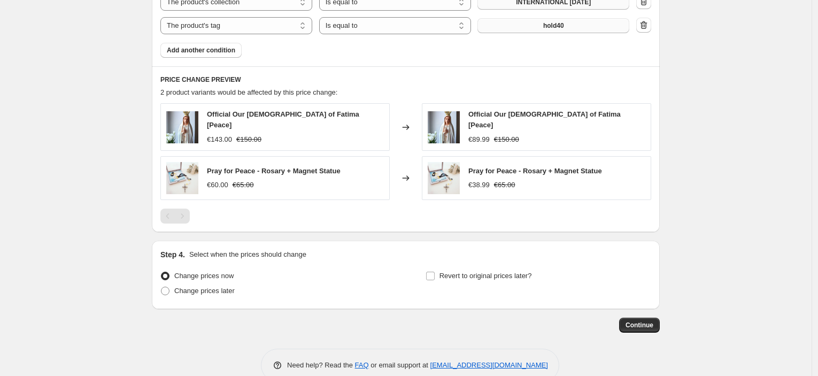
scroll to position [703, 0]
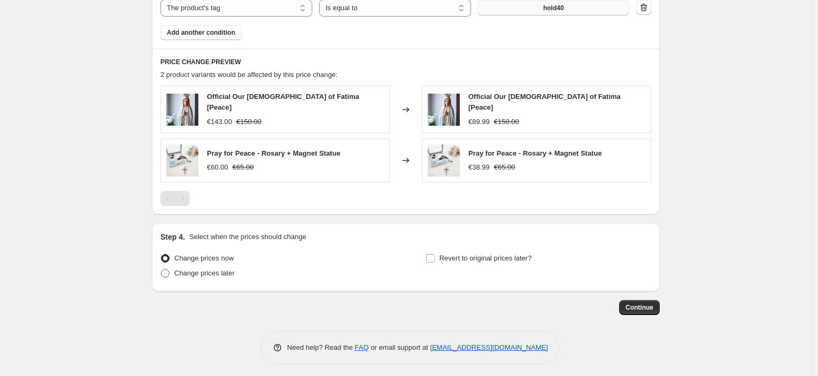
click at [215, 276] on label "Change prices later" at bounding box center [197, 273] width 74 height 15
click at [162, 270] on input "Change prices later" at bounding box center [161, 269] width 1 height 1
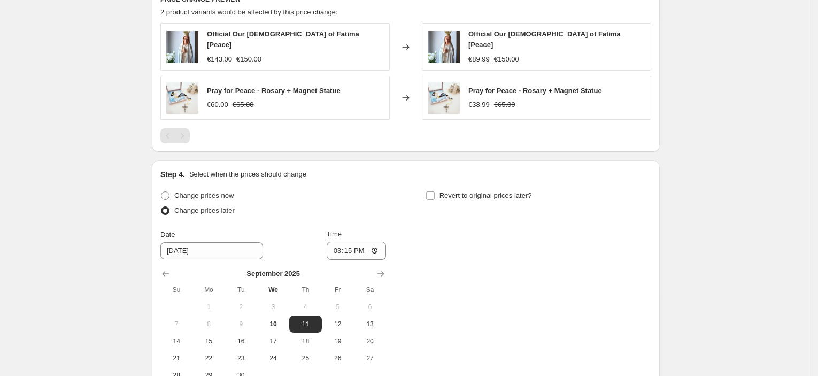
scroll to position [822, 0]
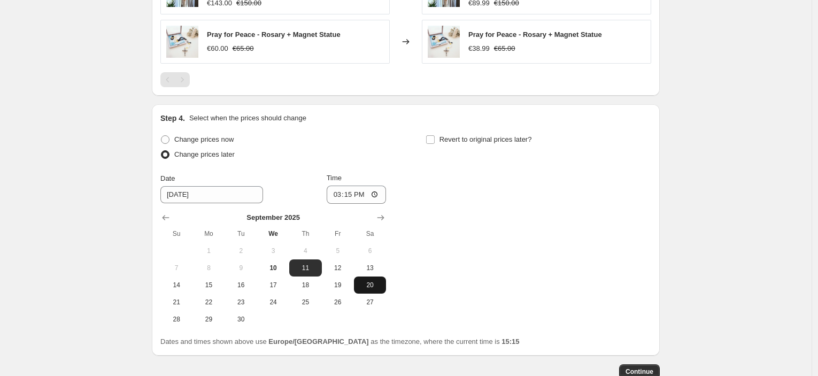
click at [369, 285] on span "20" at bounding box center [370, 285] width 24 height 9
click at [352, 192] on input "15:15" at bounding box center [357, 195] width 60 height 18
click at [447, 142] on label "Revert to original prices later?" at bounding box center [479, 139] width 106 height 15
click at [435, 142] on input "Revert to original prices later?" at bounding box center [430, 139] width 9 height 9
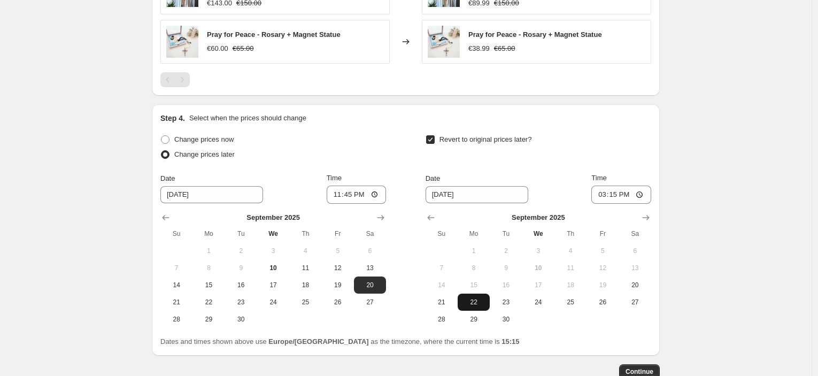
click at [476, 298] on span "22" at bounding box center [474, 302] width 24 height 9
click at [624, 195] on input "15:15" at bounding box center [622, 195] width 60 height 18
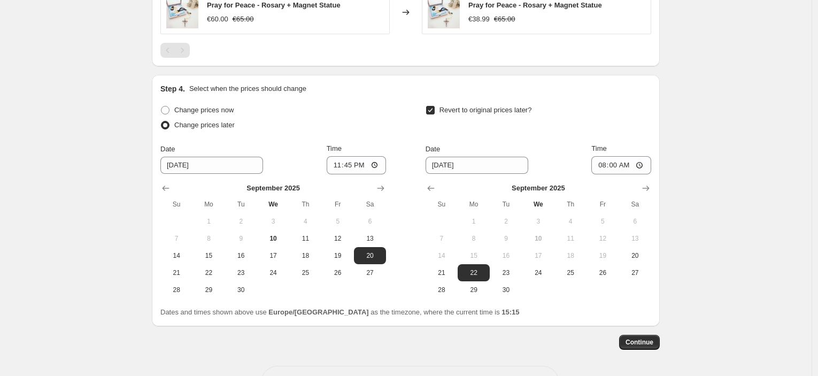
scroll to position [886, 0]
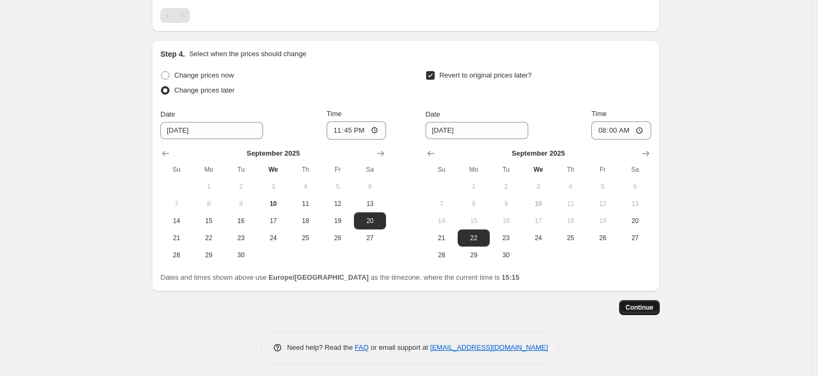
click at [645, 308] on button "Continue" at bounding box center [639, 307] width 41 height 15
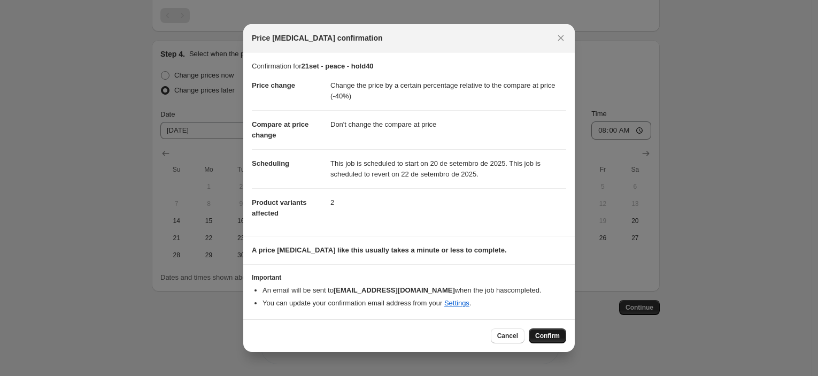
click at [543, 340] on span "Confirm" at bounding box center [547, 336] width 25 height 9
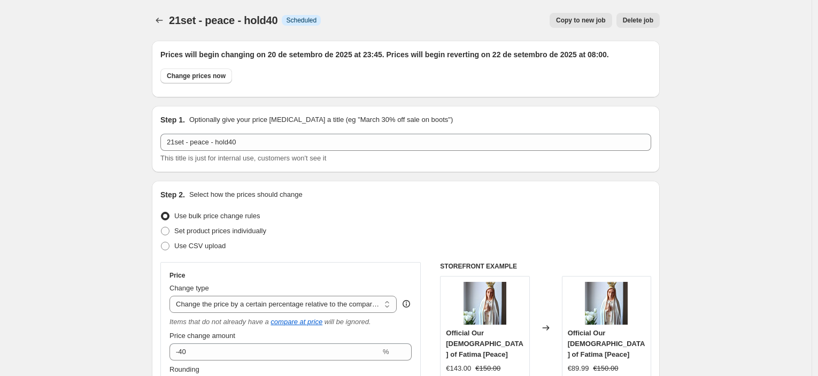
click at [596, 24] on span "Copy to new job" at bounding box center [581, 20] width 50 height 9
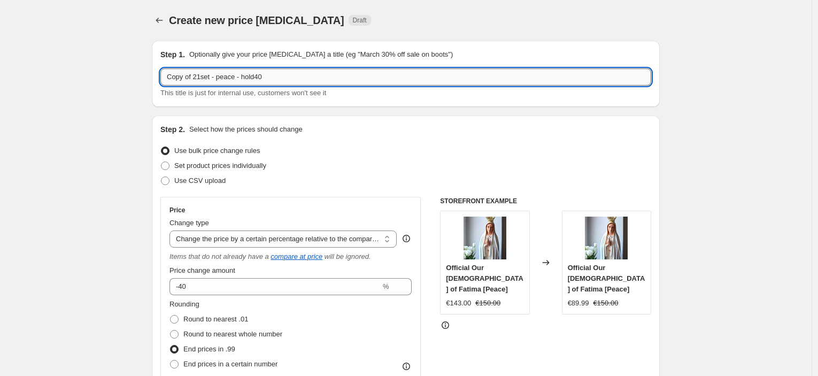
click at [268, 78] on input "Copy of 21set - peace - hold40" at bounding box center [405, 76] width 491 height 17
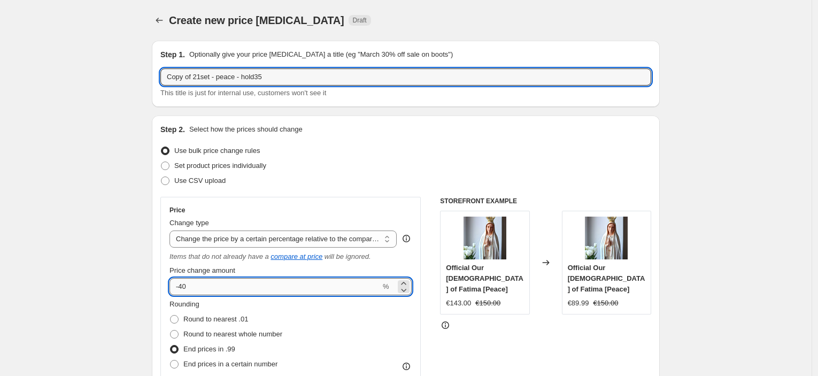
click at [254, 289] on input "-40" at bounding box center [275, 286] width 211 height 17
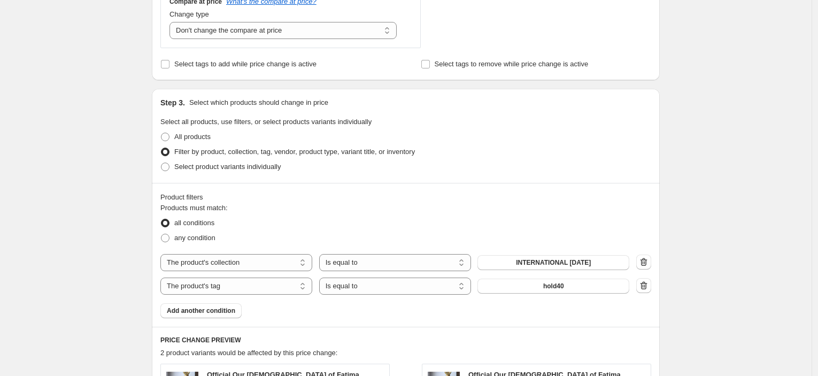
scroll to position [475, 0]
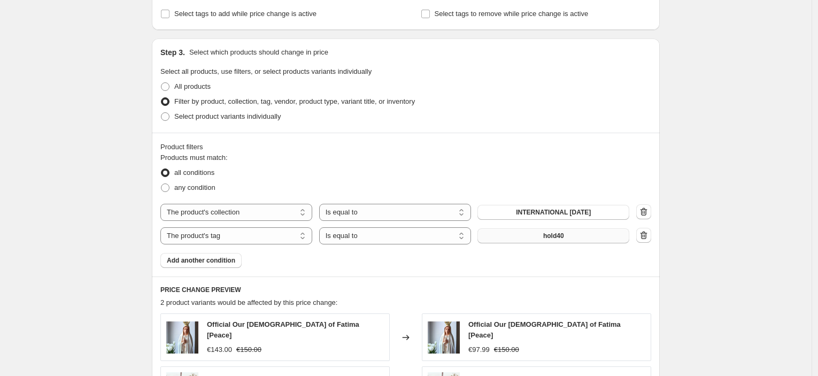
click at [530, 242] on button "hold40" at bounding box center [554, 235] width 152 height 15
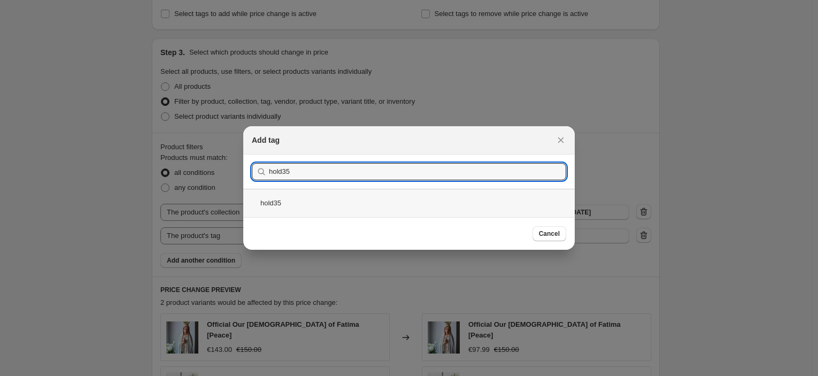
click at [349, 208] on div "hold35" at bounding box center [409, 203] width 332 height 28
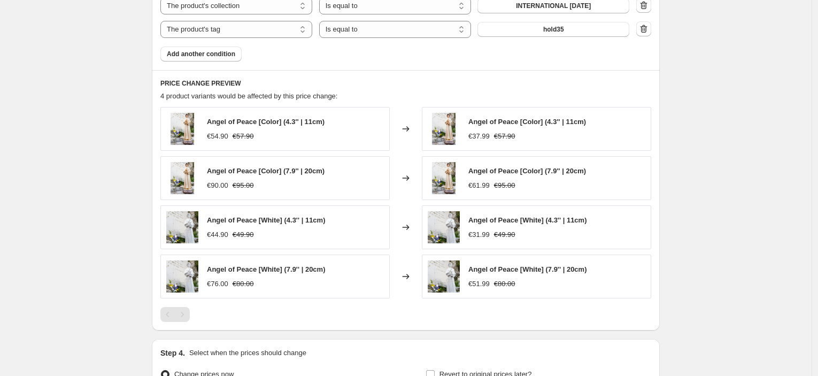
scroll to position [772, 0]
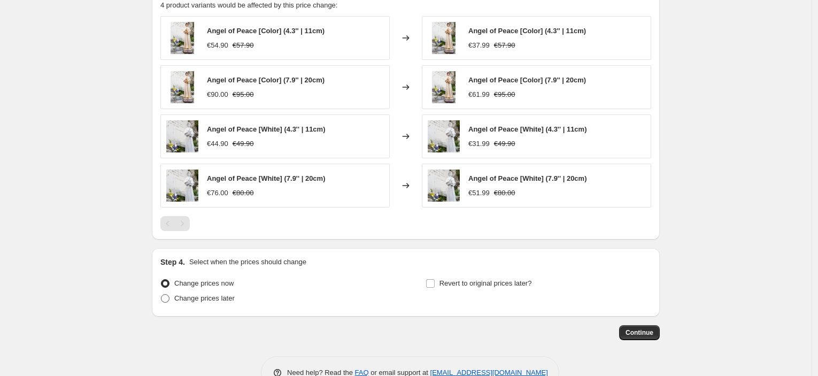
click at [207, 299] on span "Change prices later" at bounding box center [204, 298] width 60 height 8
click at [162, 295] on input "Change prices later" at bounding box center [161, 294] width 1 height 1
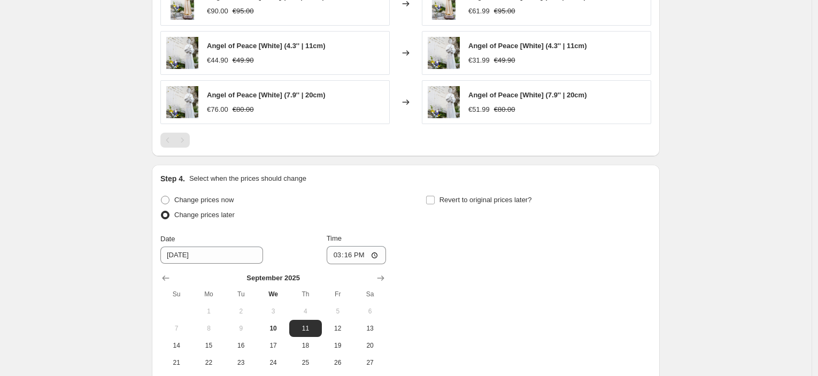
scroll to position [891, 0]
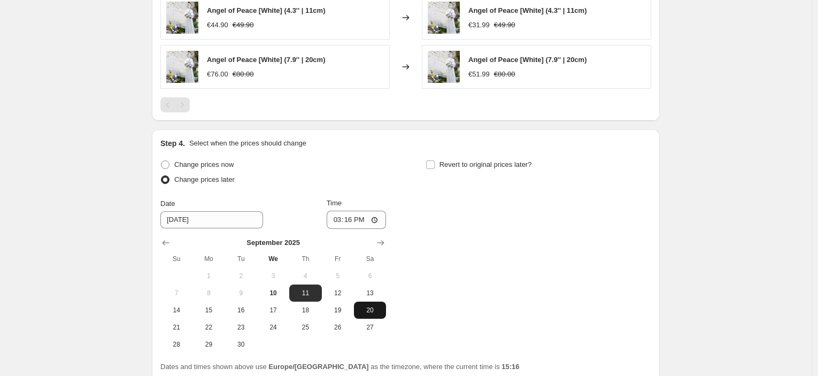
click at [371, 308] on span "20" at bounding box center [370, 310] width 24 height 9
click at [353, 221] on input "15:16" at bounding box center [357, 220] width 60 height 18
click at [472, 162] on span "Revert to original prices later?" at bounding box center [486, 164] width 93 height 8
click at [435, 162] on input "Revert to original prices later?" at bounding box center [430, 164] width 9 height 9
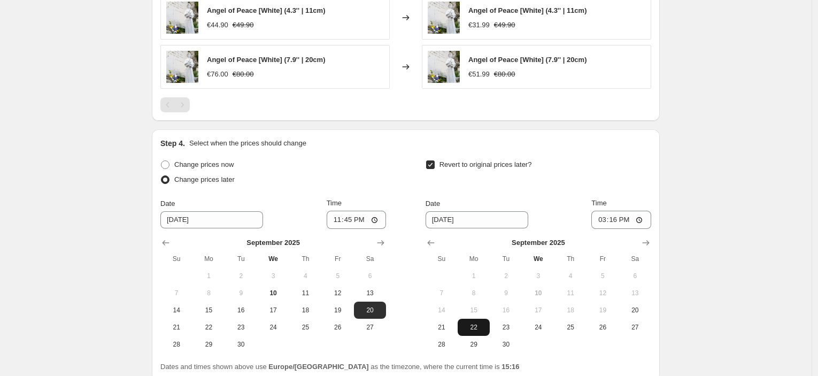
click at [478, 329] on span "22" at bounding box center [474, 327] width 24 height 9
click at [615, 221] on input "15:16" at bounding box center [622, 220] width 60 height 18
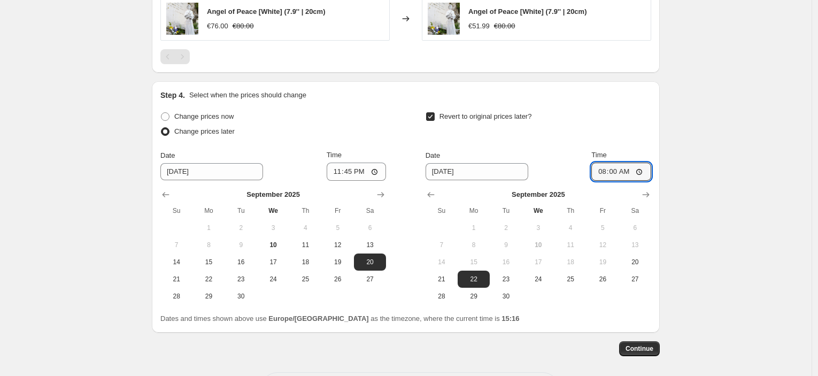
scroll to position [984, 0]
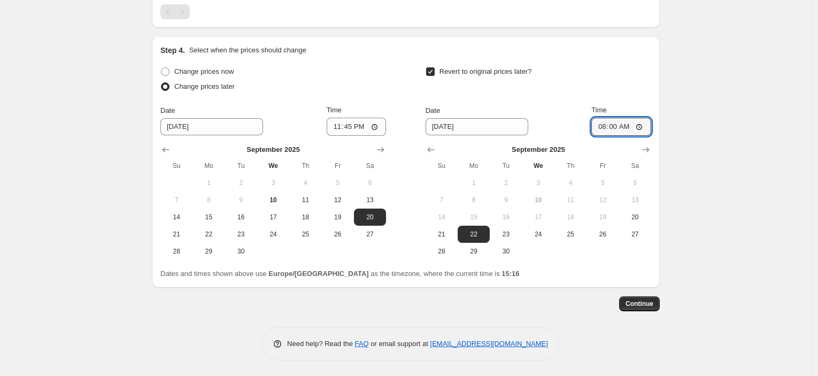
click at [649, 305] on span "Continue" at bounding box center [640, 304] width 28 height 9
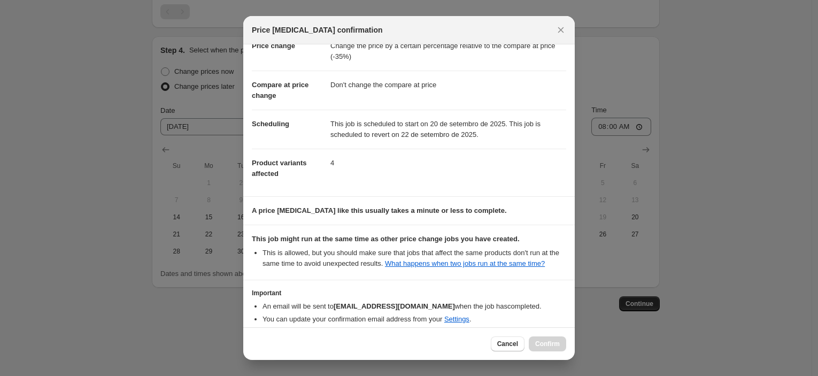
scroll to position [82, 0]
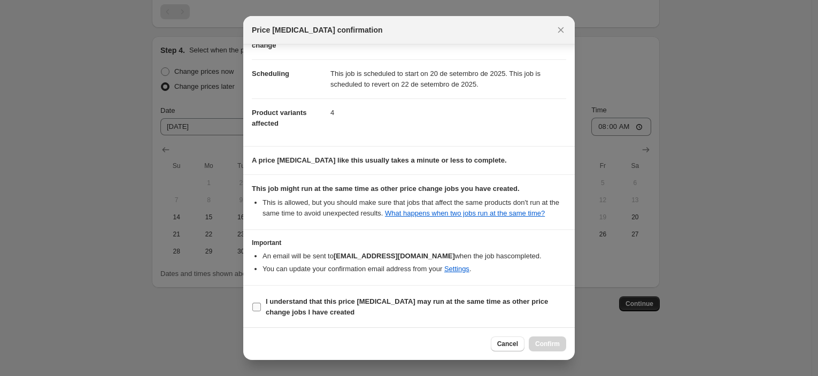
click at [405, 315] on span "I understand that this price [MEDICAL_DATA] may run at the same time as other p…" at bounding box center [416, 306] width 301 height 21
click at [261, 311] on input "I understand that this price [MEDICAL_DATA] may run at the same time as other p…" at bounding box center [256, 307] width 9 height 9
click at [551, 348] on button "Confirm" at bounding box center [547, 343] width 37 height 15
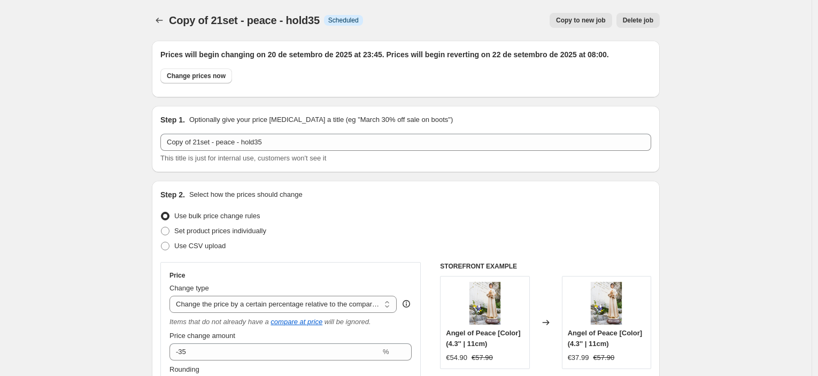
click at [579, 21] on span "Copy to new job" at bounding box center [581, 20] width 50 height 9
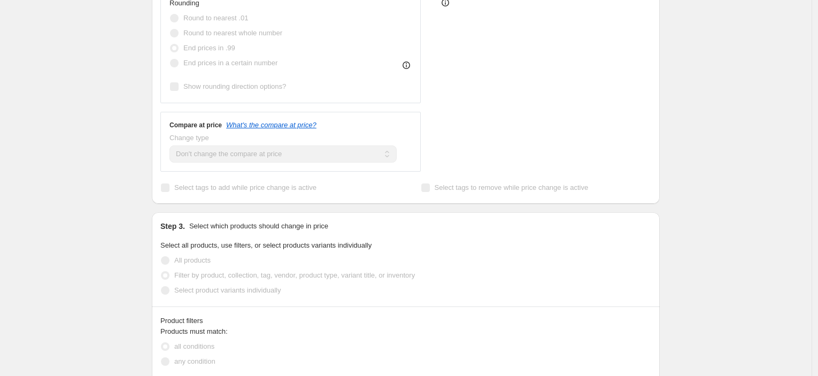
scroll to position [416, 0]
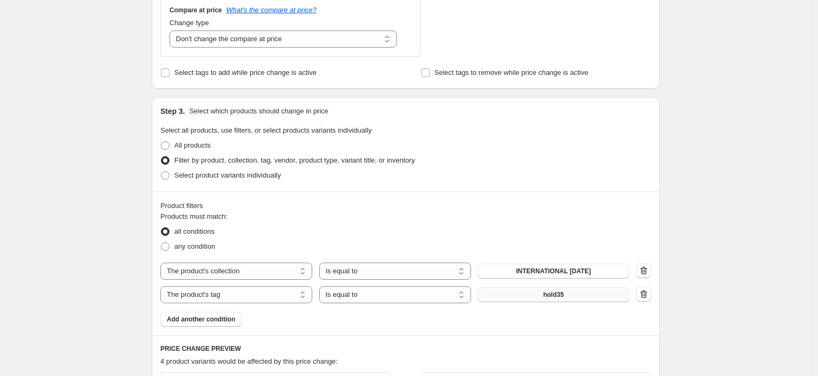
click at [536, 295] on button "hold35" at bounding box center [554, 294] width 152 height 15
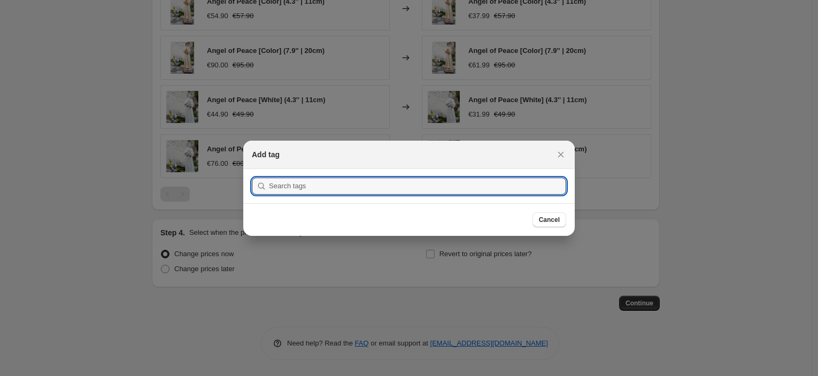
scroll to position [0, 0]
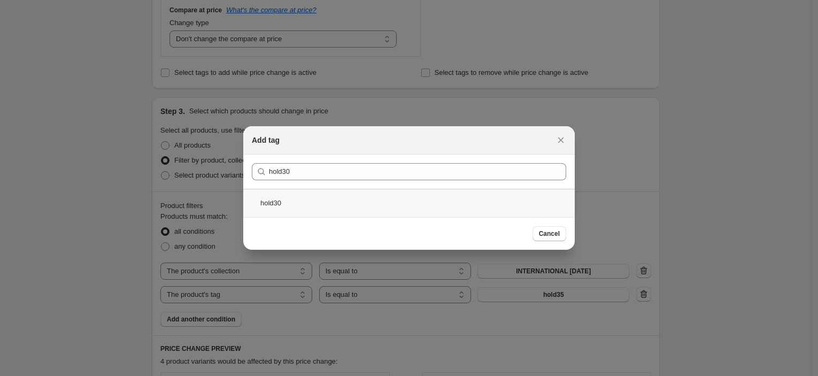
click at [323, 214] on div "hold30" at bounding box center [409, 203] width 332 height 28
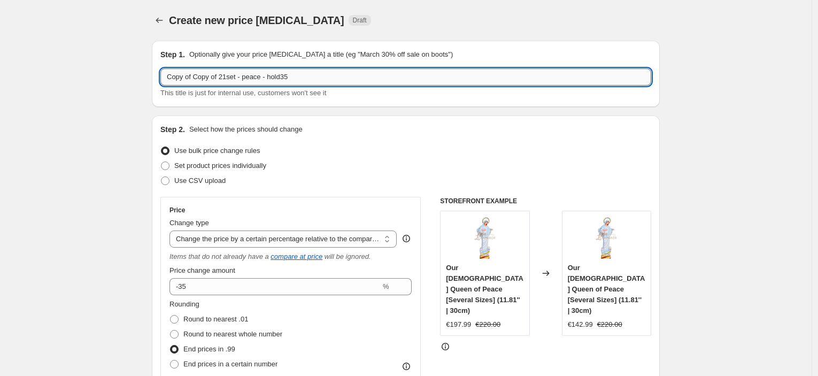
click at [334, 77] on input "Copy of Copy of 21set - peace - hold35" at bounding box center [405, 76] width 491 height 17
drag, startPoint x: 223, startPoint y: 77, endPoint x: 164, endPoint y: 75, distance: 58.3
click at [164, 75] on input "Copy of Copy of 21set - peace - hold30" at bounding box center [405, 76] width 491 height 17
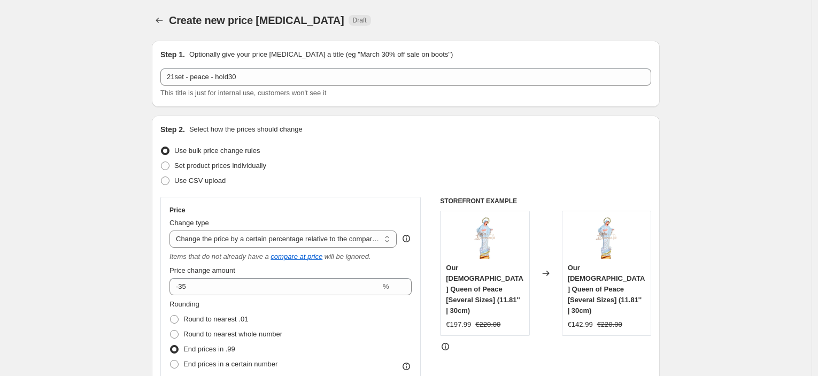
click at [227, 275] on label "Price change amount" at bounding box center [203, 270] width 66 height 11
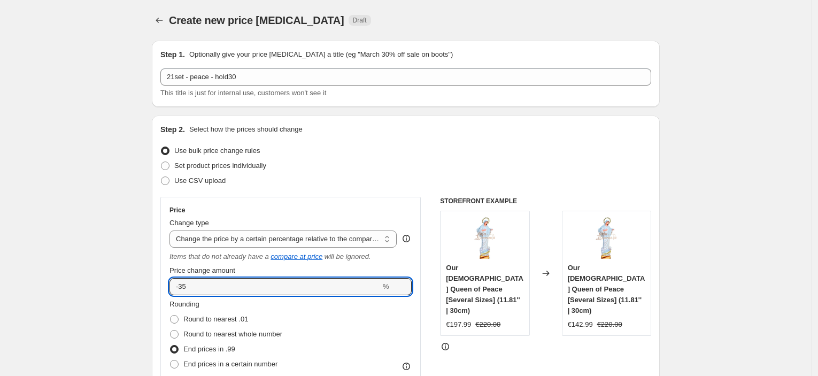
click at [227, 278] on input "-35" at bounding box center [275, 286] width 211 height 17
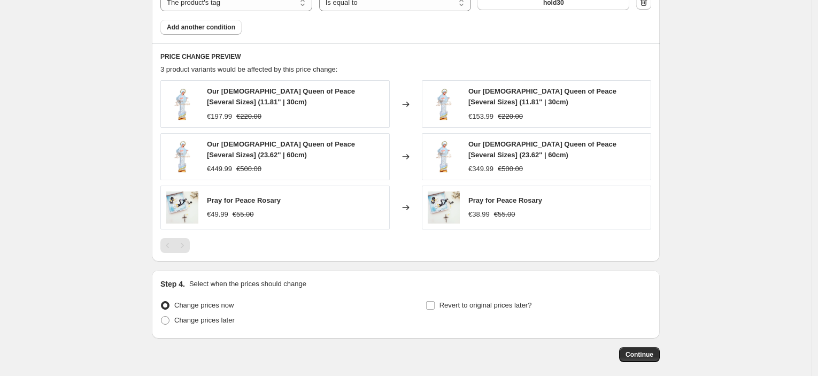
scroll to position [712, 0]
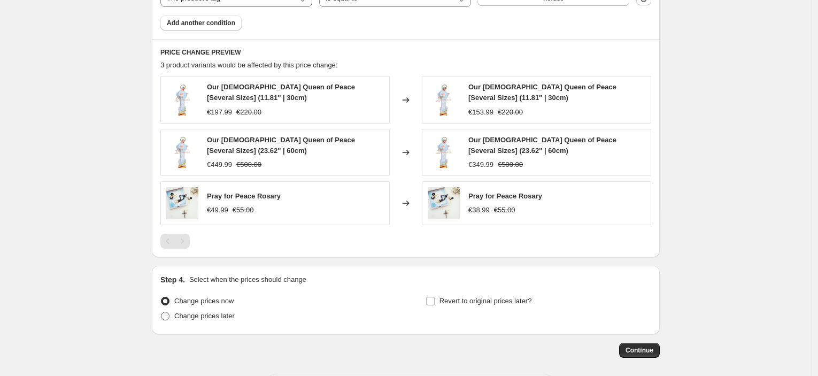
click at [214, 313] on span "Change prices later" at bounding box center [204, 316] width 60 height 8
click at [162, 312] on input "Change prices later" at bounding box center [161, 312] width 1 height 1
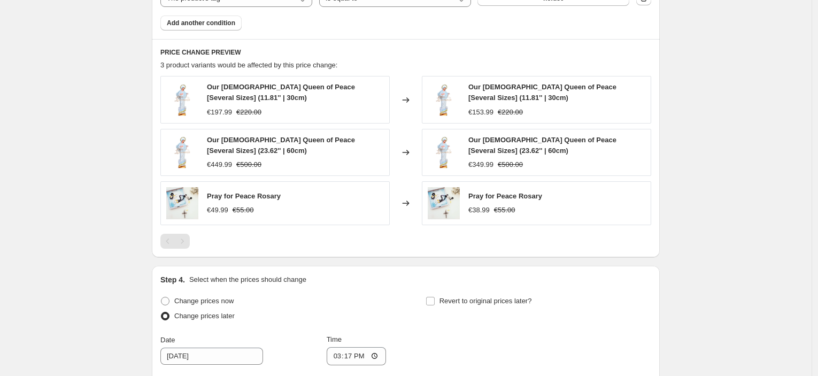
scroll to position [942, 0]
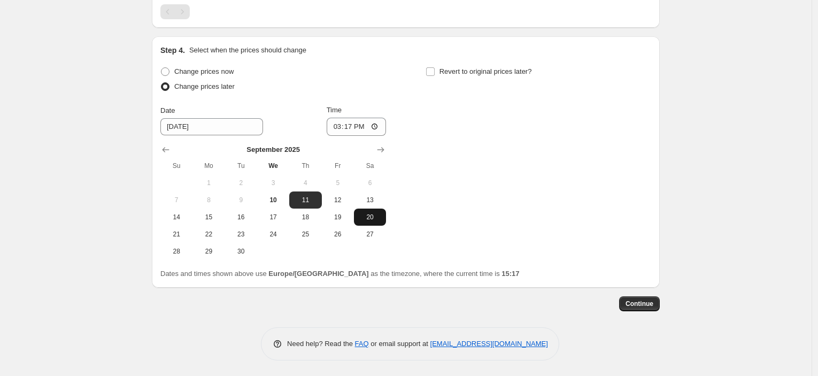
click at [369, 223] on button "20" at bounding box center [370, 217] width 32 height 17
click at [352, 127] on input "15:17" at bounding box center [357, 127] width 60 height 18
click at [514, 60] on div "Step 4. Select when the prices should change Change prices now Change prices la…" at bounding box center [405, 162] width 491 height 234
click at [514, 69] on span "Revert to original prices later?" at bounding box center [486, 71] width 93 height 8
click at [435, 69] on input "Revert to original prices later?" at bounding box center [430, 71] width 9 height 9
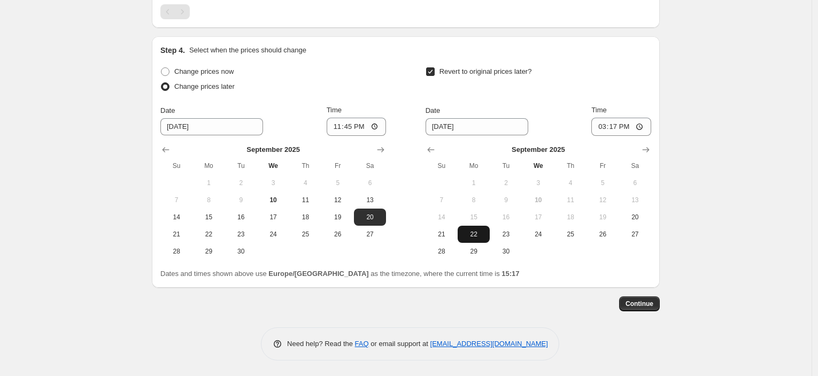
click at [469, 236] on span "22" at bounding box center [474, 234] width 24 height 9
click at [612, 128] on input "15:17" at bounding box center [622, 127] width 60 height 18
click at [639, 302] on span "Continue" at bounding box center [640, 304] width 28 height 9
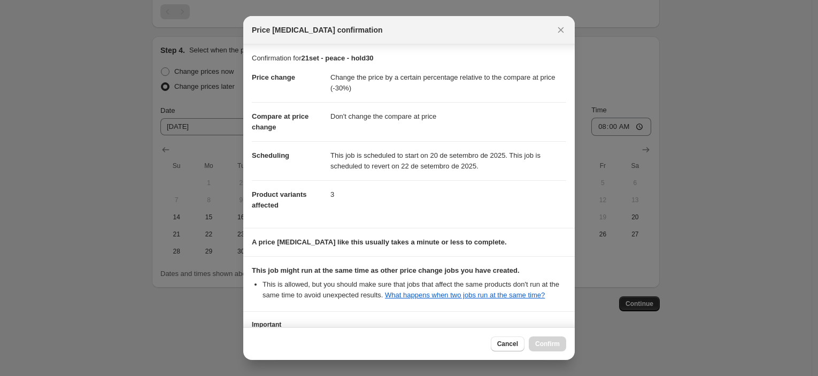
scroll to position [82, 0]
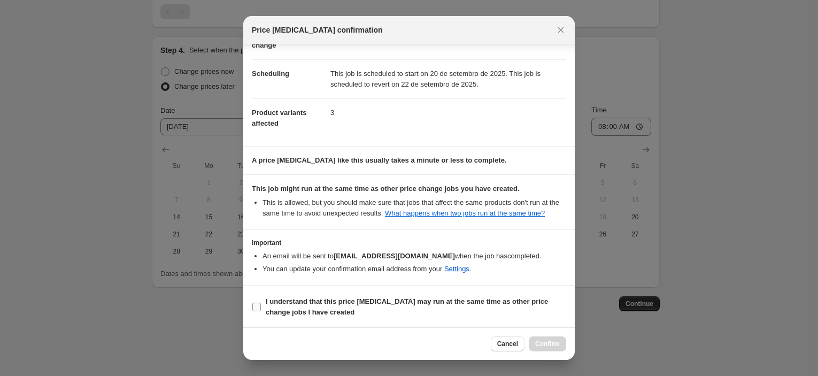
click at [377, 302] on b "I understand that this price [MEDICAL_DATA] may run at the same time as other p…" at bounding box center [407, 306] width 282 height 19
click at [261, 303] on input "I understand that this price [MEDICAL_DATA] may run at the same time as other p…" at bounding box center [256, 307] width 9 height 9
click at [540, 343] on span "Confirm" at bounding box center [547, 344] width 25 height 9
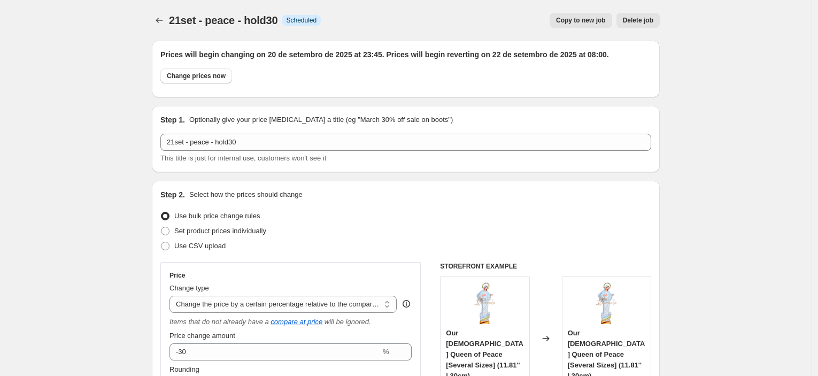
scroll to position [942, 0]
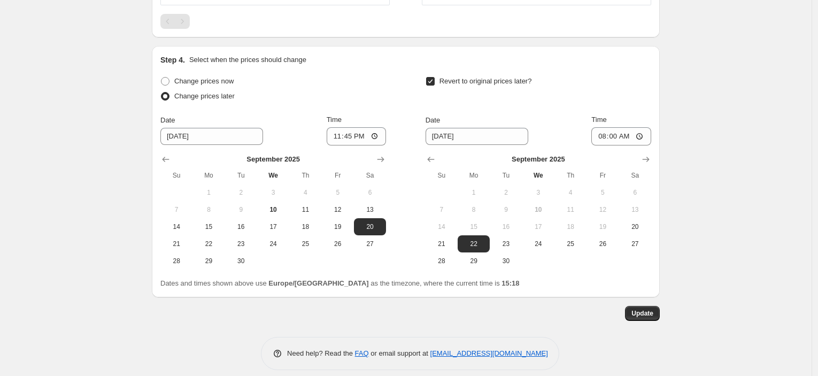
scroll to position [1007, 0]
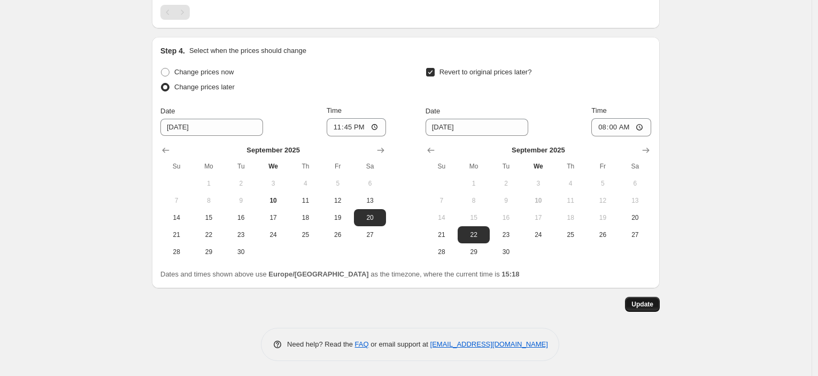
click at [658, 309] on button "Update" at bounding box center [642, 304] width 35 height 15
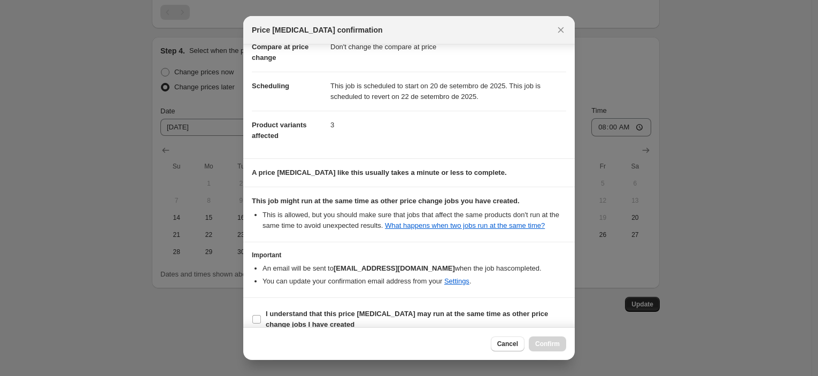
scroll to position [82, 0]
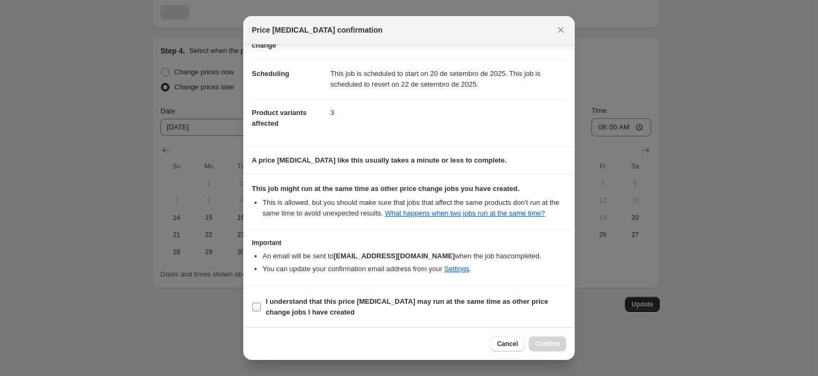
click at [391, 298] on b "I understand that this price [MEDICAL_DATA] may run at the same time as other p…" at bounding box center [407, 306] width 282 height 19
click at [261, 303] on input "I understand that this price [MEDICAL_DATA] may run at the same time as other p…" at bounding box center [256, 307] width 9 height 9
click at [541, 341] on span "Confirm" at bounding box center [547, 344] width 25 height 9
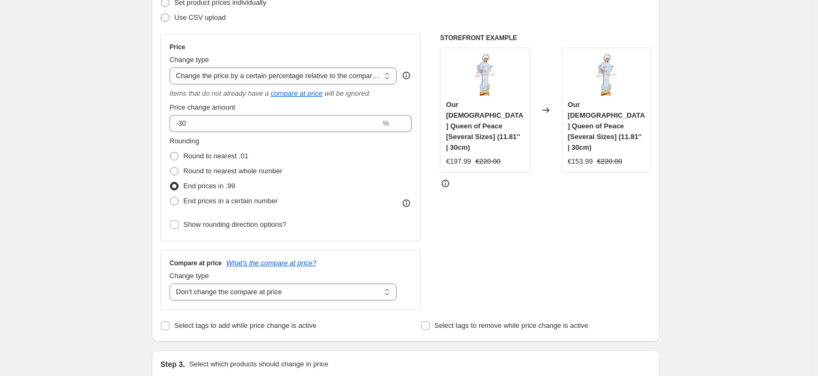
scroll to position [0, 0]
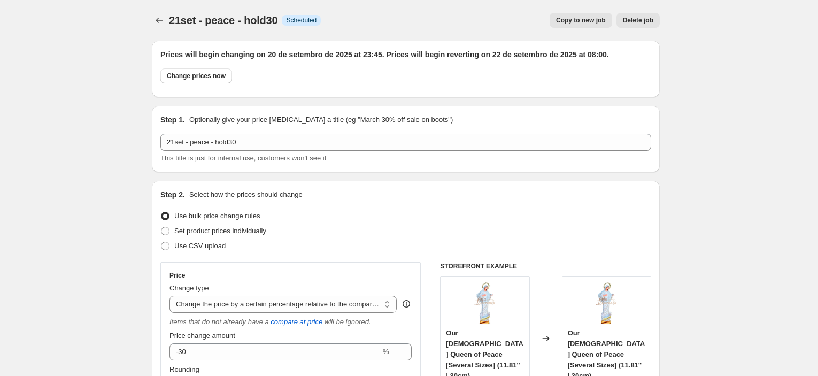
click at [593, 21] on span "Copy to new job" at bounding box center [581, 20] width 50 height 9
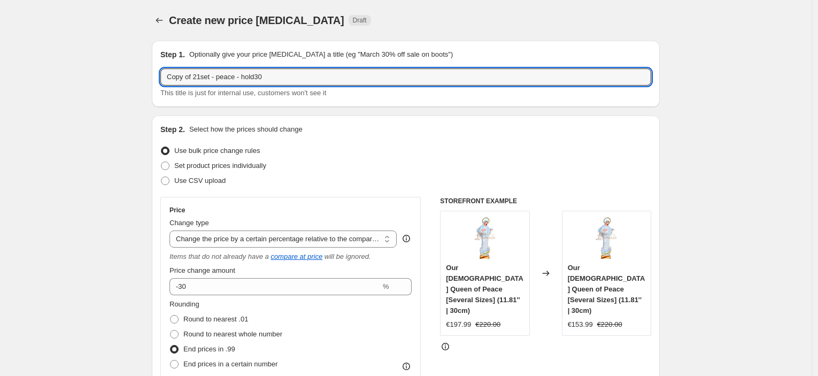
drag, startPoint x: 196, startPoint y: 78, endPoint x: 147, endPoint y: 78, distance: 49.7
drag, startPoint x: 191, startPoint y: 77, endPoint x: 402, endPoint y: 90, distance: 211.1
click at [402, 89] on div "23set - peace - hold30 This title is just for internal use, customers won't see…" at bounding box center [405, 83] width 491 height 30
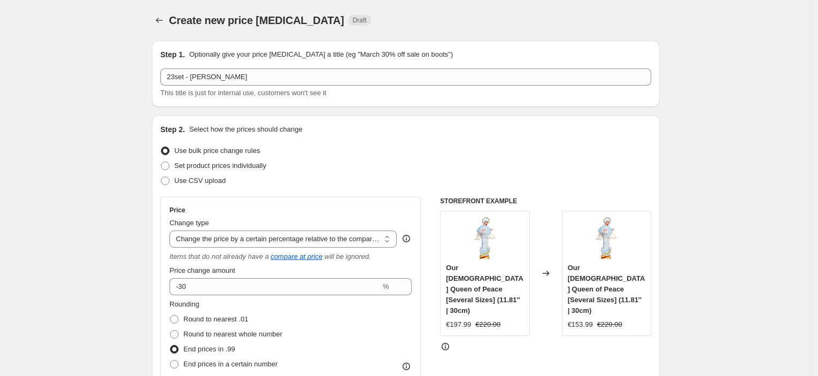
click at [530, 159] on div "Set product prices individually" at bounding box center [405, 165] width 491 height 15
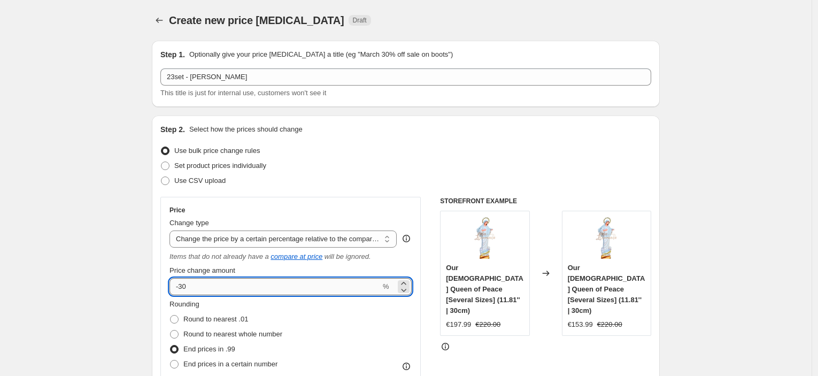
click at [245, 282] on input "-30" at bounding box center [275, 286] width 211 height 17
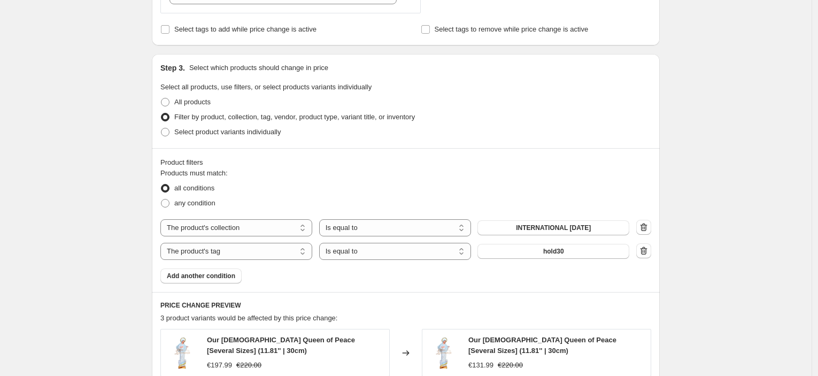
scroll to position [534, 0]
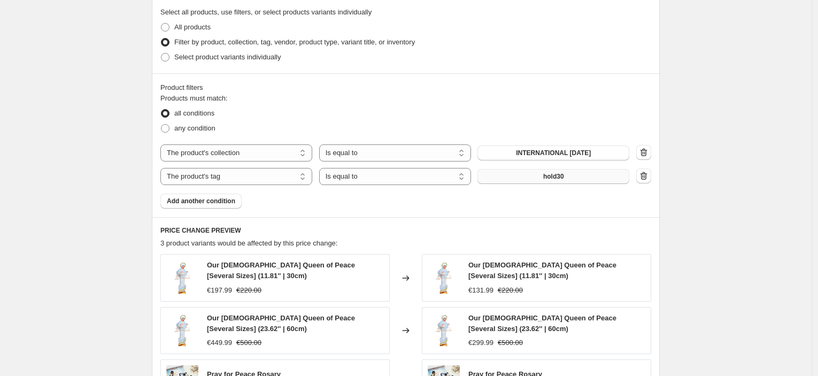
click at [517, 181] on button "hold30" at bounding box center [554, 176] width 152 height 15
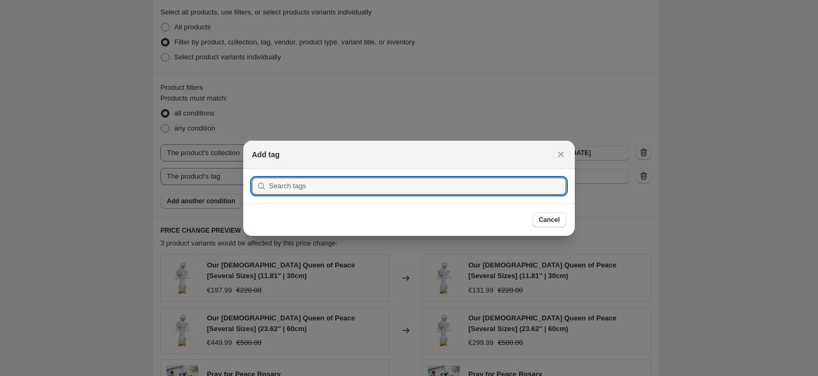
click at [569, 153] on div "Add tag" at bounding box center [409, 155] width 332 height 28
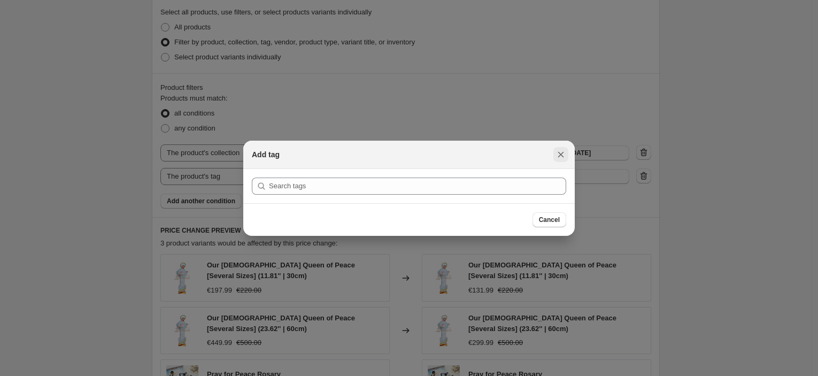
click at [557, 156] on icon "Close" at bounding box center [561, 154] width 11 height 11
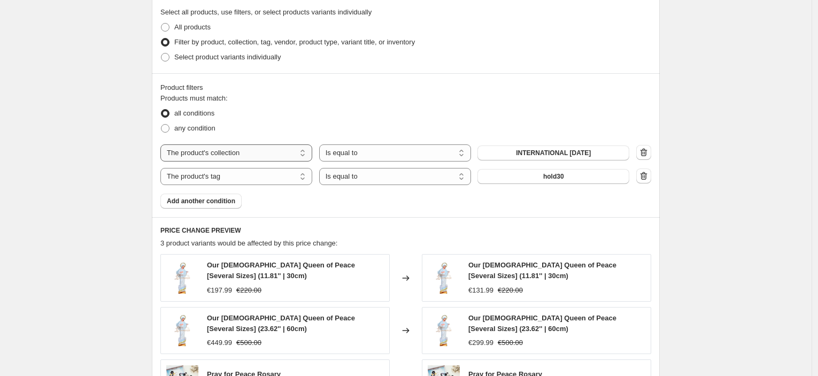
click at [201, 160] on select "The product The product's collection The product's tag The product's vendor The…" at bounding box center [236, 152] width 152 height 17
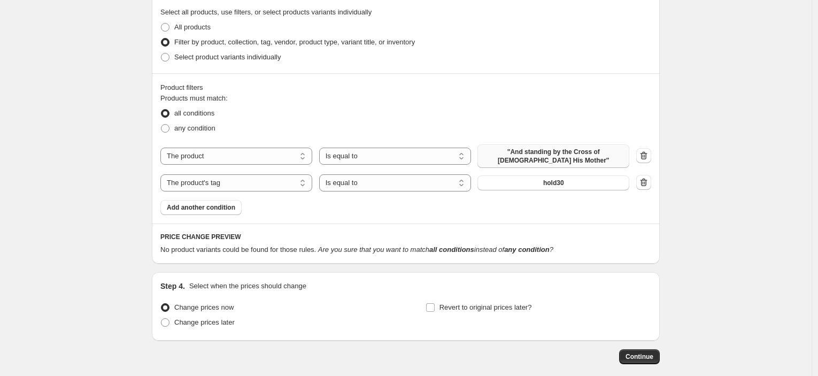
click at [574, 160] on span ""And standing by the Cross of [DEMOGRAPHIC_DATA] His Mother"" at bounding box center [553, 156] width 139 height 17
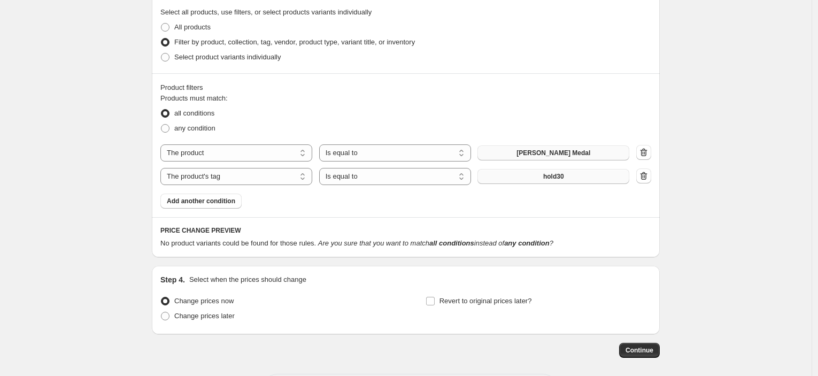
click at [610, 178] on button "hold30" at bounding box center [554, 176] width 152 height 15
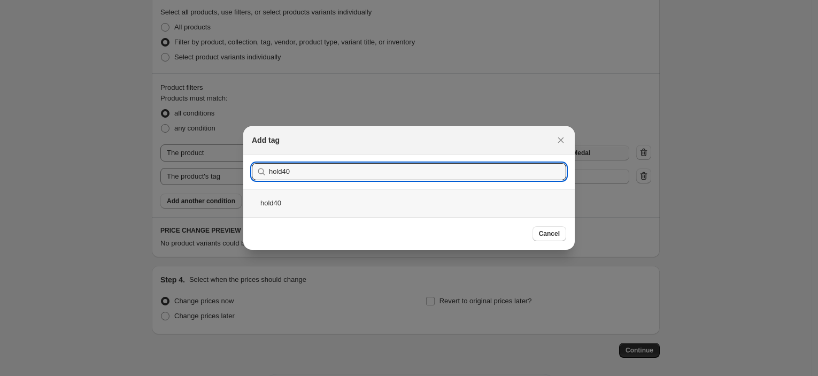
click at [361, 199] on div "hold40" at bounding box center [409, 203] width 332 height 28
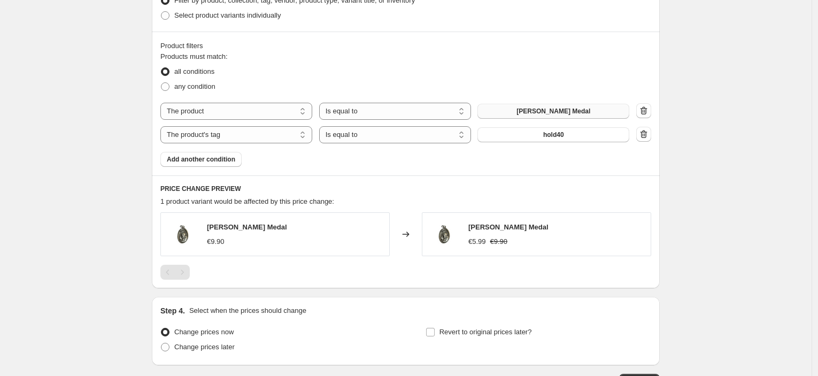
scroll to position [594, 0]
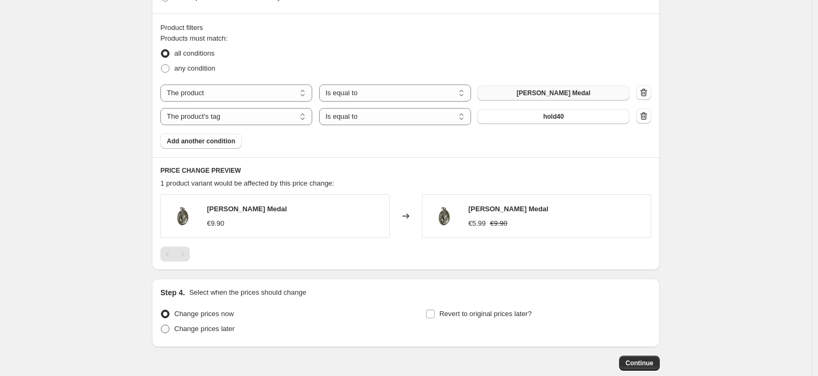
click at [207, 332] on span "Change prices later" at bounding box center [204, 329] width 60 height 8
click at [162, 325] on input "Change prices later" at bounding box center [161, 325] width 1 height 1
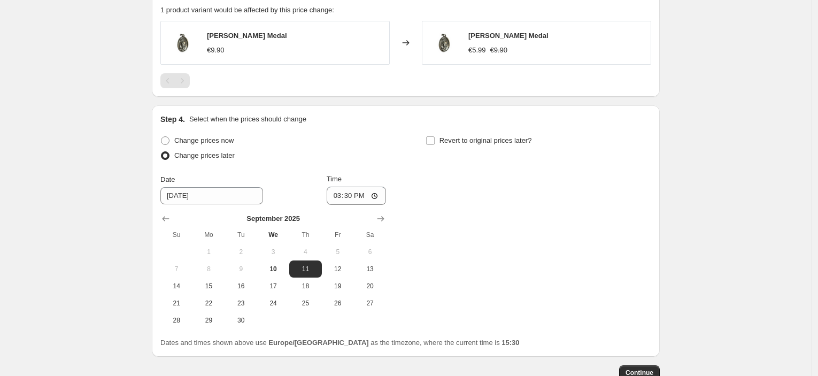
scroll to position [837, 0]
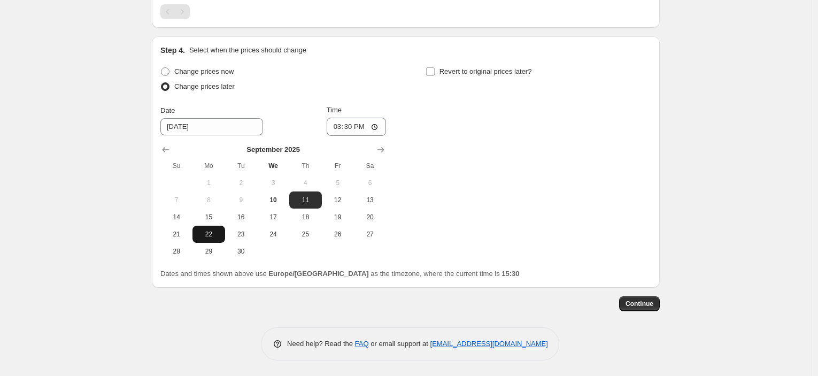
click at [213, 234] on span "22" at bounding box center [209, 234] width 24 height 9
click at [356, 128] on input "15:30" at bounding box center [357, 127] width 60 height 18
click at [467, 78] on label "Revert to original prices later?" at bounding box center [479, 71] width 106 height 15
click at [435, 76] on input "Revert to original prices later?" at bounding box center [430, 71] width 9 height 9
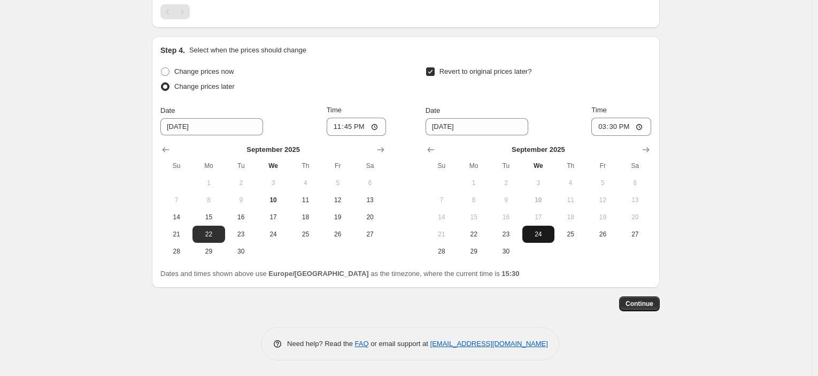
click at [539, 233] on span "24" at bounding box center [539, 234] width 24 height 9
click at [623, 134] on input "15:30" at bounding box center [622, 127] width 60 height 18
click at [646, 309] on button "Continue" at bounding box center [639, 303] width 41 height 15
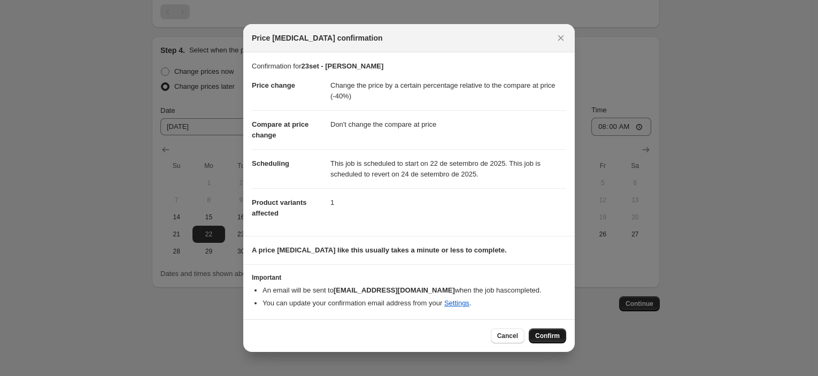
click at [544, 337] on span "Confirm" at bounding box center [547, 336] width 25 height 9
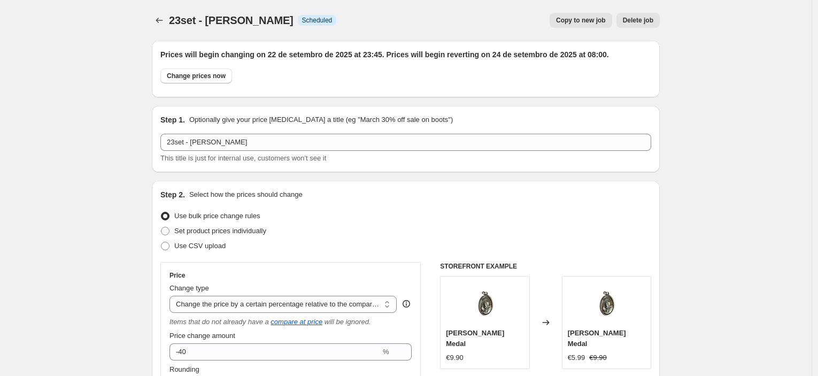
click at [579, 22] on span "Copy to new job" at bounding box center [581, 20] width 50 height 9
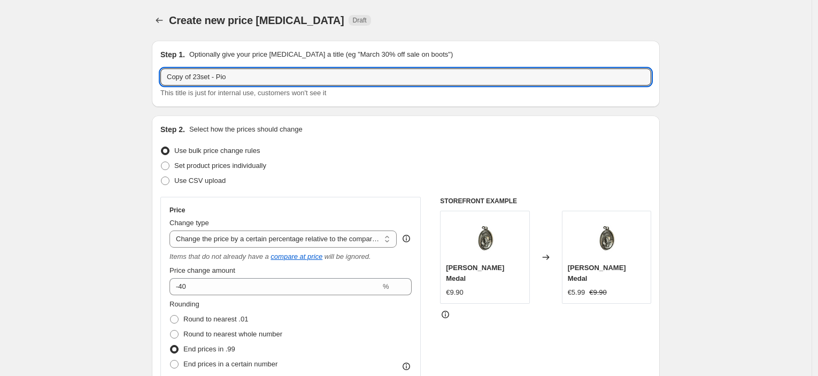
drag, startPoint x: 201, startPoint y: 74, endPoint x: 144, endPoint y: 80, distance: 57.5
drag, startPoint x: 198, startPoint y: 78, endPoint x: 237, endPoint y: 77, distance: 39.1
click at [237, 76] on input "293set - [PERSON_NAME]" at bounding box center [405, 76] width 491 height 17
click at [625, 156] on div "Use bulk price change rules" at bounding box center [405, 150] width 491 height 15
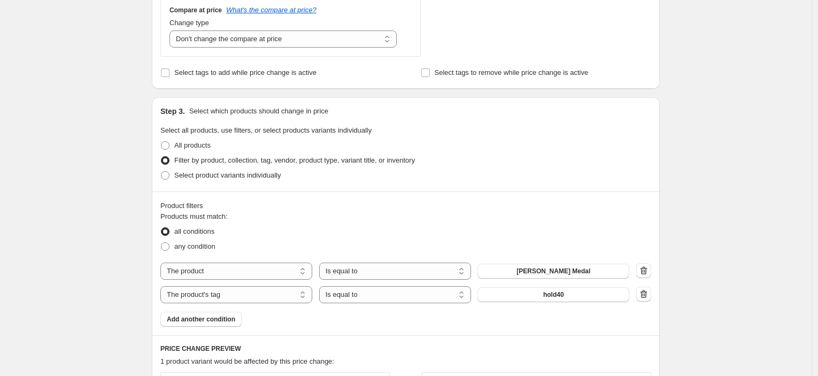
scroll to position [475, 0]
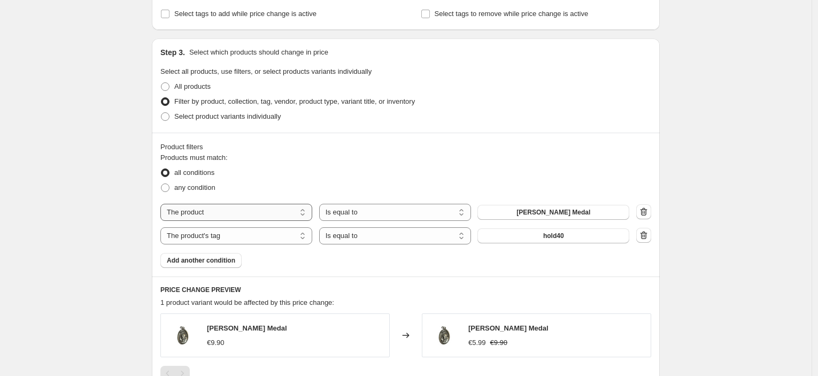
click at [266, 217] on select "The product The product's collection The product's tag The product's vendor The…" at bounding box center [236, 212] width 152 height 17
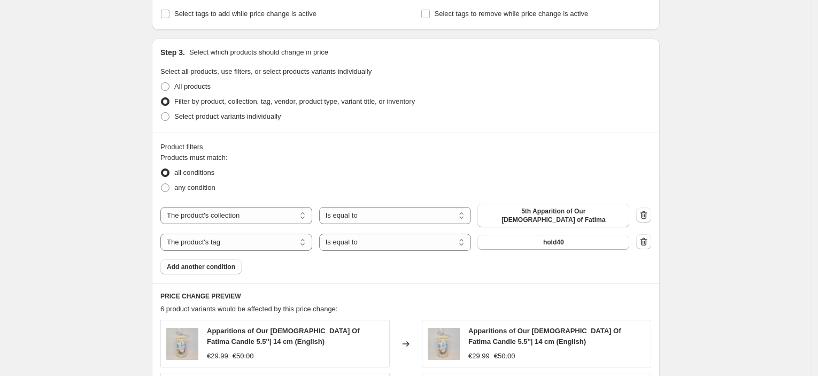
click at [526, 220] on div "The product The product's collection The product's tag The product's vendor The…" at bounding box center [394, 216] width 469 height 24
click at [523, 211] on span "5th Apparition of Our [DEMOGRAPHIC_DATA] of Fatima" at bounding box center [553, 215] width 139 height 17
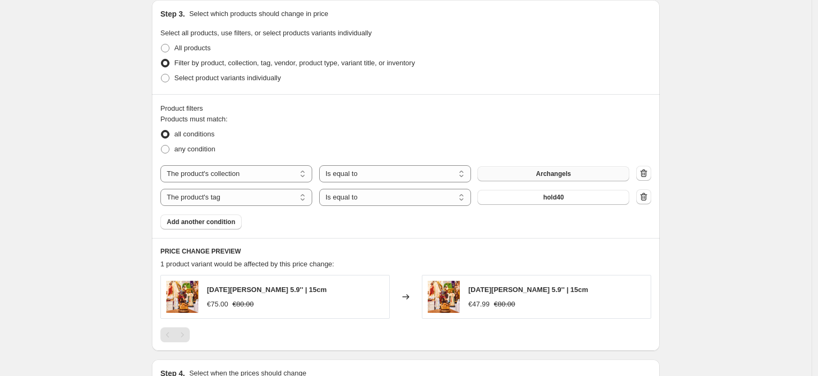
scroll to position [594, 0]
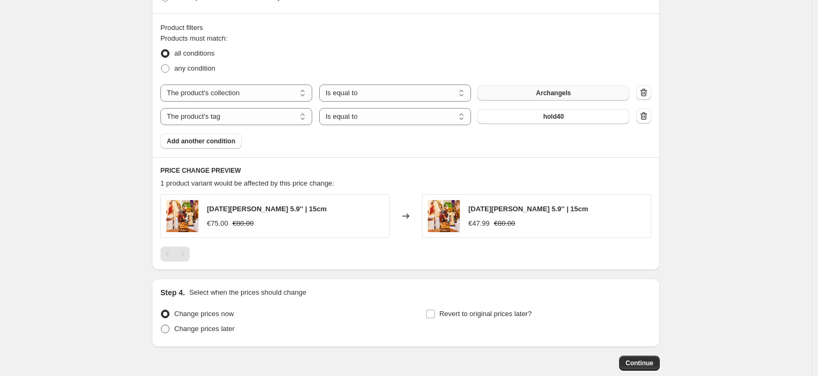
click at [218, 329] on span "Change prices later" at bounding box center [204, 329] width 60 height 8
click at [162, 325] on input "Change prices later" at bounding box center [161, 325] width 1 height 1
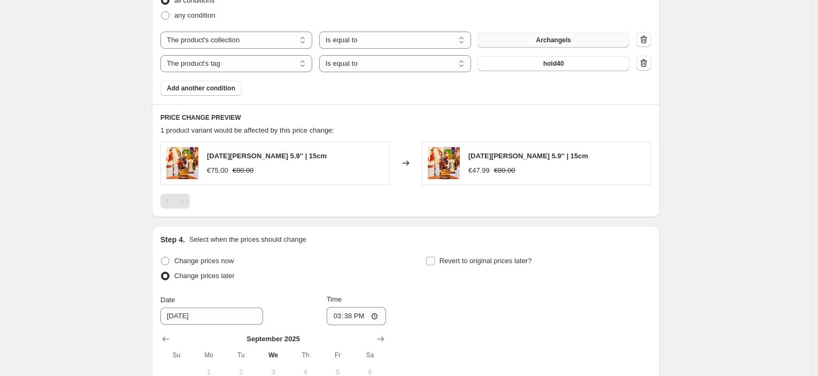
scroll to position [837, 0]
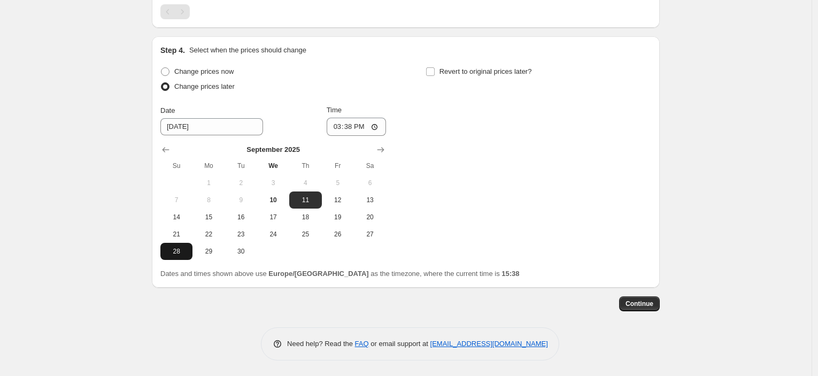
click at [177, 251] on span "28" at bounding box center [177, 251] width 24 height 9
click at [352, 126] on input "15:38" at bounding box center [357, 127] width 60 height 18
click at [487, 75] on label "Revert to original prices later?" at bounding box center [479, 71] width 106 height 15
click at [485, 72] on span "Revert to original prices later?" at bounding box center [486, 71] width 93 height 8
click at [435, 72] on input "Revert to original prices later?" at bounding box center [430, 71] width 9 height 9
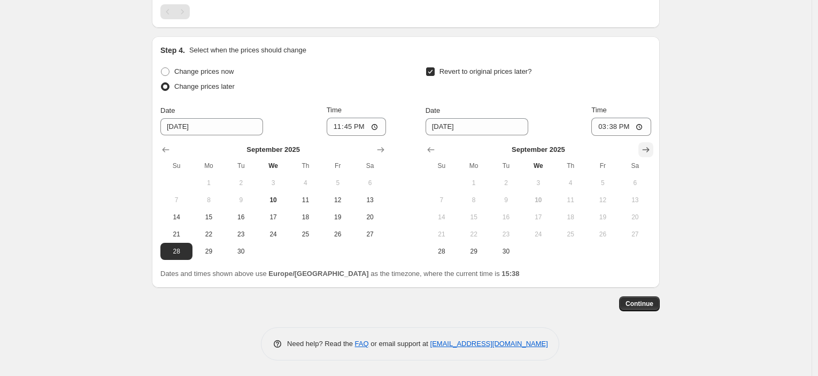
click at [644, 147] on icon "Show next month, October 2025" at bounding box center [646, 149] width 11 height 11
click at [544, 182] on span "1" at bounding box center [539, 183] width 24 height 9
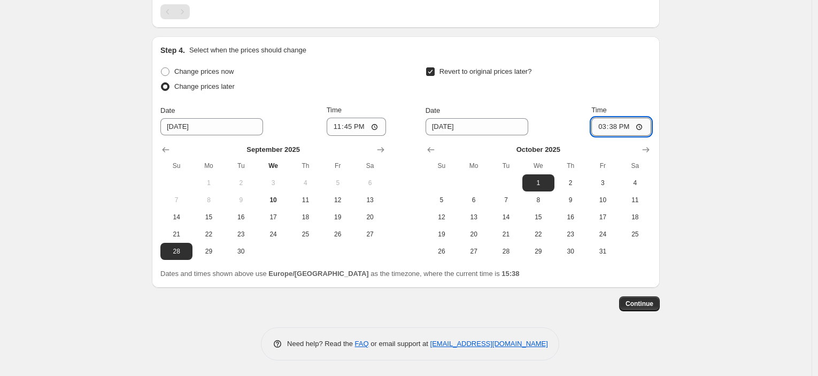
click at [620, 126] on input "15:38" at bounding box center [622, 127] width 60 height 18
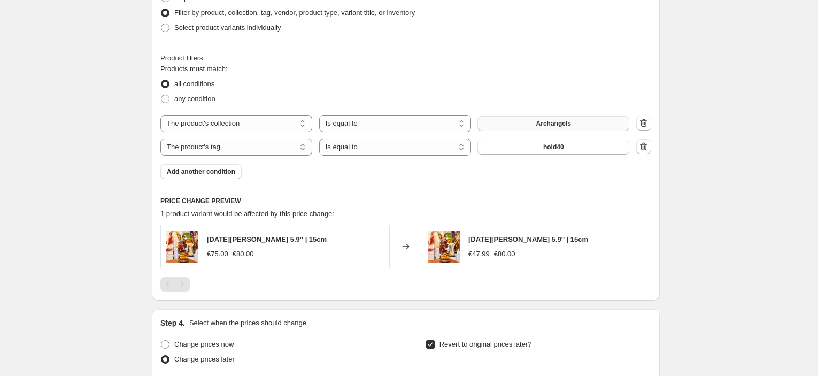
scroll to position [777, 0]
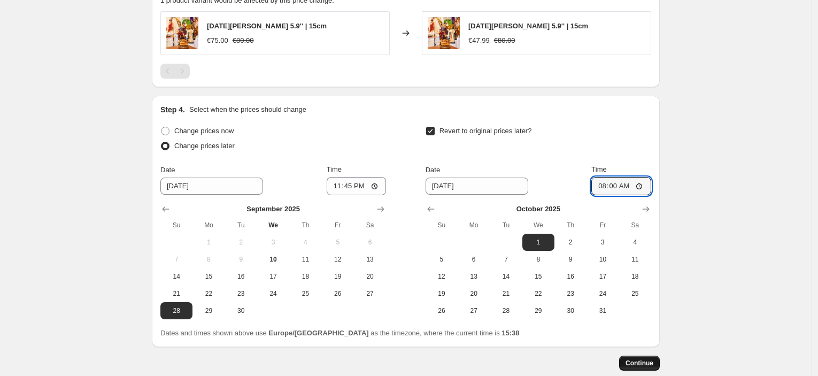
click at [660, 364] on button "Continue" at bounding box center [639, 363] width 41 height 15
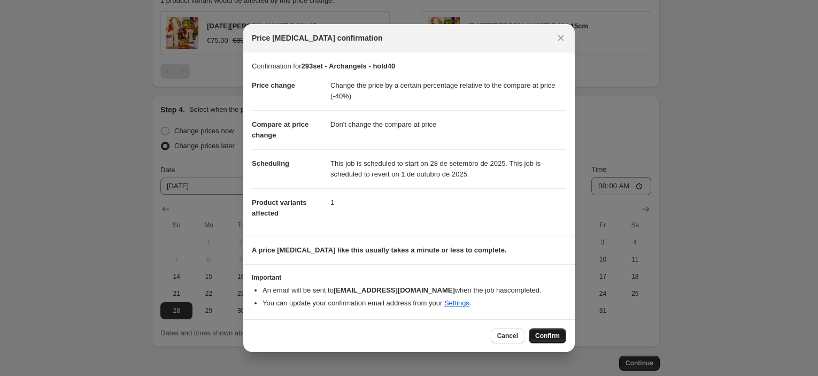
click at [548, 332] on span "Confirm" at bounding box center [547, 336] width 25 height 9
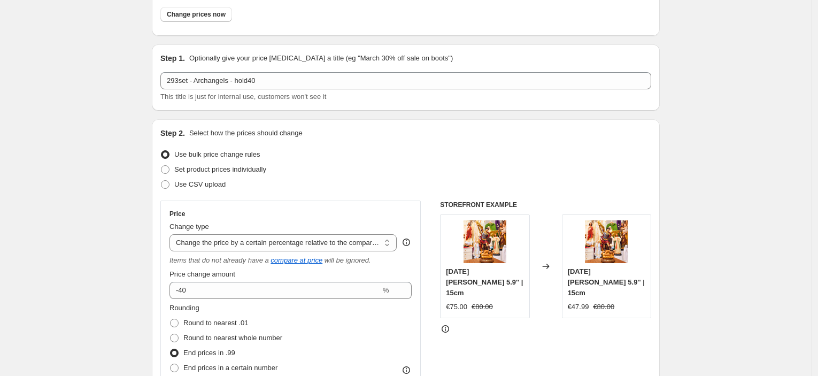
scroll to position [5, 0]
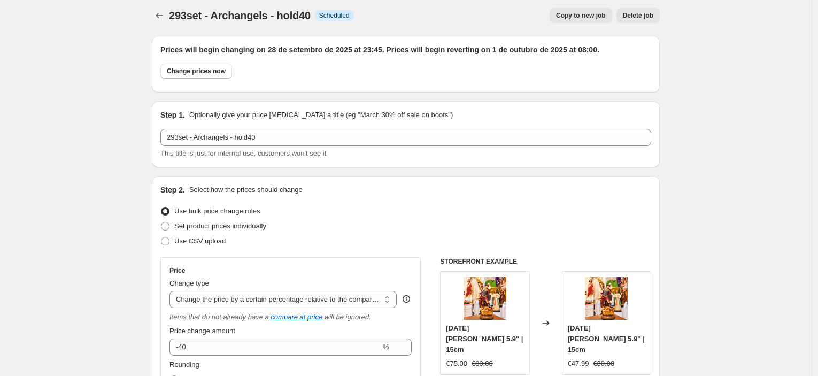
click at [590, 12] on span "Copy to new job" at bounding box center [581, 15] width 50 height 9
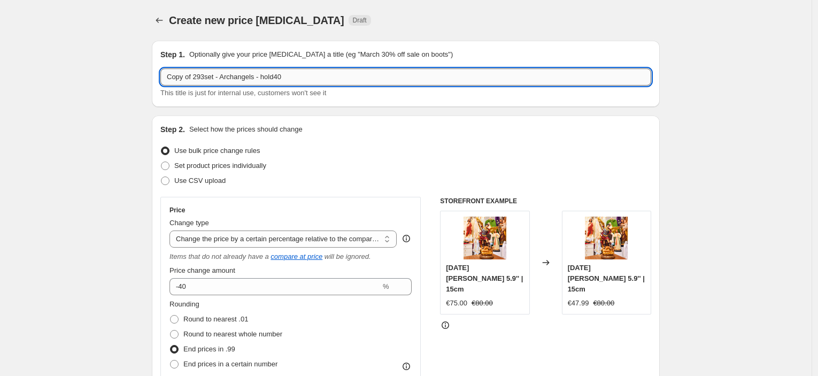
click at [193, 75] on input "Copy of 293set - Archangels - hold40" at bounding box center [405, 76] width 491 height 17
drag, startPoint x: 197, startPoint y: 75, endPoint x: 143, endPoint y: 77, distance: 54.6
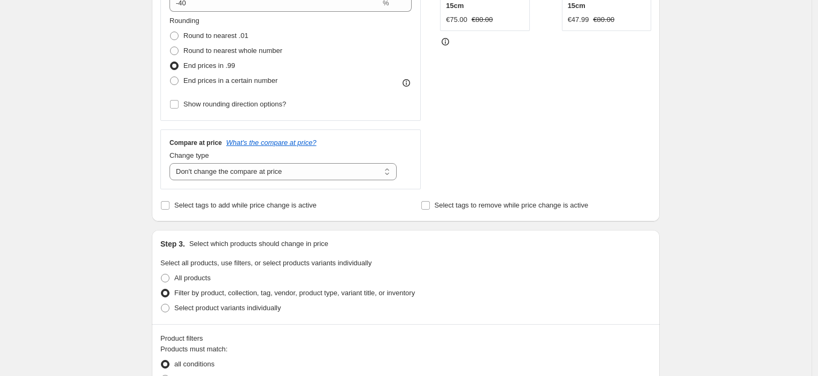
scroll to position [475, 0]
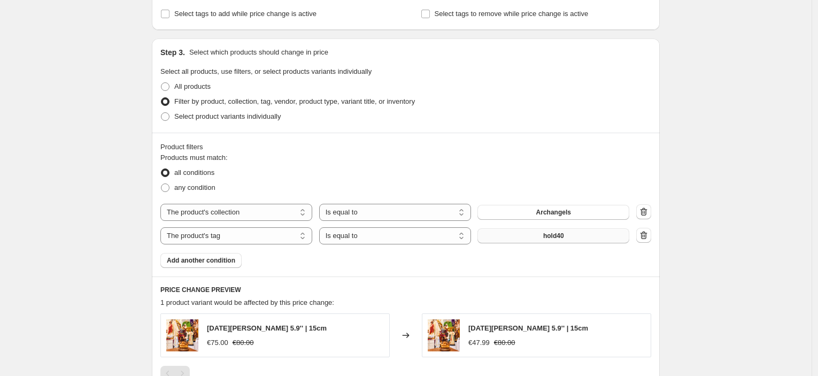
click at [520, 236] on button "hold40" at bounding box center [554, 235] width 152 height 15
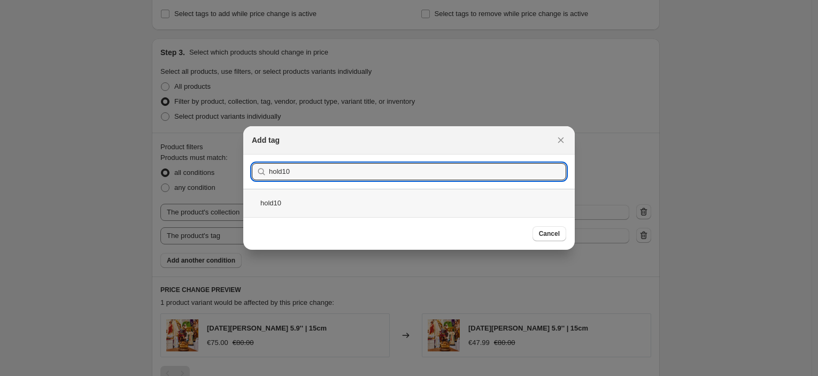
drag, startPoint x: 331, startPoint y: 209, endPoint x: 392, endPoint y: 242, distance: 69.9
click at [331, 209] on div "hold10" at bounding box center [409, 203] width 332 height 28
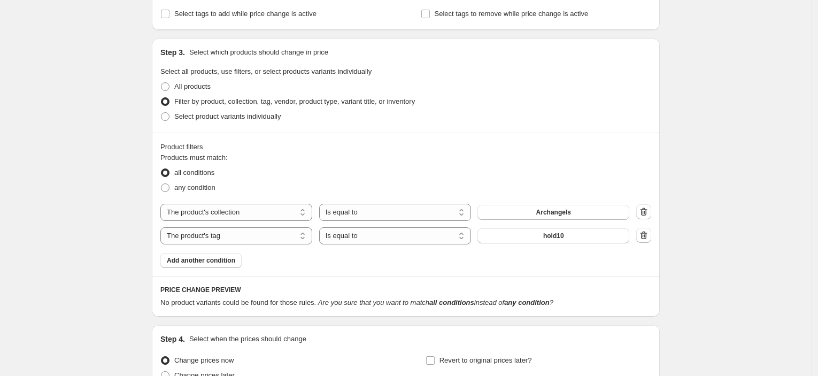
click at [597, 234] on button "hold10" at bounding box center [554, 235] width 152 height 15
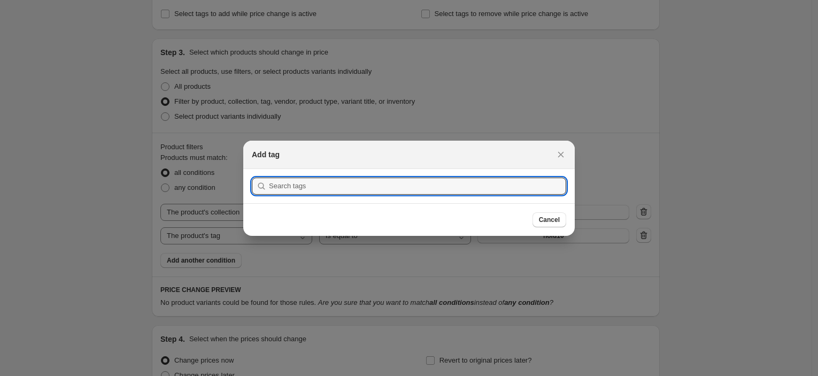
scroll to position [0, 0]
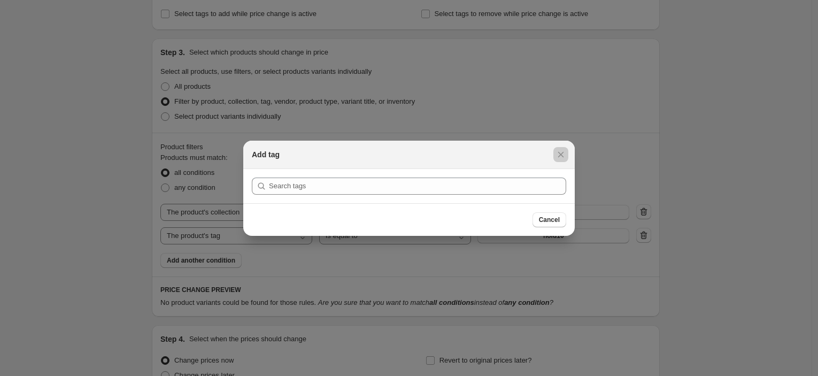
click at [597, 236] on div at bounding box center [409, 188] width 818 height 376
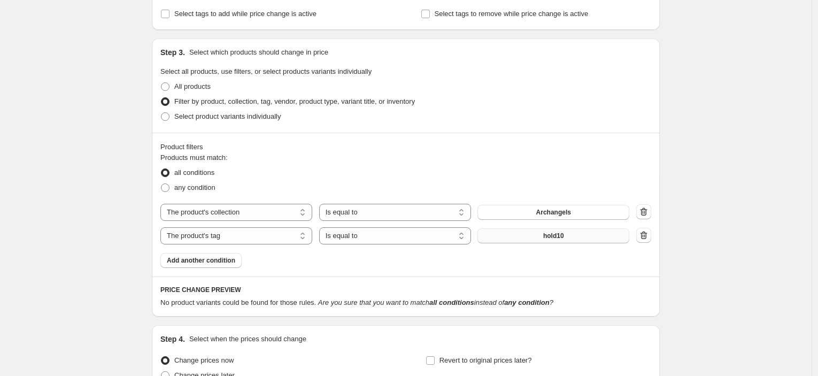
click at [597, 239] on button "hold10" at bounding box center [554, 235] width 152 height 15
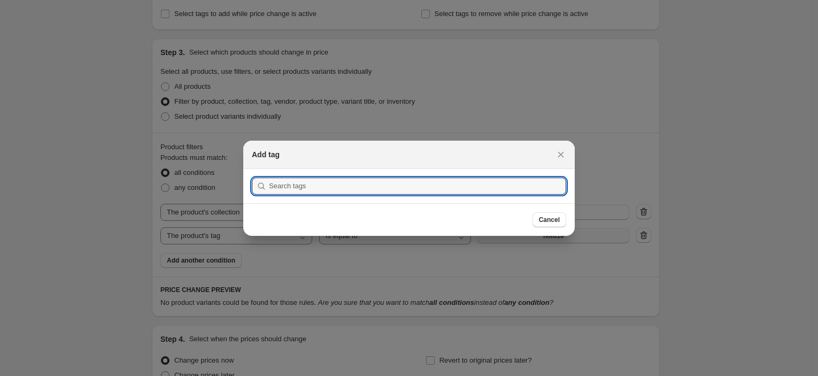
scroll to position [0, 0]
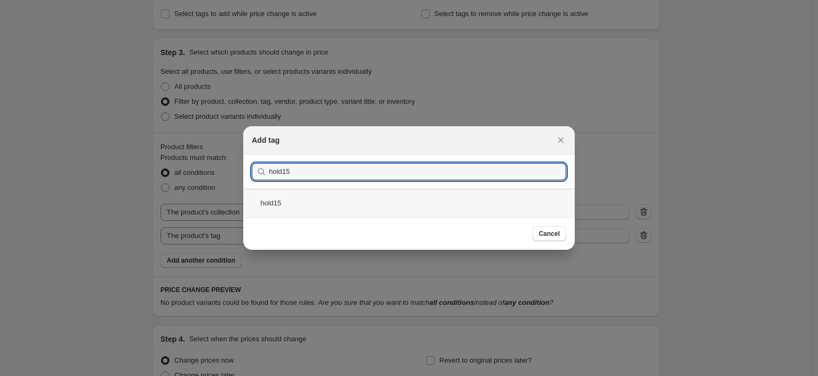
click at [340, 205] on div "hold15" at bounding box center [409, 203] width 332 height 28
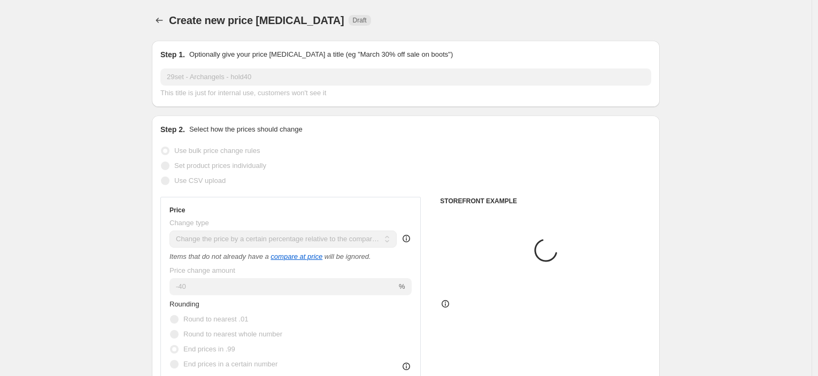
scroll to position [475, 0]
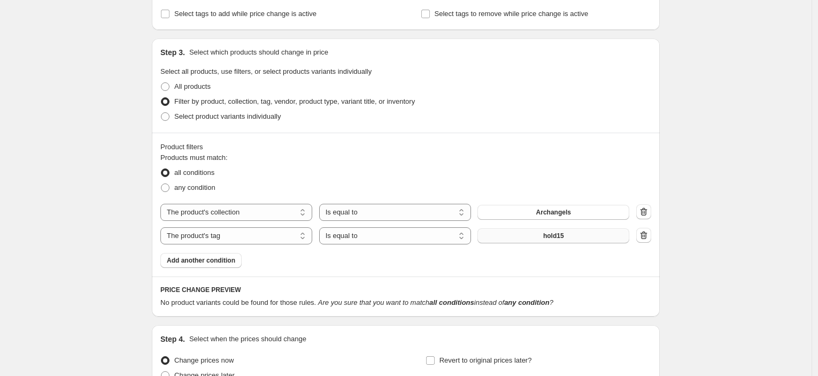
click at [589, 230] on button "hold15" at bounding box center [554, 235] width 152 height 15
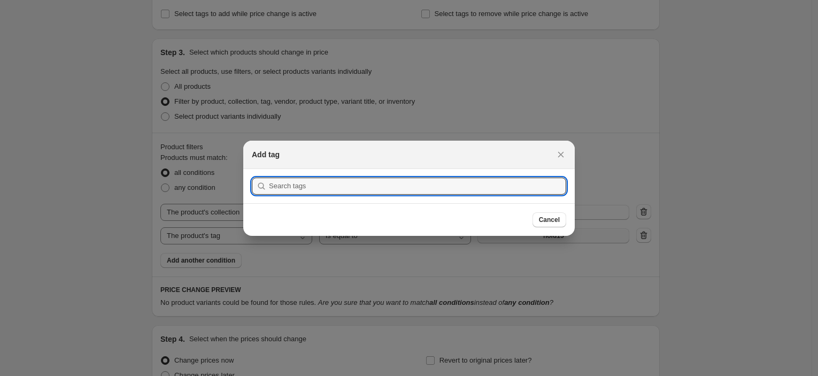
scroll to position [0, 0]
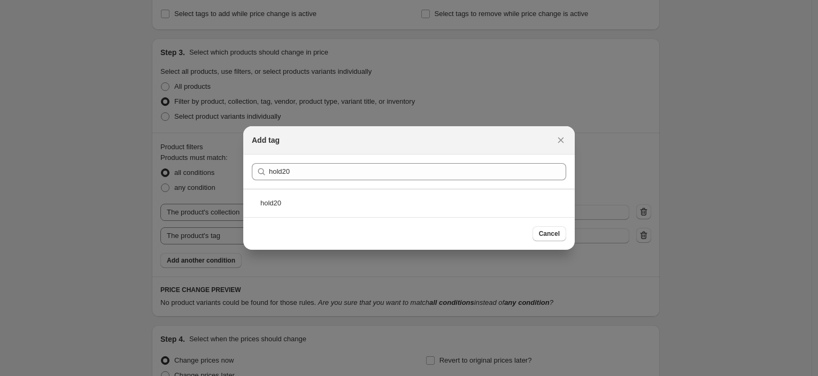
click at [386, 201] on div "hold20" at bounding box center [409, 203] width 332 height 28
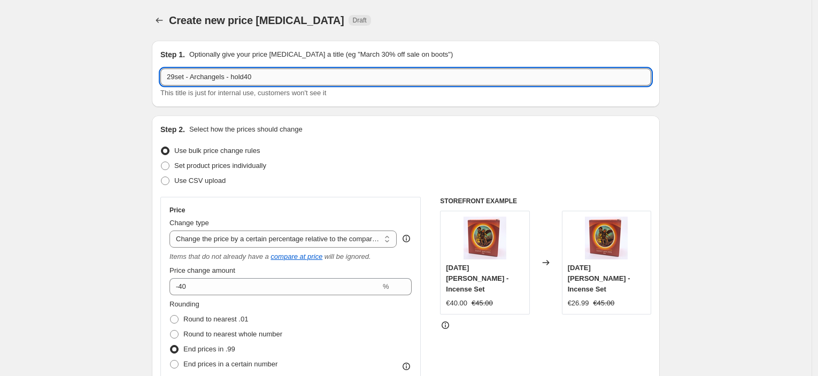
click at [253, 79] on input "29set - Archangels - hold40" at bounding box center [405, 76] width 491 height 17
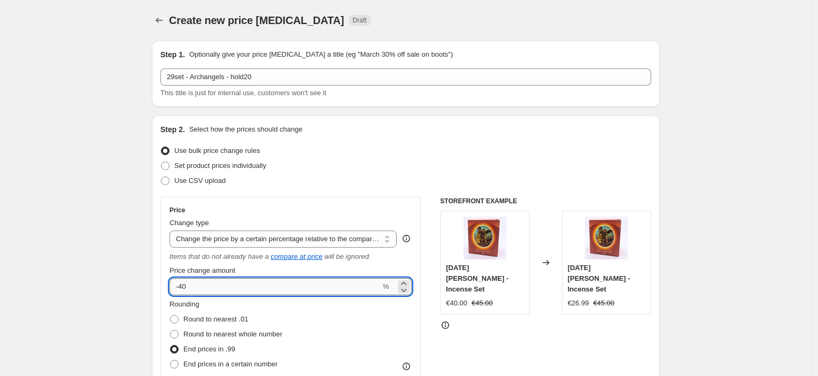
click at [188, 287] on input "-40" at bounding box center [275, 286] width 211 height 17
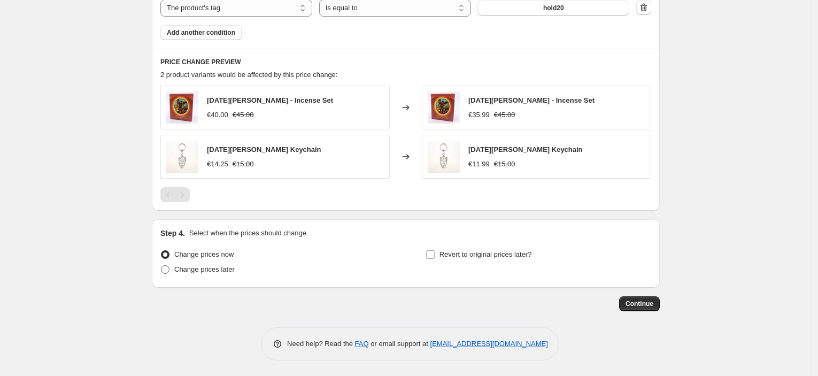
click at [212, 269] on span "Change prices later" at bounding box center [204, 269] width 60 height 8
click at [162, 266] on input "Change prices later" at bounding box center [161, 265] width 1 height 1
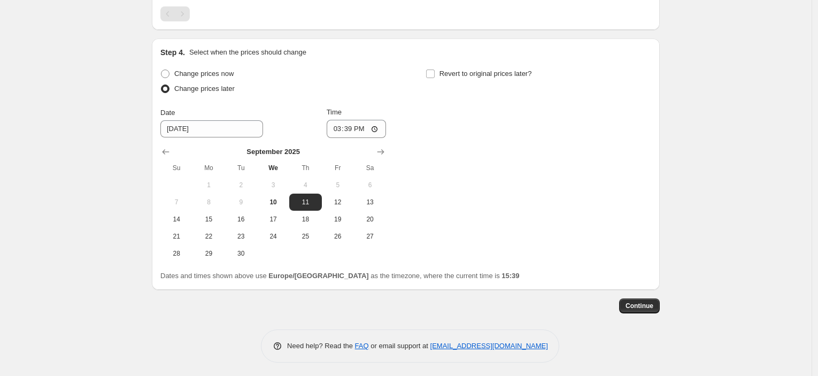
scroll to position [886, 0]
drag, startPoint x: 182, startPoint y: 251, endPoint x: 305, endPoint y: 183, distance: 140.1
click at [183, 251] on span "28" at bounding box center [177, 251] width 24 height 9
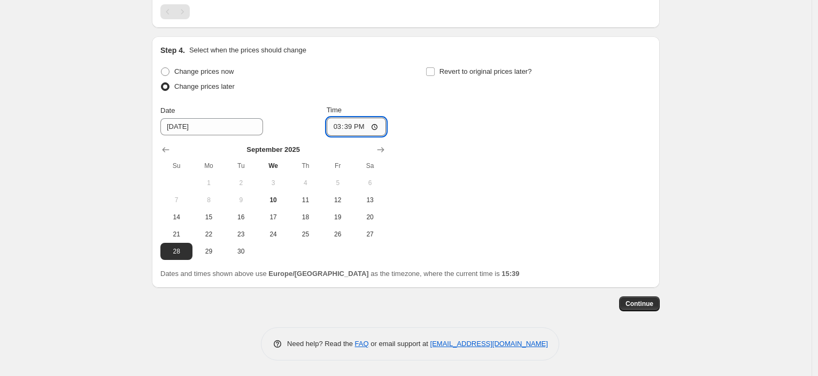
click at [353, 130] on input "15:39" at bounding box center [357, 127] width 60 height 18
click at [502, 80] on div "Revert to original prices later?" at bounding box center [539, 80] width 226 height 32
click at [503, 79] on div "Revert to original prices later?" at bounding box center [539, 80] width 226 height 32
click at [502, 74] on span "Revert to original prices later?" at bounding box center [486, 71] width 93 height 8
click at [435, 74] on input "Revert to original prices later?" at bounding box center [430, 71] width 9 height 9
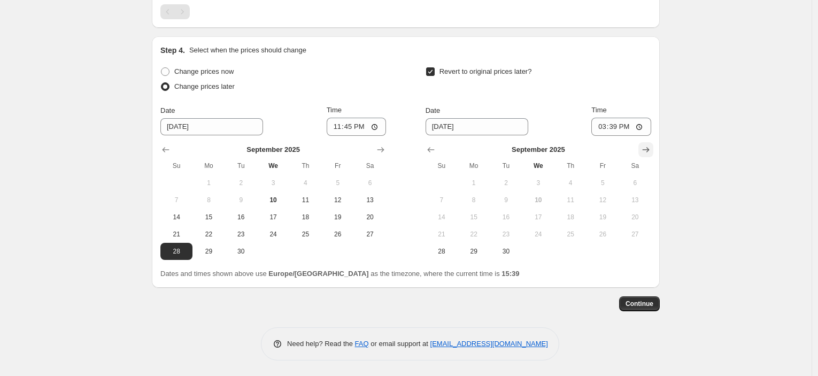
click at [648, 152] on icon "Show next month, October 2025" at bounding box center [646, 149] width 11 height 11
click at [544, 180] on span "1" at bounding box center [539, 183] width 24 height 9
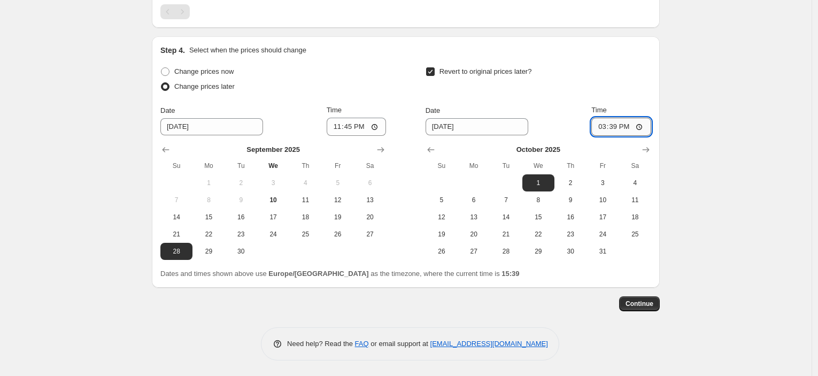
click at [615, 120] on input "15:39" at bounding box center [622, 127] width 60 height 18
click at [643, 302] on span "Continue" at bounding box center [640, 304] width 28 height 9
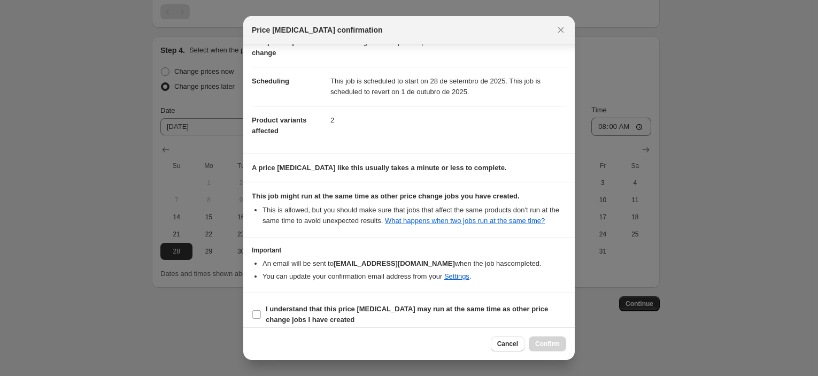
scroll to position [82, 0]
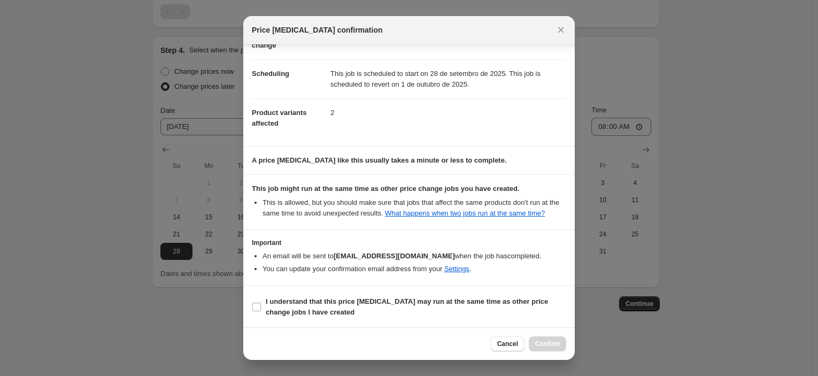
drag, startPoint x: 379, startPoint y: 297, endPoint x: 438, endPoint y: 327, distance: 65.8
click at [379, 297] on b "I understand that this price [MEDICAL_DATA] may run at the same time as other p…" at bounding box center [407, 306] width 282 height 19
click at [261, 303] on input "I understand that this price [MEDICAL_DATA] may run at the same time as other p…" at bounding box center [256, 307] width 9 height 9
click at [546, 343] on span "Confirm" at bounding box center [547, 344] width 25 height 9
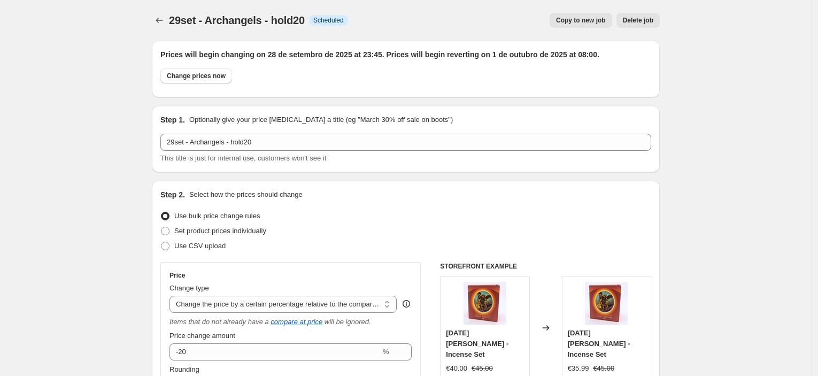
click at [577, 21] on span "Copy to new job" at bounding box center [581, 20] width 50 height 9
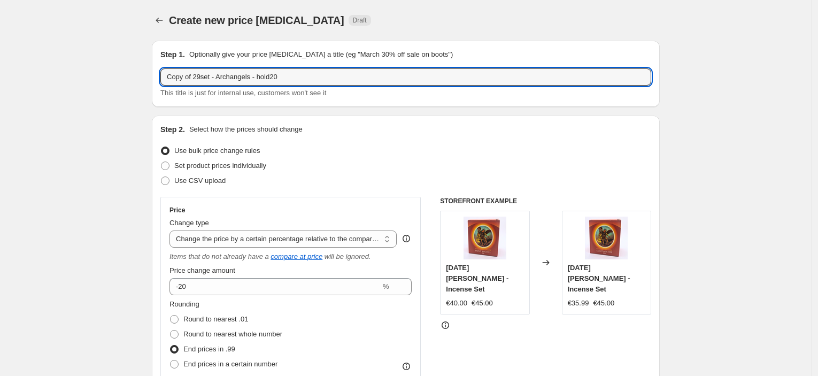
drag, startPoint x: 180, startPoint y: 79, endPoint x: 144, endPoint y: 79, distance: 35.8
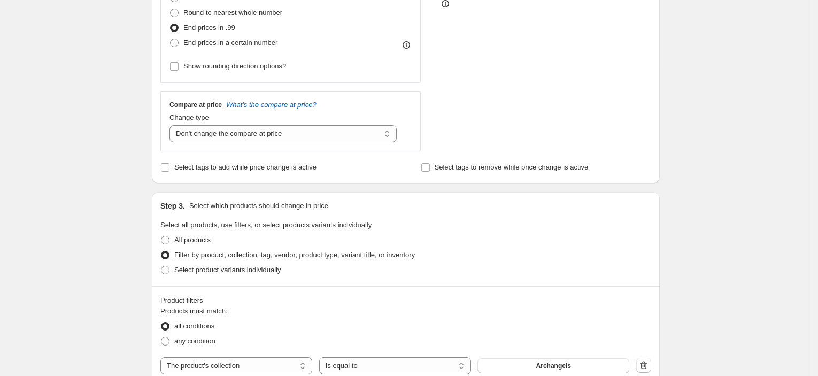
scroll to position [475, 0]
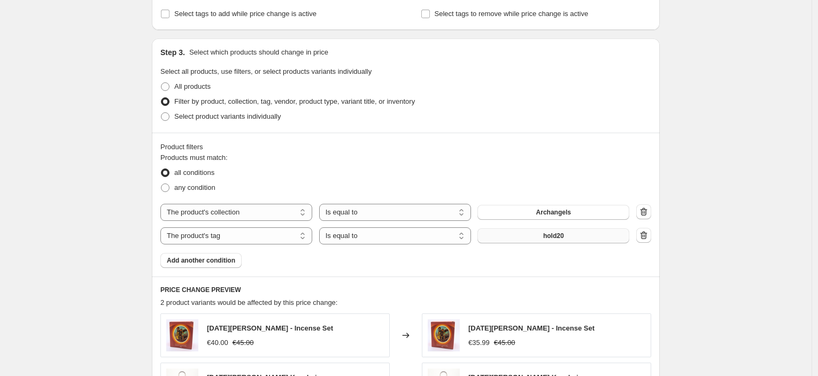
click at [564, 241] on button "hold20" at bounding box center [554, 235] width 152 height 15
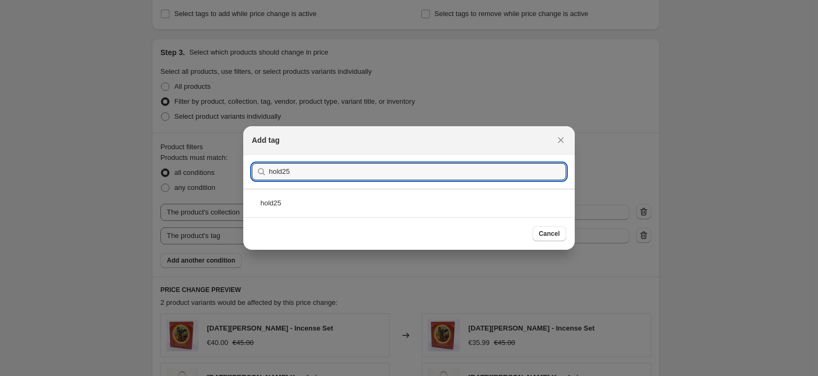
click at [333, 206] on div "hold25" at bounding box center [409, 203] width 332 height 28
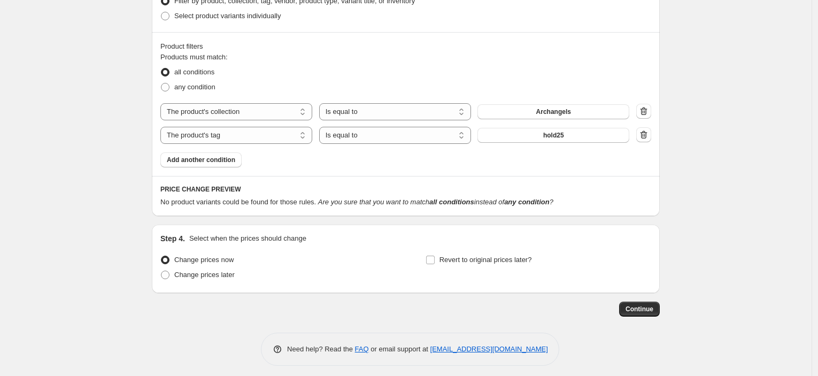
scroll to position [581, 0]
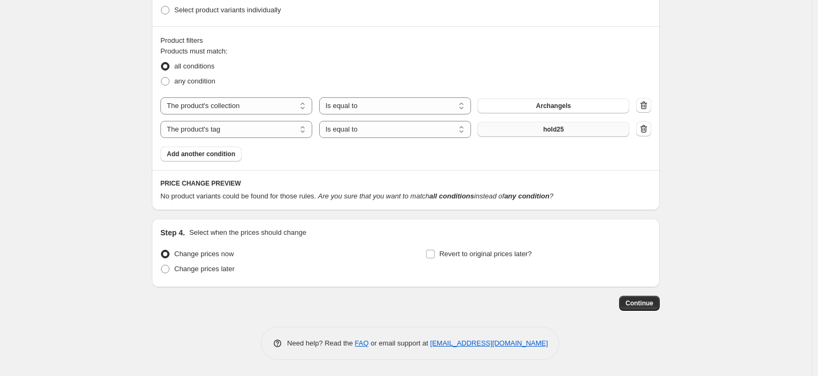
click at [589, 127] on button "hold25" at bounding box center [554, 129] width 152 height 15
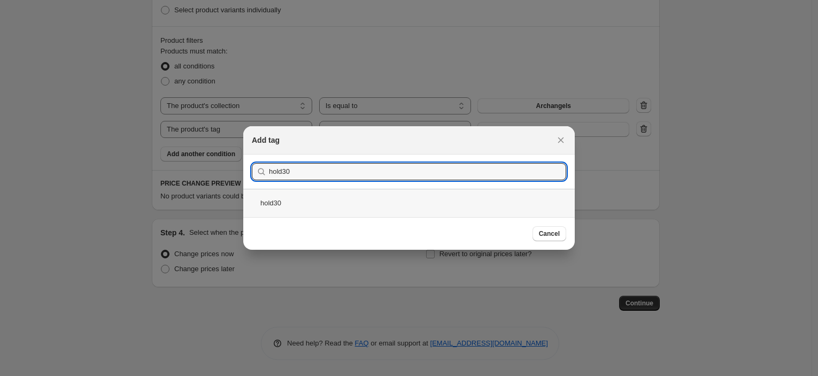
click at [340, 203] on div "hold30" at bounding box center [409, 203] width 332 height 28
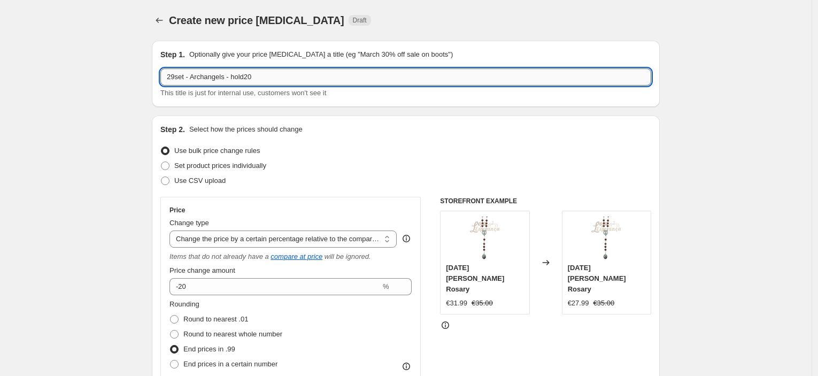
click at [249, 77] on input "29set - Archangels - hold20" at bounding box center [405, 76] width 491 height 17
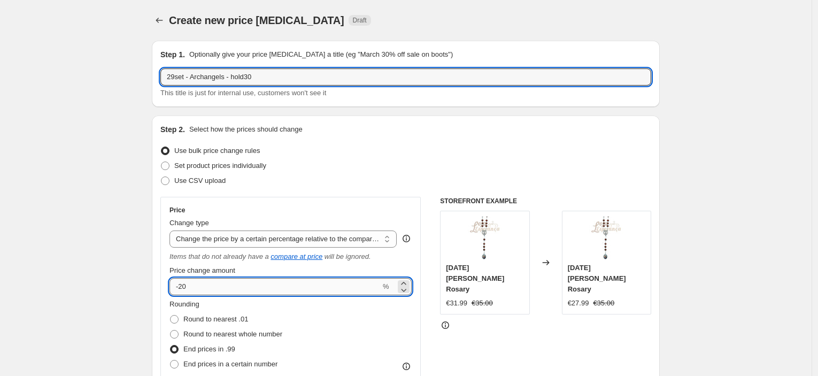
click at [186, 291] on input "-20" at bounding box center [275, 286] width 211 height 17
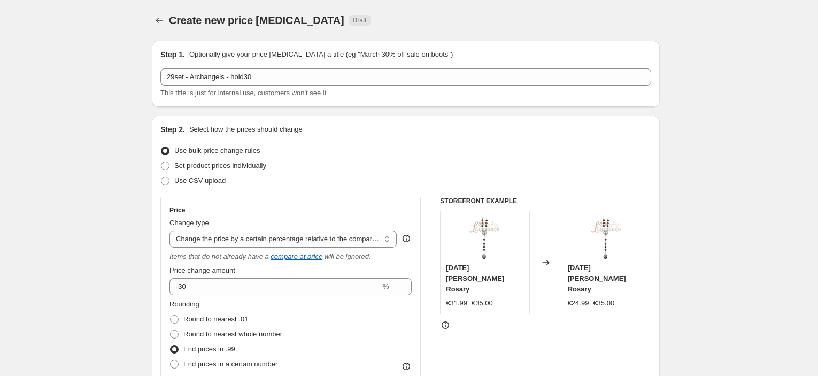
click at [156, 269] on div "Step 2. Select how the prices should change Use bulk price change rules Set pro…" at bounding box center [406, 310] width 508 height 389
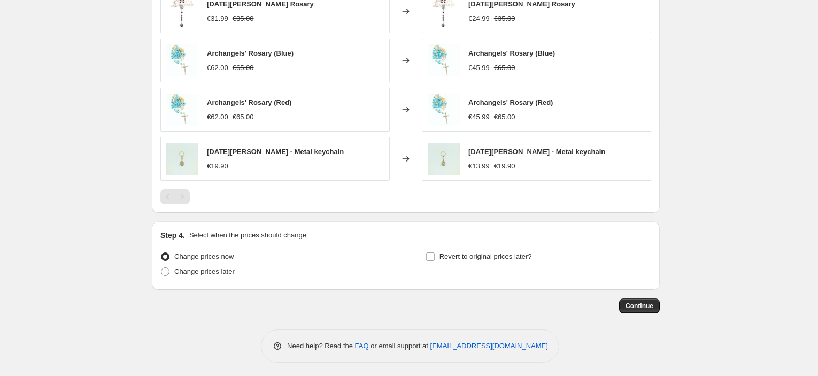
scroll to position [801, 0]
click at [194, 277] on div "Change prices now Change prices later" at bounding box center [273, 264] width 226 height 32
click at [197, 271] on span "Change prices later" at bounding box center [204, 270] width 60 height 8
click at [162, 266] on input "Change prices later" at bounding box center [161, 266] width 1 height 1
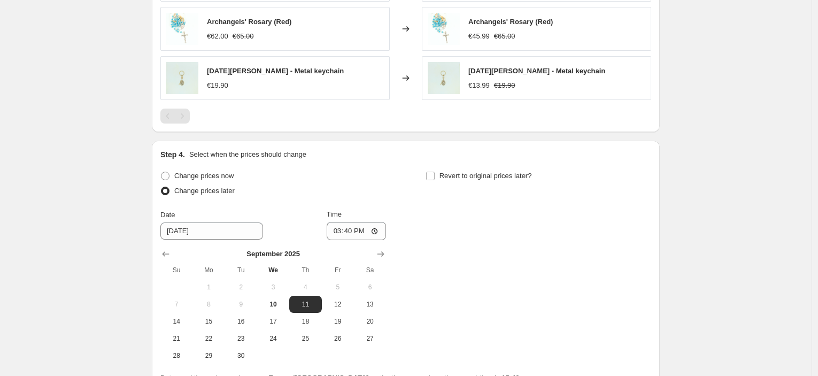
scroll to position [984, 0]
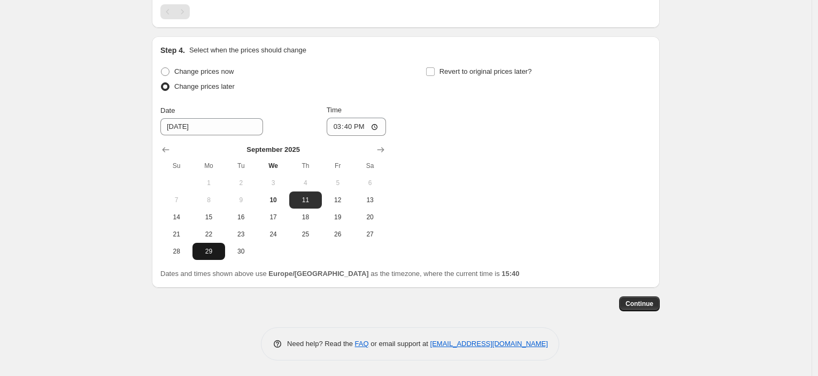
click at [216, 250] on span "29" at bounding box center [209, 251] width 24 height 9
click at [350, 122] on input "15:40" at bounding box center [357, 127] width 60 height 18
click at [465, 67] on span "Revert to original prices later?" at bounding box center [486, 71] width 93 height 8
click at [435, 67] on input "Revert to original prices later?" at bounding box center [430, 71] width 9 height 9
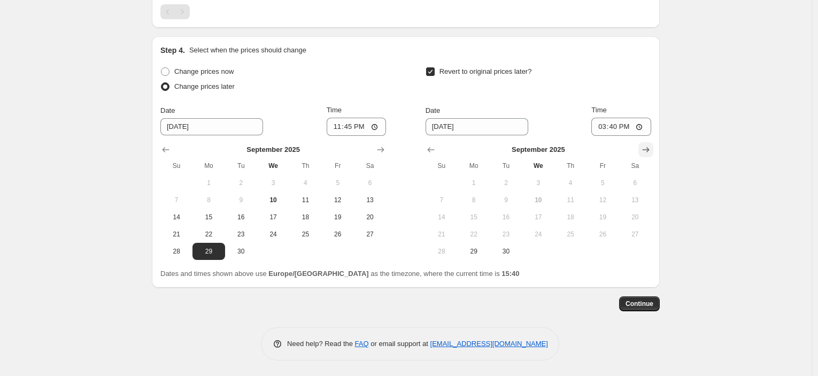
click at [647, 151] on icon "Show next month, October 2025" at bounding box center [646, 149] width 11 height 11
click at [543, 181] on span "1" at bounding box center [539, 183] width 24 height 9
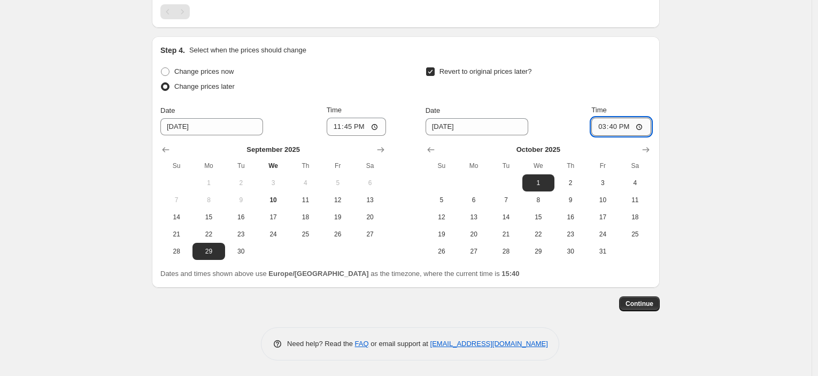
click at [623, 122] on input "15:40" at bounding box center [622, 127] width 60 height 18
click at [638, 303] on span "Continue" at bounding box center [640, 304] width 28 height 9
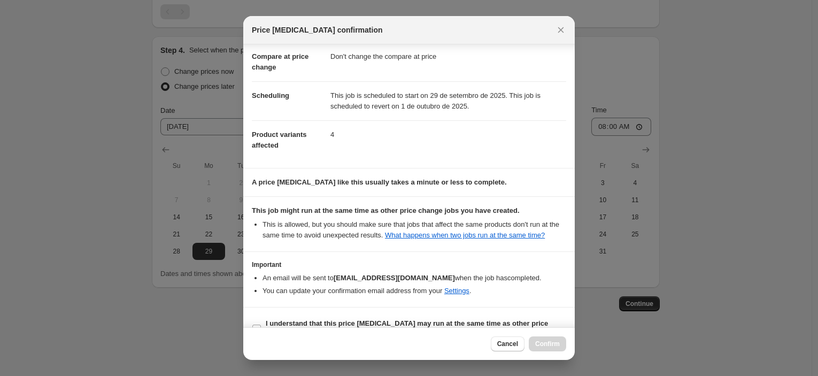
scroll to position [82, 0]
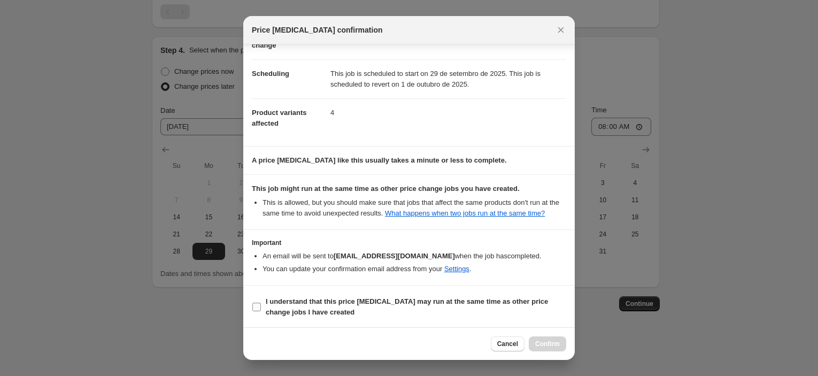
click at [380, 303] on b "I understand that this price [MEDICAL_DATA] may run at the same time as other p…" at bounding box center [407, 306] width 282 height 19
click at [261, 303] on input "I understand that this price [MEDICAL_DATA] may run at the same time as other p…" at bounding box center [256, 307] width 9 height 9
click at [545, 338] on button "Confirm" at bounding box center [547, 343] width 37 height 15
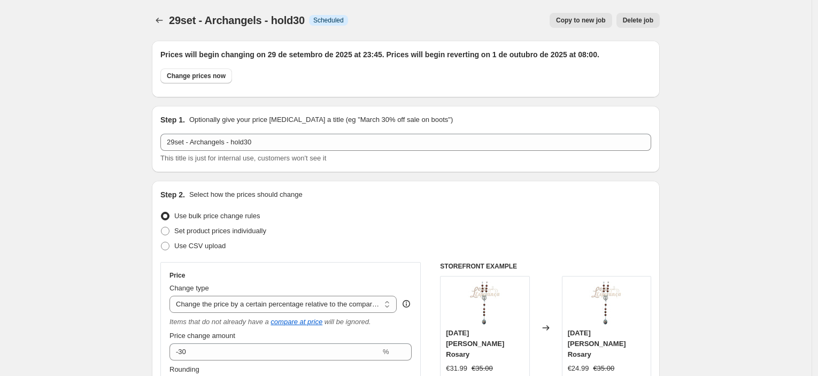
click at [594, 18] on span "Copy to new job" at bounding box center [581, 20] width 50 height 9
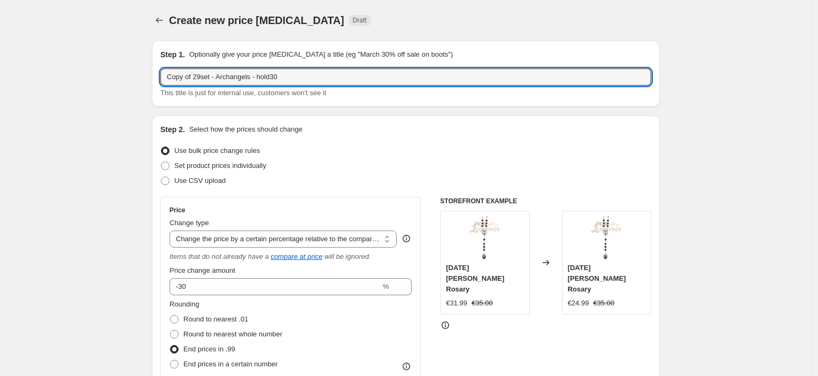
drag, startPoint x: 195, startPoint y: 75, endPoint x: 155, endPoint y: 78, distance: 40.2
click at [155, 78] on div "Step 1. Optionally give your price [MEDICAL_DATA] a title (eg "March 30% off sa…" at bounding box center [406, 74] width 508 height 66
click at [159, 20] on icon "Price change jobs" at bounding box center [159, 20] width 7 height 5
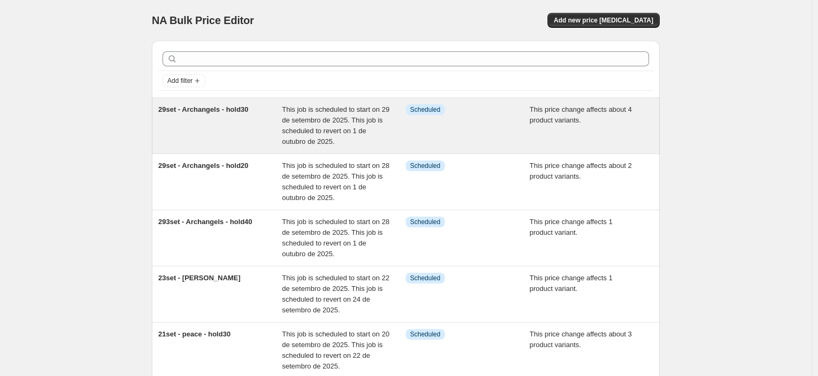
click at [214, 131] on div "29set - Archangels - hold30" at bounding box center [220, 125] width 124 height 43
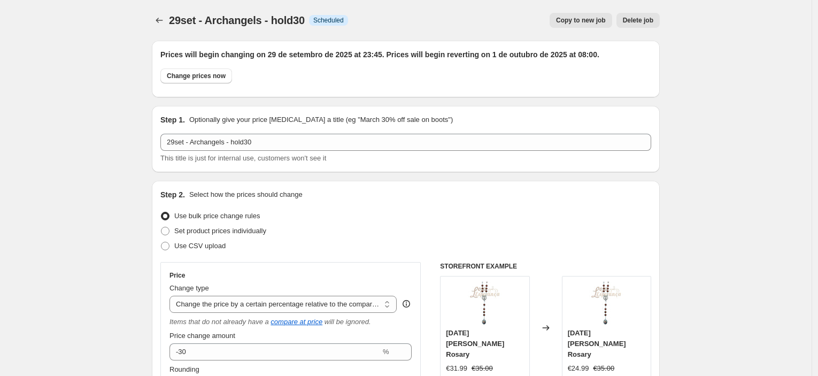
click at [604, 19] on span "Copy to new job" at bounding box center [581, 20] width 50 height 9
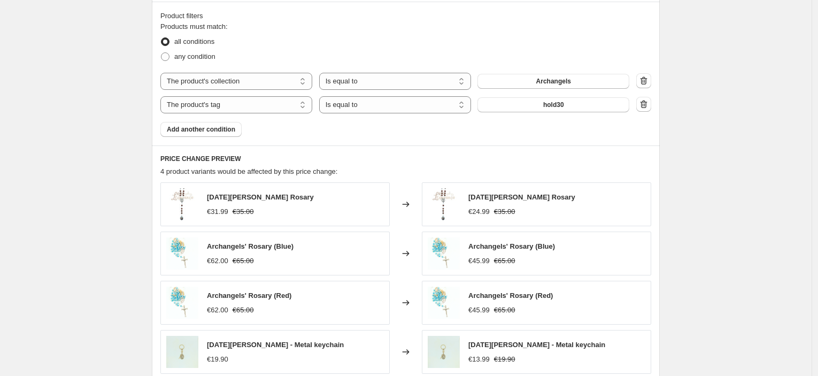
scroll to position [654, 0]
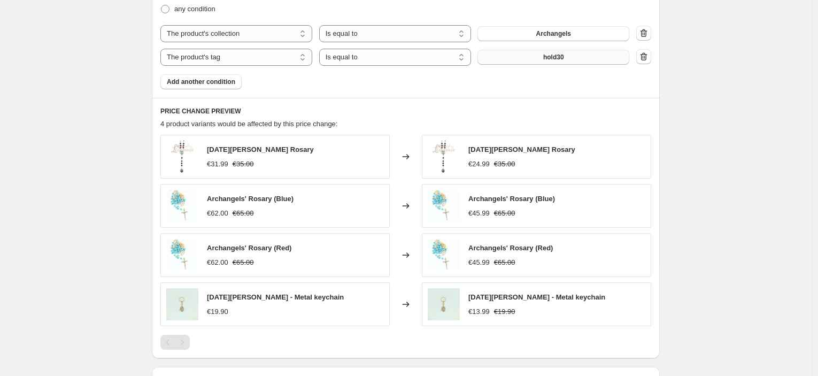
click at [563, 59] on span "hold30" at bounding box center [553, 57] width 21 height 9
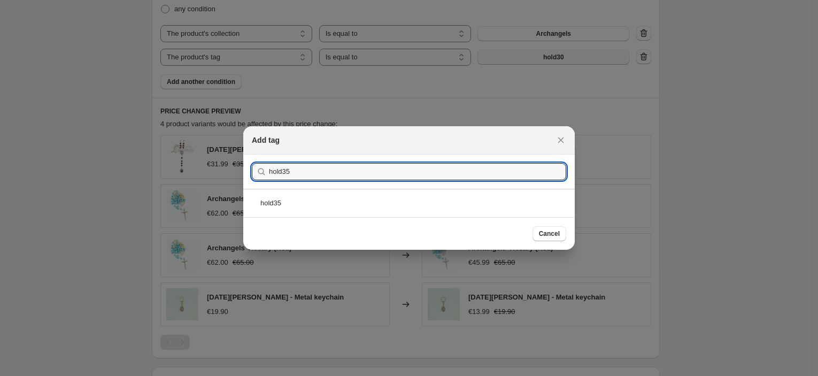
click at [281, 194] on div "hold35" at bounding box center [409, 203] width 332 height 28
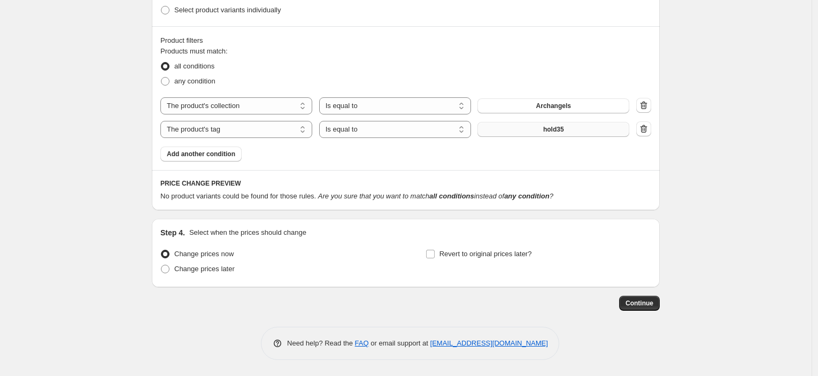
scroll to position [581, 0]
click at [557, 135] on button "hold35" at bounding box center [554, 129] width 152 height 15
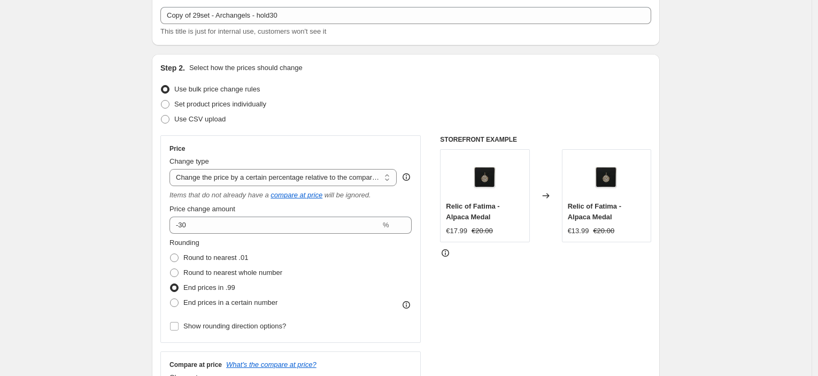
scroll to position [0, 0]
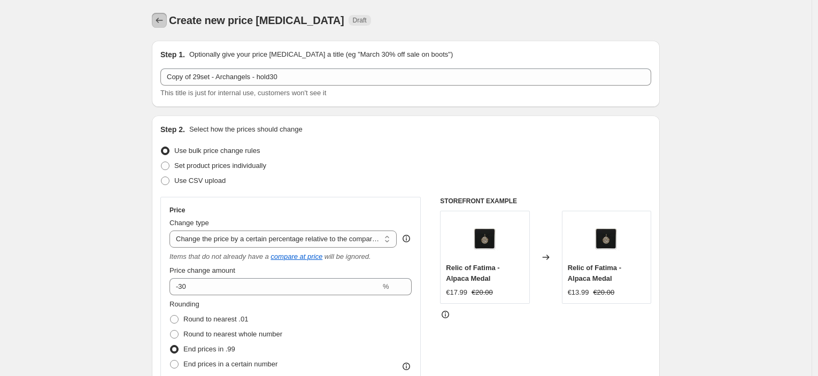
click at [162, 23] on icon "Price change jobs" at bounding box center [159, 20] width 11 height 11
